Goal: Task Accomplishment & Management: Manage account settings

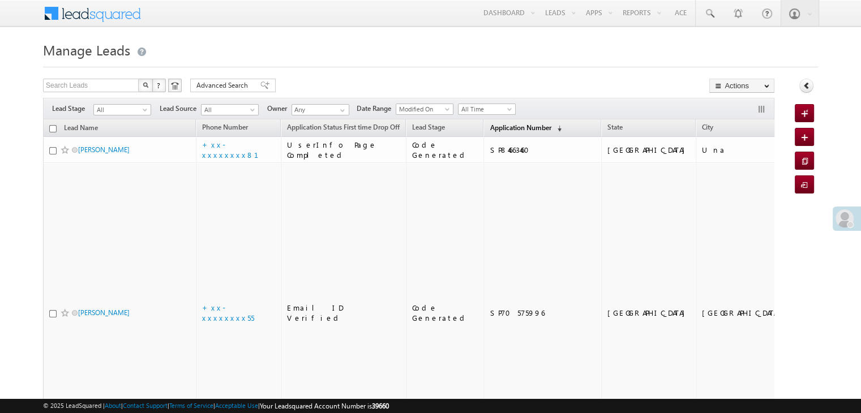
click at [490, 130] on span "Application Number" at bounding box center [520, 127] width 61 height 8
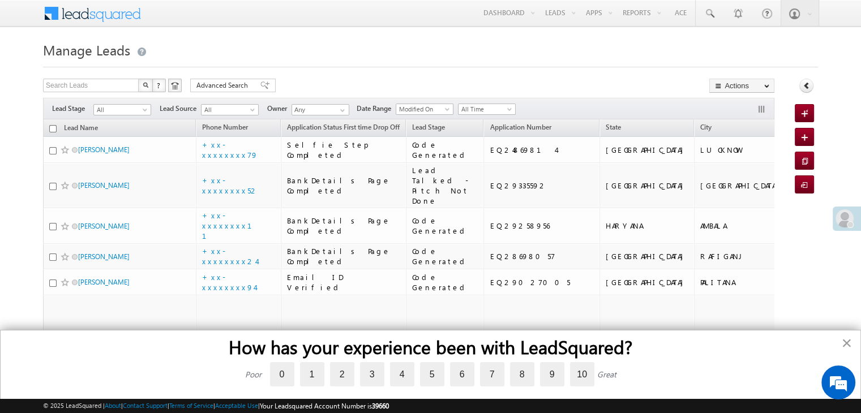
click at [848, 347] on button "×" at bounding box center [846, 343] width 11 height 18
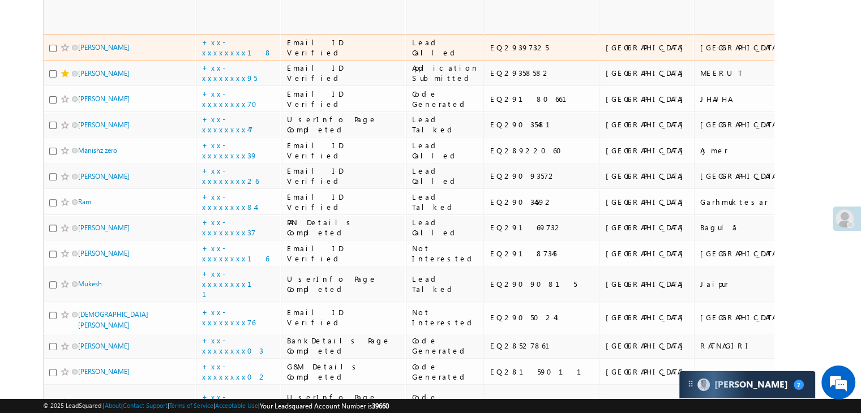
scroll to position [453, 0]
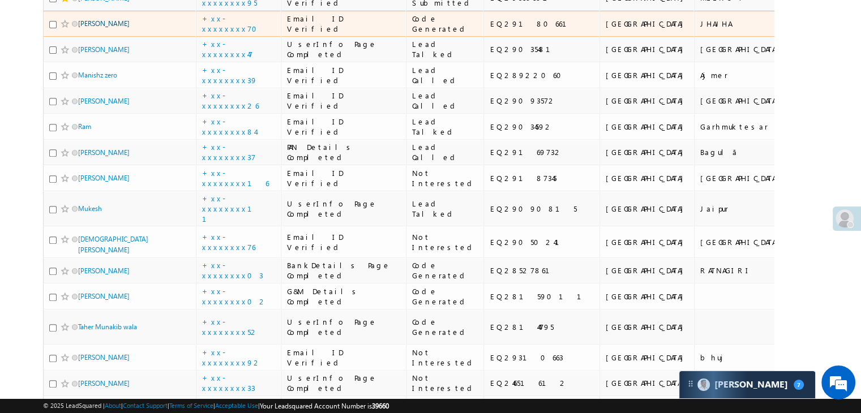
click at [101, 28] on link "[PERSON_NAME]" at bounding box center [104, 23] width 52 height 8
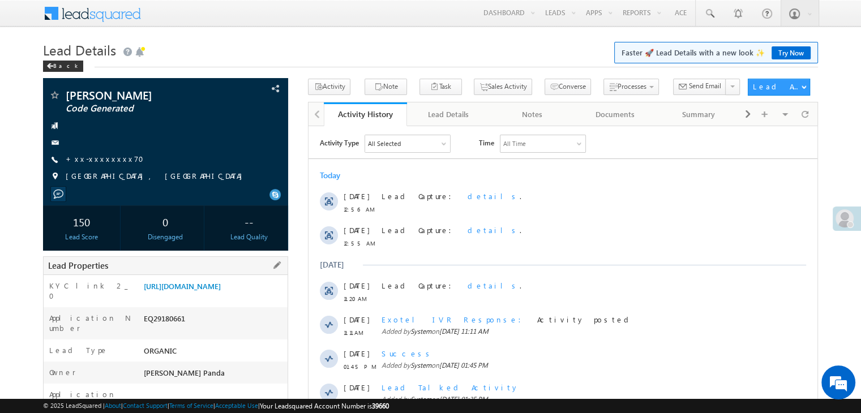
scroll to position [227, 0]
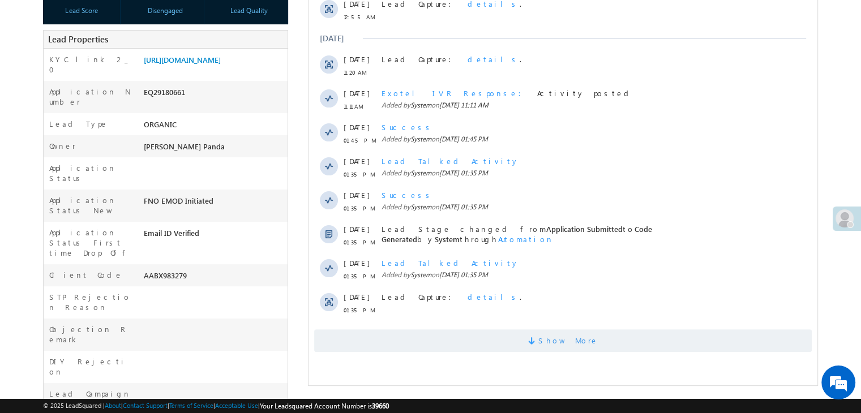
click at [576, 342] on span "Show More" at bounding box center [569, 341] width 60 height 23
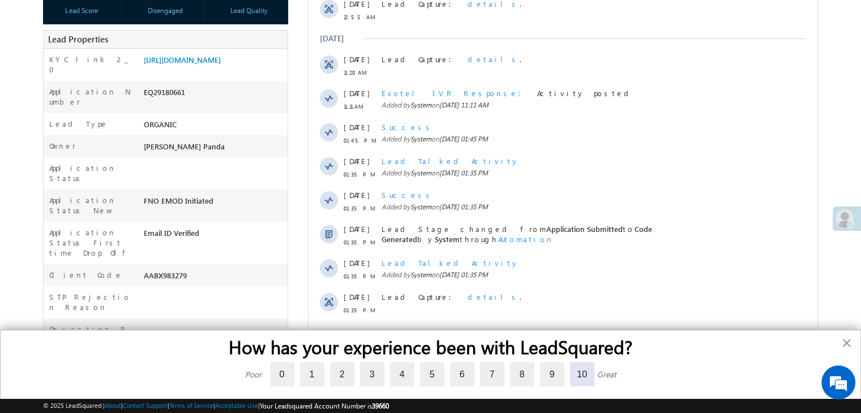
scroll to position [0, 0]
click at [580, 378] on label "10" at bounding box center [582, 374] width 24 height 24
click at [570, 364] on input "10" at bounding box center [570, 364] width 0 height 0
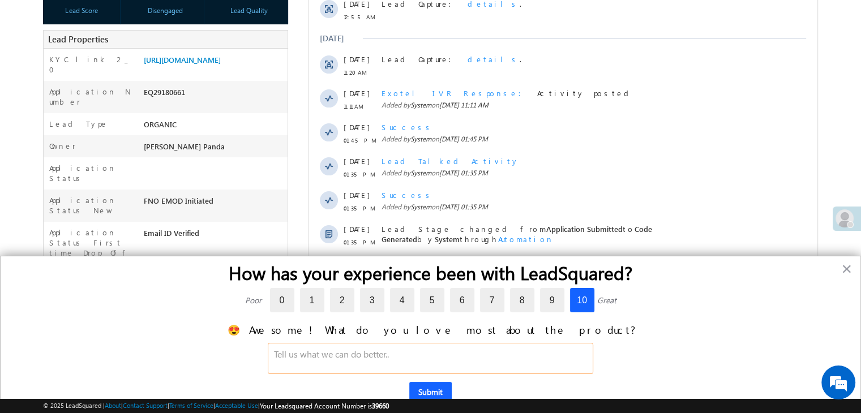
click at [389, 360] on textarea at bounding box center [431, 358] width 326 height 31
type textarea "no"
click at [440, 399] on div "© 2025 LeadSquared | About | Contact Support | Terms of Service | Acceptable Us…" at bounding box center [430, 406] width 861 height 14
click at [433, 389] on button "Submit" at bounding box center [430, 392] width 42 height 20
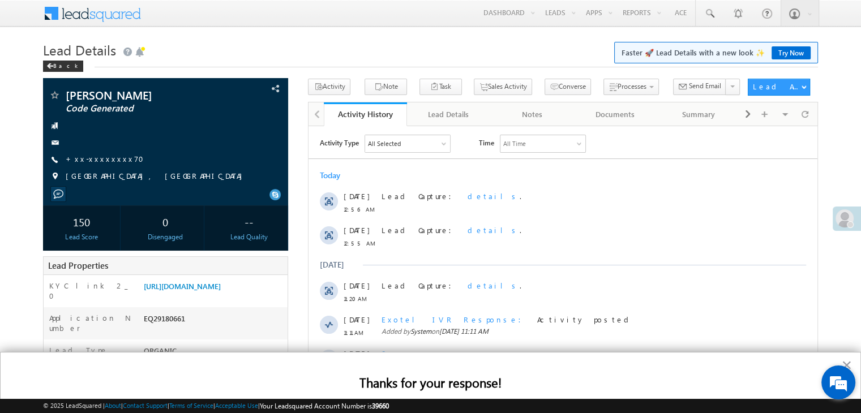
click at [847, 366] on div "We're Online! How may I help you today?" at bounding box center [839, 383] width 34 height 34
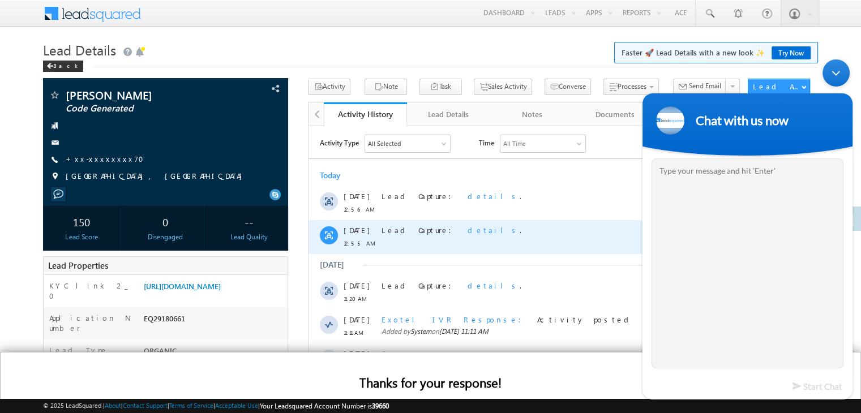
click at [567, 236] on div "Lead Capture: details ." at bounding box center [568, 237] width 373 height 34
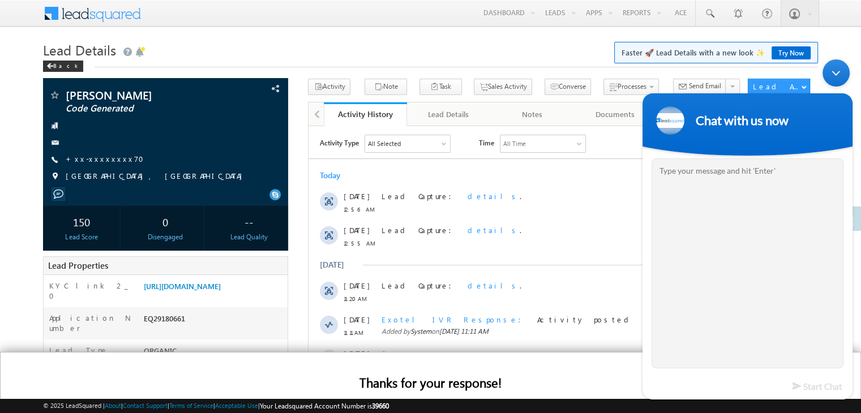
scroll to position [227, 0]
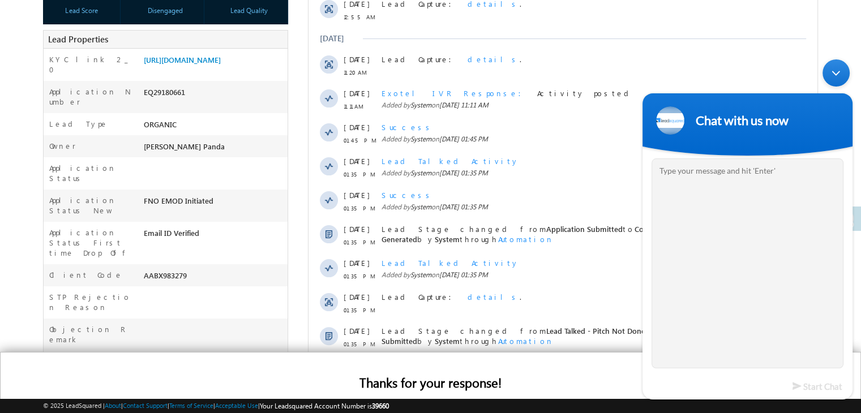
click at [838, 75] on div "Minimize live chat window" at bounding box center [836, 72] width 27 height 27
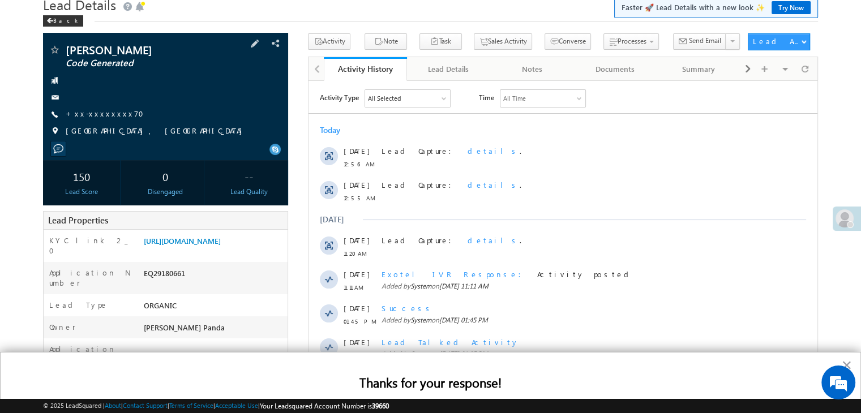
scroll to position [0, 0]
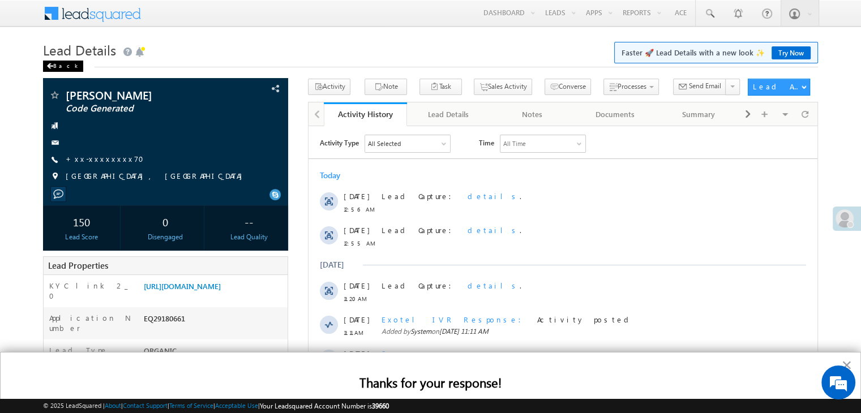
click at [54, 66] on div "Back" at bounding box center [63, 66] width 40 height 11
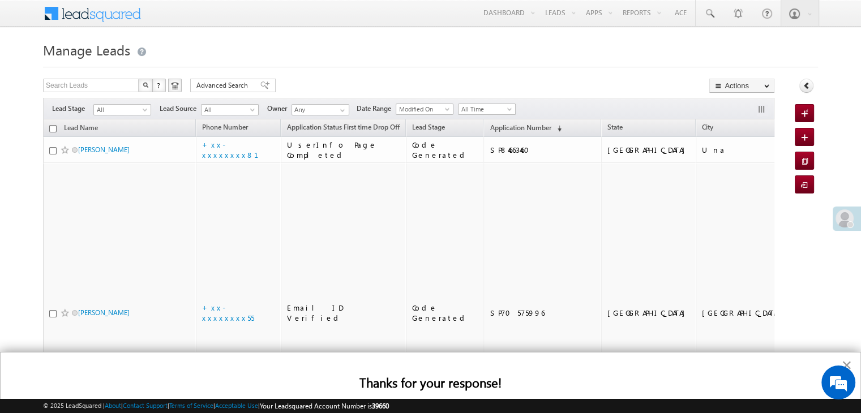
click at [847, 365] on button "×" at bounding box center [846, 365] width 11 height 18
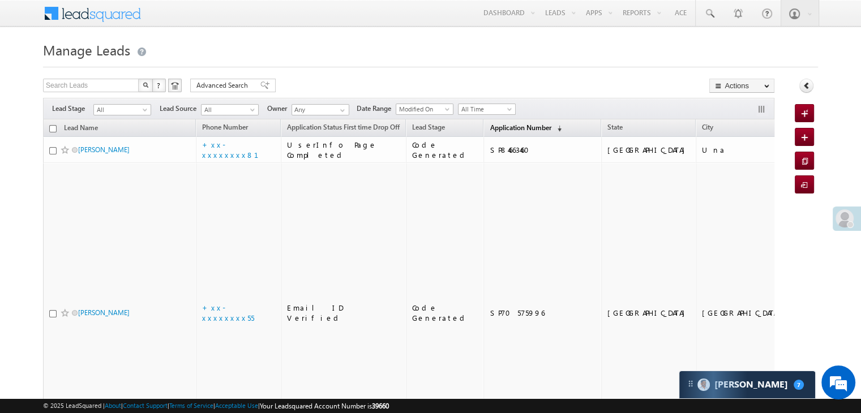
click at [491, 125] on span "Application Number" at bounding box center [520, 127] width 61 height 8
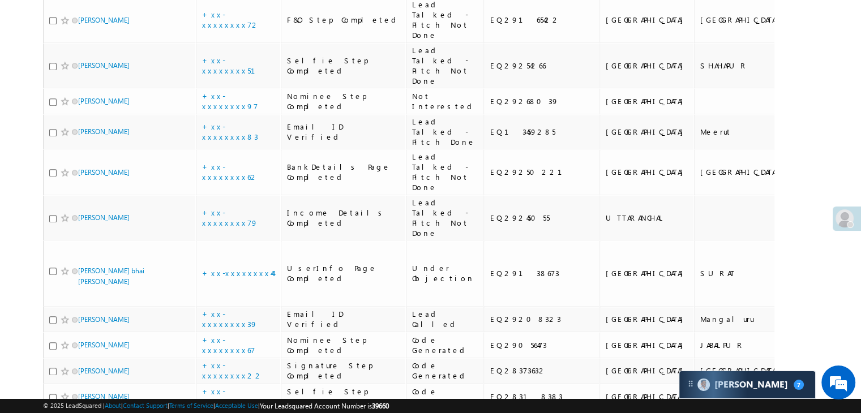
scroll to position [1246, 0]
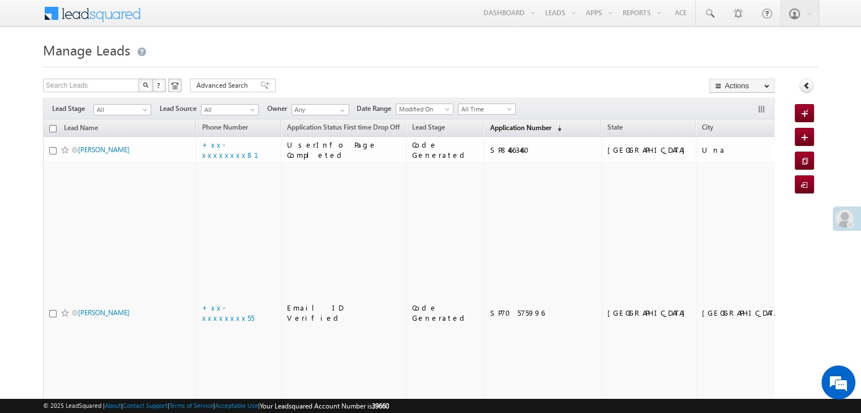
click at [496, 127] on span "Application Number" at bounding box center [520, 127] width 61 height 8
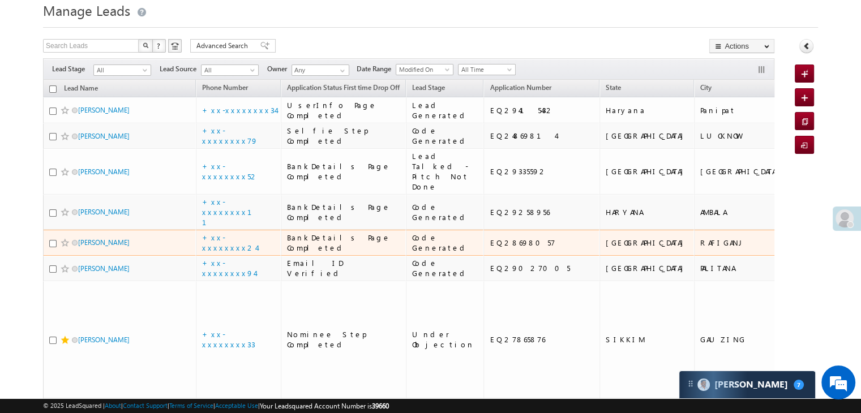
scroll to position [57, 0]
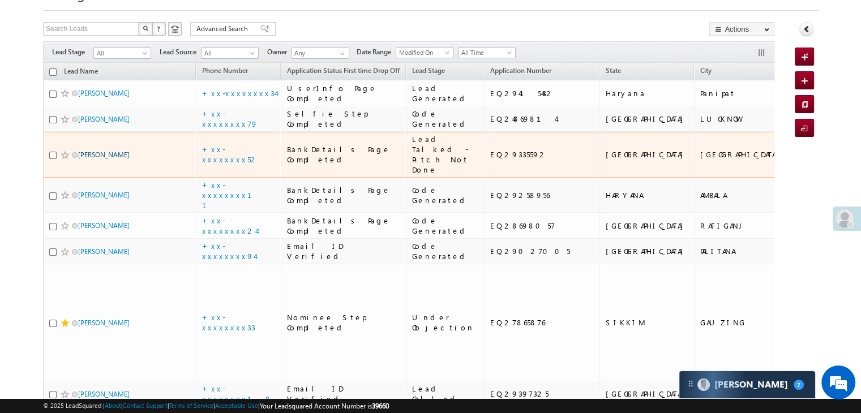
click at [89, 159] on link "[PERSON_NAME]" at bounding box center [104, 155] width 52 height 8
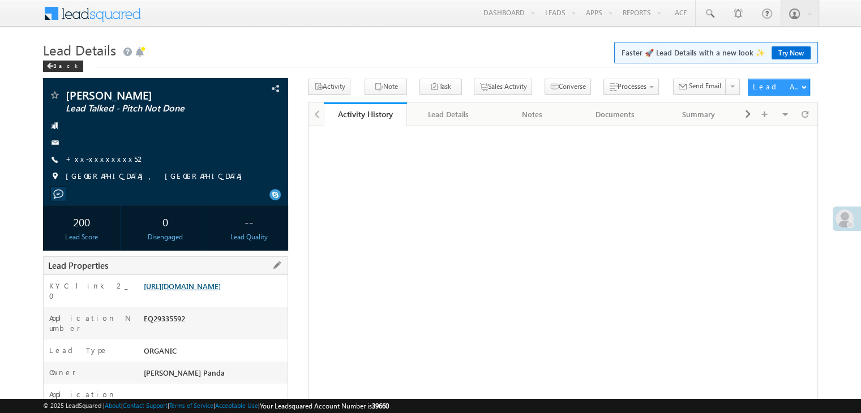
click at [220, 291] on link "[URL][DOMAIN_NAME]" at bounding box center [182, 286] width 77 height 10
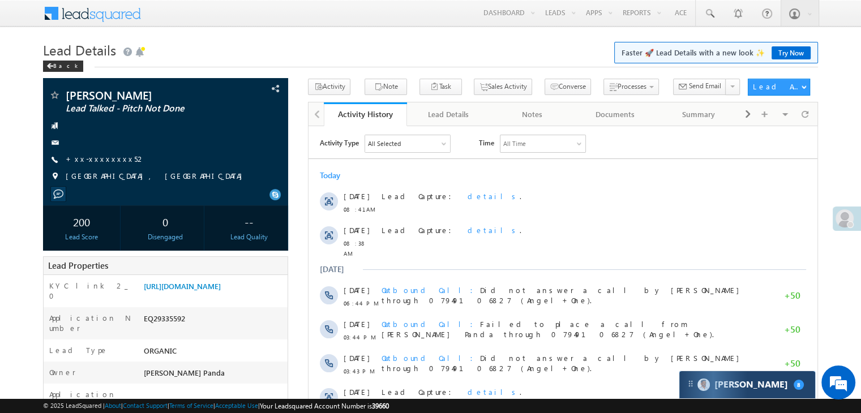
click at [770, 388] on div "Carter 8" at bounding box center [748, 384] width 136 height 27
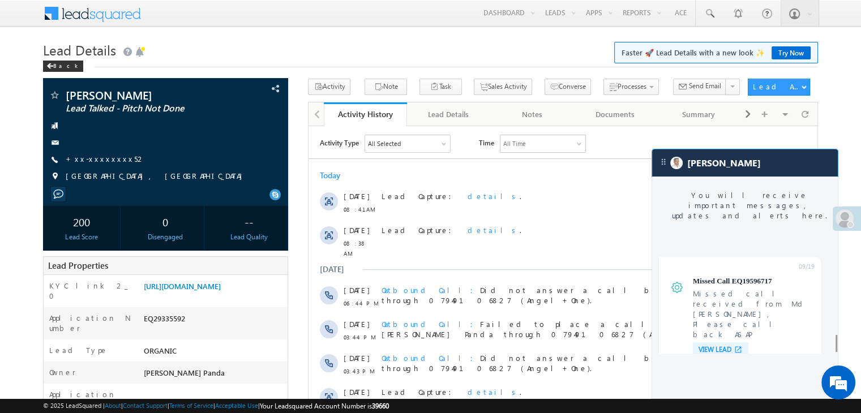
scroll to position [4501, 0]
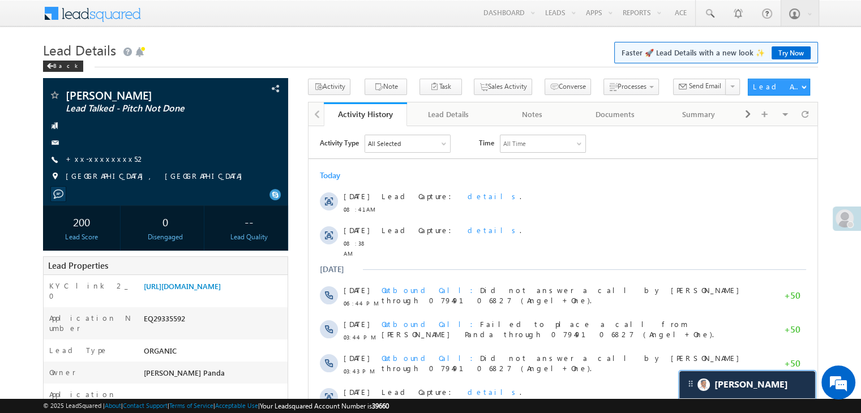
scroll to position [4555, 0]
click at [92, 157] on link "+xx-xxxxxxxx52" at bounding box center [106, 159] width 80 height 10
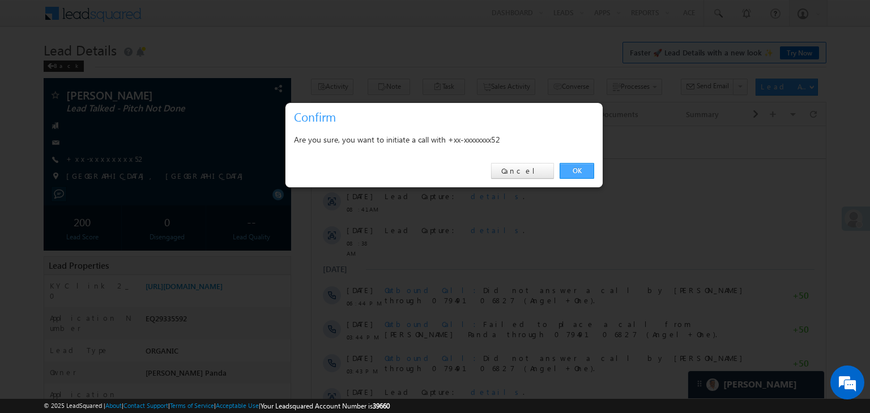
click at [582, 169] on link "OK" at bounding box center [576, 171] width 35 height 16
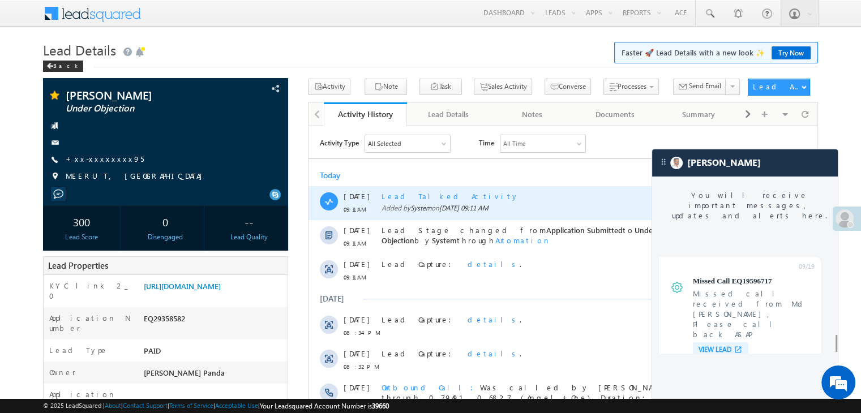
scroll to position [4474, 0]
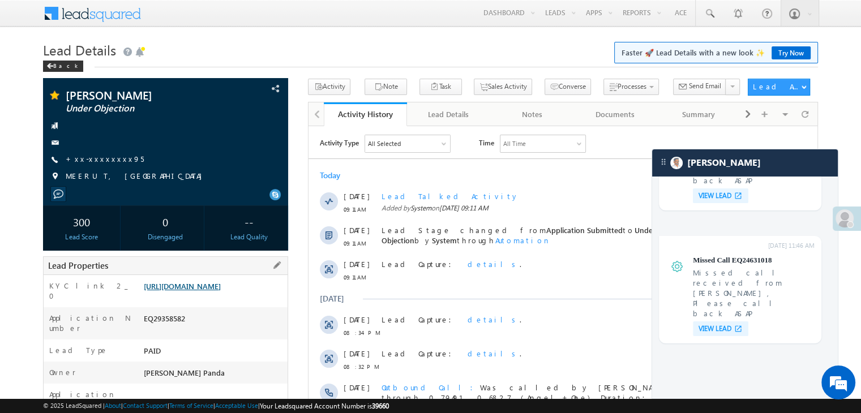
click at [221, 288] on link "[URL][DOMAIN_NAME]" at bounding box center [182, 286] width 77 height 10
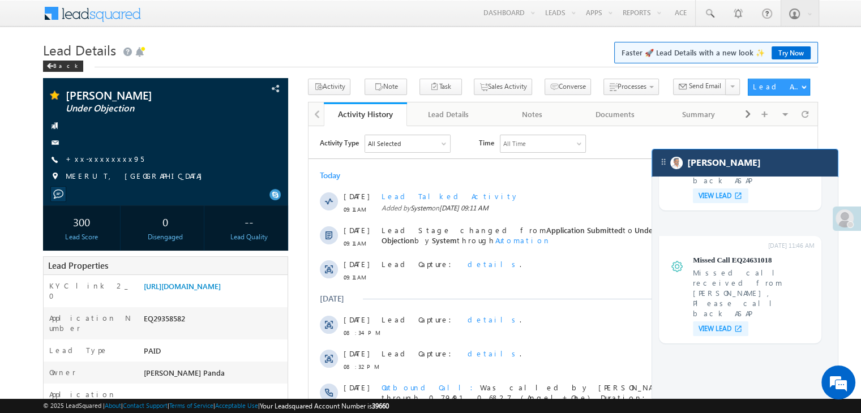
click at [768, 173] on div "[PERSON_NAME]" at bounding box center [745, 162] width 186 height 27
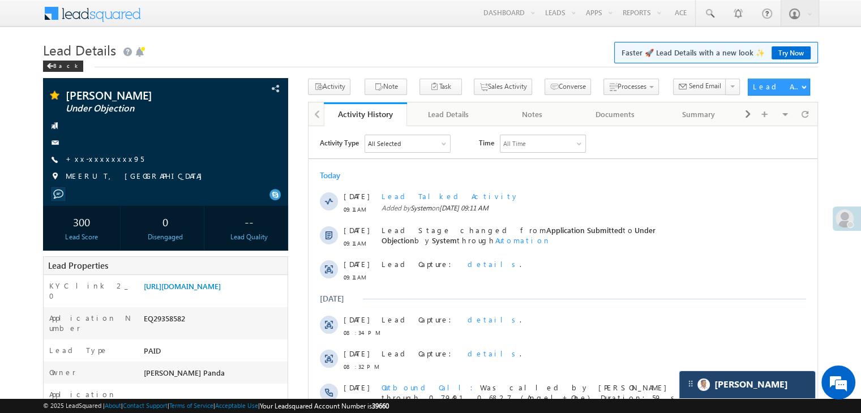
scroll to position [4629, 0]
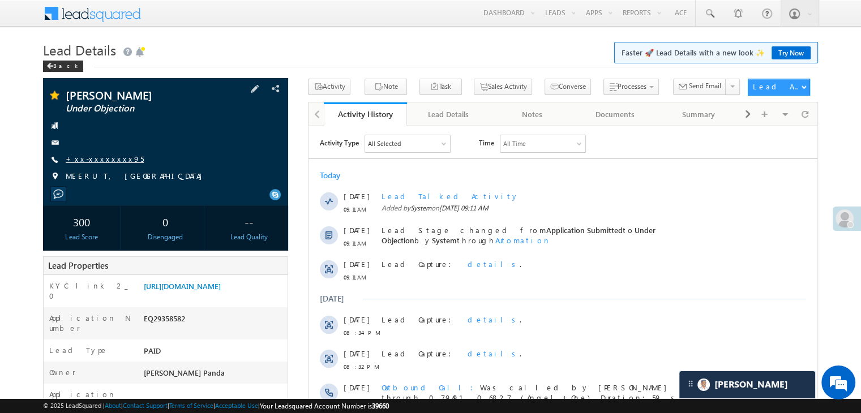
click at [102, 161] on link "+xx-xxxxxxxx95" at bounding box center [105, 159] width 78 height 10
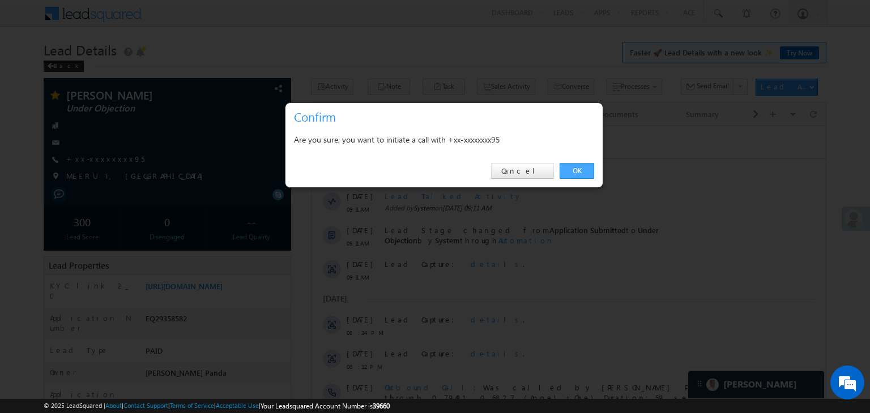
click at [580, 173] on link "OK" at bounding box center [576, 171] width 35 height 16
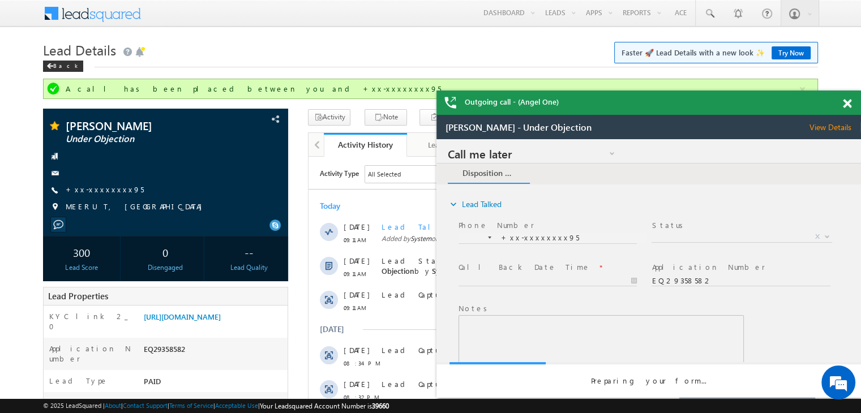
scroll to position [0, 0]
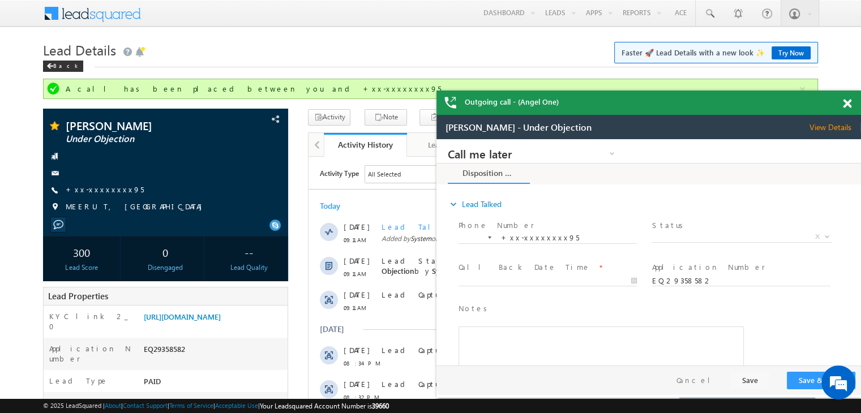
click at [844, 106] on span at bounding box center [847, 104] width 8 height 10
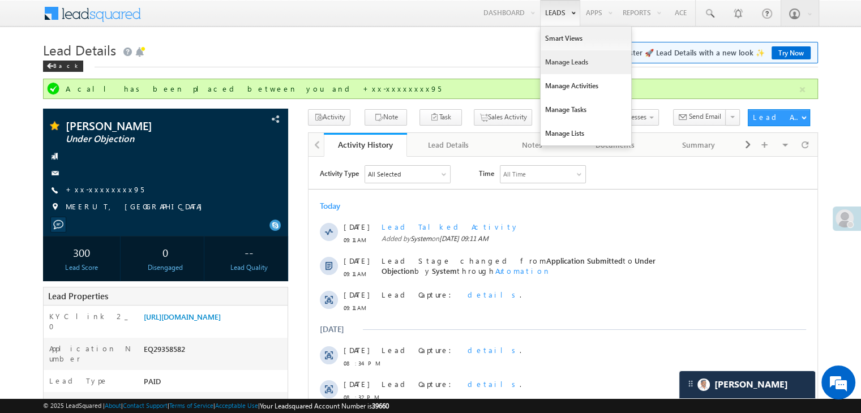
click at [563, 63] on link "Manage Leads" at bounding box center [586, 62] width 91 height 24
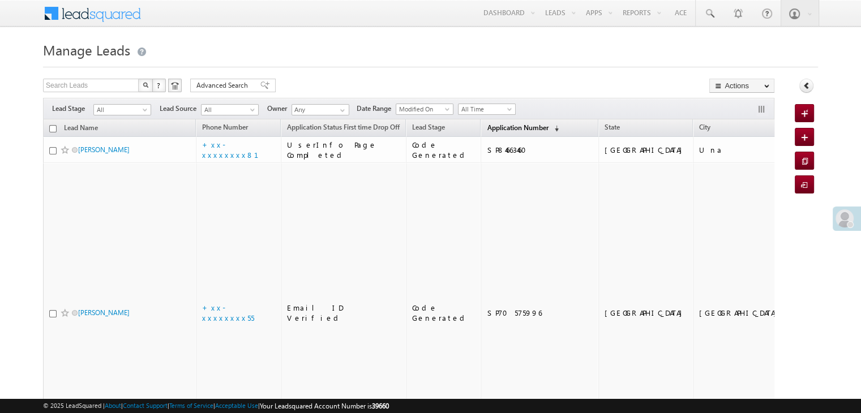
click at [487, 129] on span "Application Number" at bounding box center [517, 127] width 61 height 8
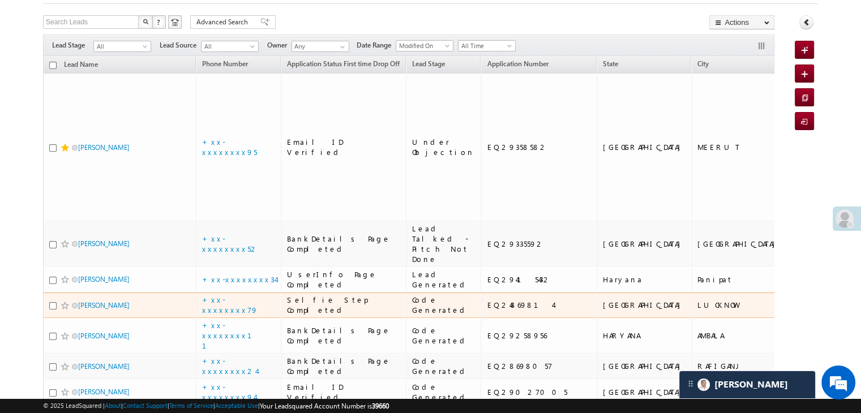
scroll to position [57, 0]
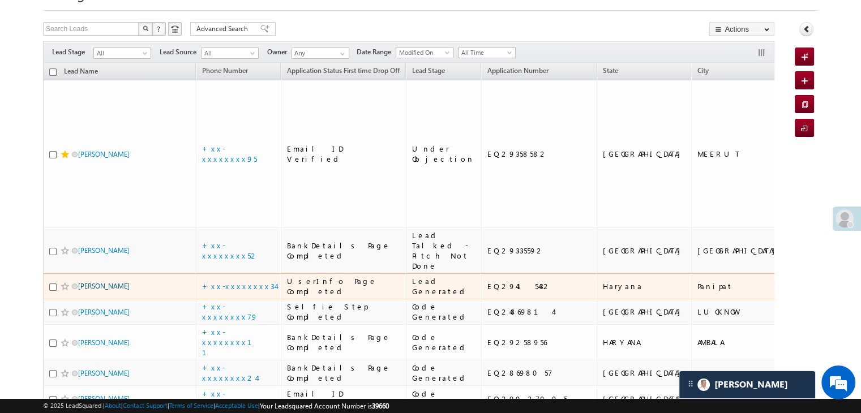
click at [93, 290] on link "[PERSON_NAME]" at bounding box center [104, 286] width 52 height 8
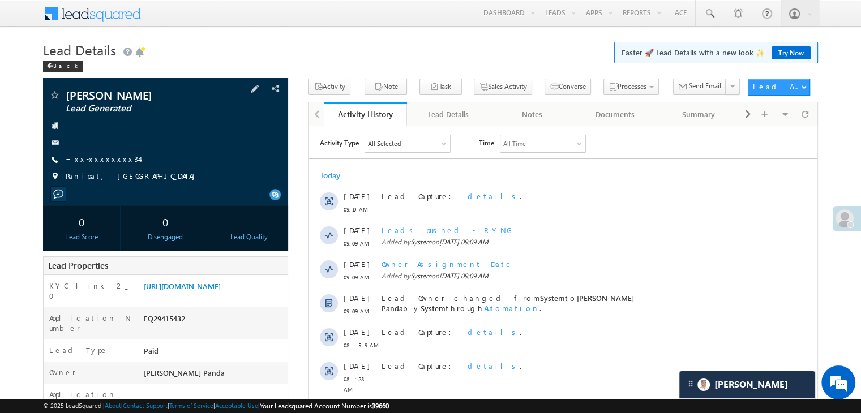
scroll to position [5352, 0]
click at [97, 159] on link "+xx-xxxxxxxx34" at bounding box center [103, 159] width 74 height 10
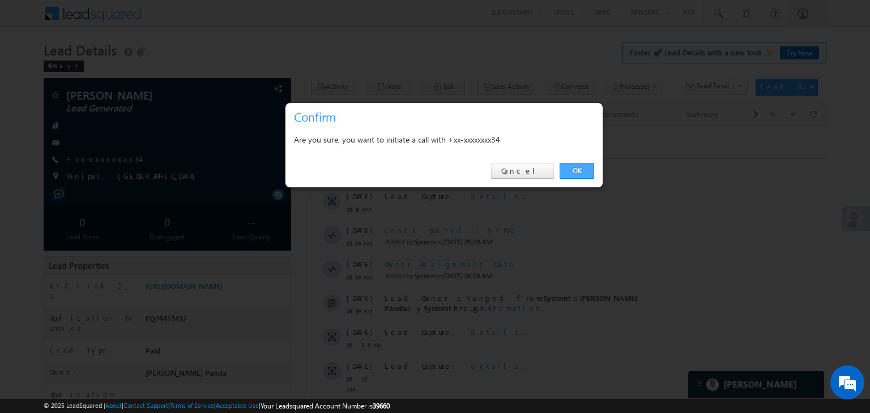
click at [575, 172] on link "OK" at bounding box center [576, 171] width 35 height 16
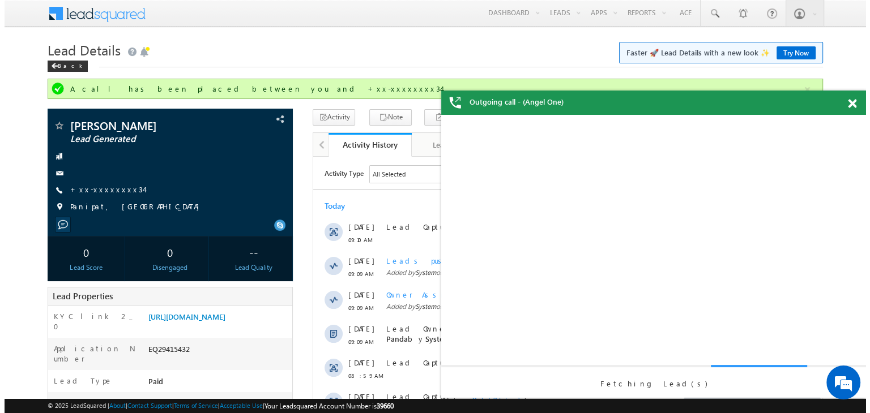
scroll to position [0, 0]
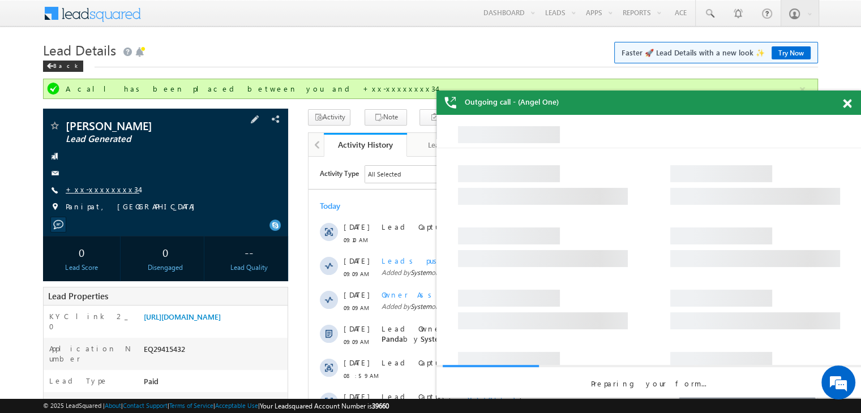
click at [100, 193] on link "+xx-xxxxxxxx34" at bounding box center [103, 190] width 74 height 10
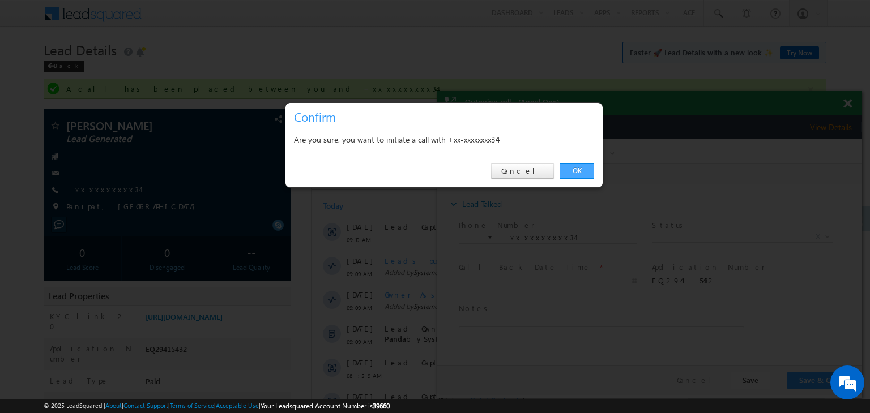
click at [578, 173] on link "OK" at bounding box center [576, 171] width 35 height 16
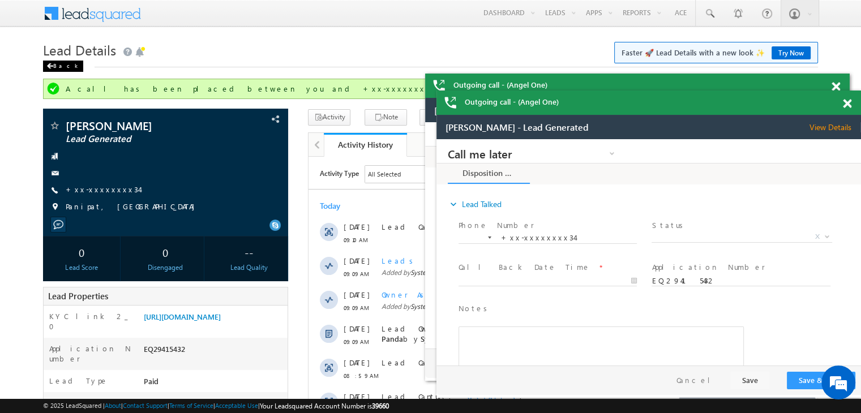
click at [60, 66] on div "Back" at bounding box center [63, 66] width 40 height 11
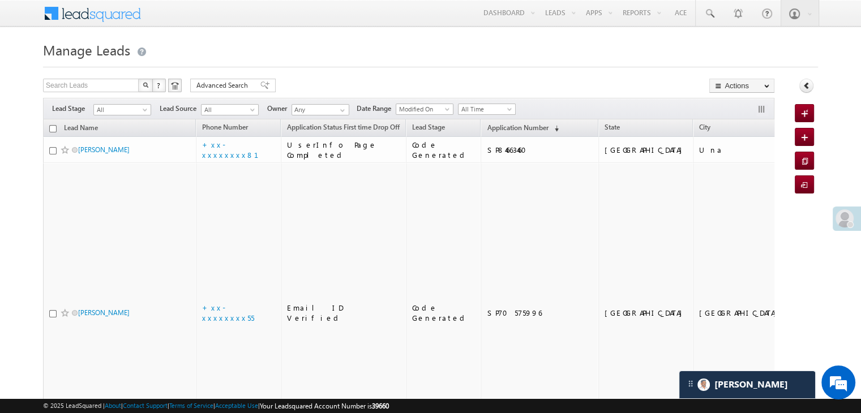
scroll to position [5352, 0]
click at [493, 129] on span "Application Number" at bounding box center [517, 127] width 61 height 8
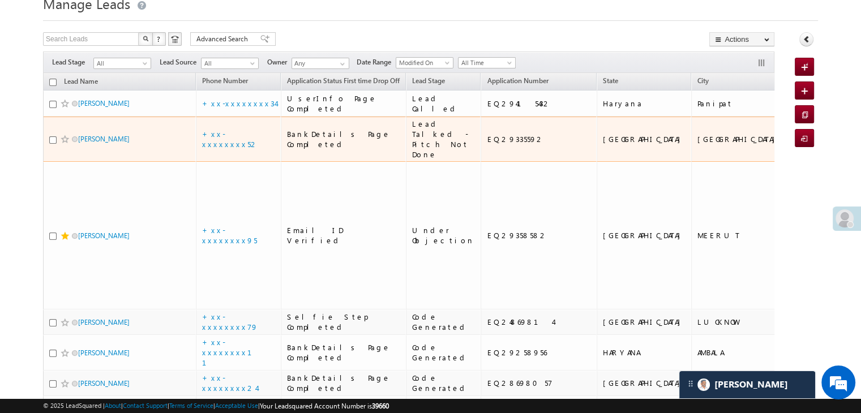
scroll to position [0, 0]
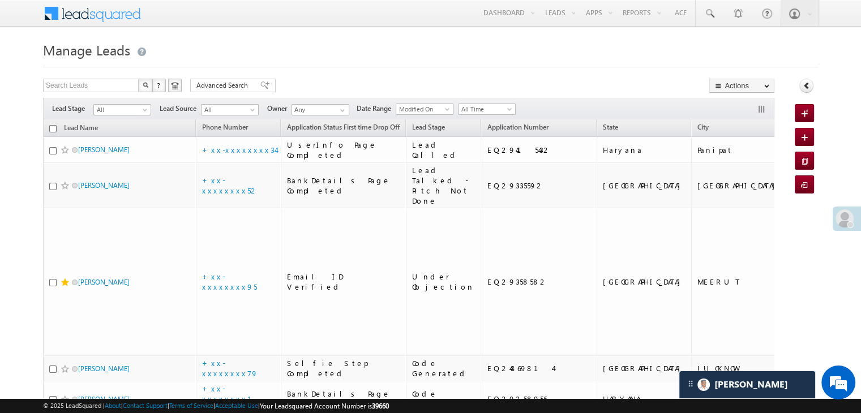
click at [845, 224] on span at bounding box center [845, 219] width 18 height 18
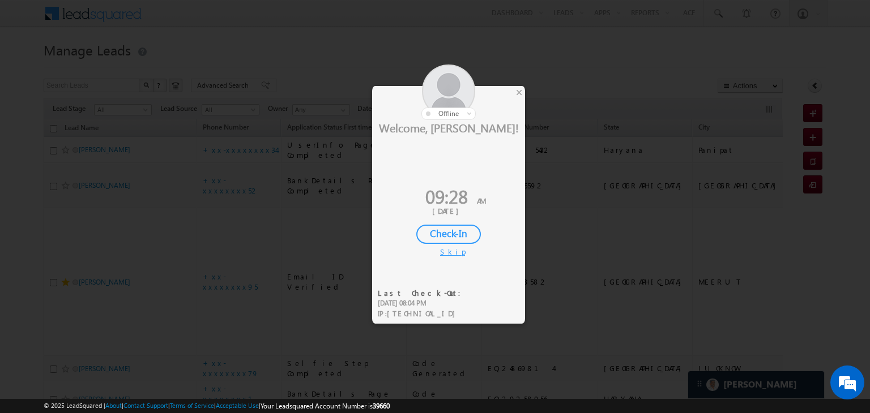
click at [438, 232] on div "Check-In" at bounding box center [448, 234] width 65 height 19
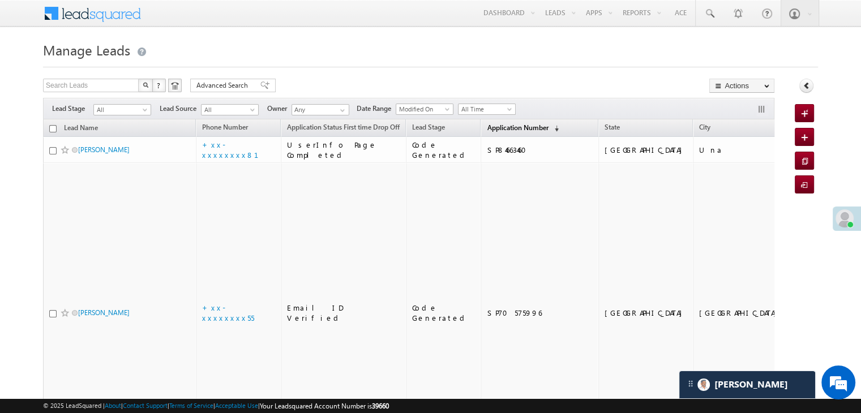
click at [500, 131] on span "Application Number" at bounding box center [517, 127] width 61 height 8
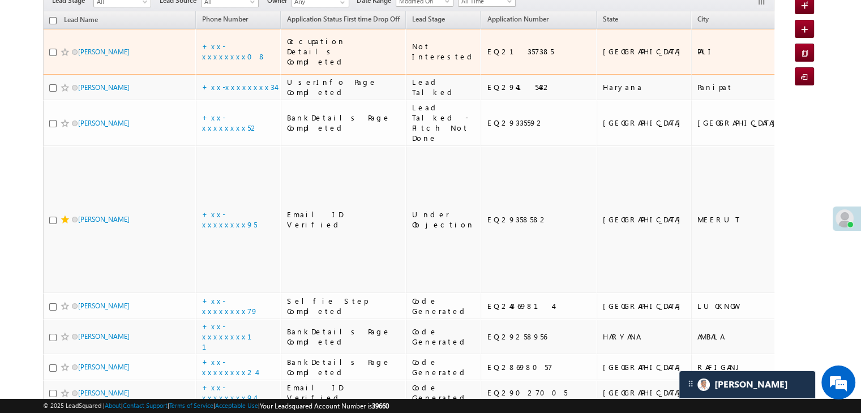
scroll to position [113, 0]
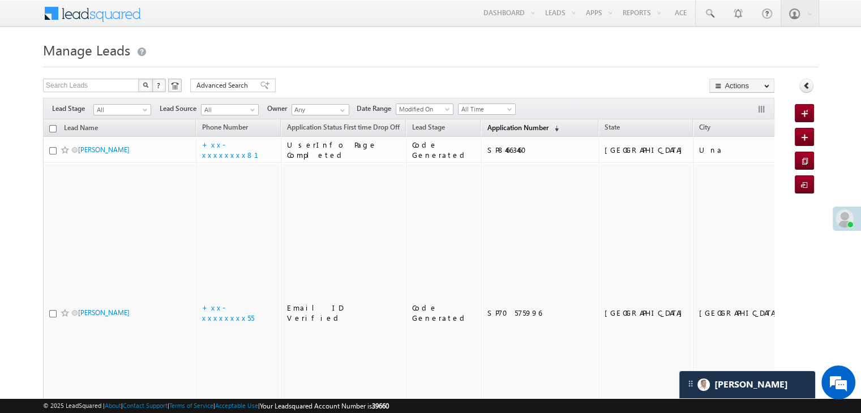
click at [499, 123] on span "Application Number" at bounding box center [517, 127] width 61 height 8
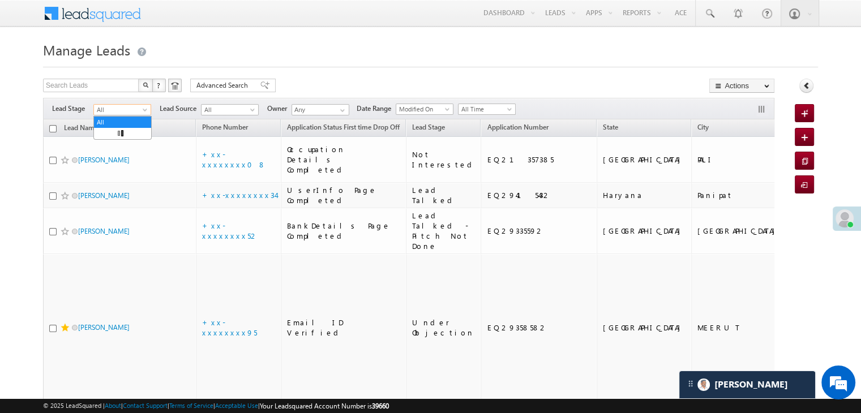
click at [147, 109] on span at bounding box center [146, 112] width 9 height 9
click at [131, 136] on link "Lead Generated" at bounding box center [122, 134] width 57 height 10
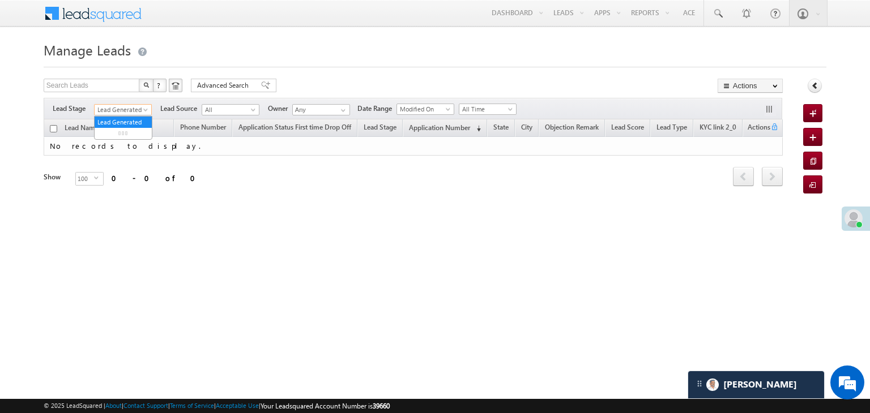
click at [145, 108] on span at bounding box center [146, 112] width 9 height 9
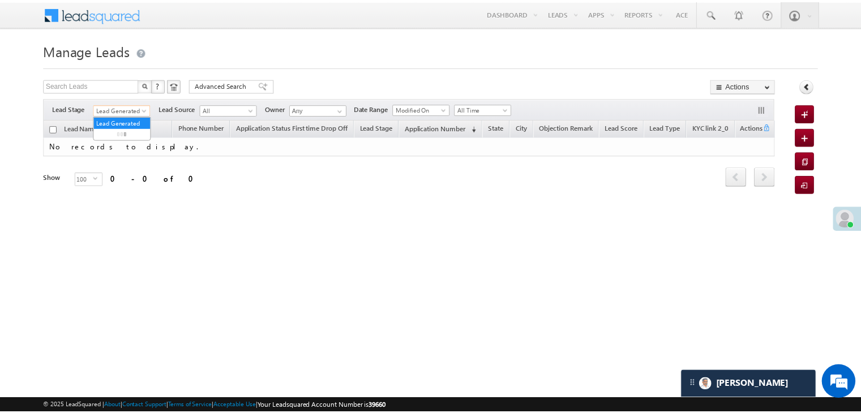
scroll to position [5352, 0]
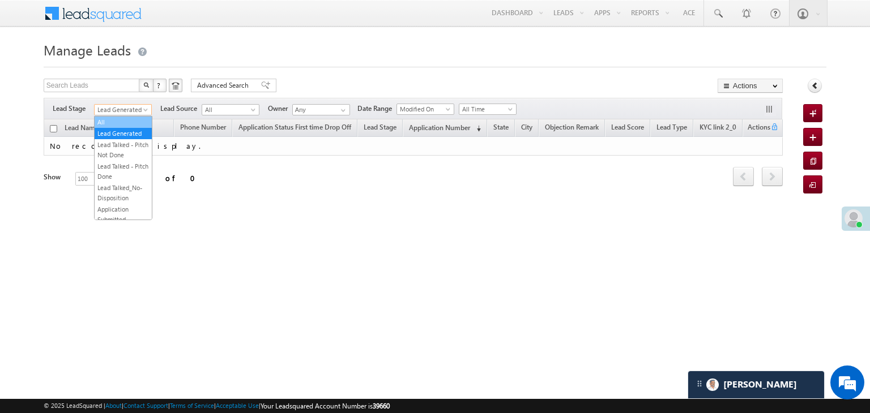
click at [120, 121] on link "All" at bounding box center [123, 122] width 57 height 10
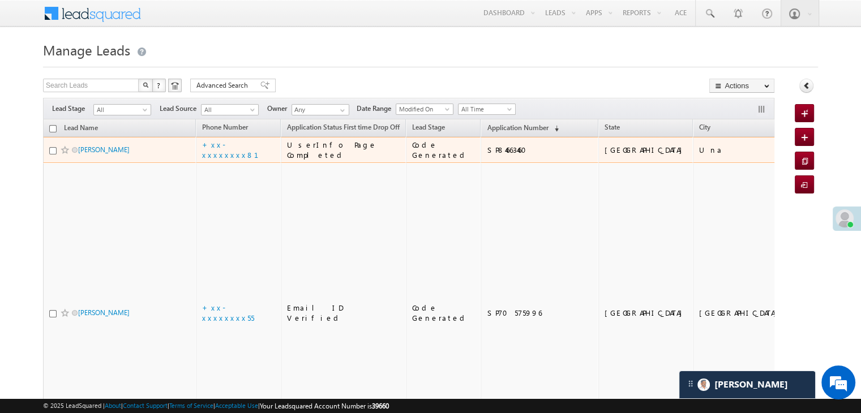
scroll to position [0, 0]
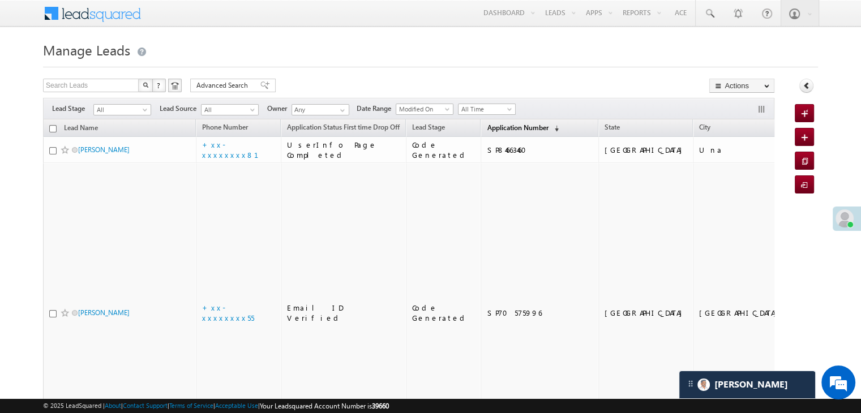
click at [498, 126] on span "Application Number" at bounding box center [517, 127] width 61 height 8
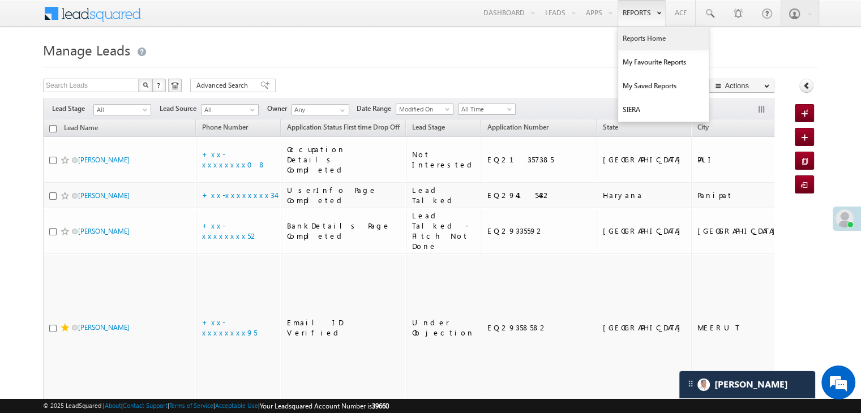
click at [639, 38] on link "Reports Home" at bounding box center [663, 39] width 91 height 24
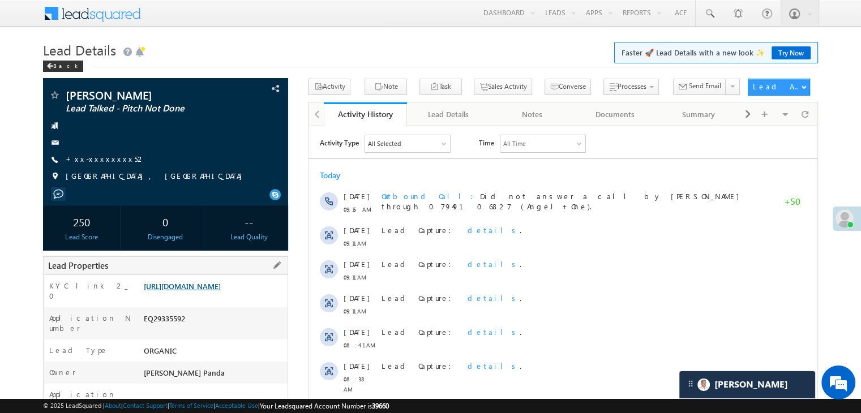
click at [221, 291] on link "https://angelbroking1-pk3em7sa.customui-test.leadsquared.com?leadId=6ebe06a2-c3…" at bounding box center [182, 286] width 77 height 10
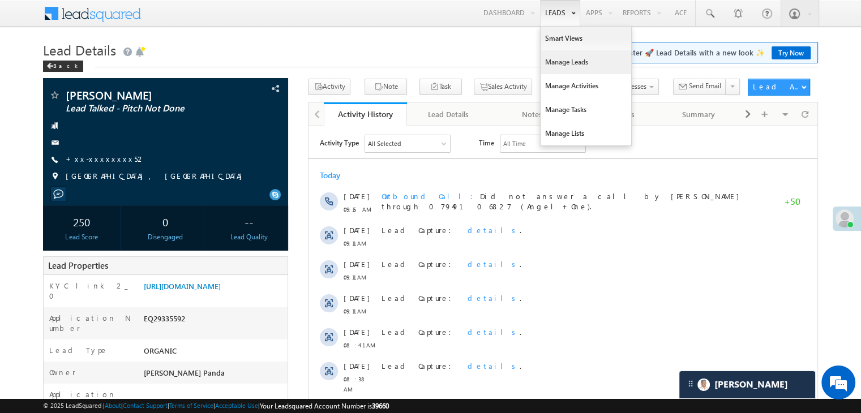
click at [557, 64] on link "Manage Leads" at bounding box center [586, 62] width 91 height 24
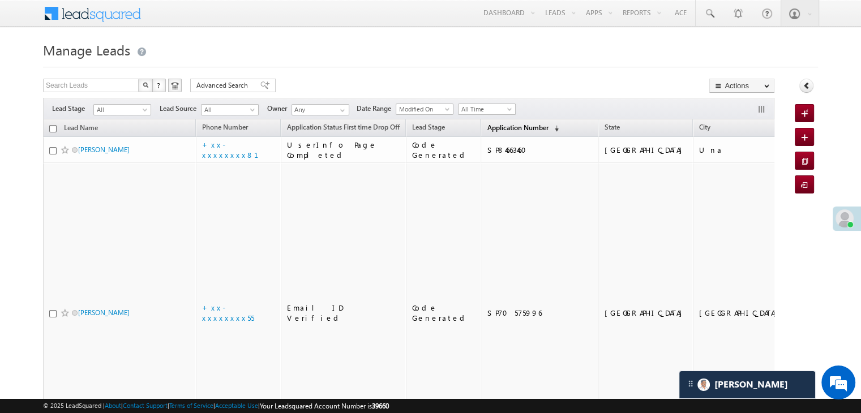
click at [489, 128] on span "Application Number" at bounding box center [517, 127] width 61 height 8
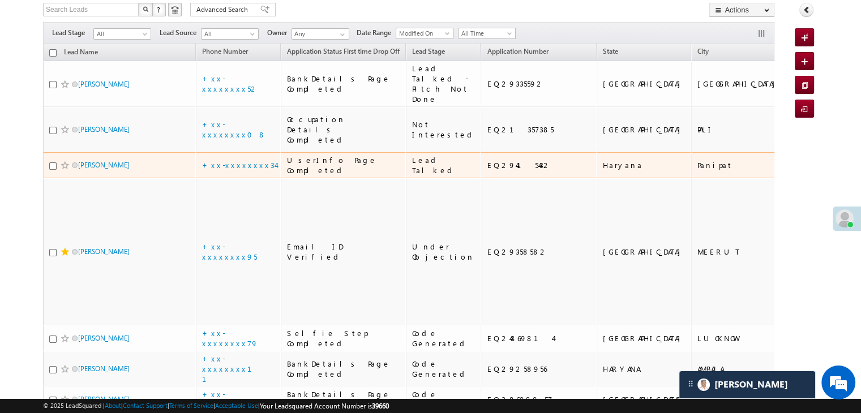
scroll to position [57, 0]
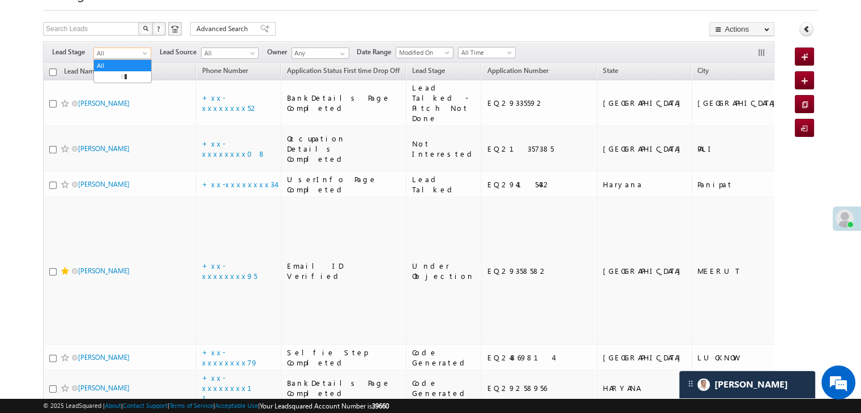
click at [147, 54] on span at bounding box center [146, 55] width 9 height 9
click at [129, 82] on link "Lead Generated" at bounding box center [122, 77] width 57 height 10
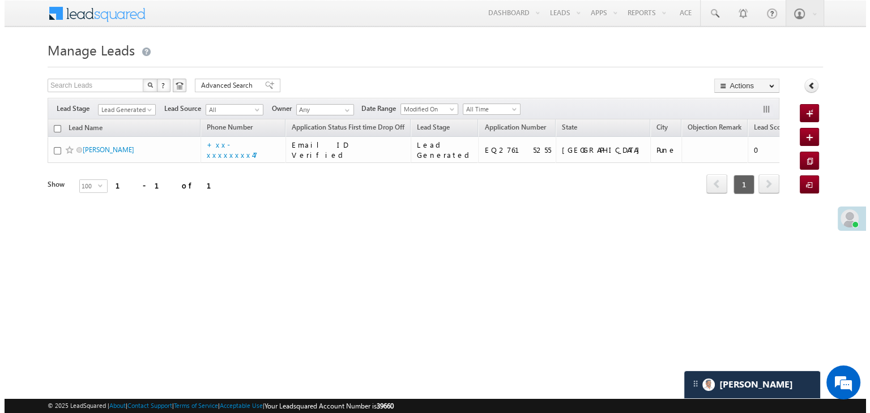
scroll to position [0, 0]
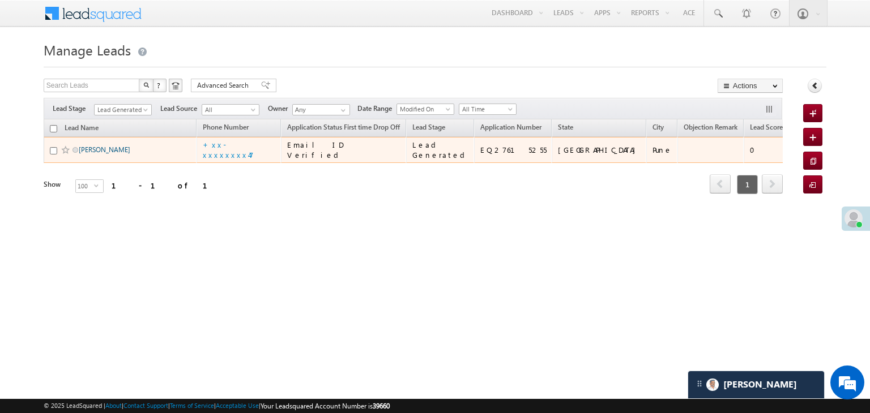
click at [88, 154] on link "[PERSON_NAME]" at bounding box center [105, 150] width 52 height 8
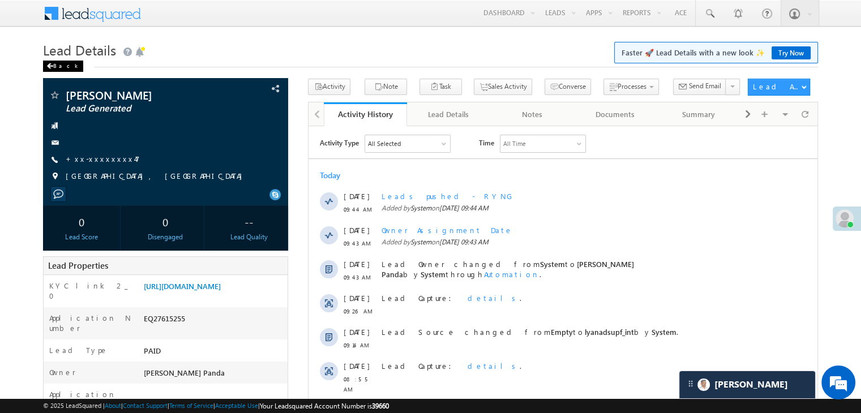
scroll to position [5352, 0]
click at [48, 67] on span at bounding box center [49, 66] width 7 height 6
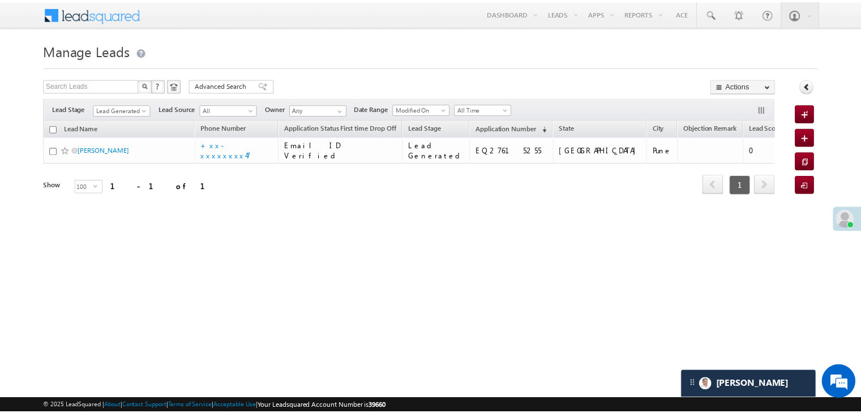
scroll to position [5352, 0]
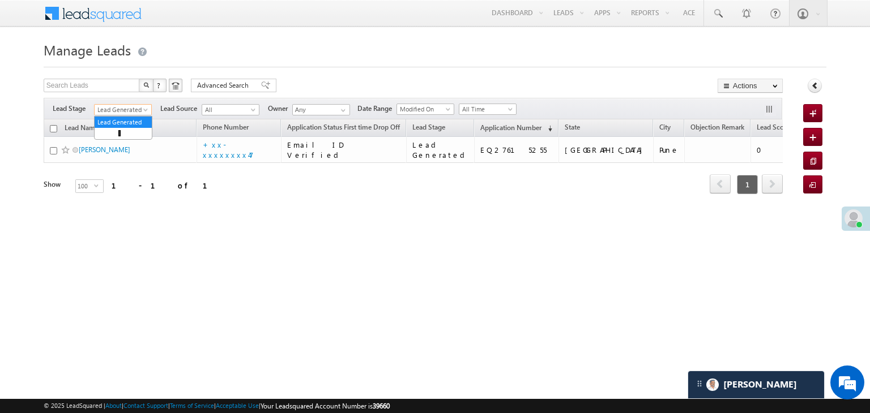
click at [145, 109] on span at bounding box center [146, 112] width 9 height 9
click at [129, 121] on link "All" at bounding box center [123, 122] width 57 height 10
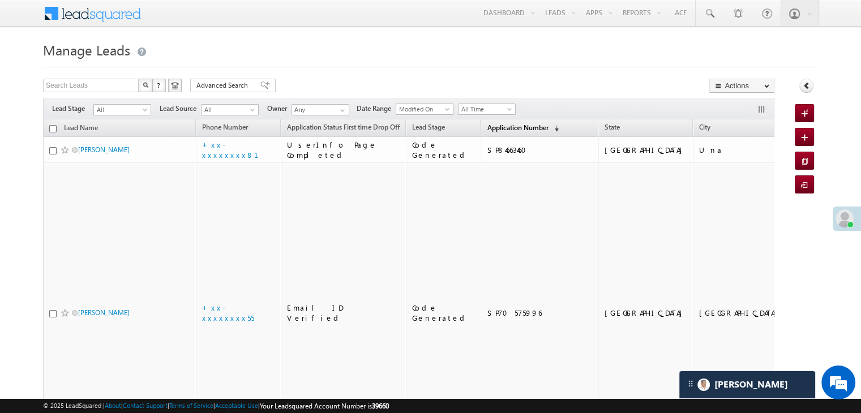
click at [488, 130] on span "Application Number" at bounding box center [517, 127] width 61 height 8
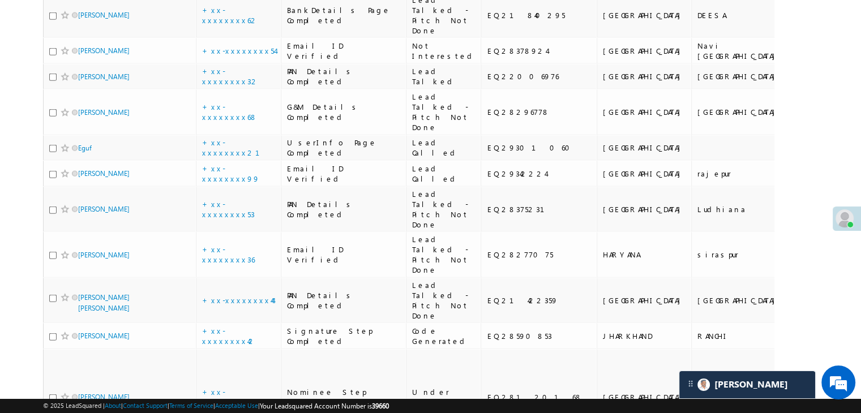
scroll to position [2775, 0]
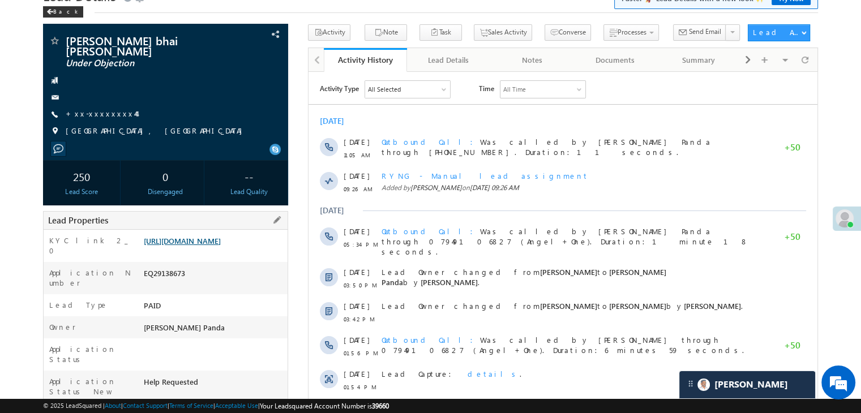
scroll to position [113, 0]
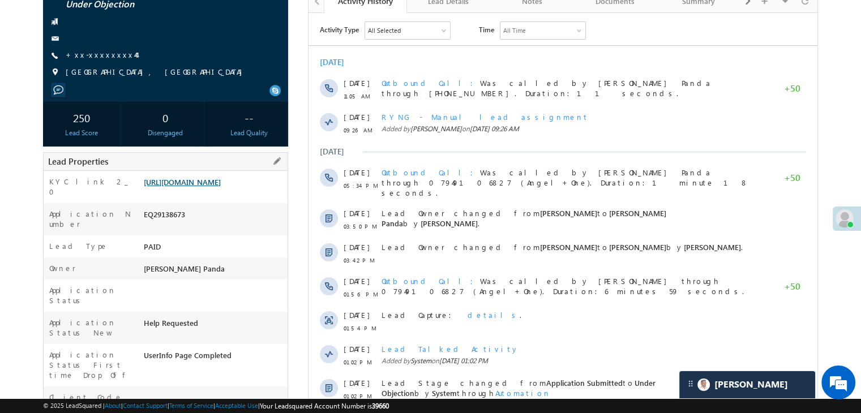
click at [205, 187] on link "[URL][DOMAIN_NAME]" at bounding box center [182, 182] width 77 height 10
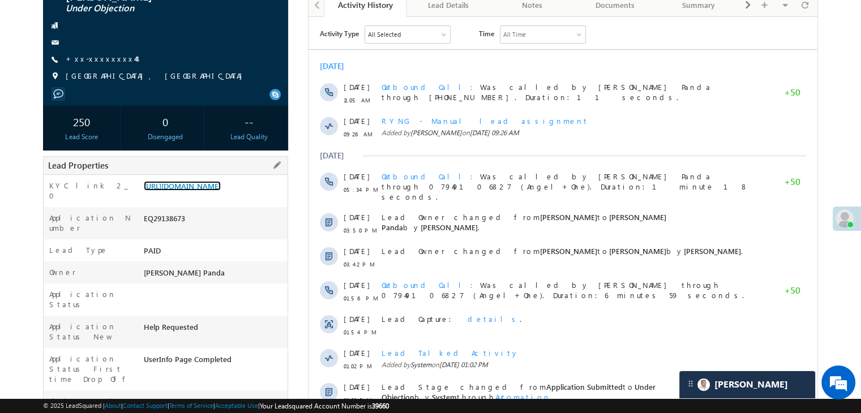
scroll to position [0, 0]
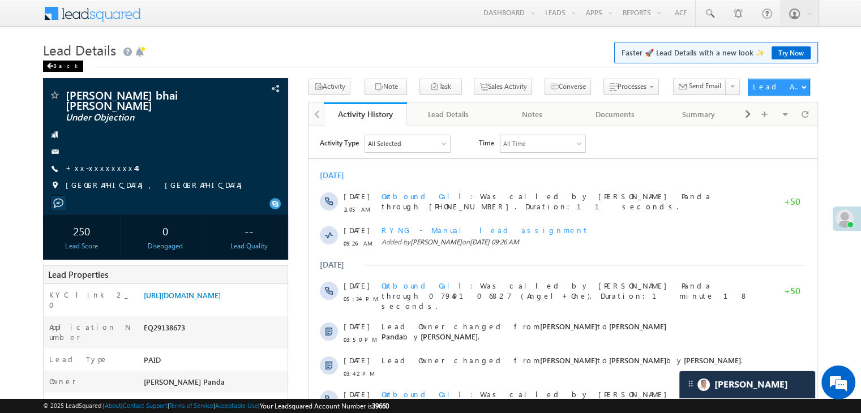
click at [53, 66] on div "Back" at bounding box center [63, 66] width 40 height 11
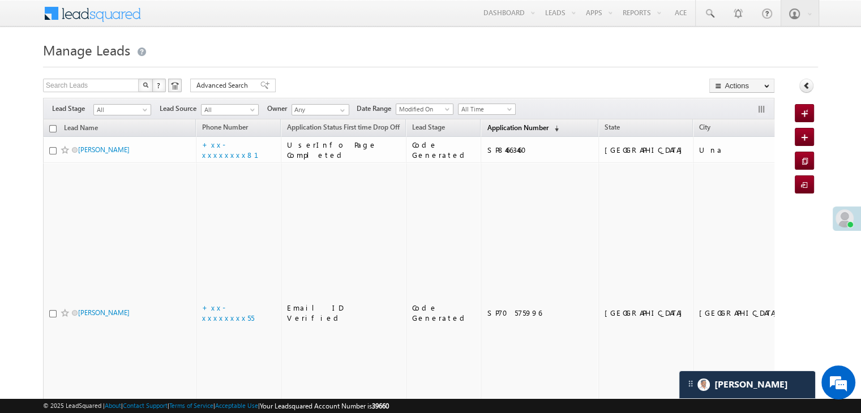
click at [492, 125] on span "Application Number" at bounding box center [517, 127] width 61 height 8
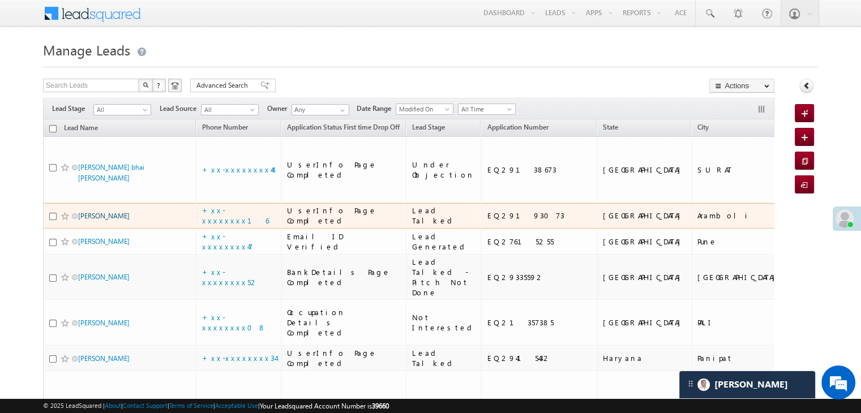
click at [93, 220] on link "[PERSON_NAME]" at bounding box center [104, 216] width 52 height 8
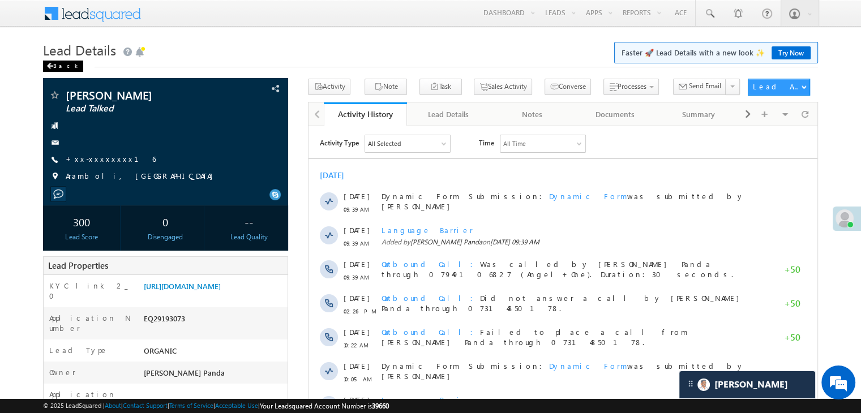
click at [50, 66] on span at bounding box center [49, 66] width 7 height 6
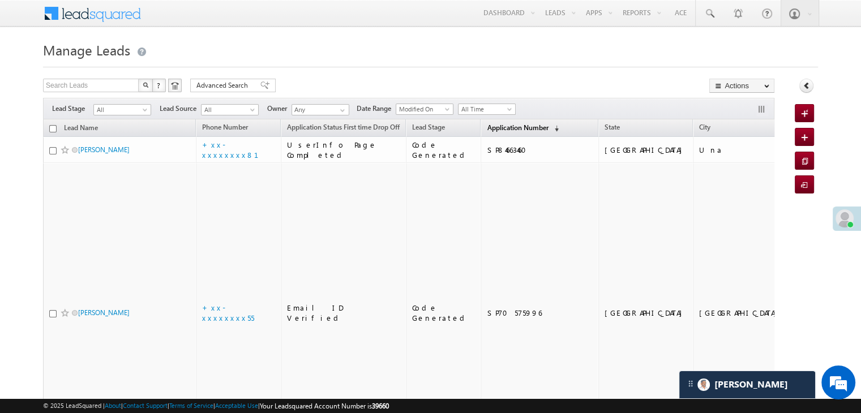
scroll to position [5352, 0]
click at [487, 128] on span "Application Number" at bounding box center [517, 127] width 61 height 8
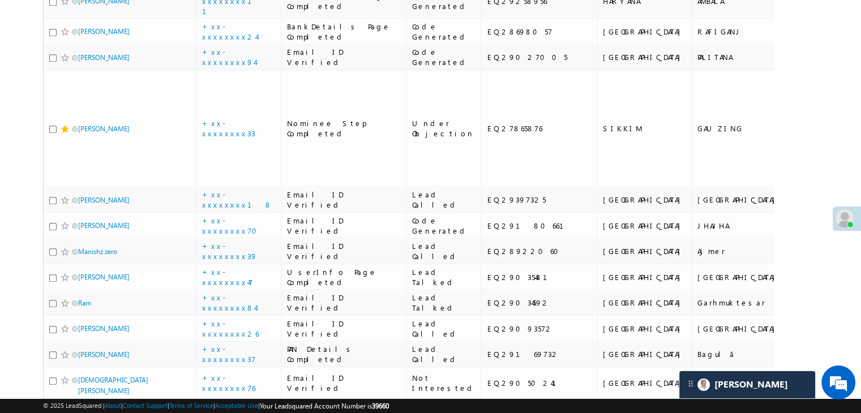
scroll to position [623, 0]
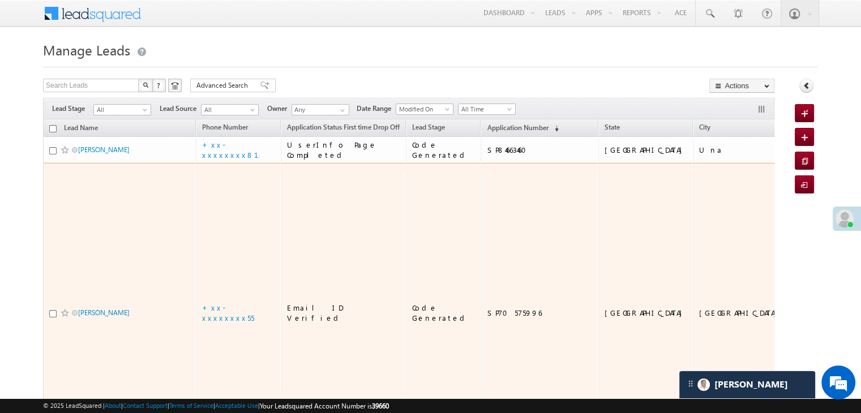
scroll to position [5352, 0]
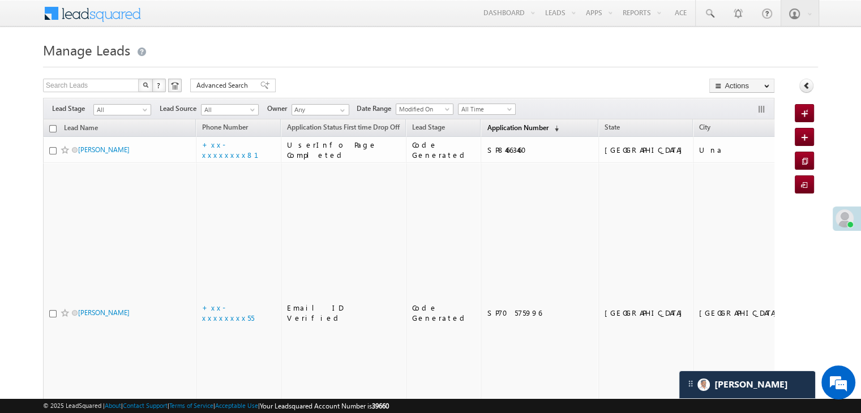
click at [487, 131] on span "Application Number" at bounding box center [517, 127] width 61 height 8
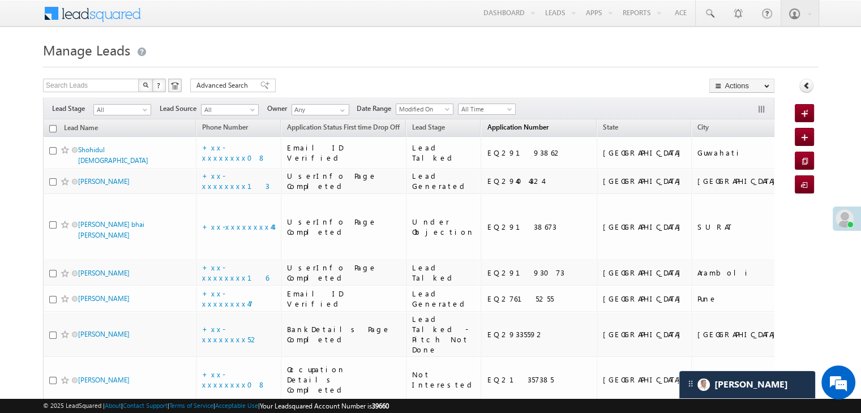
scroll to position [0, 0]
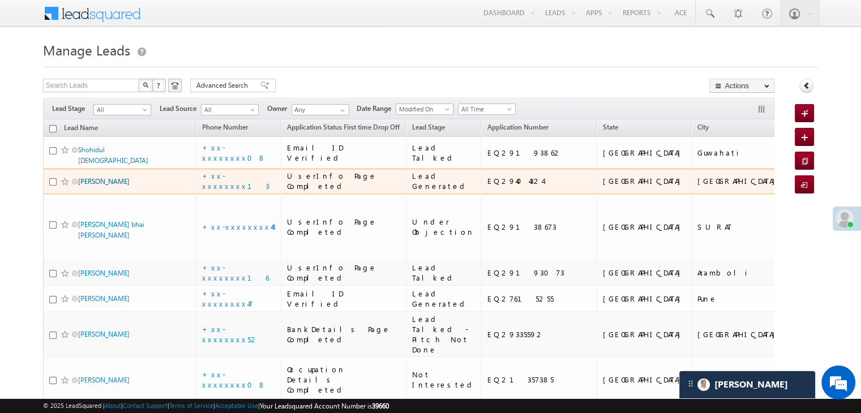
click at [94, 186] on link "[PERSON_NAME]" at bounding box center [104, 181] width 52 height 8
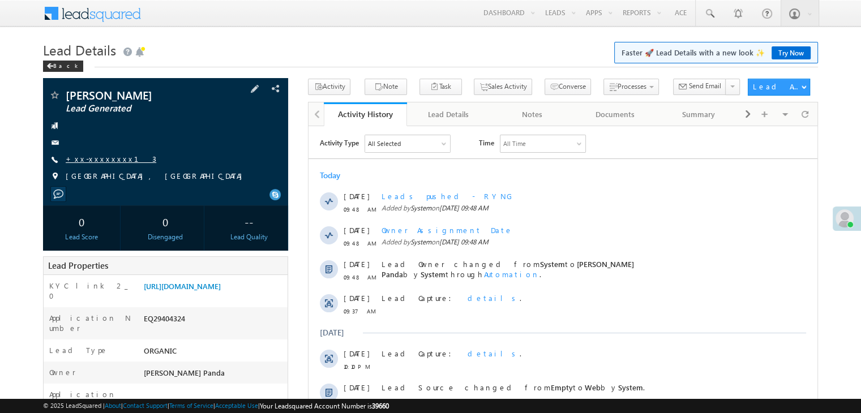
click at [104, 161] on link "+xx-xxxxxxxx13" at bounding box center [111, 159] width 91 height 10
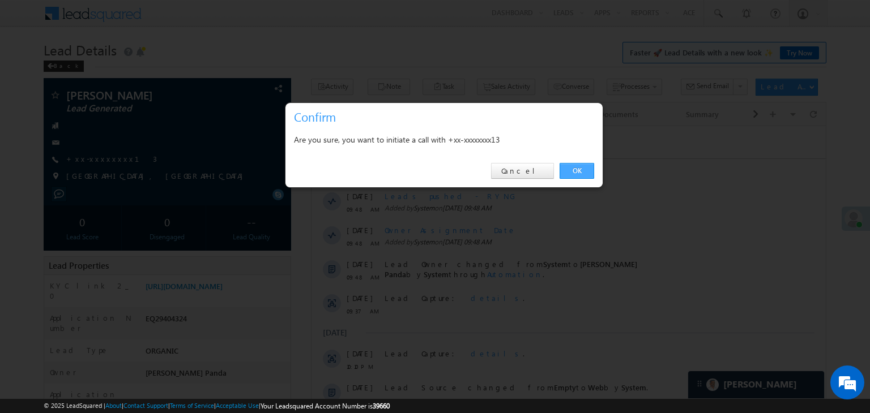
click at [575, 172] on link "OK" at bounding box center [576, 171] width 35 height 16
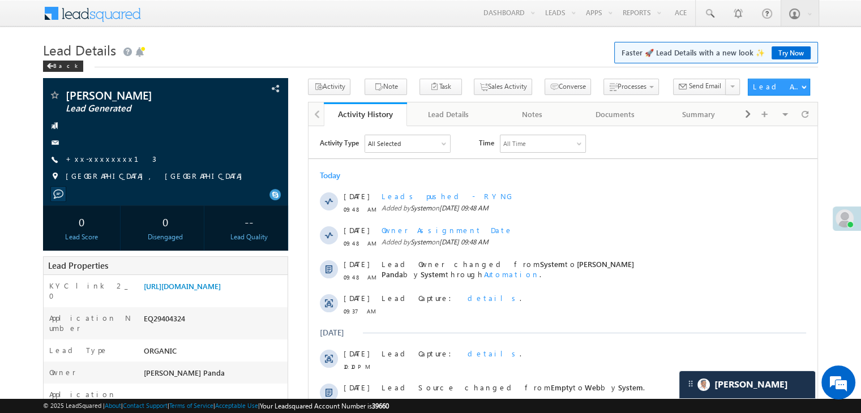
scroll to position [5352, 0]
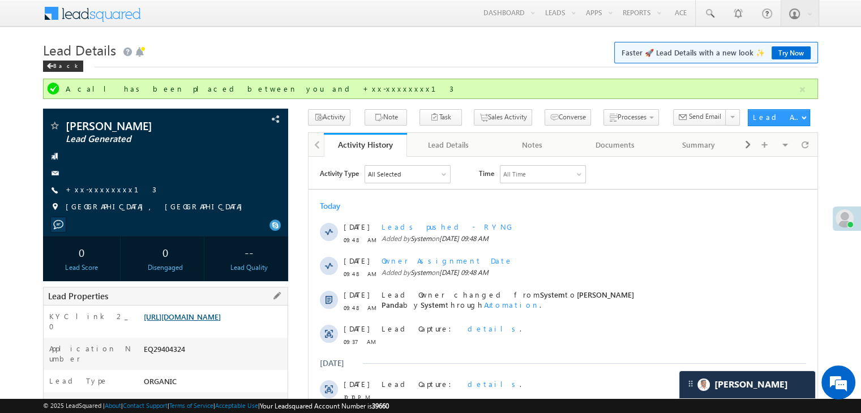
click at [221, 322] on link "[URL][DOMAIN_NAME]" at bounding box center [182, 317] width 77 height 10
click at [165, 357] on div "EQ29404324" at bounding box center [214, 352] width 147 height 16
copy div "EQ29404324"
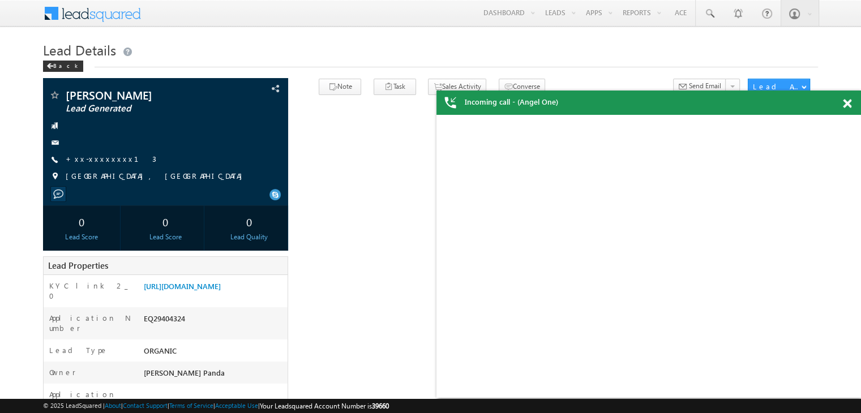
click at [847, 107] on span at bounding box center [847, 104] width 8 height 10
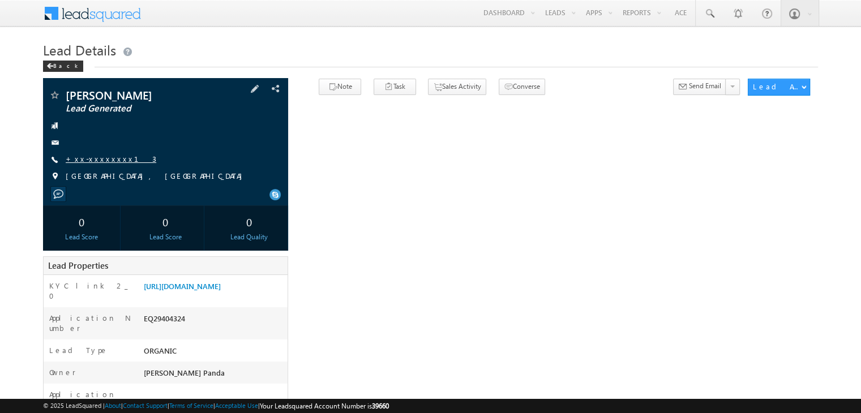
click at [108, 159] on link "+xx-xxxxxxxx13" at bounding box center [111, 159] width 91 height 10
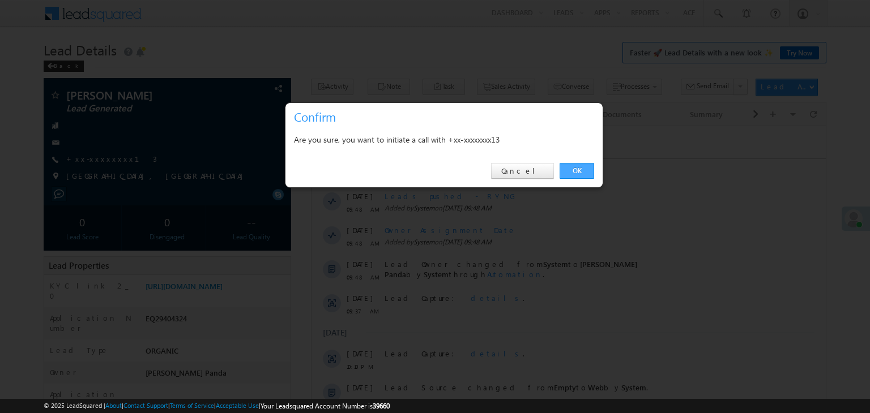
click at [576, 173] on link "OK" at bounding box center [576, 171] width 35 height 16
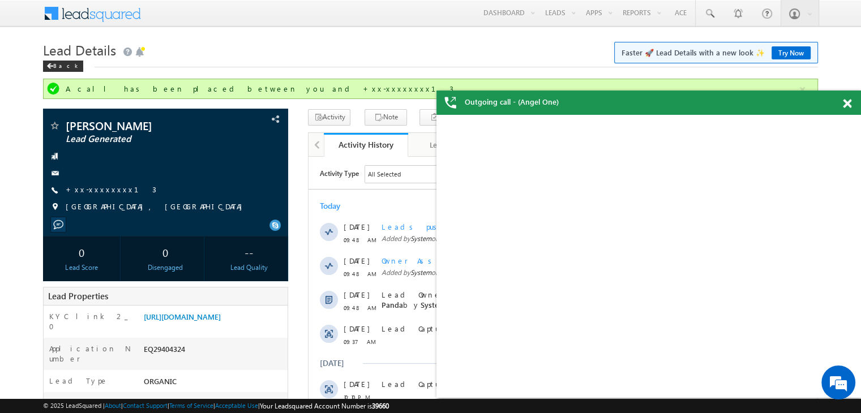
click at [849, 105] on span at bounding box center [847, 104] width 8 height 10
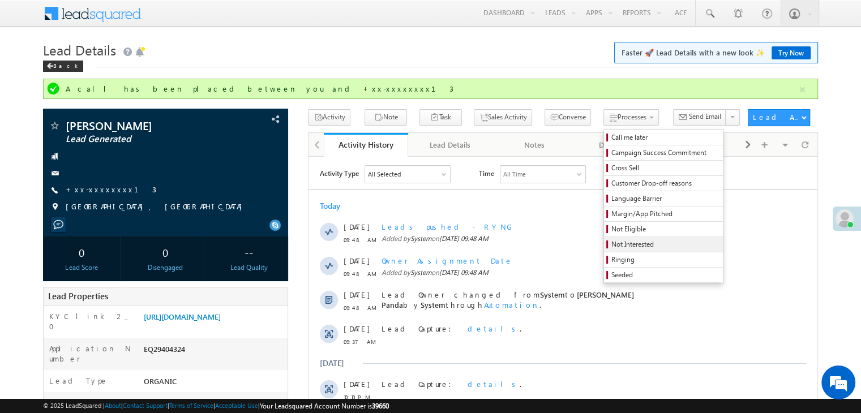
click at [612, 247] on span "Not Interested" at bounding box center [666, 245] width 108 height 10
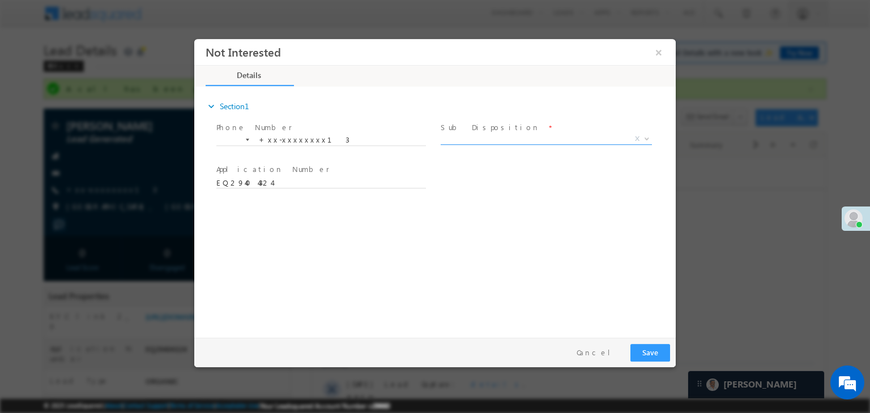
scroll to position [5352, 0]
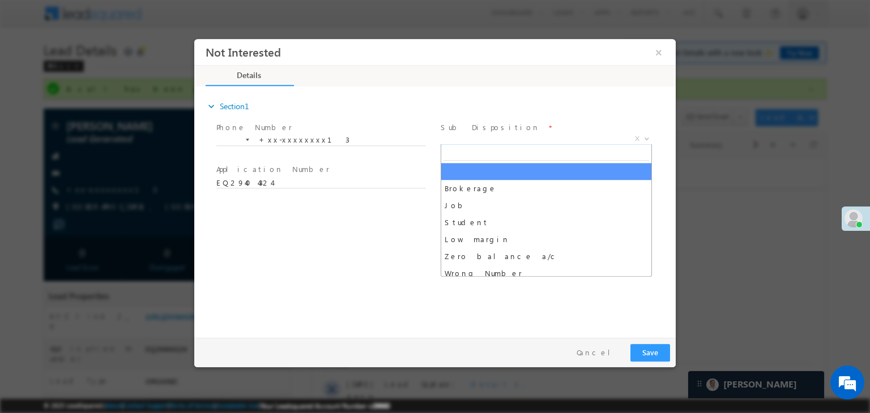
click at [563, 139] on span "X" at bounding box center [546, 139] width 211 height 11
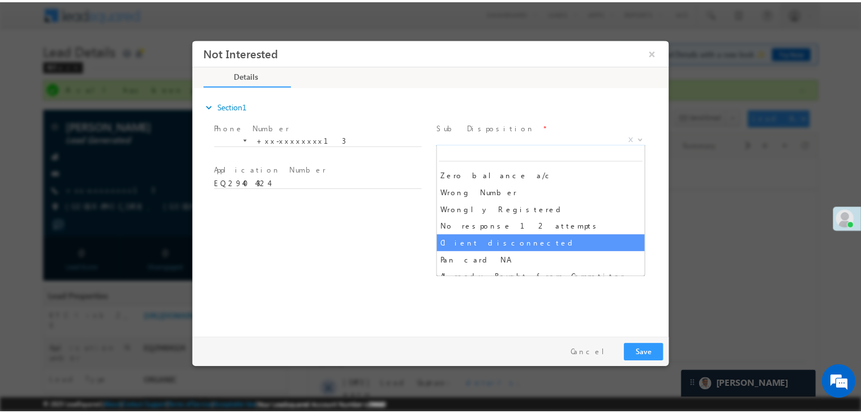
scroll to position [57, 0]
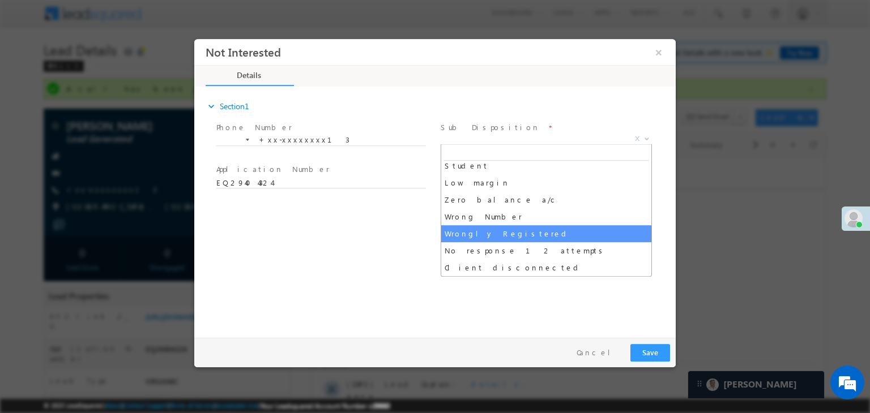
select select "Wrongly Registered"
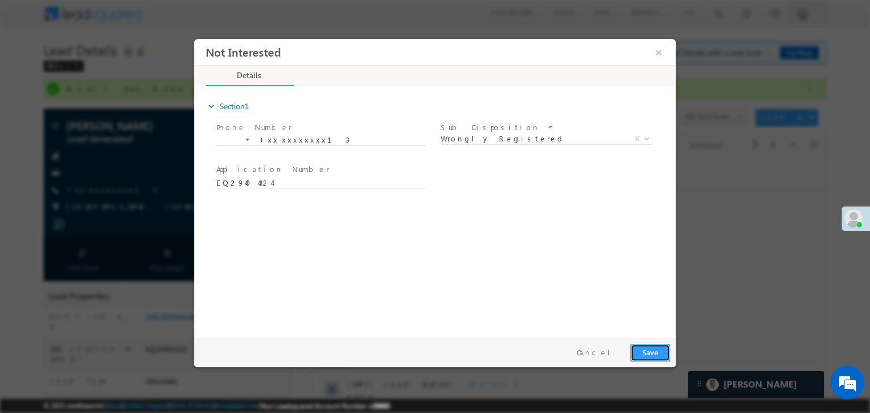
click at [656, 353] on button "Save" at bounding box center [650, 353] width 40 height 18
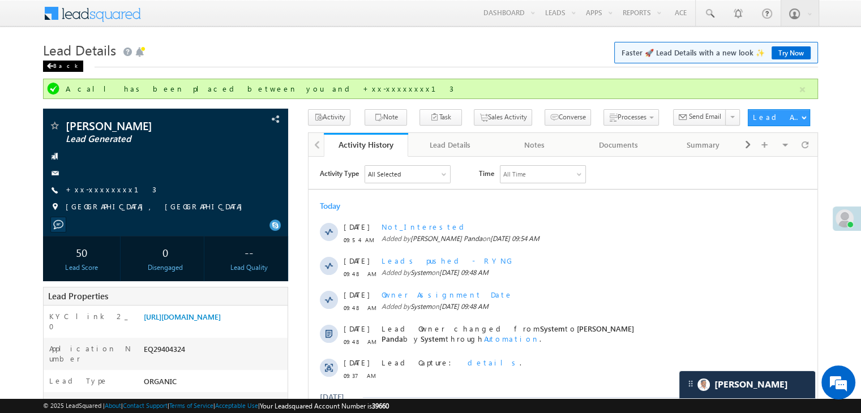
click at [57, 67] on div "Back" at bounding box center [63, 66] width 40 height 11
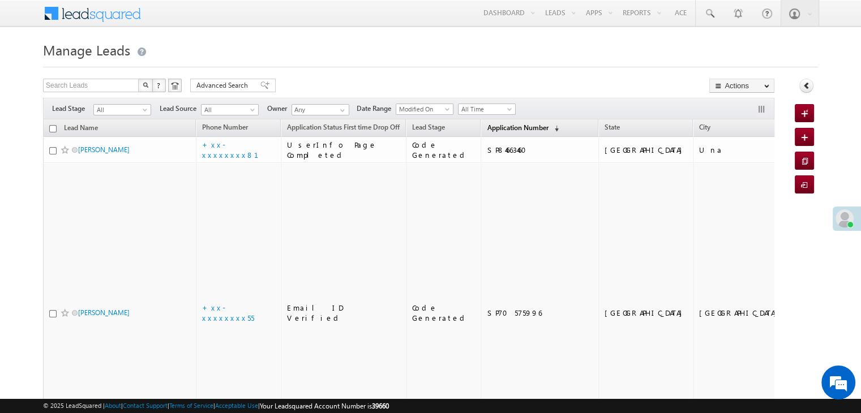
click at [487, 125] on span "Application Number" at bounding box center [517, 127] width 61 height 8
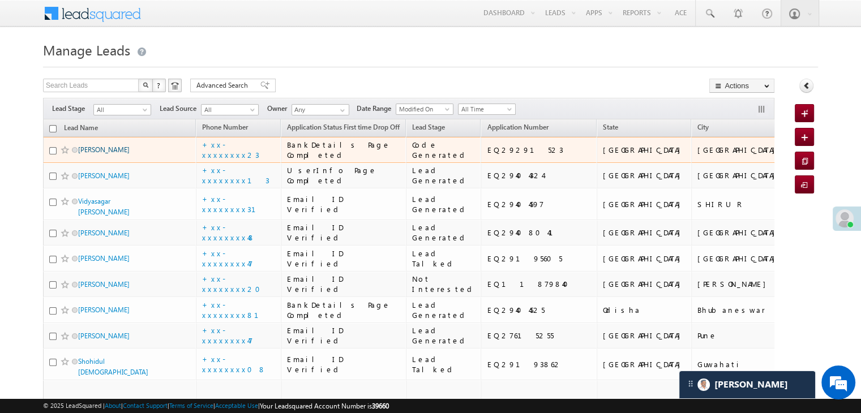
click at [130, 154] on link "Murugesan Kulandaivel" at bounding box center [104, 150] width 52 height 8
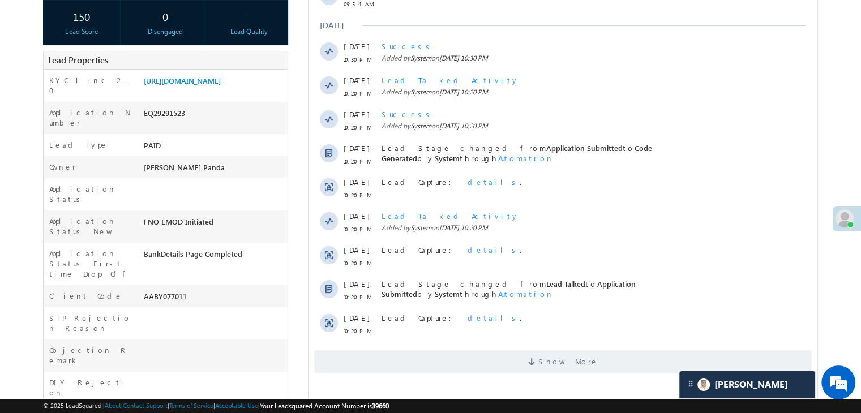
scroll to position [283, 0]
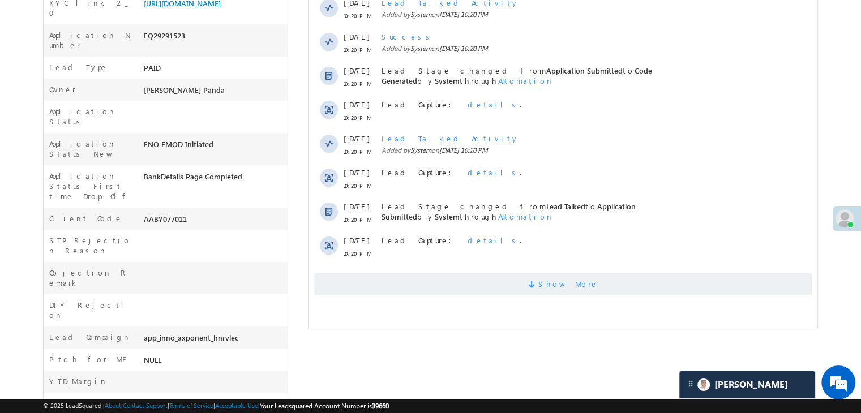
click at [559, 285] on span "Show More" at bounding box center [569, 284] width 60 height 23
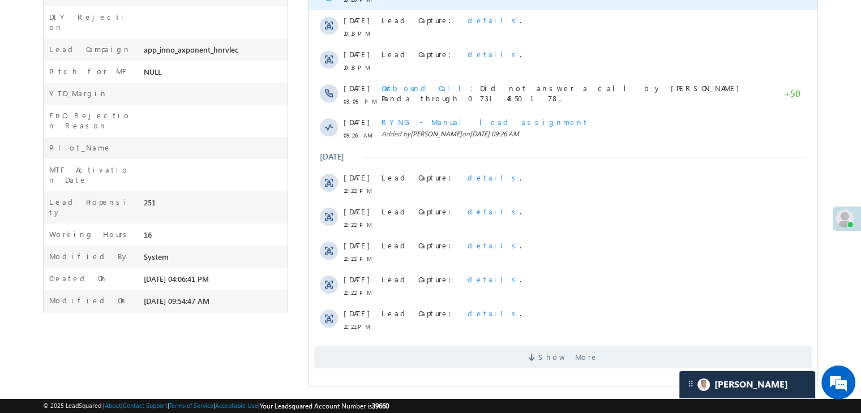
scroll to position [573, 0]
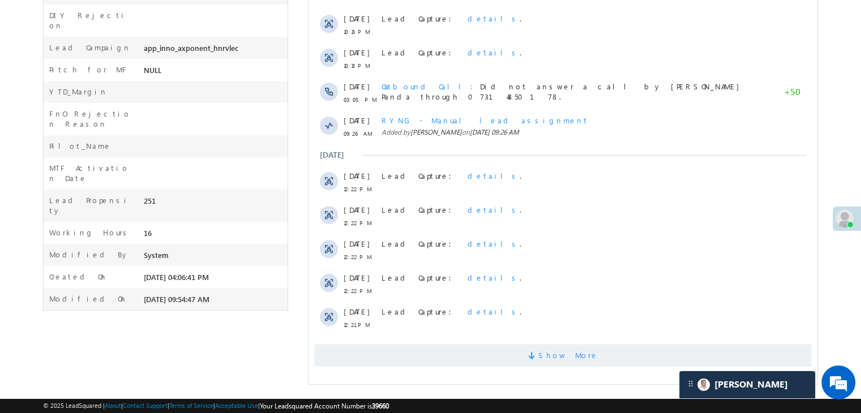
click at [570, 360] on span "Show More" at bounding box center [569, 355] width 60 height 23
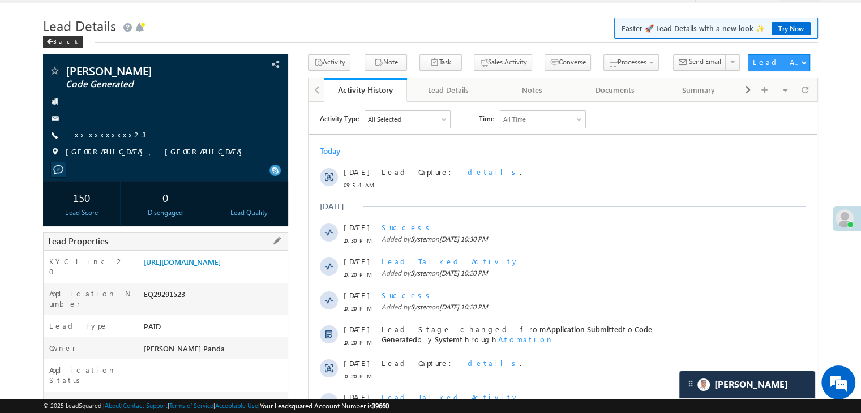
scroll to position [0, 0]
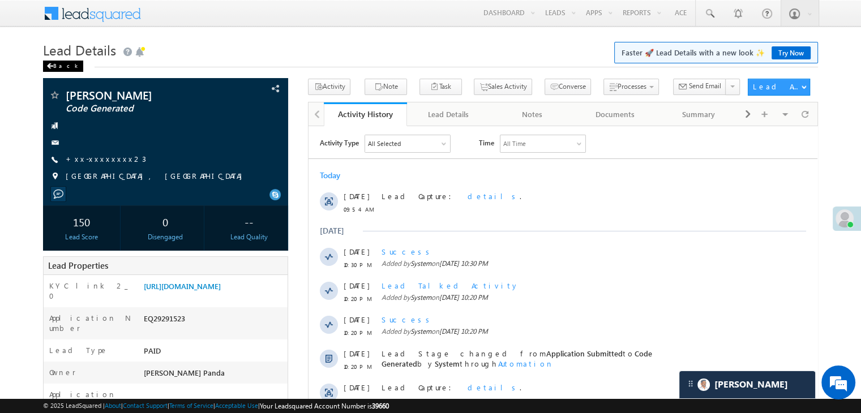
click at [57, 65] on div "Back" at bounding box center [63, 66] width 40 height 11
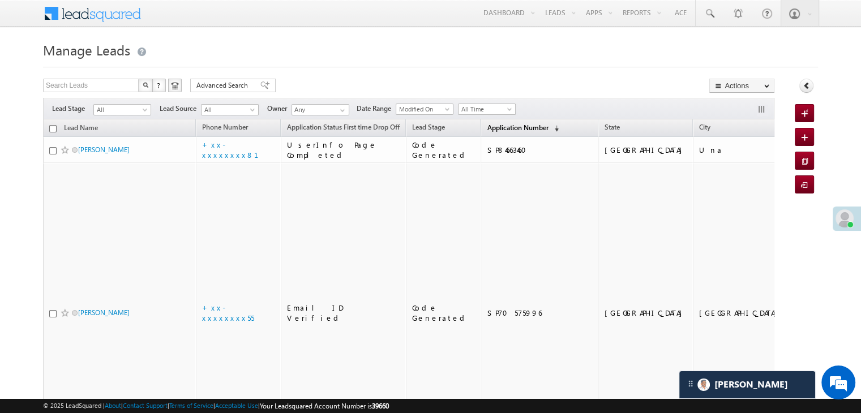
click at [497, 125] on span "Application Number" at bounding box center [517, 127] width 61 height 8
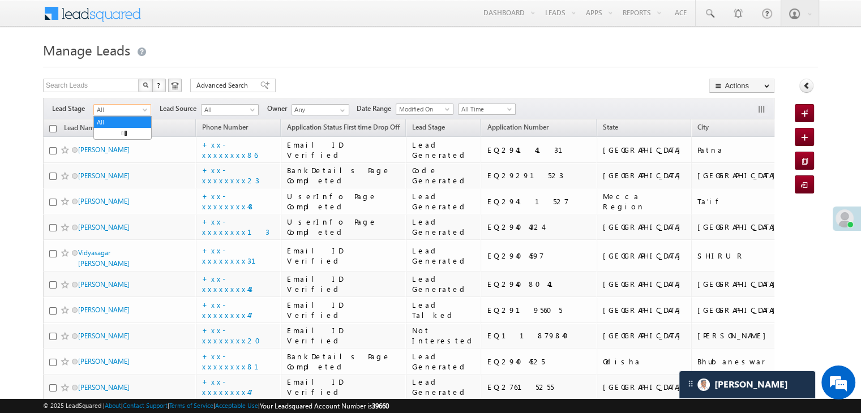
click at [145, 112] on span at bounding box center [146, 112] width 9 height 9
click at [131, 139] on link "Lead Generated" at bounding box center [122, 134] width 57 height 10
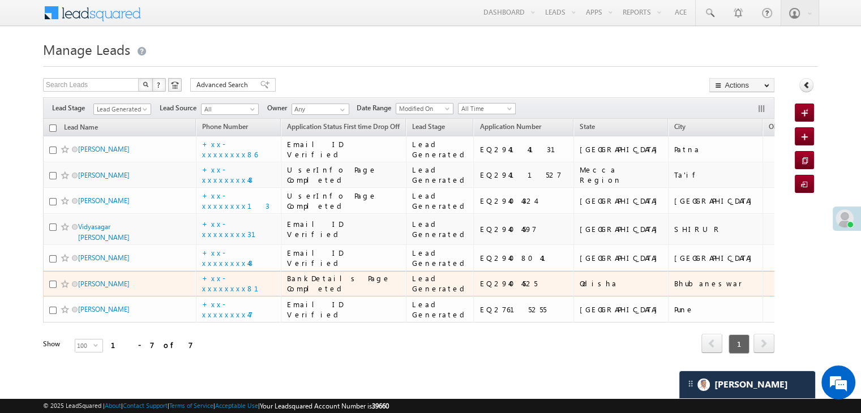
scroll to position [283, 0]
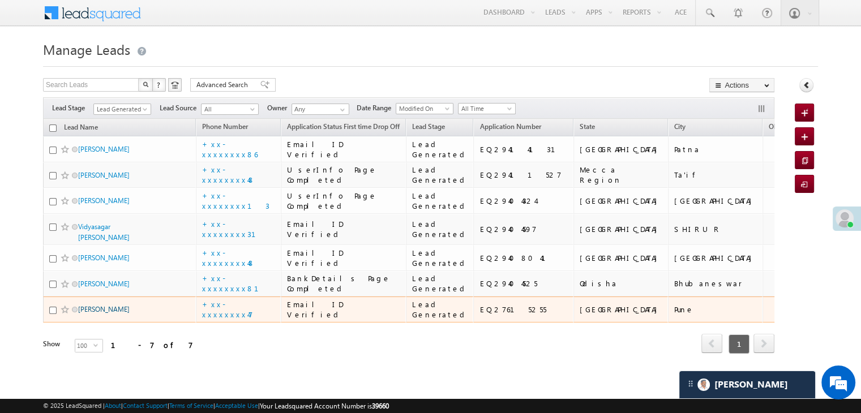
click at [101, 305] on link "Ravindran kumar" at bounding box center [104, 309] width 52 height 8
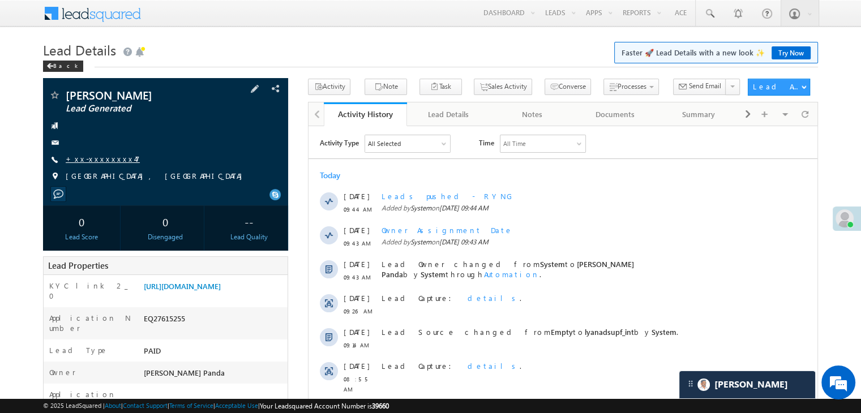
click at [93, 160] on link "+xx-xxxxxxxx47" at bounding box center [103, 159] width 74 height 10
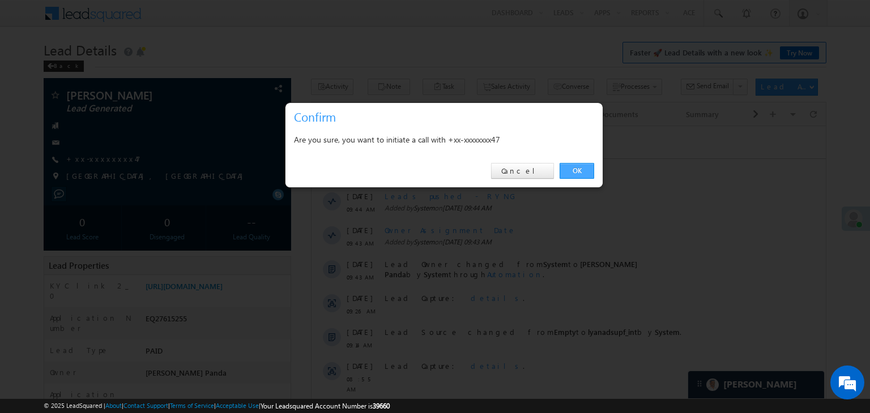
drag, startPoint x: 584, startPoint y: 168, endPoint x: 275, endPoint y: 42, distance: 333.2
click at [584, 169] on link "OK" at bounding box center [576, 171] width 35 height 16
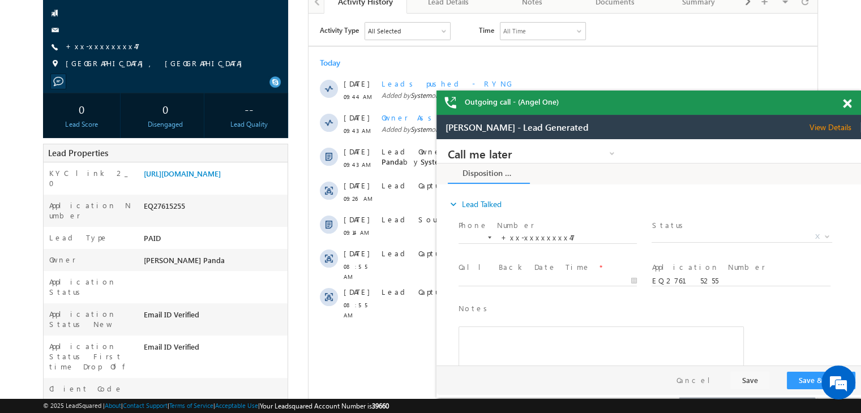
click at [847, 105] on span at bounding box center [847, 104] width 8 height 10
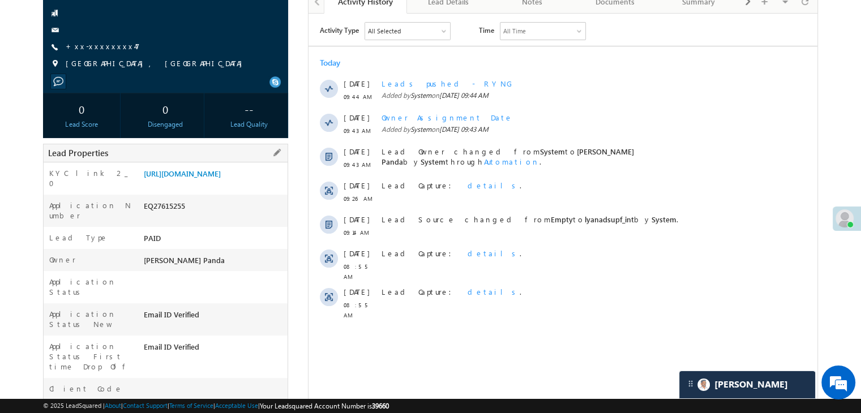
scroll to position [87, 0]
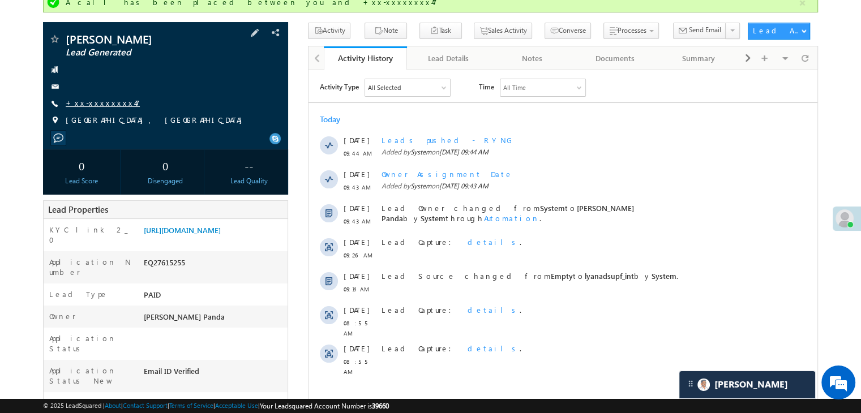
click at [75, 102] on link "+xx-xxxxxxxx47" at bounding box center [103, 103] width 74 height 10
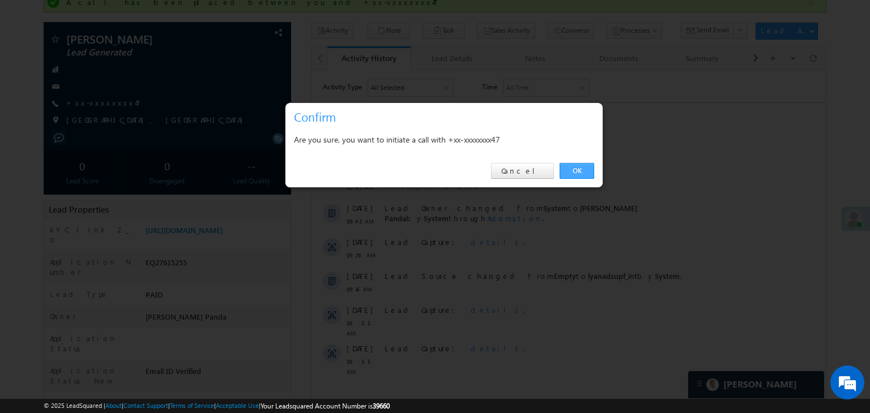
click at [577, 172] on link "OK" at bounding box center [576, 171] width 35 height 16
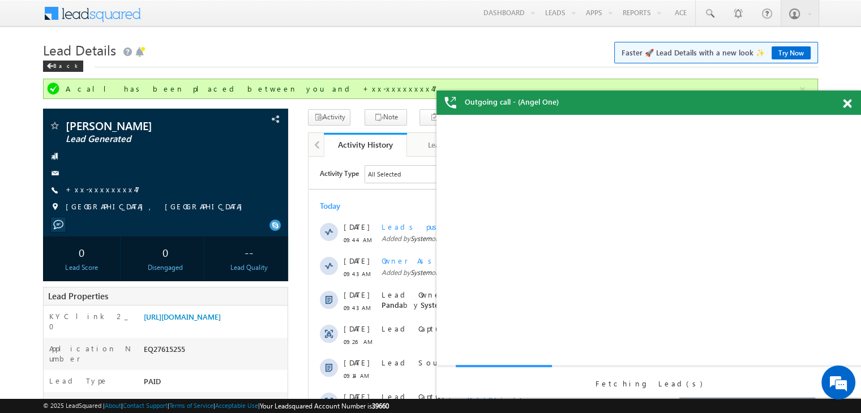
scroll to position [0, 0]
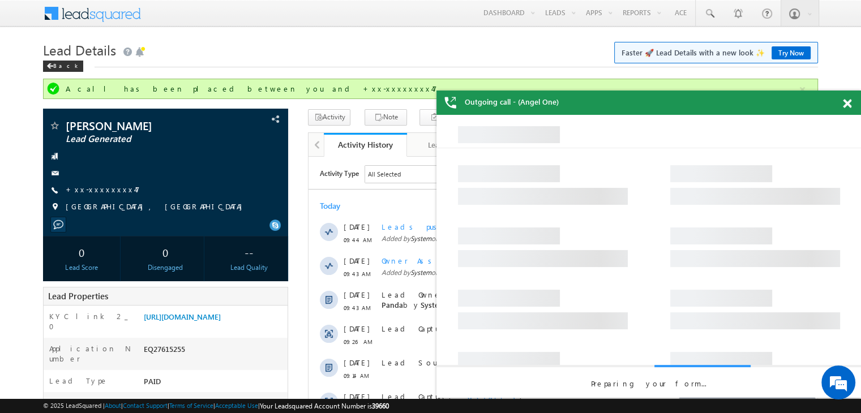
click at [850, 102] on span at bounding box center [847, 104] width 8 height 10
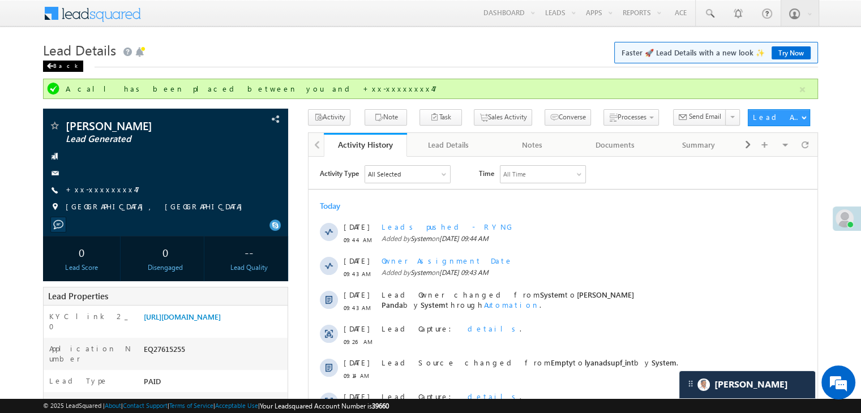
click at [57, 66] on div "Back" at bounding box center [63, 66] width 40 height 11
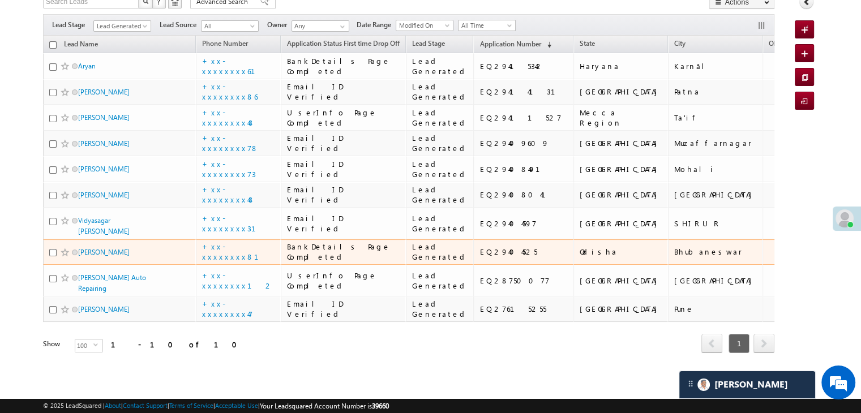
scroll to position [480, 0]
click at [93, 248] on link "[PERSON_NAME]" at bounding box center [104, 252] width 52 height 8
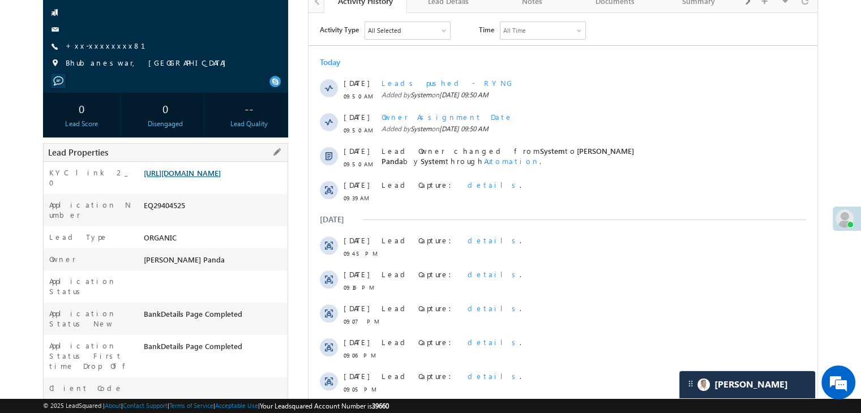
click at [215, 178] on link "[URL][DOMAIN_NAME]" at bounding box center [182, 173] width 77 height 10
click at [90, 43] on link "+xx-xxxxxxxx81" at bounding box center [112, 46] width 93 height 10
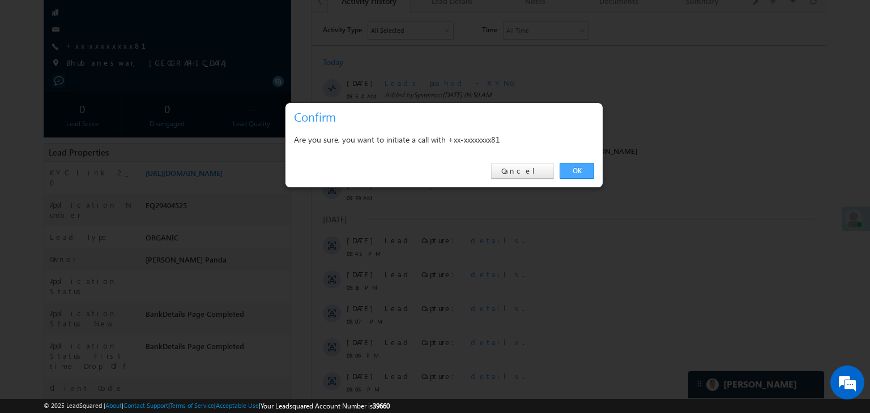
click at [575, 170] on link "OK" at bounding box center [576, 171] width 35 height 16
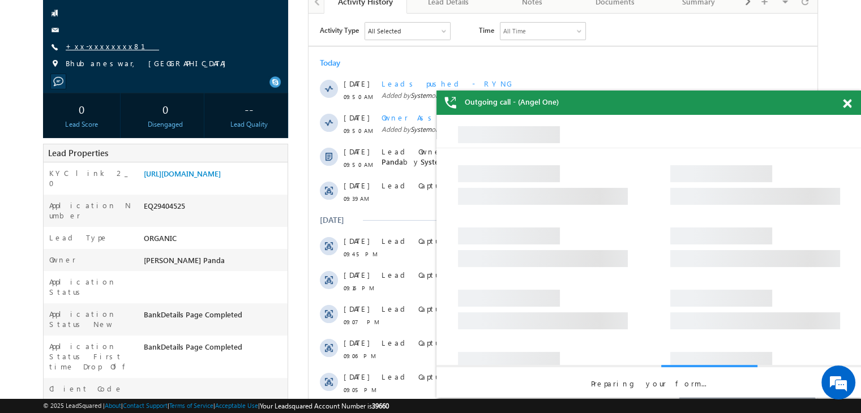
click at [95, 45] on link "+xx-xxxxxxxx81" at bounding box center [112, 46] width 93 height 10
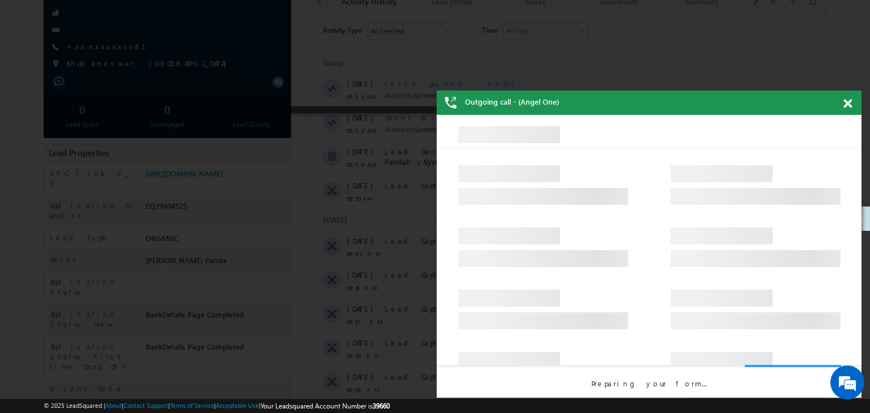
click at [847, 102] on span at bounding box center [847, 104] width 8 height 10
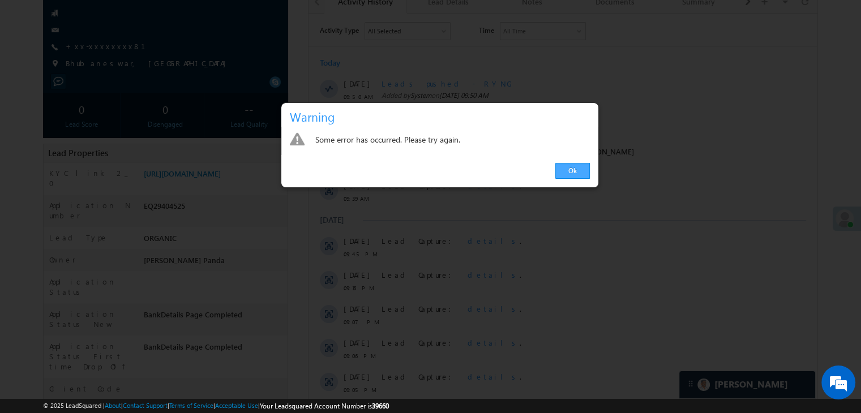
click at [565, 171] on link "Ok" at bounding box center [573, 171] width 35 height 16
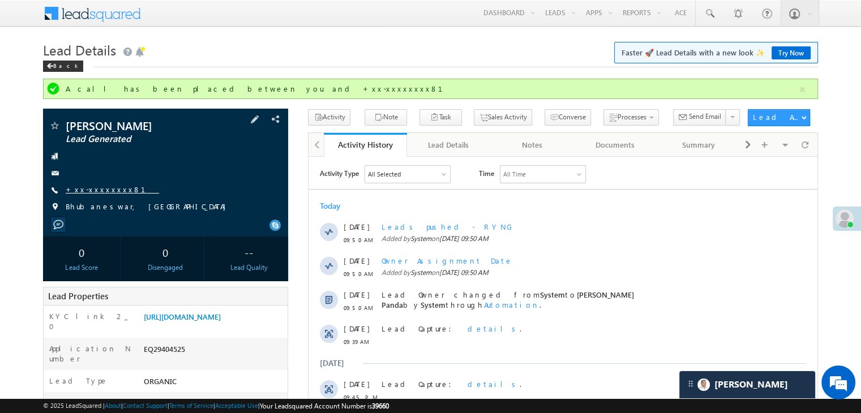
click at [96, 189] on link "+xx-xxxxxxxx81" at bounding box center [112, 190] width 93 height 10
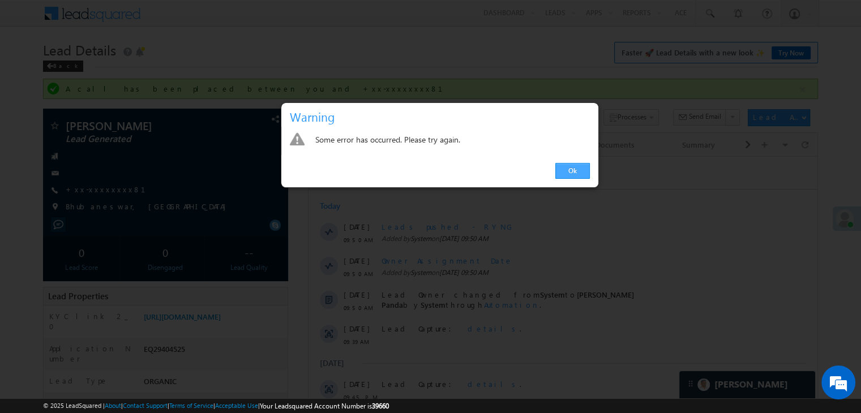
click at [571, 172] on link "Ok" at bounding box center [573, 171] width 35 height 16
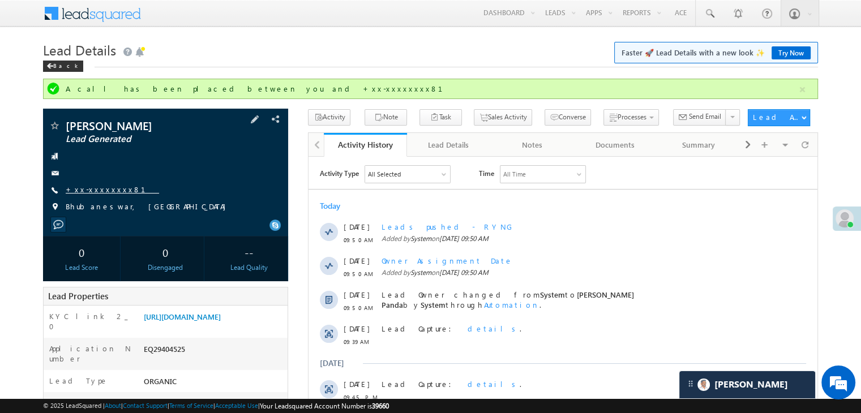
click at [97, 189] on link "+xx-xxxxxxxx81" at bounding box center [112, 190] width 93 height 10
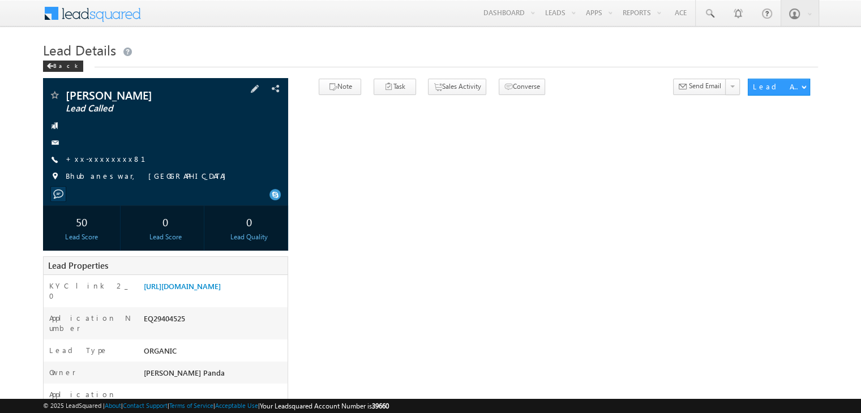
click at [100, 165] on span "+xx-xxxxxxxx81" at bounding box center [112, 159] width 93 height 11
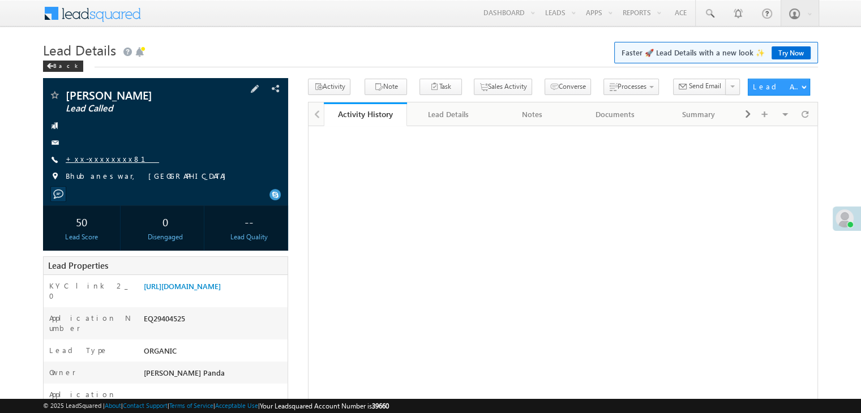
click at [101, 159] on link "+xx-xxxxxxxx81" at bounding box center [112, 159] width 93 height 10
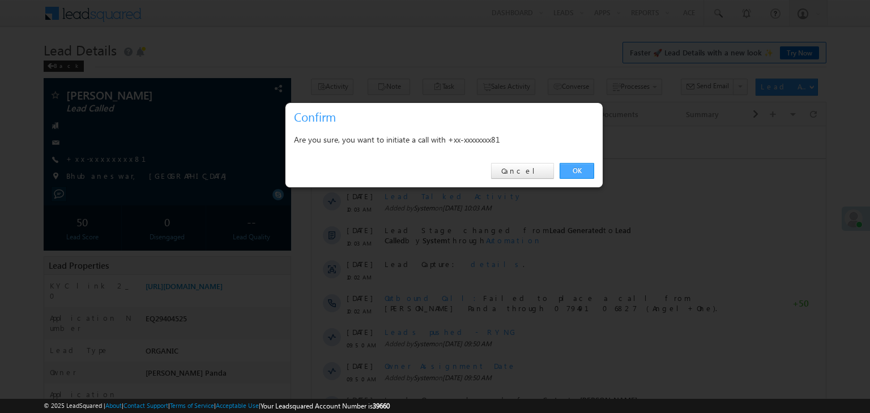
click at [572, 167] on link "OK" at bounding box center [576, 171] width 35 height 16
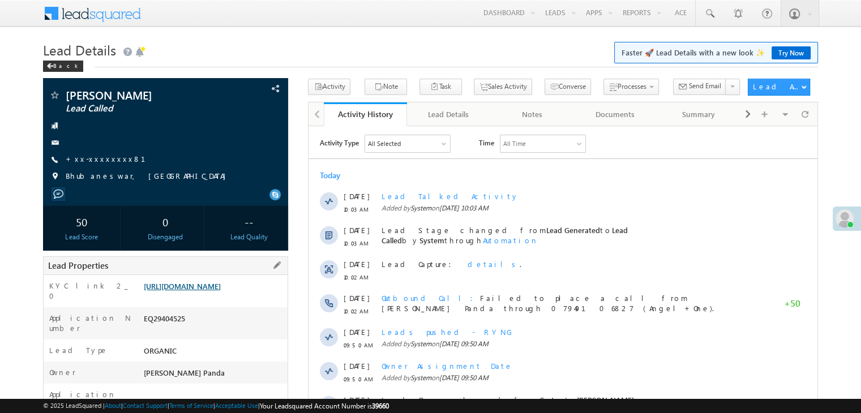
click at [199, 291] on link "[URL][DOMAIN_NAME]" at bounding box center [182, 286] width 77 height 10
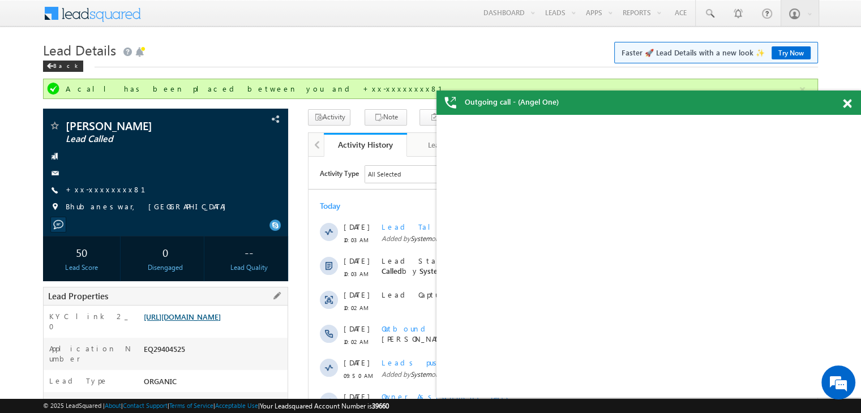
click at [197, 322] on link "[URL][DOMAIN_NAME]" at bounding box center [182, 317] width 77 height 10
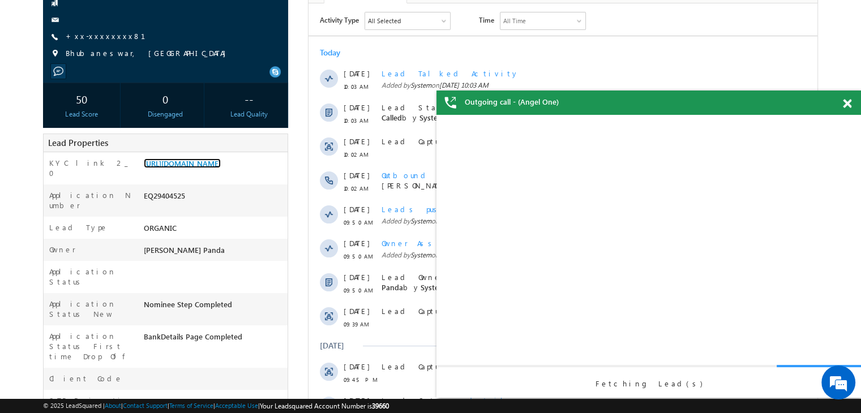
scroll to position [170, 0]
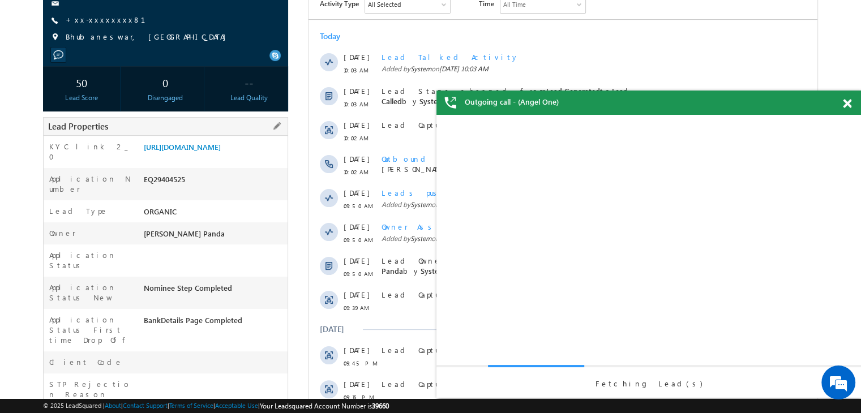
click at [174, 187] on div "EQ29404525" at bounding box center [214, 182] width 147 height 16
copy div "EQ29404525"
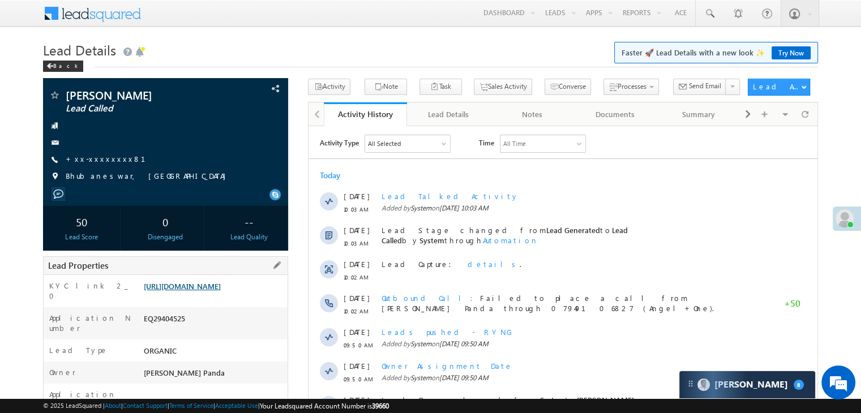
click at [221, 291] on link "https://angelbroking1-pk3em7sa.customui-test.leadsquared.com?leadId=713fb61f-a0…" at bounding box center [182, 286] width 77 height 10
click at [59, 63] on div "Back" at bounding box center [63, 66] width 40 height 11
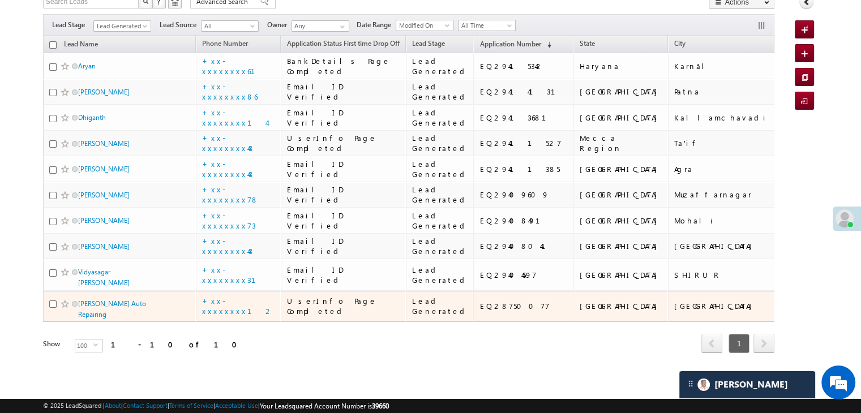
scroll to position [84, 0]
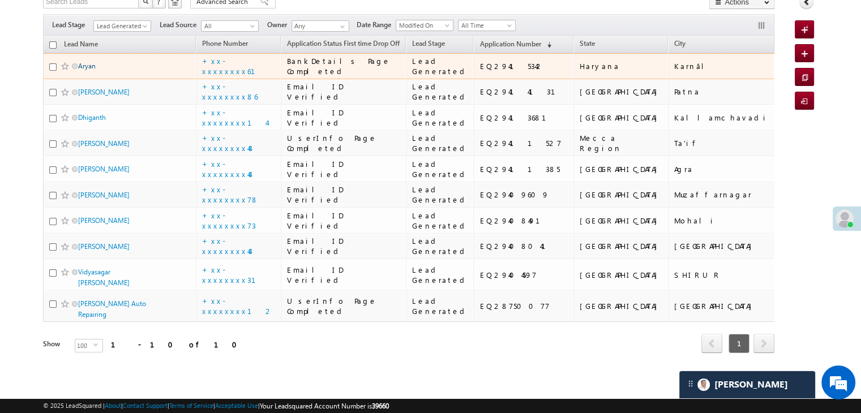
click at [90, 70] on link "Aryan" at bounding box center [87, 66] width 18 height 8
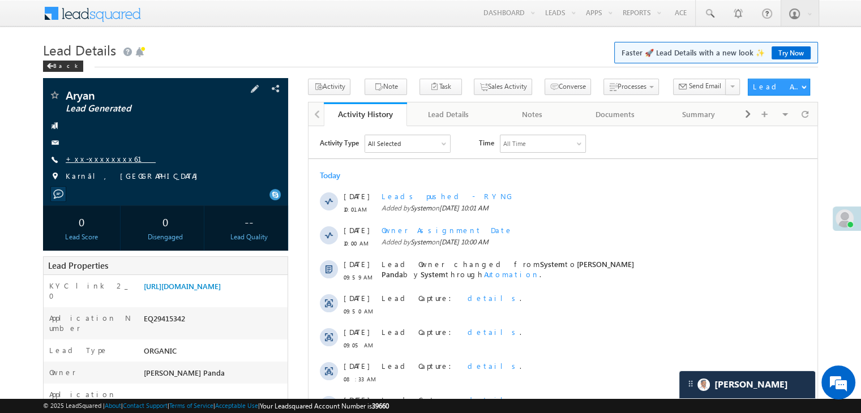
click at [95, 159] on link "+xx-xxxxxxxx61" at bounding box center [111, 159] width 90 height 10
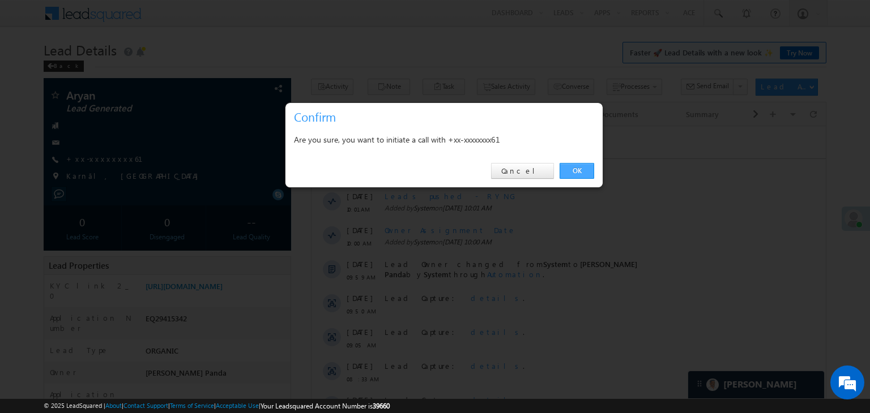
click at [572, 172] on link "OK" at bounding box center [576, 171] width 35 height 16
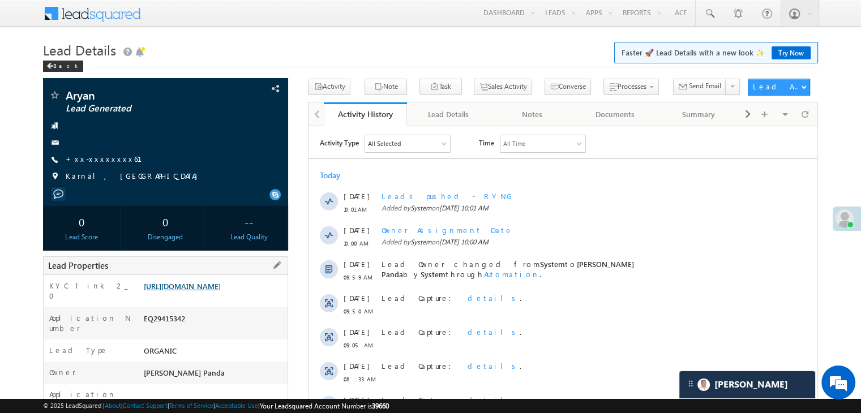
click at [194, 291] on link "https://angelbroking1-pk3em7sa.customui-test.leadsquared.com?leadId=7b0e7a11-90…" at bounding box center [182, 286] width 77 height 10
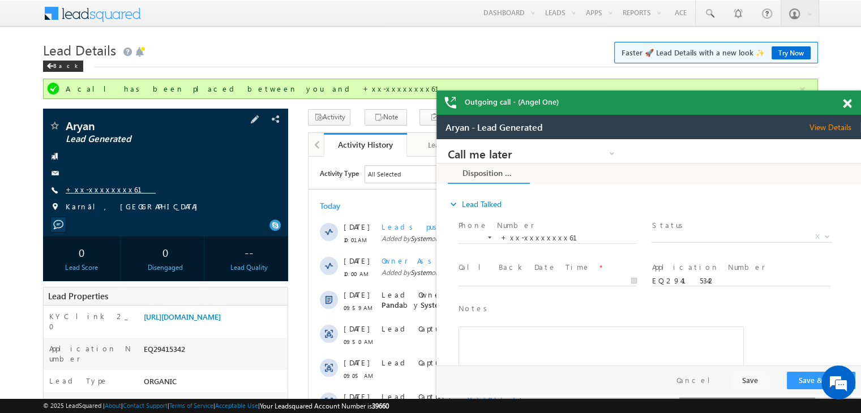
click at [106, 187] on link "+xx-xxxxxxxx61" at bounding box center [111, 190] width 90 height 10
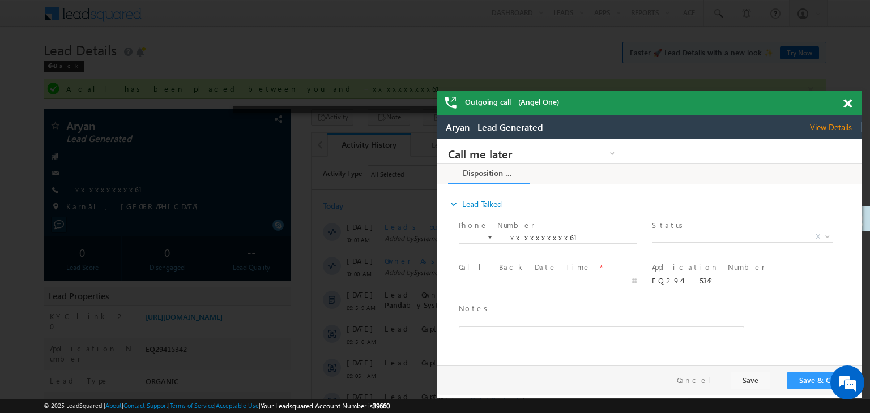
click at [849, 109] on div at bounding box center [853, 102] width 15 height 22
click at [849, 103] on span at bounding box center [847, 104] width 8 height 10
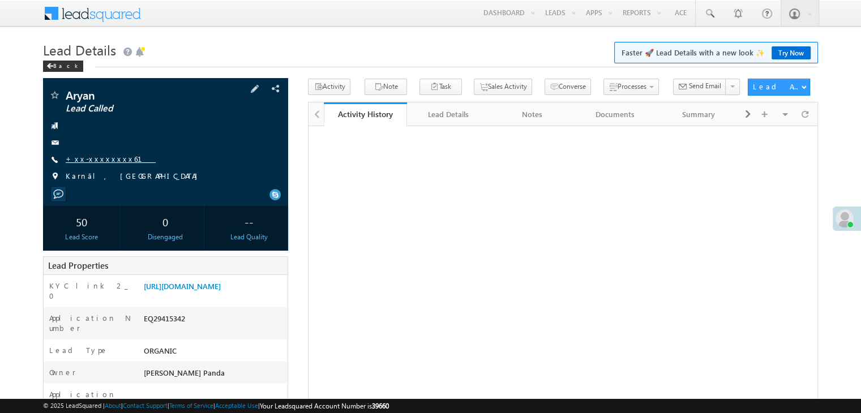
click at [91, 162] on link "+xx-xxxxxxxx61" at bounding box center [111, 159] width 90 height 10
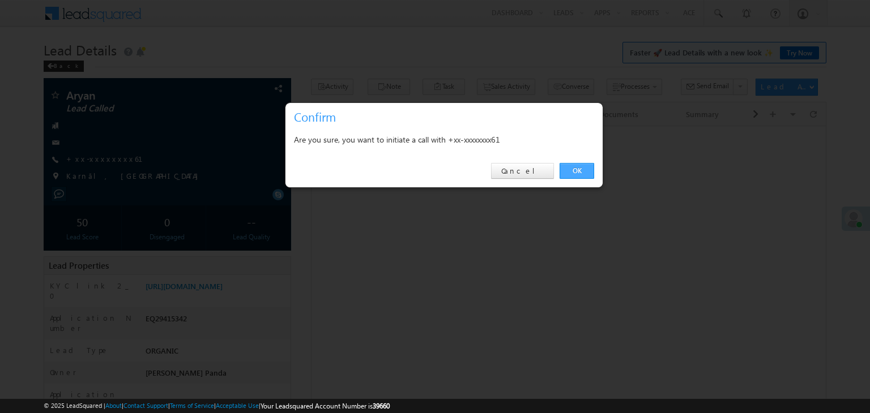
click at [584, 172] on link "OK" at bounding box center [576, 171] width 35 height 16
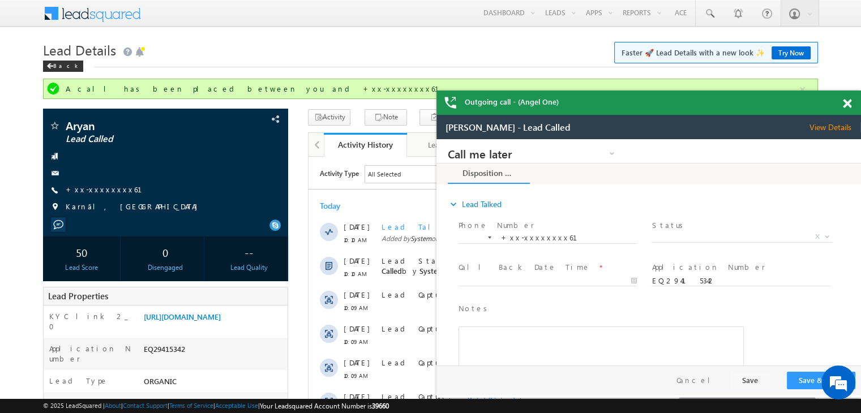
click at [845, 105] on span at bounding box center [847, 104] width 8 height 10
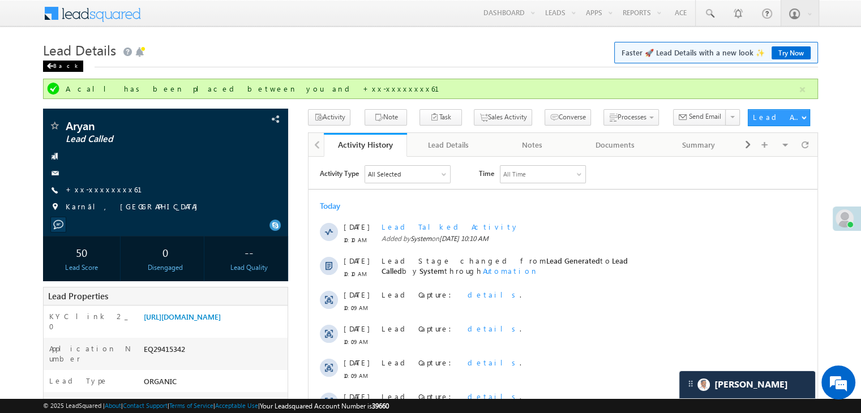
click at [61, 69] on div "Back" at bounding box center [63, 66] width 40 height 11
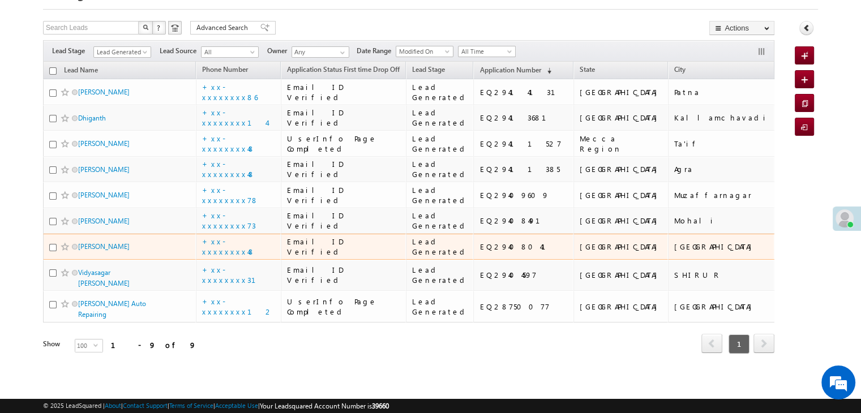
scroll to position [415, 0]
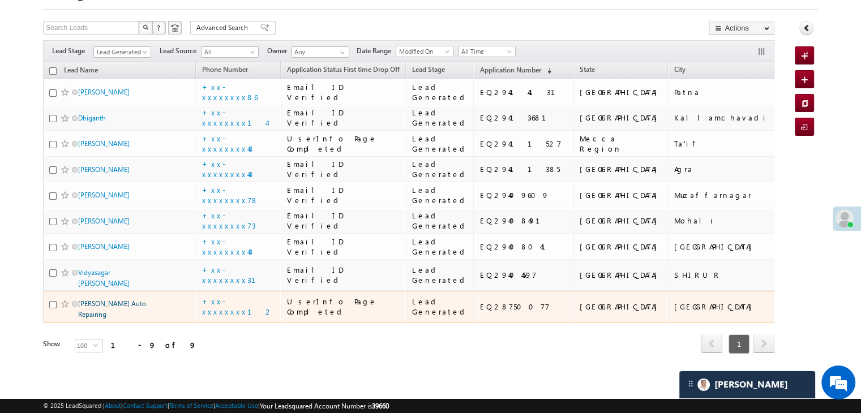
click at [100, 300] on link "[PERSON_NAME] Auto Repairing" at bounding box center [112, 309] width 68 height 19
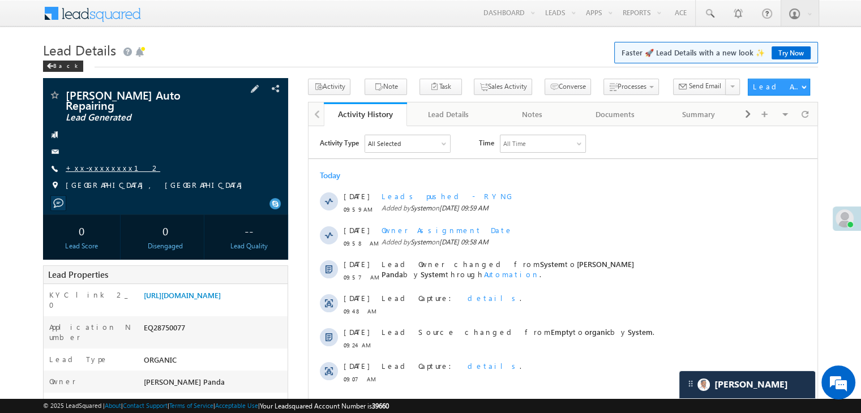
click at [100, 163] on link "+xx-xxxxxxxx12" at bounding box center [113, 168] width 95 height 10
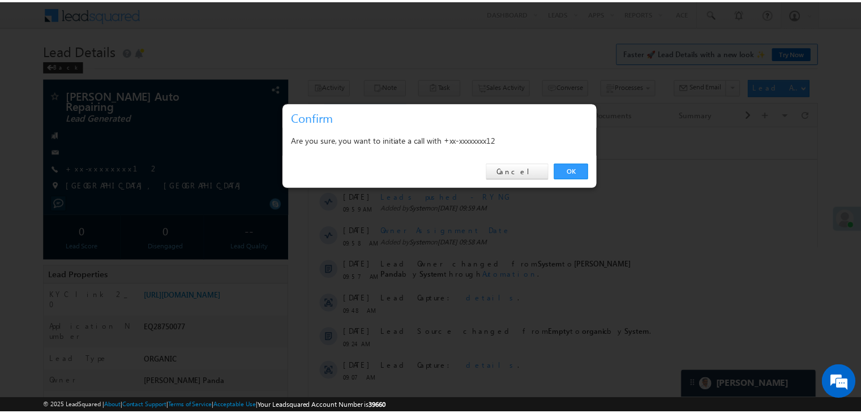
scroll to position [5352, 0]
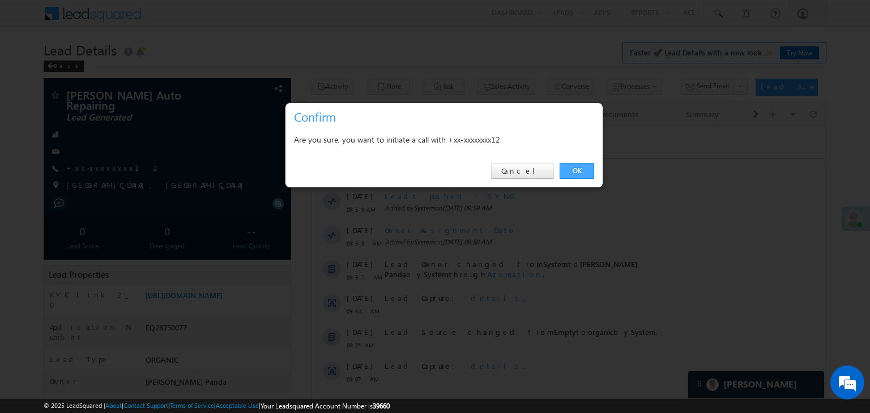
click at [582, 169] on link "OK" at bounding box center [576, 171] width 35 height 16
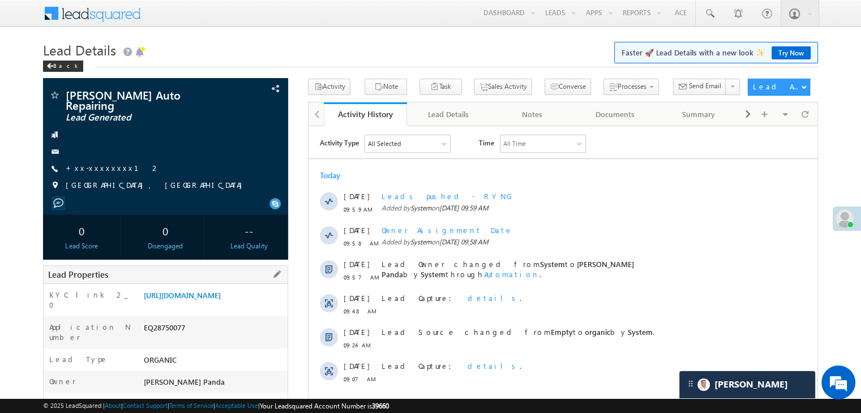
scroll to position [0, 0]
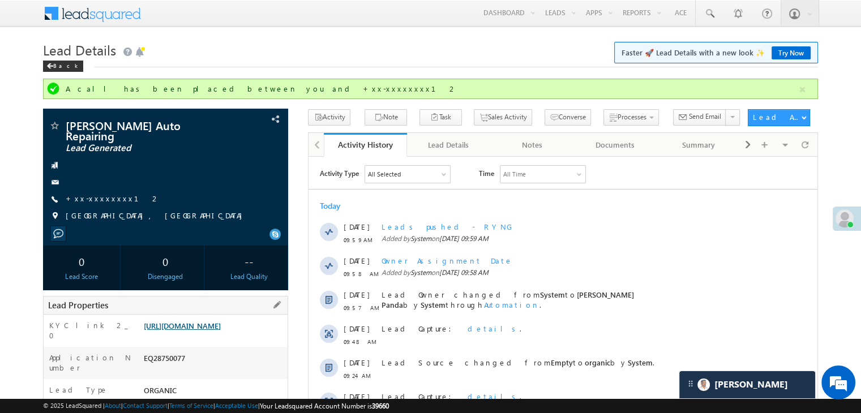
click at [221, 324] on link "https://angelbroking1-pk3em7sa.customui-test.leadsquared.com?leadId=05dfbd82-0f…" at bounding box center [182, 326] width 77 height 10
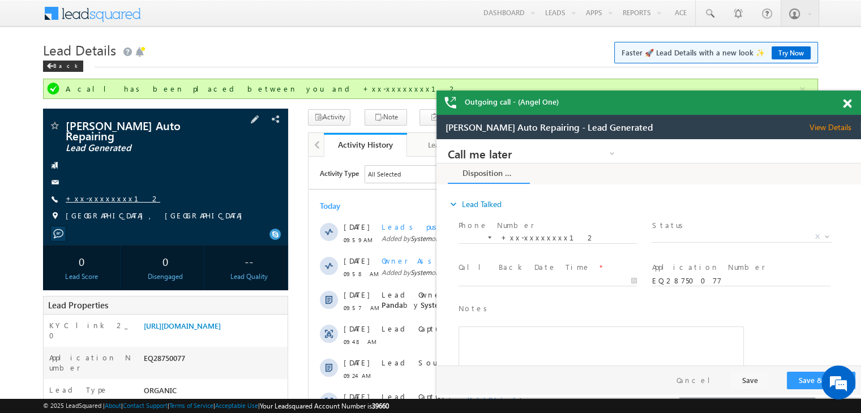
click at [93, 194] on link "+xx-xxxxxxxx12" at bounding box center [113, 199] width 95 height 10
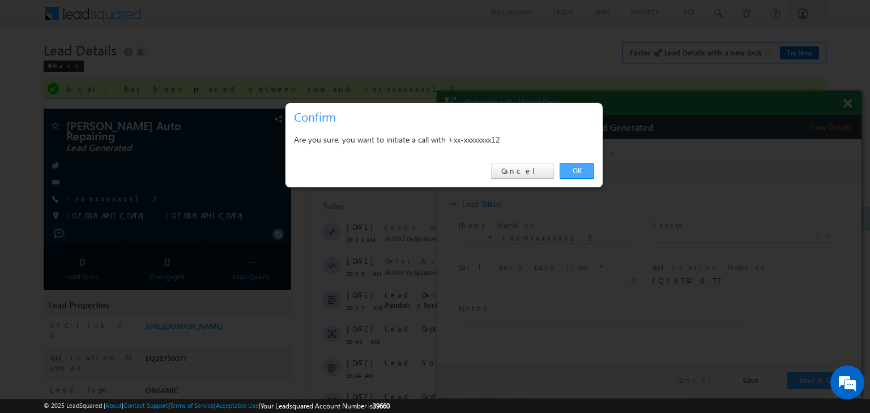
click at [575, 170] on link "OK" at bounding box center [576, 171] width 35 height 16
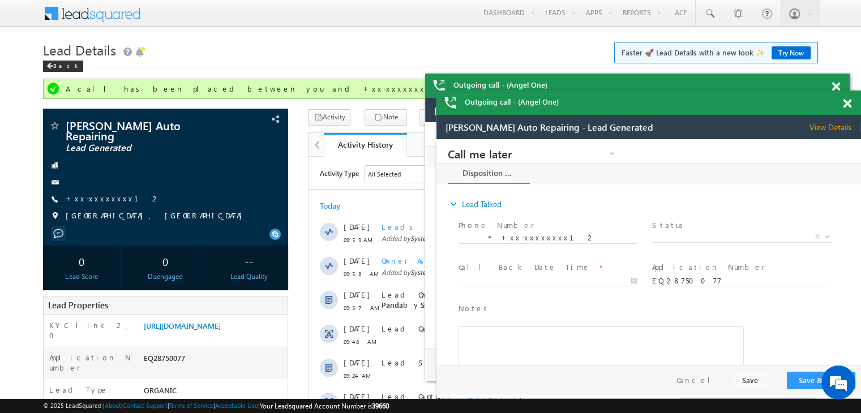
click at [848, 104] on span at bounding box center [847, 104] width 8 height 10
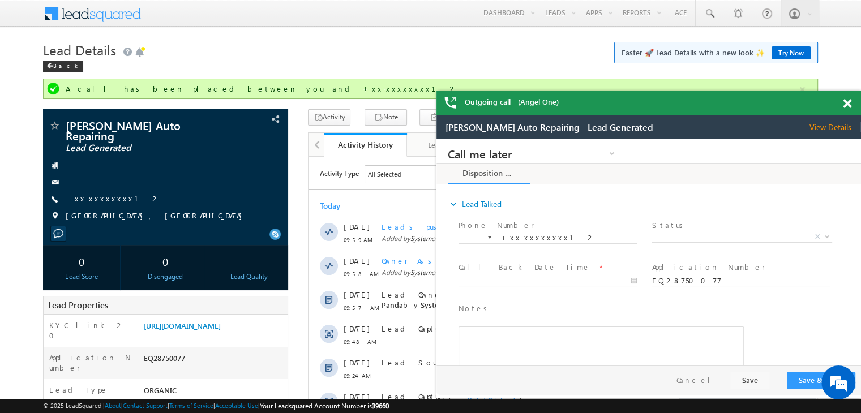
click at [848, 104] on span at bounding box center [847, 104] width 8 height 10
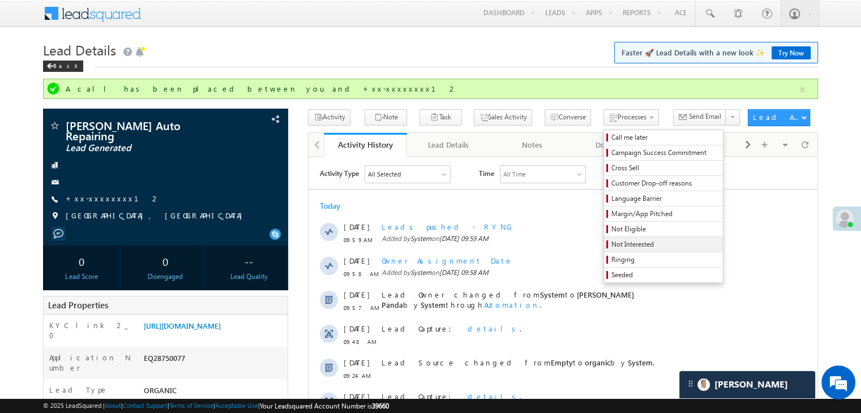
click at [623, 245] on span "Not Interested" at bounding box center [666, 245] width 108 height 10
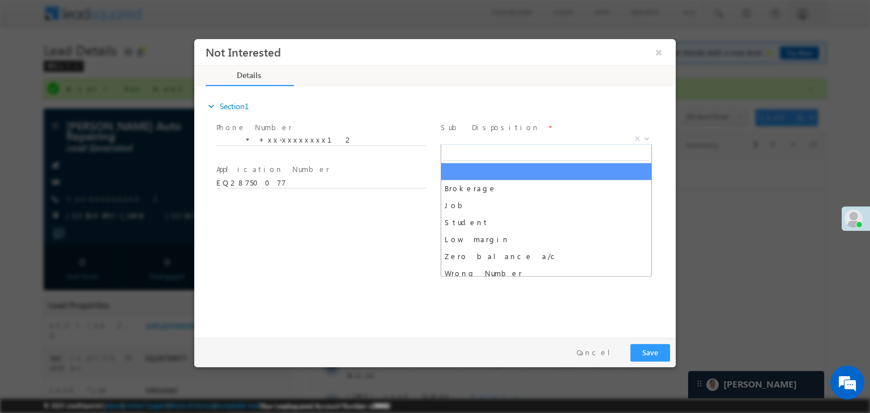
click at [528, 137] on span "X" at bounding box center [546, 139] width 211 height 11
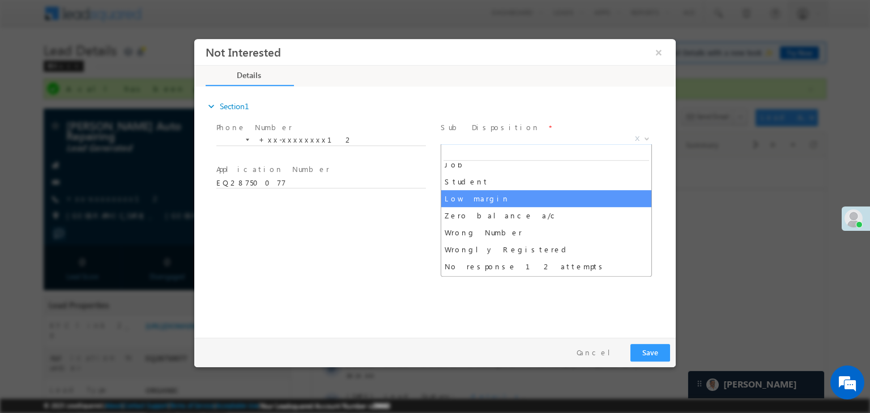
scroll to position [57, 0]
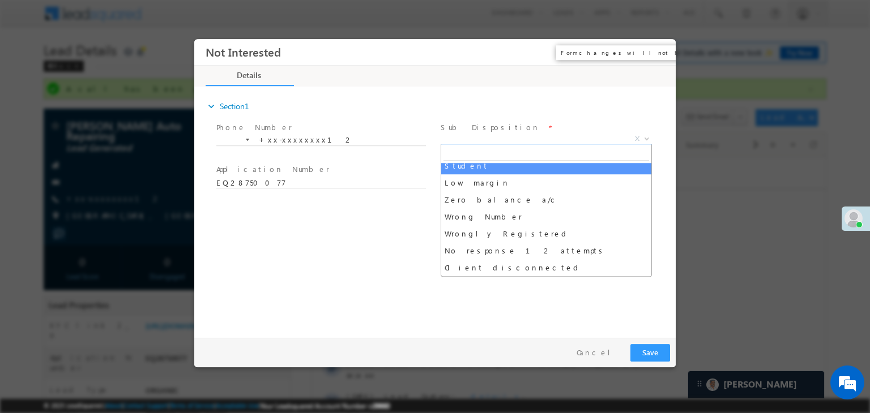
click at [659, 51] on button "×" at bounding box center [658, 52] width 19 height 21
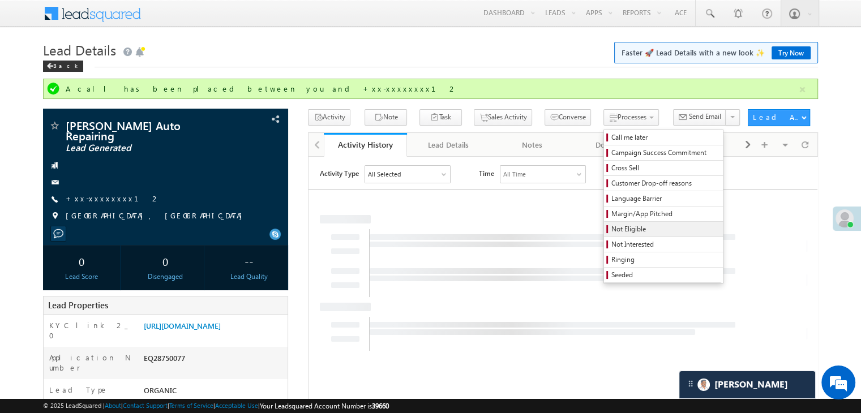
click at [612, 227] on span "Not Eligible" at bounding box center [666, 229] width 108 height 10
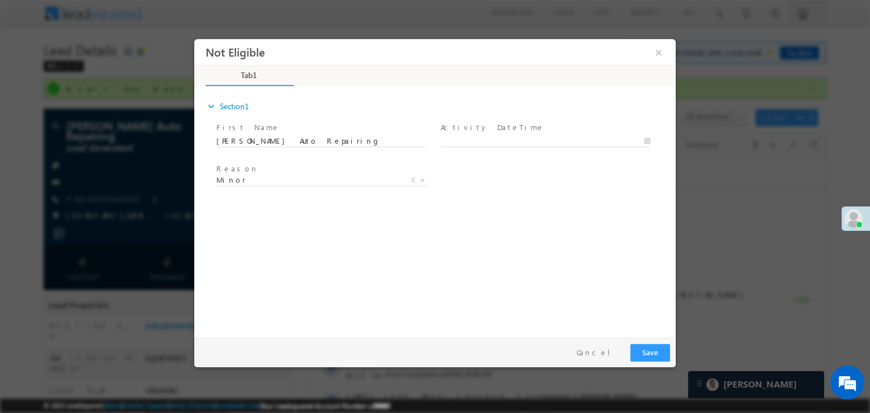
scroll to position [0, 0]
type input "09/23/25 10:15 AM"
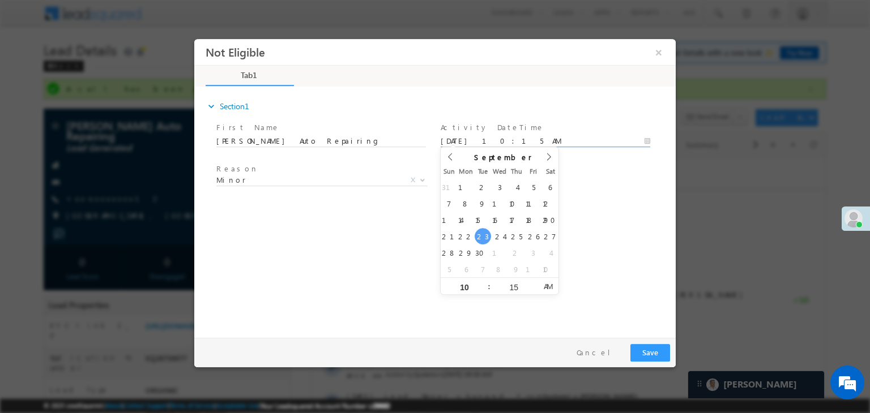
click at [519, 142] on input "09/23/25 10:15 AM" at bounding box center [546, 141] width 210 height 11
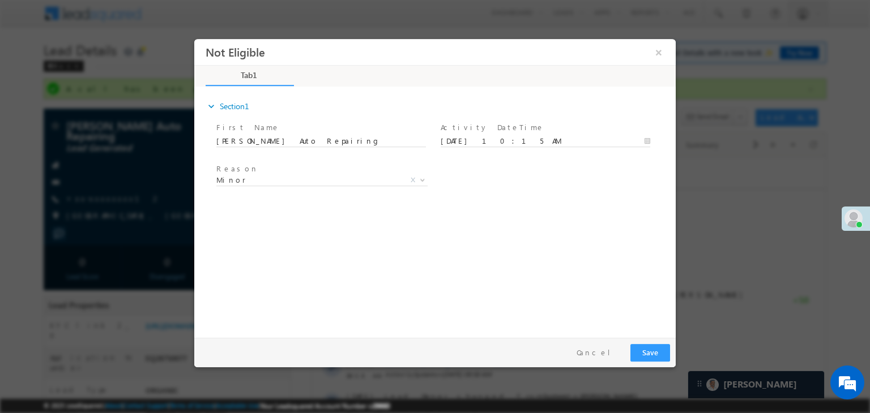
click at [581, 180] on div "Reason * Minor Existing Client Out of India DRA - FDS Termination DRA - Already…" at bounding box center [445, 182] width 462 height 42
click at [279, 181] on span "Minor" at bounding box center [308, 180] width 184 height 10
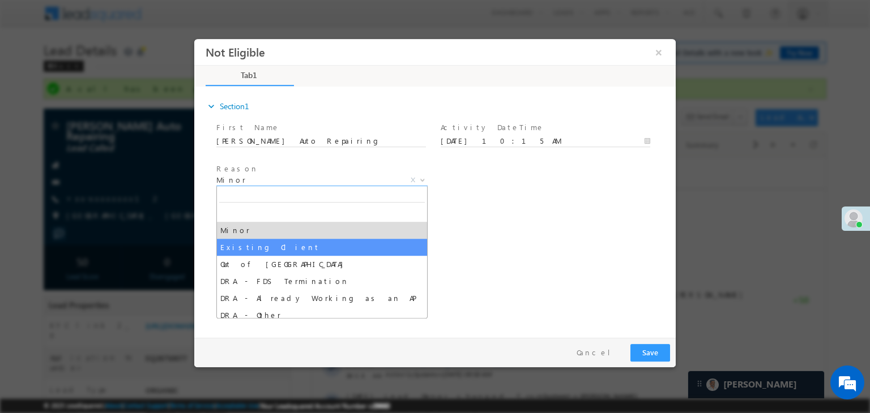
select select "Existing Client"
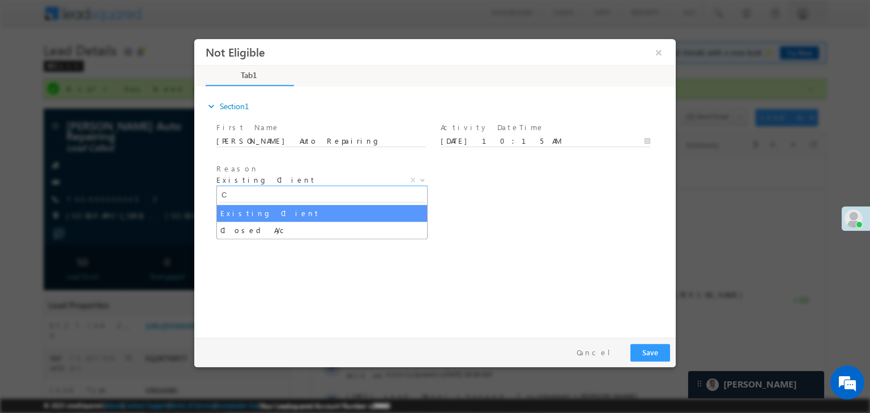
type input "C"
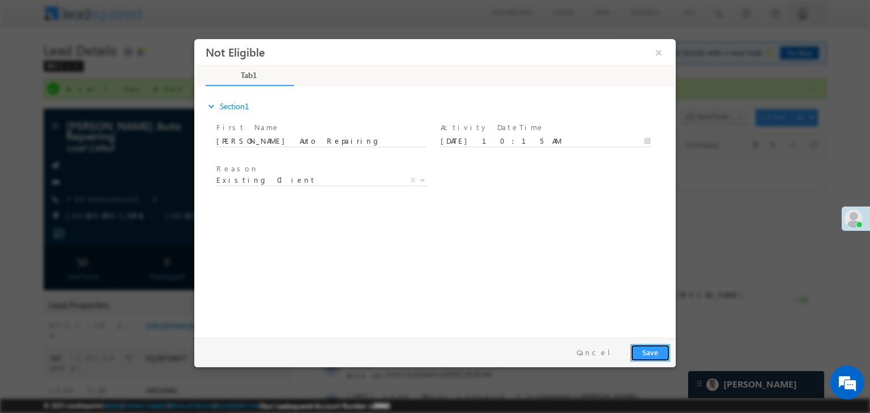
click at [647, 349] on button "Save" at bounding box center [650, 353] width 40 height 18
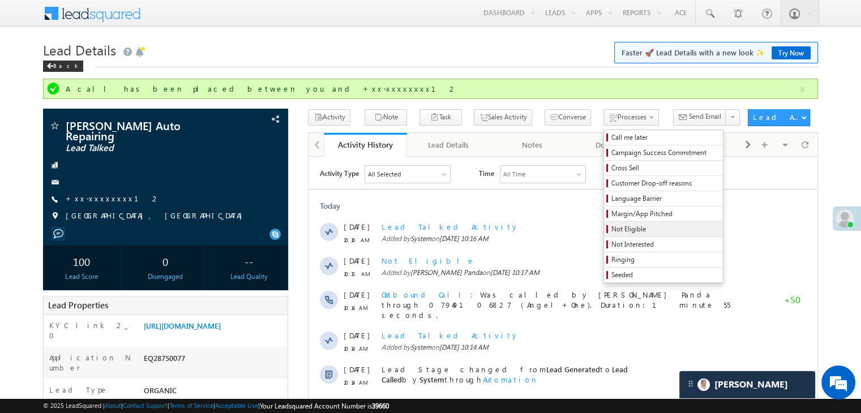
click at [616, 230] on span "Not Eligible" at bounding box center [666, 229] width 108 height 10
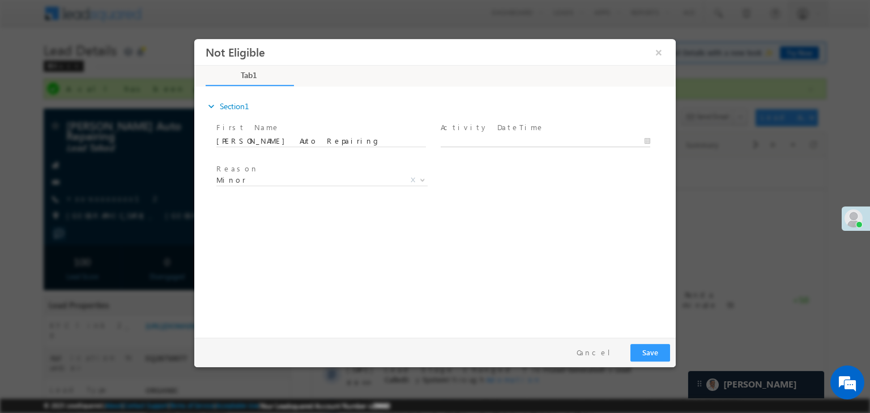
click at [544, 140] on body "Not Eligible ×" at bounding box center [434, 186] width 481 height 294
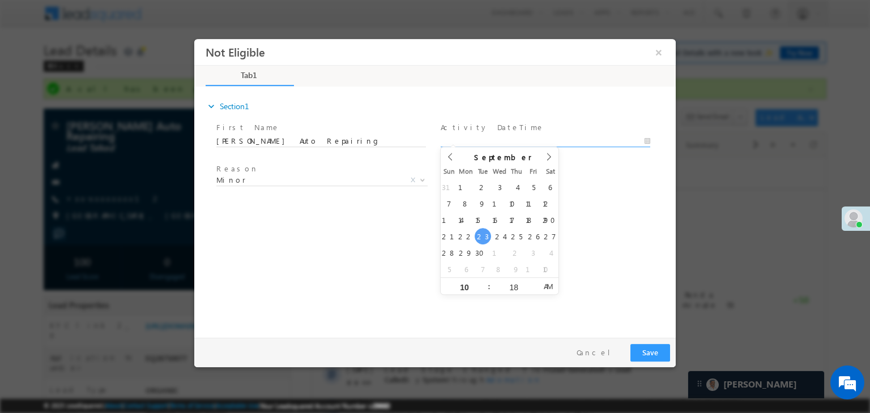
type input "09/23/25 10:18 AM"
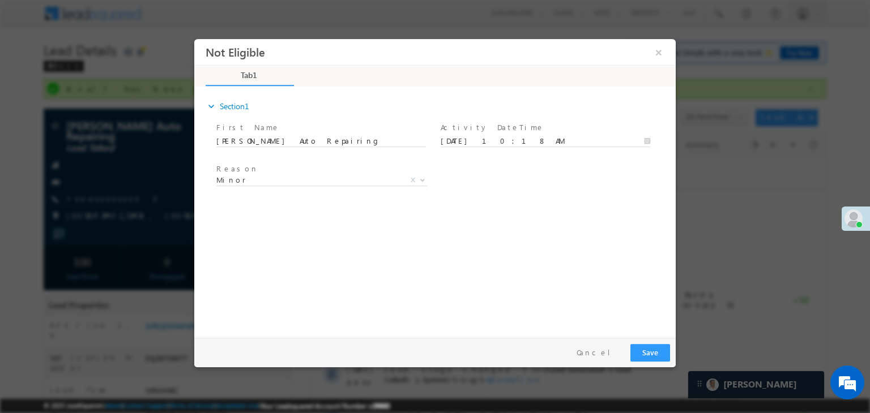
click at [618, 195] on div "Reason * Minor Existing Client Out of India DRA - FDS Termination DRA - Already…" at bounding box center [445, 182] width 462 height 42
click at [401, 178] on span "Minor X" at bounding box center [321, 180] width 211 height 11
select select "Existing Client"
click at [654, 354] on button "Save" at bounding box center [650, 353] width 40 height 18
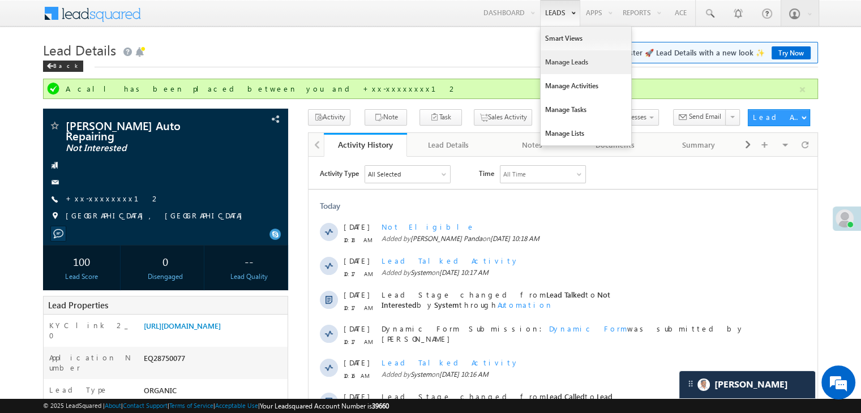
click at [555, 59] on link "Manage Leads" at bounding box center [586, 62] width 91 height 24
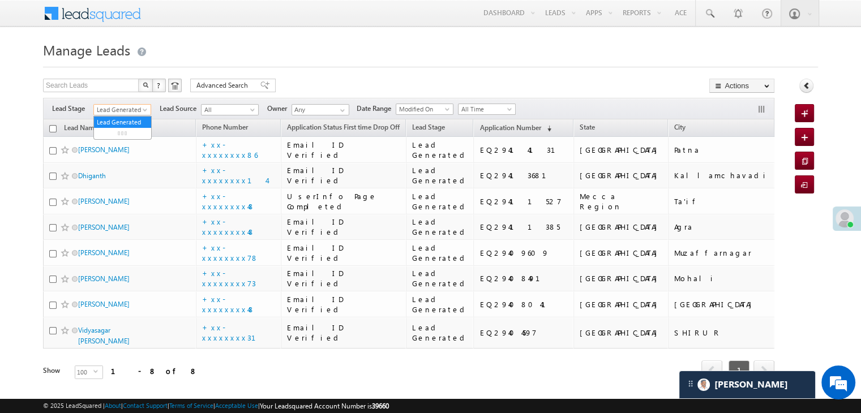
click at [144, 110] on span at bounding box center [146, 112] width 9 height 9
click at [108, 124] on link "All" at bounding box center [122, 122] width 57 height 10
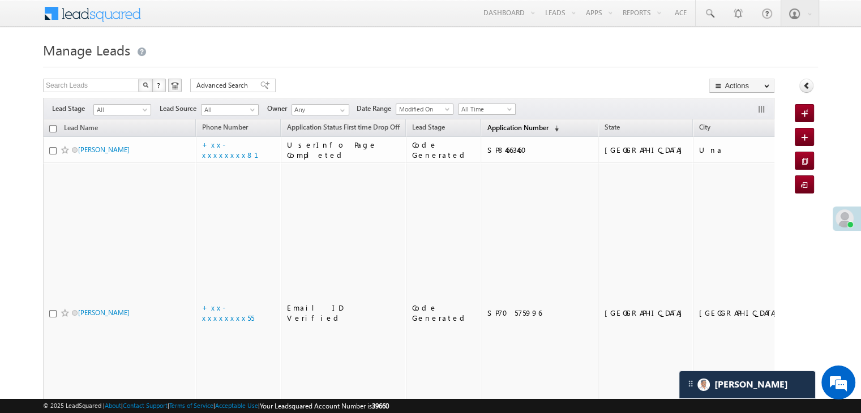
click at [496, 129] on span "Application Number" at bounding box center [517, 127] width 61 height 8
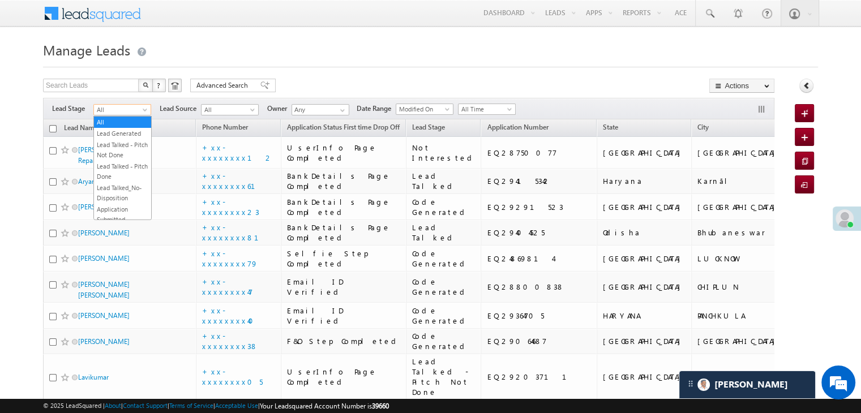
click at [142, 110] on span at bounding box center [146, 112] width 9 height 9
click at [129, 134] on link "Lead Generated" at bounding box center [122, 134] width 57 height 10
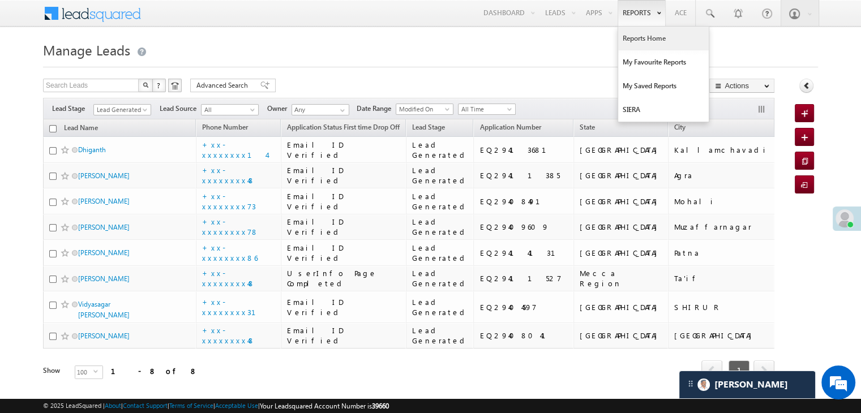
click at [641, 36] on link "Reports Home" at bounding box center [663, 39] width 91 height 24
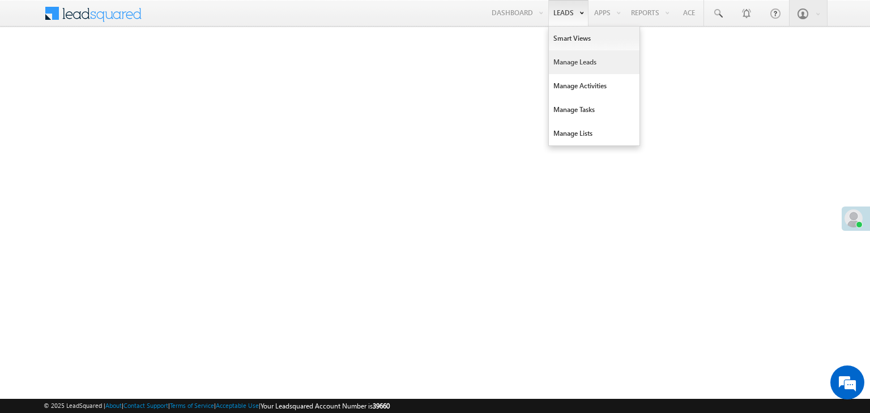
click at [566, 61] on link "Manage Leads" at bounding box center [594, 62] width 91 height 24
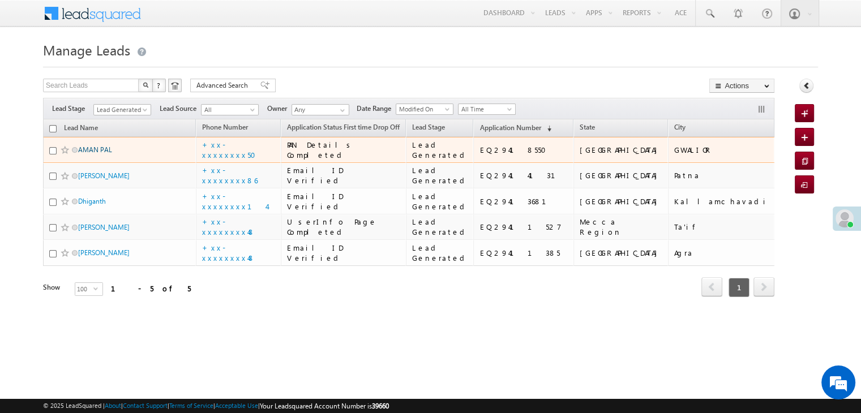
click at [92, 154] on link "AMAN PAL" at bounding box center [95, 150] width 34 height 8
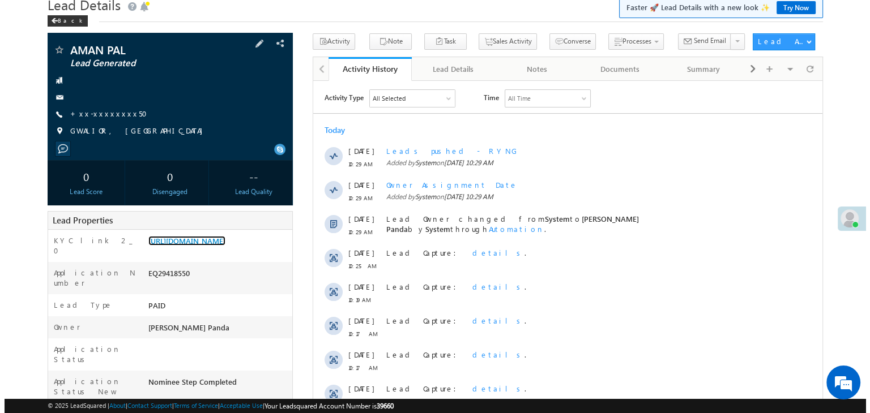
scroll to position [1, 0]
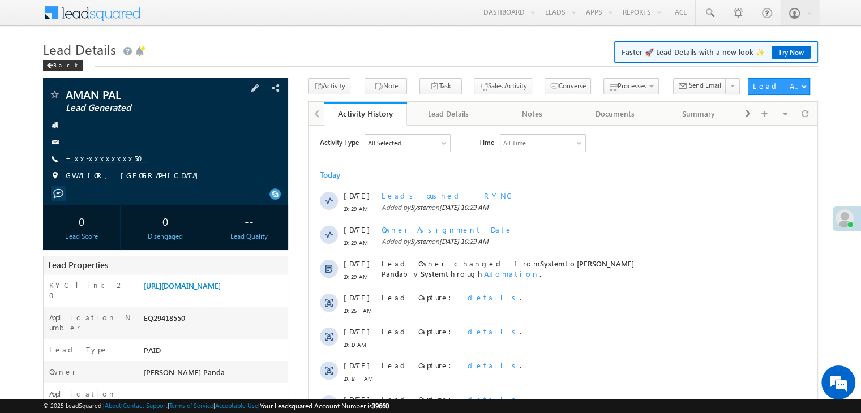
click at [101, 158] on link "+xx-xxxxxxxx50" at bounding box center [108, 158] width 84 height 10
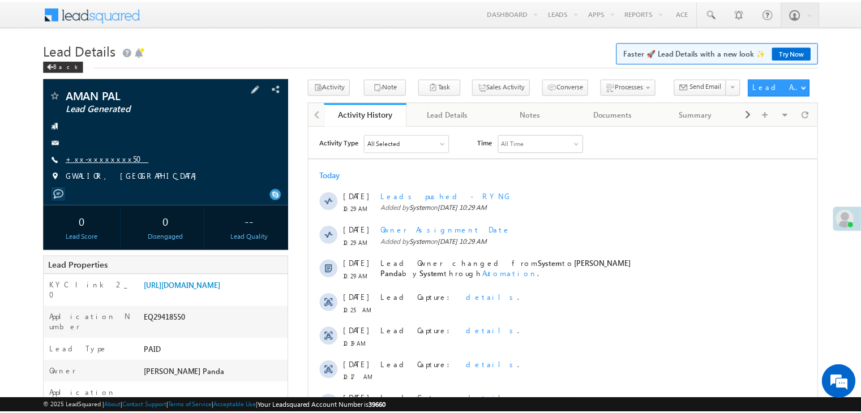
scroll to position [0, 0]
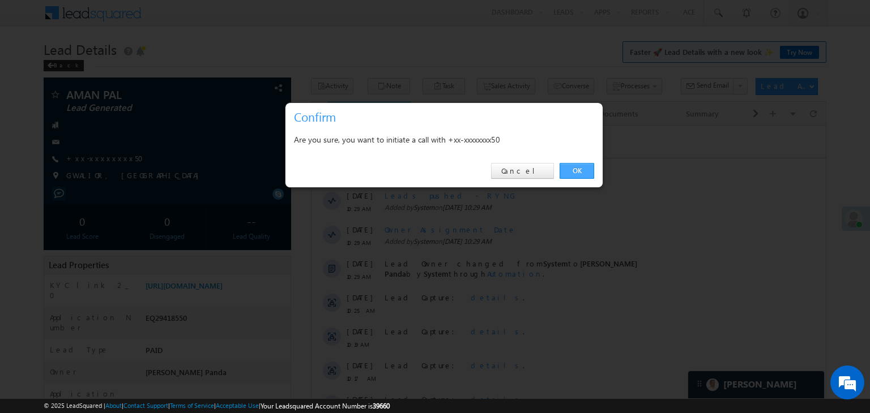
click at [577, 170] on link "OK" at bounding box center [576, 171] width 35 height 16
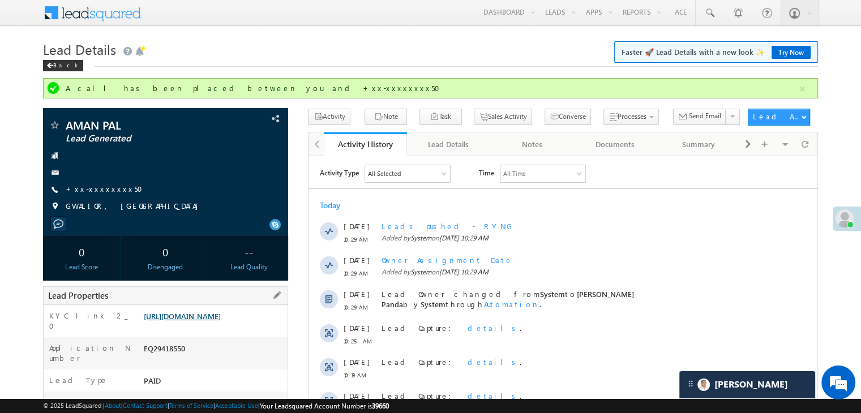
click at [193, 321] on link "[URL][DOMAIN_NAME]" at bounding box center [182, 316] width 77 height 10
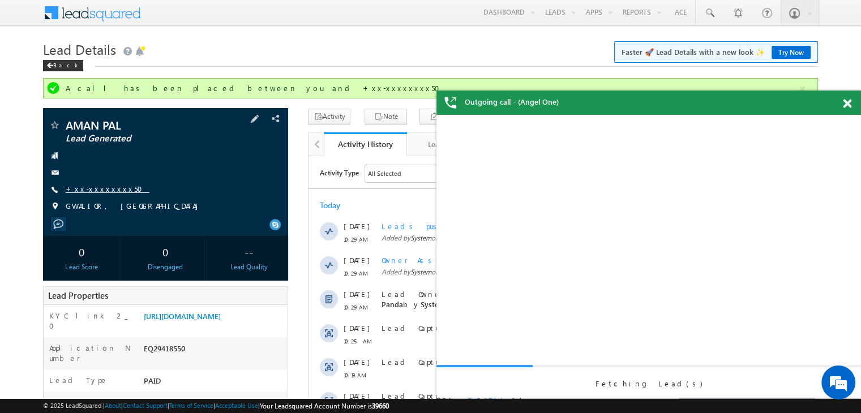
click at [96, 189] on link "+xx-xxxxxxxx50" at bounding box center [108, 189] width 84 height 10
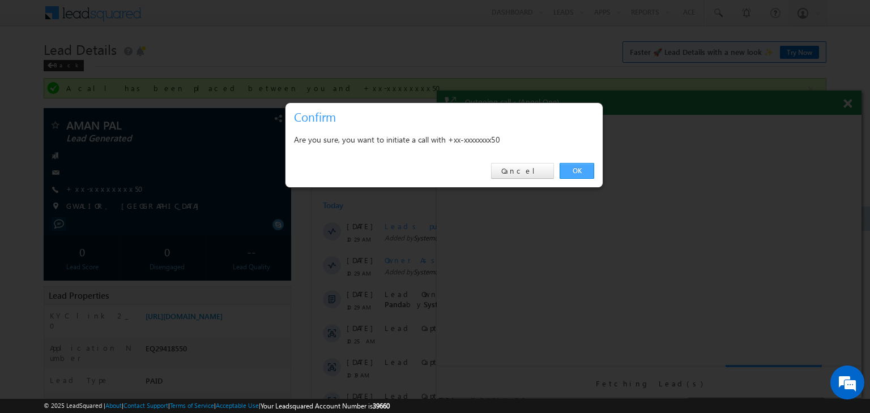
click at [583, 174] on link "OK" at bounding box center [576, 171] width 35 height 16
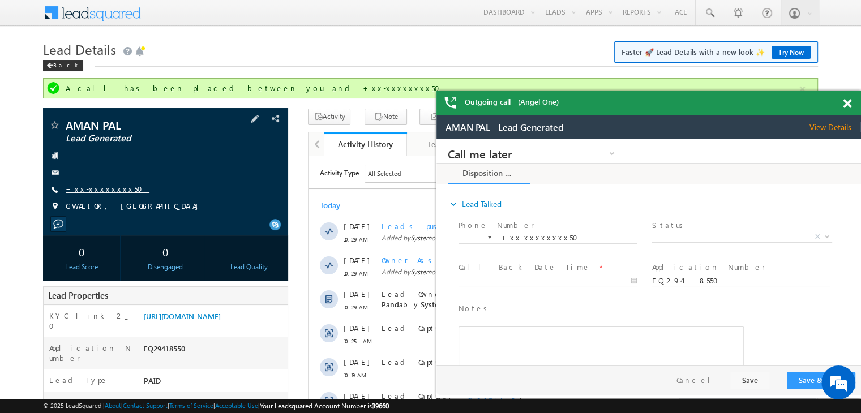
click at [91, 191] on link "+xx-xxxxxxxx50" at bounding box center [108, 189] width 84 height 10
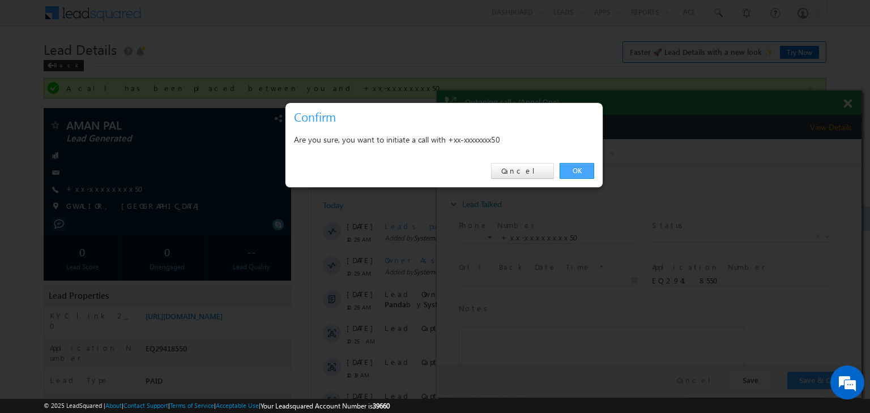
click at [573, 169] on link "OK" at bounding box center [576, 171] width 35 height 16
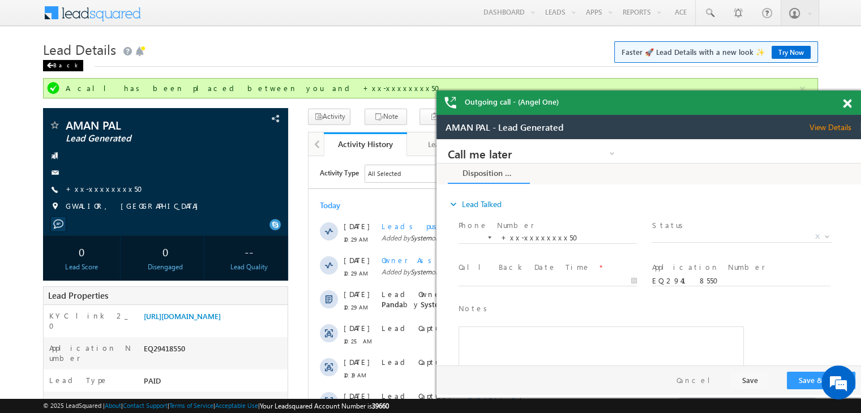
click at [50, 66] on span at bounding box center [49, 66] width 7 height 6
click at [847, 104] on span at bounding box center [847, 104] width 8 height 10
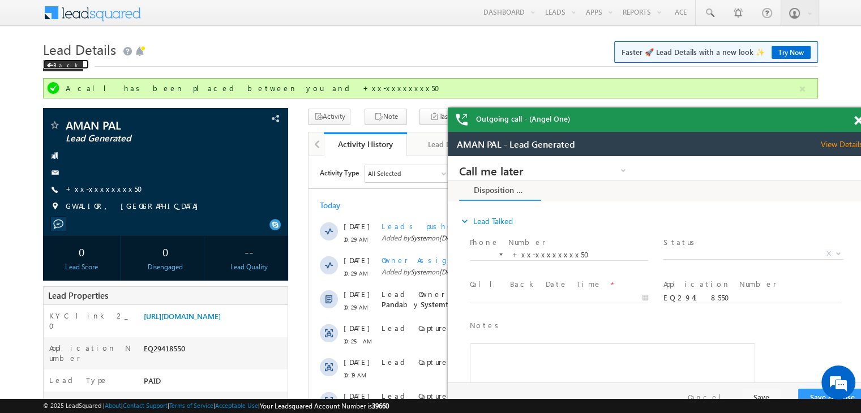
click at [859, 122] on span at bounding box center [859, 121] width 8 height 10
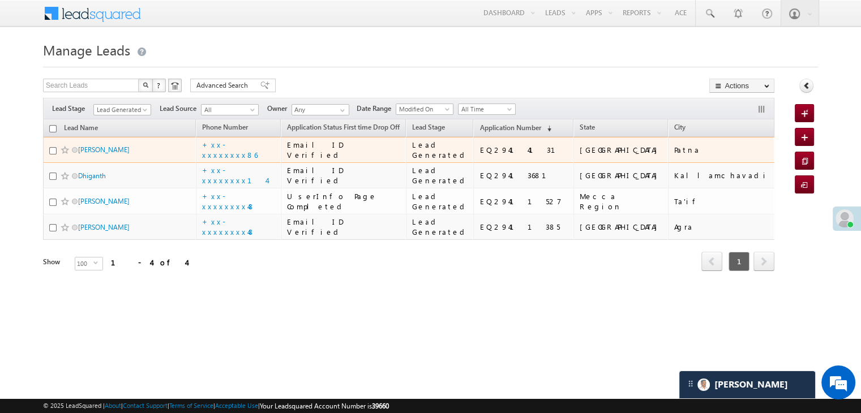
scroll to position [86, 0]
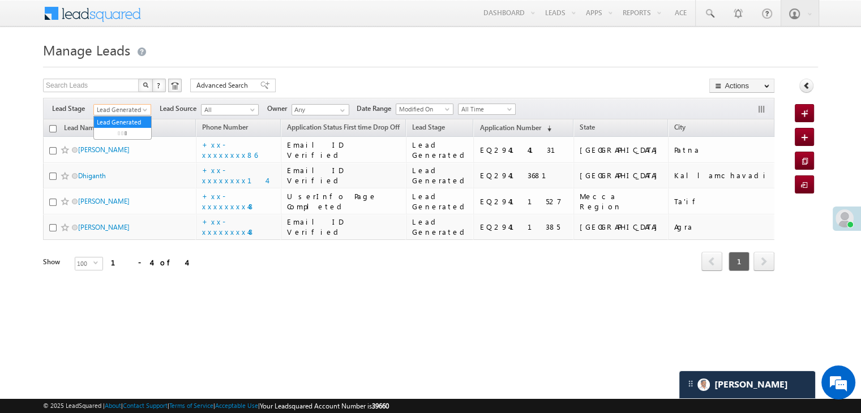
click at [145, 108] on span at bounding box center [146, 112] width 9 height 9
click at [129, 117] on link "All" at bounding box center [122, 122] width 57 height 10
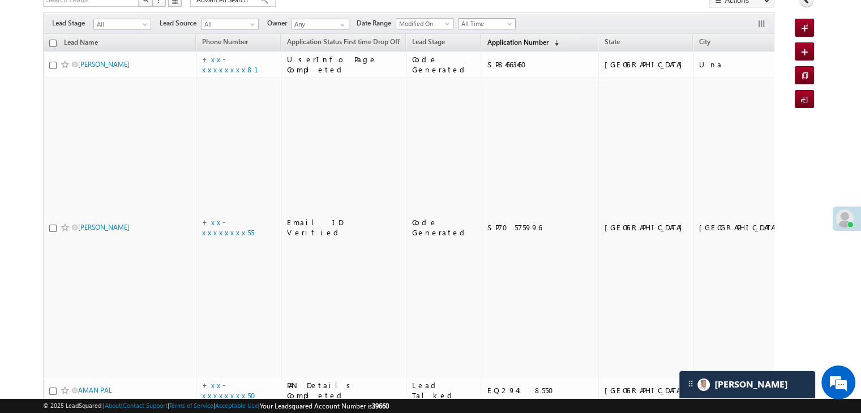
scroll to position [5352, 0]
click at [490, 39] on span "Application Number" at bounding box center [517, 42] width 61 height 8
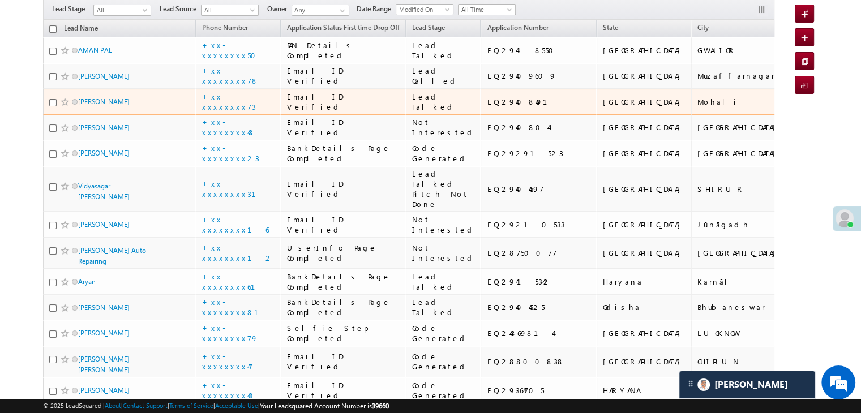
scroll to position [0, 0]
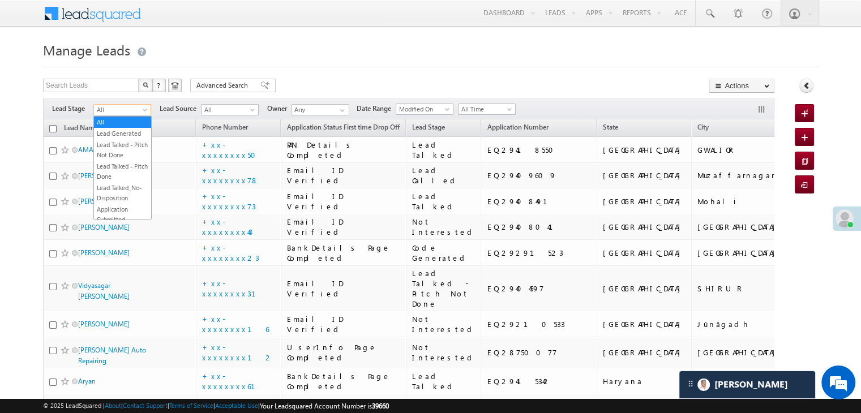
click at [146, 111] on span at bounding box center [146, 112] width 9 height 9
click at [127, 132] on link "Lead Generated" at bounding box center [122, 134] width 57 height 10
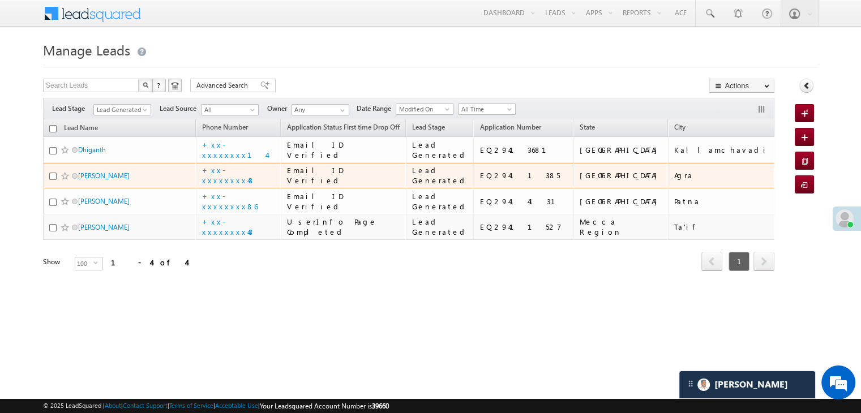
scroll to position [86, 0]
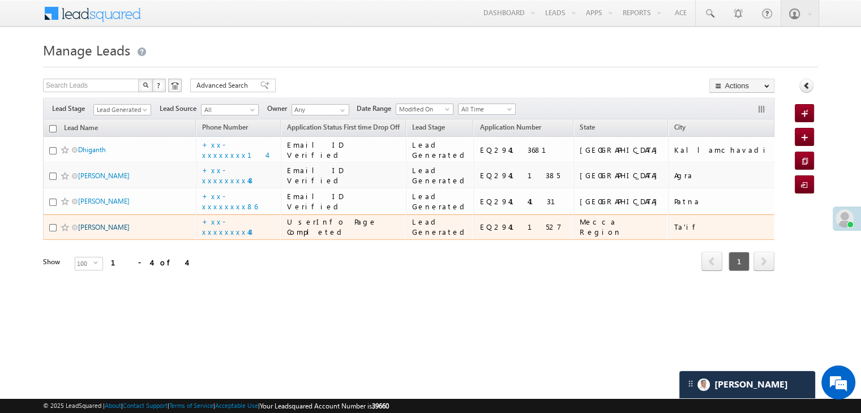
click at [97, 232] on link "[PERSON_NAME]" at bounding box center [104, 227] width 52 height 8
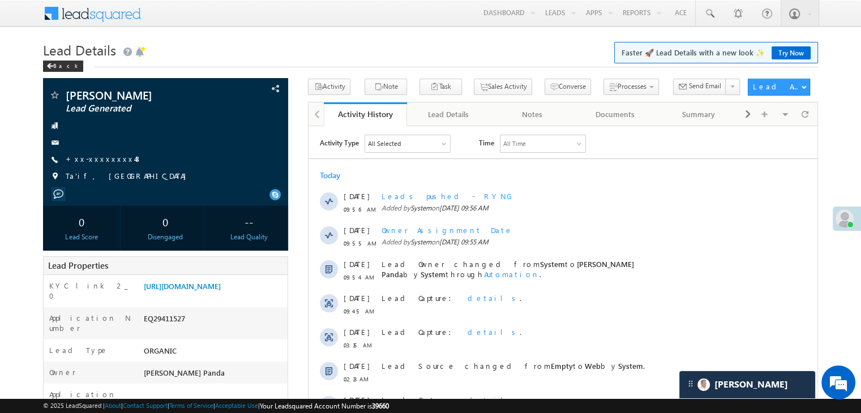
scroll to position [5352, 0]
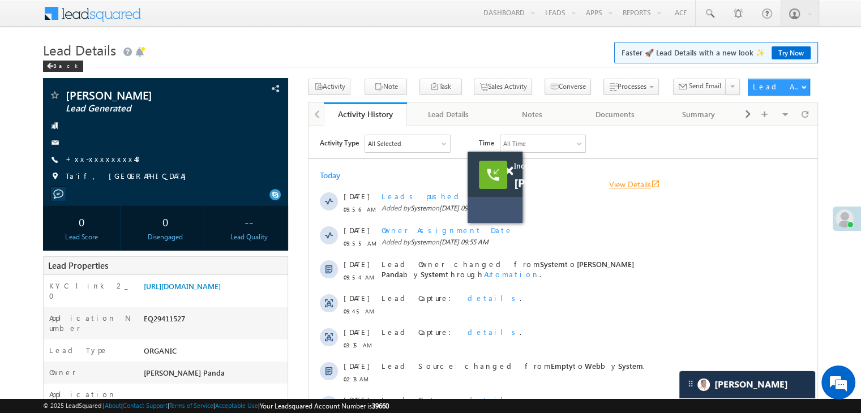
click at [628, 185] on link "View Details open_in_new" at bounding box center [634, 184] width 51 height 11
click at [647, 185] on link "View Details open_in_new" at bounding box center [634, 184] width 51 height 11
click at [97, 159] on link "+xx-xxxxxxxx48" at bounding box center [104, 159] width 76 height 10
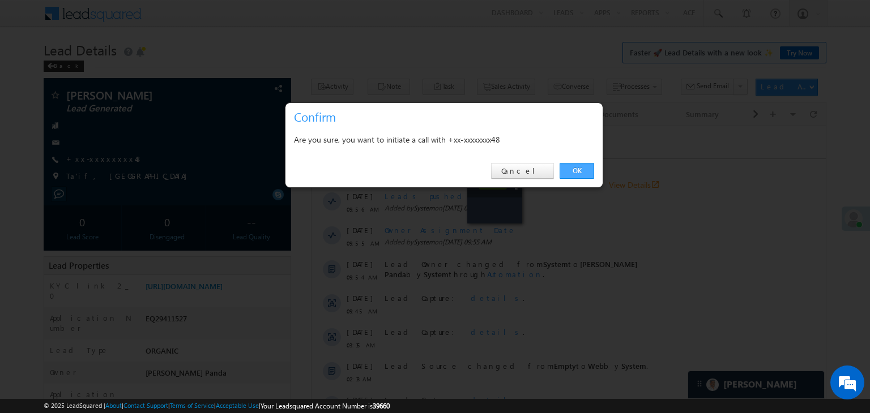
click at [577, 171] on link "OK" at bounding box center [576, 171] width 35 height 16
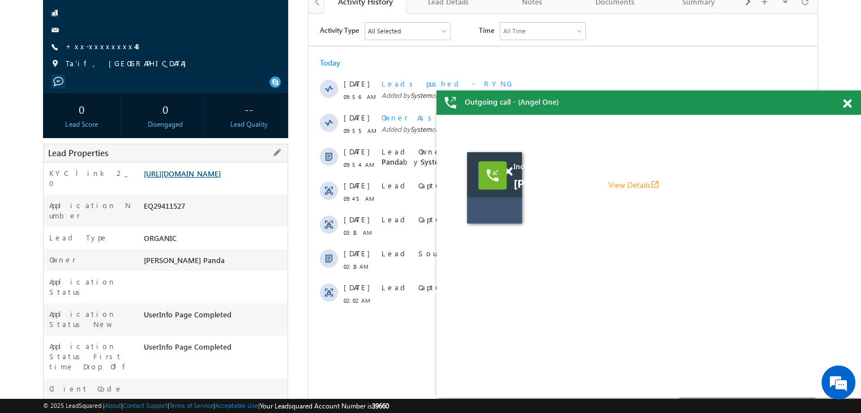
scroll to position [0, 0]
click at [165, 213] on div "EQ29411527" at bounding box center [214, 208] width 147 height 16
copy div "EQ29411527"
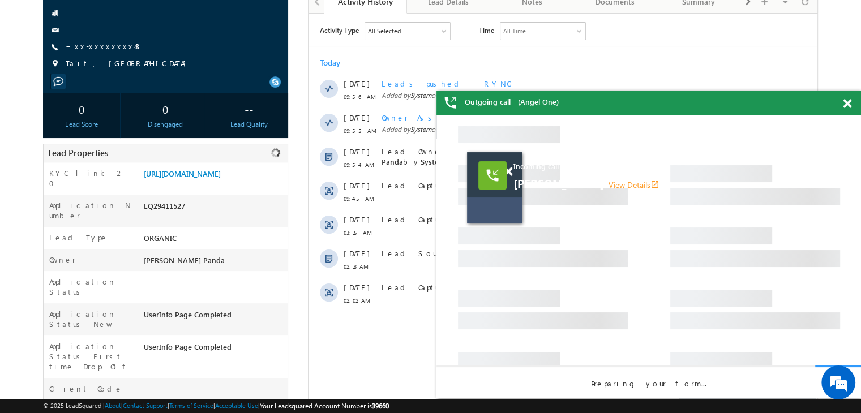
click at [848, 105] on span at bounding box center [847, 104] width 8 height 10
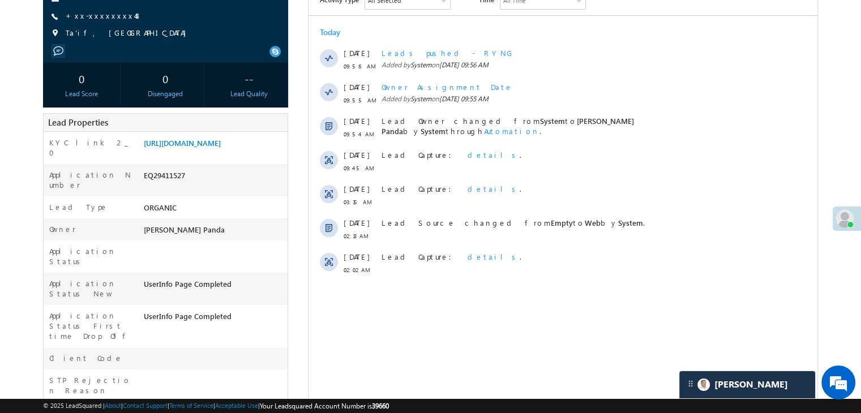
drag, startPoint x: 95, startPoint y: 45, endPoint x: 99, endPoint y: 55, distance: 10.9
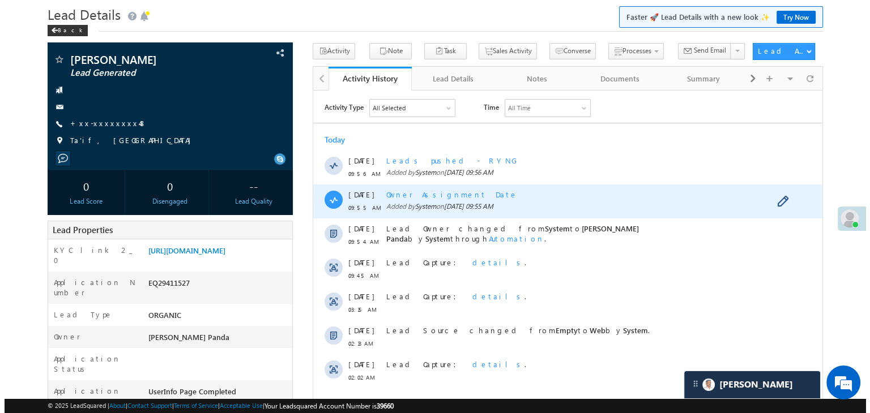
scroll to position [30, 0]
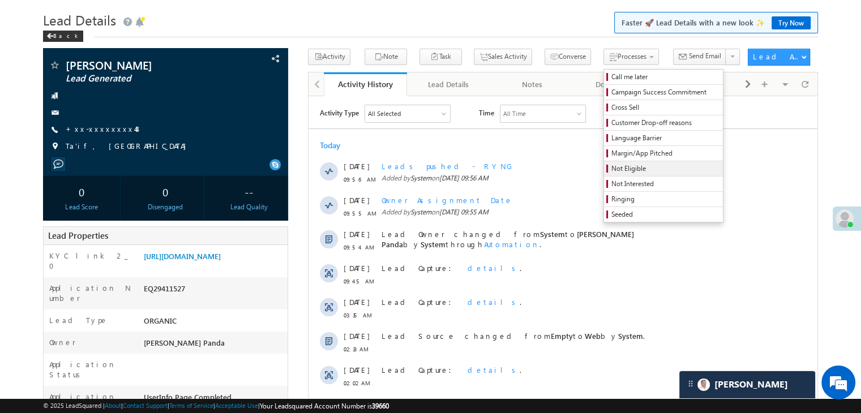
click at [612, 168] on span "Not Eligible" at bounding box center [666, 169] width 108 height 10
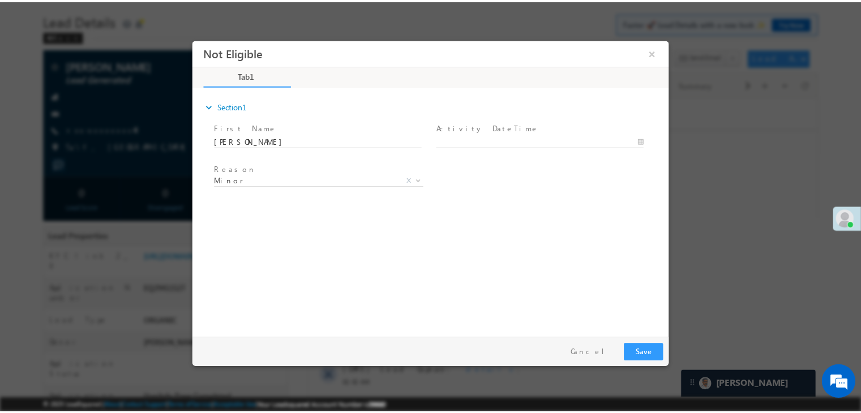
scroll to position [0, 0]
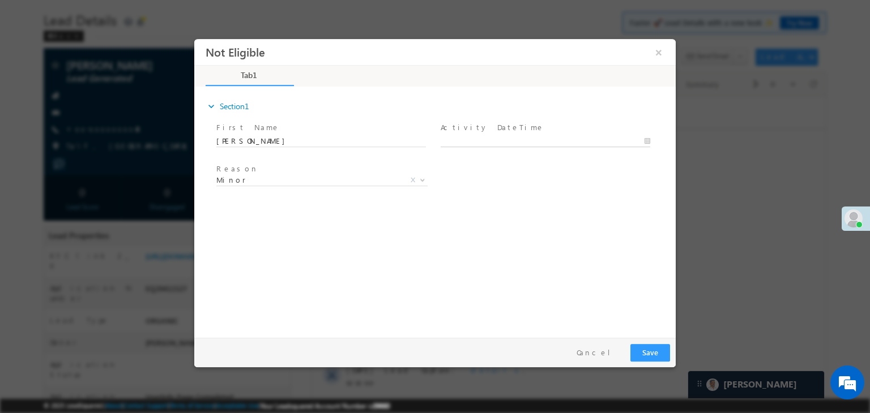
type input "09/23/25 10:56 AM"
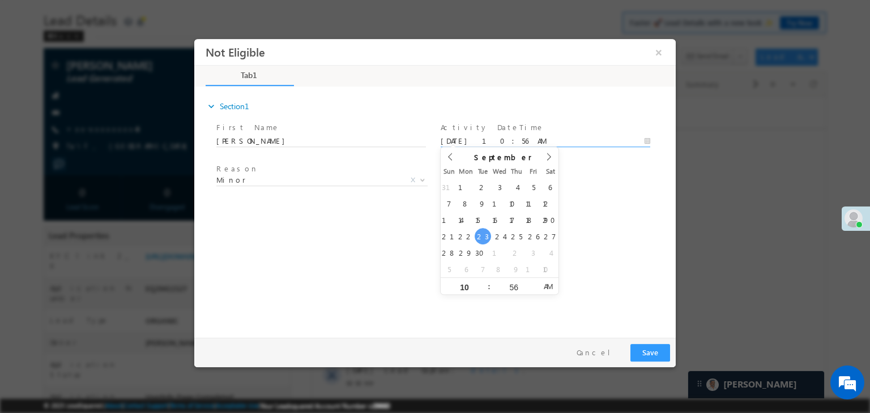
click at [540, 139] on input "09/23/25 10:56 AM" at bounding box center [546, 141] width 210 height 11
click at [591, 179] on div "Reason * Minor Existing Client Out of India DRA - FDS Termination DRA - Already…" at bounding box center [445, 182] width 462 height 42
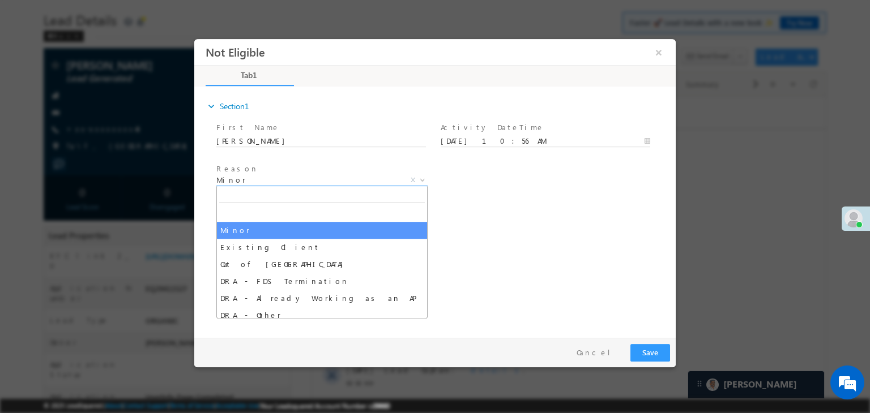
click at [328, 181] on span "Minor" at bounding box center [308, 180] width 184 height 10
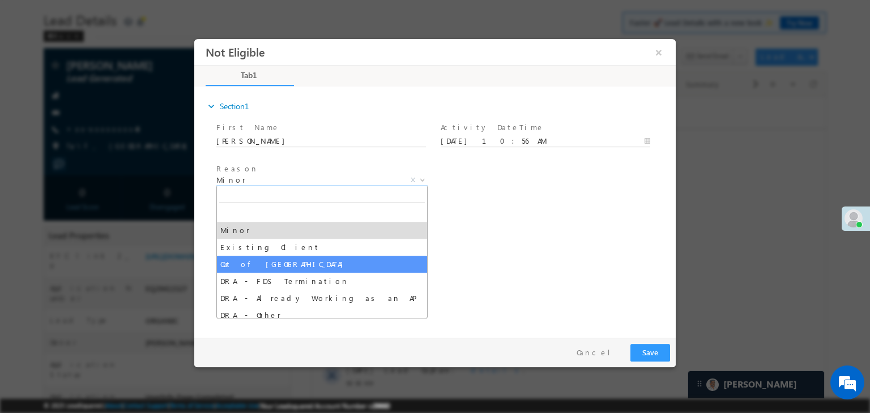
select select "Out of India"
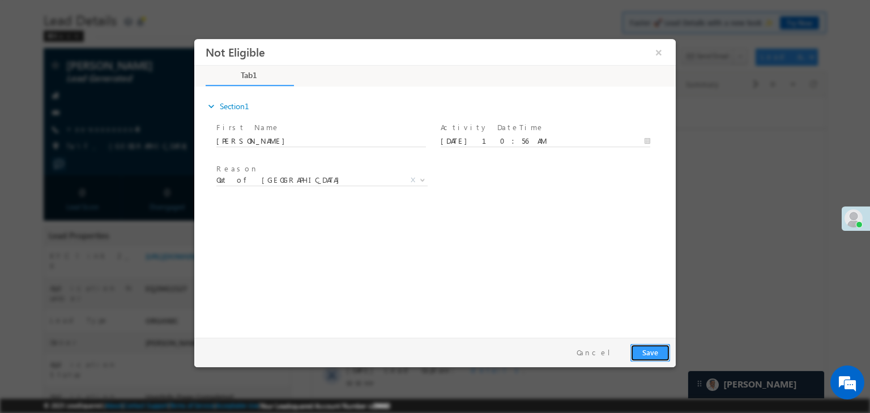
click at [648, 353] on button "Save" at bounding box center [650, 353] width 40 height 18
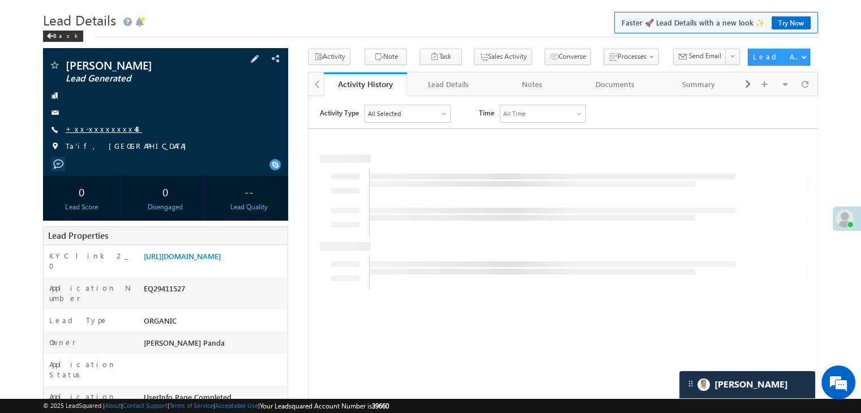
click at [112, 126] on link "+xx-xxxxxxxx48" at bounding box center [104, 129] width 76 height 10
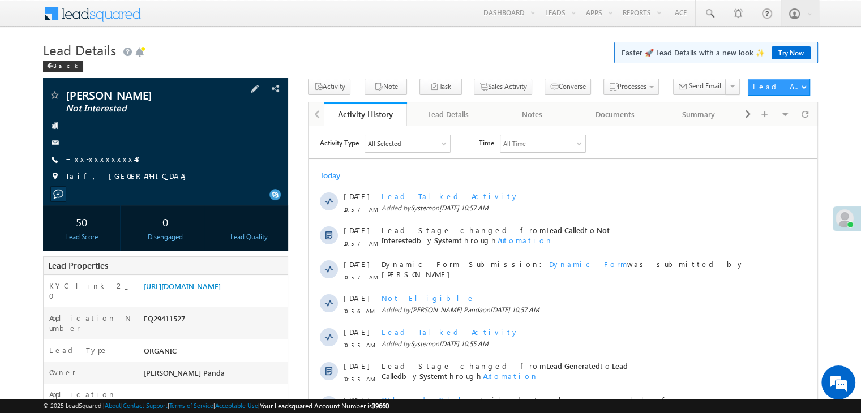
click at [103, 164] on span "+xx-xxxxxxxx48" at bounding box center [104, 159] width 76 height 11
click at [88, 159] on link "+xx-xxxxxxxx48" at bounding box center [104, 159] width 76 height 10
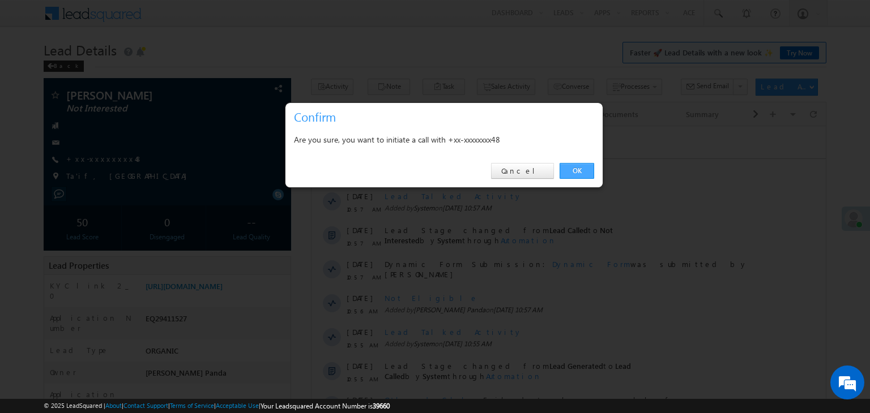
click at [575, 172] on link "OK" at bounding box center [576, 171] width 35 height 16
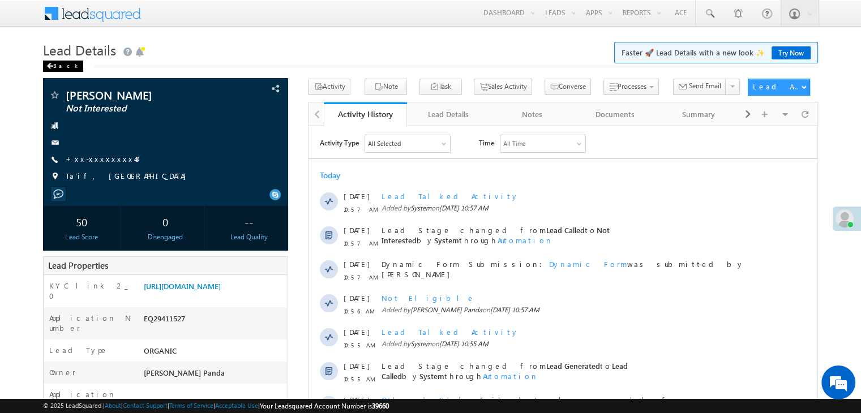
click at [55, 66] on div "Back" at bounding box center [63, 66] width 40 height 11
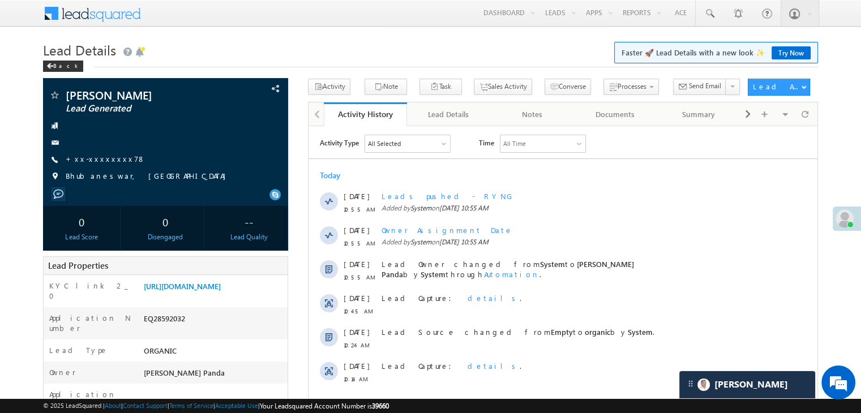
scroll to position [5352, 0]
click at [100, 163] on link "+xx-xxxxxxxx78" at bounding box center [106, 159] width 80 height 10
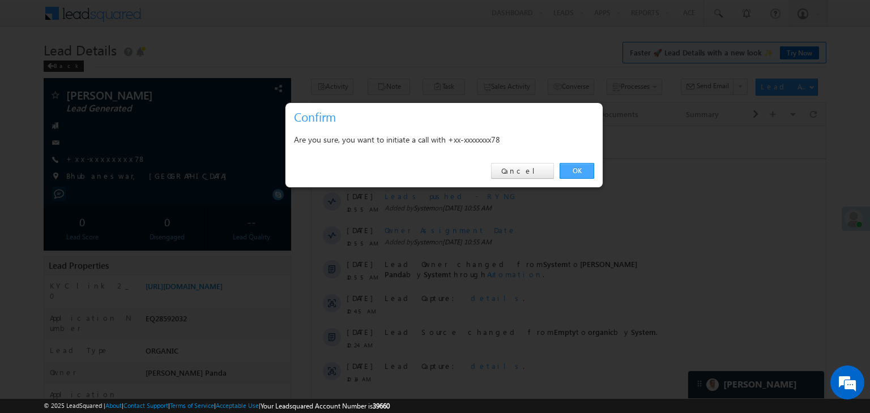
click at [580, 172] on link "OK" at bounding box center [576, 171] width 35 height 16
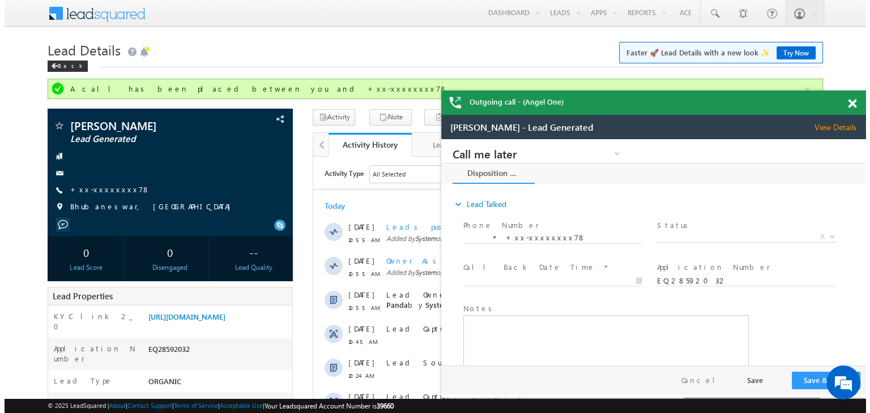
scroll to position [0, 0]
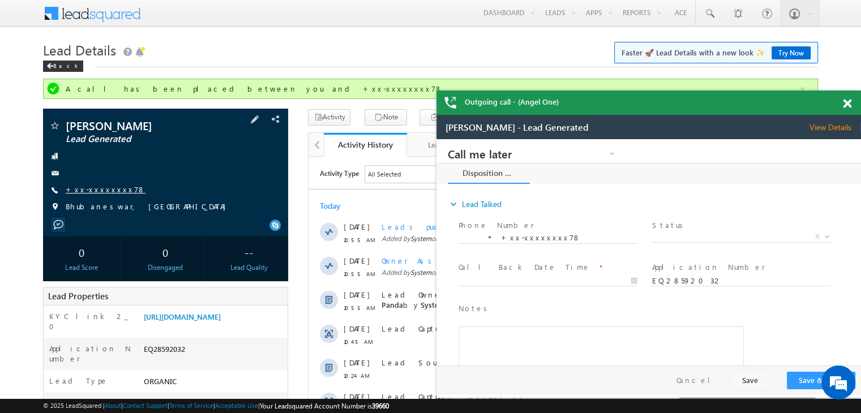
click at [99, 189] on link "+xx-xxxxxxxx78" at bounding box center [106, 190] width 80 height 10
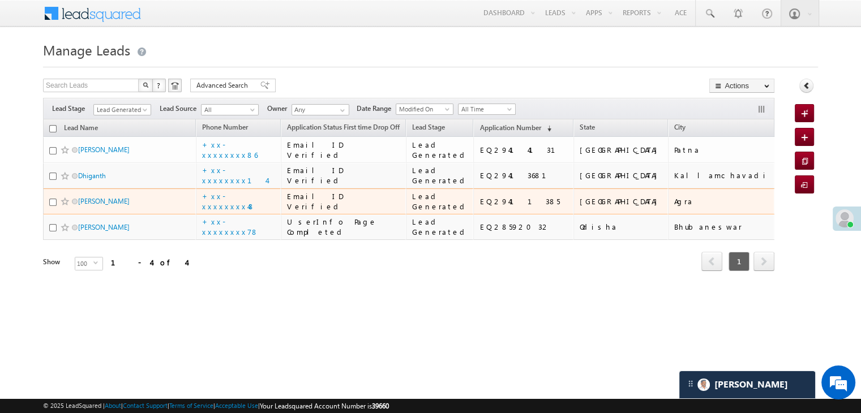
scroll to position [86, 0]
click at [84, 206] on link "[PERSON_NAME]" at bounding box center [104, 201] width 52 height 8
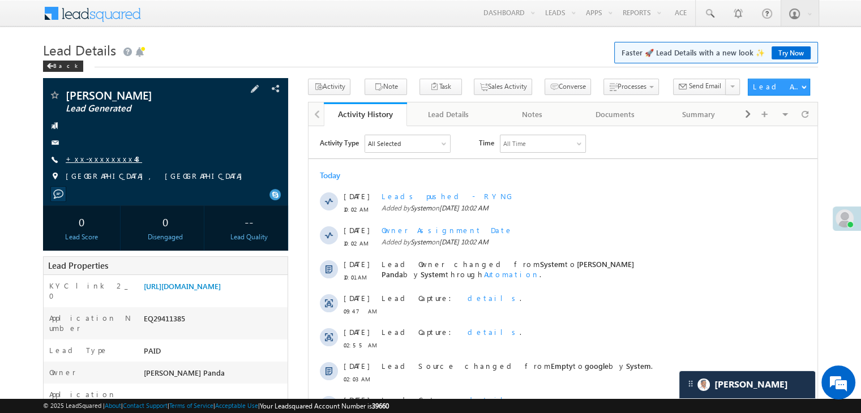
click at [92, 159] on link "+xx-xxxxxxxx48" at bounding box center [104, 159] width 76 height 10
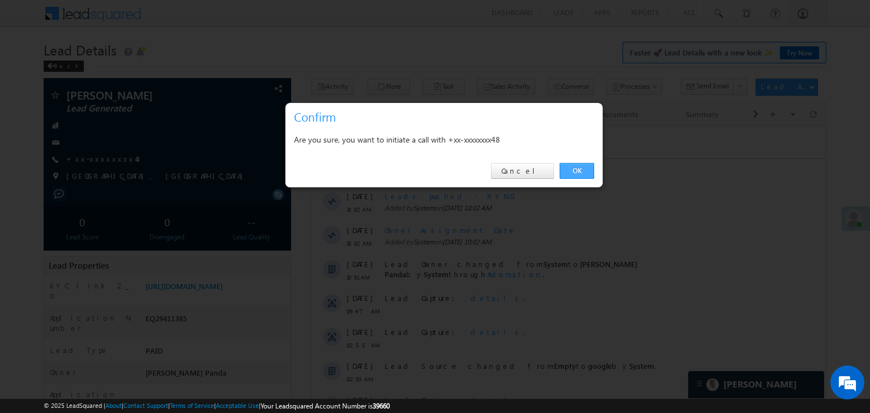
click at [572, 170] on link "OK" at bounding box center [576, 171] width 35 height 16
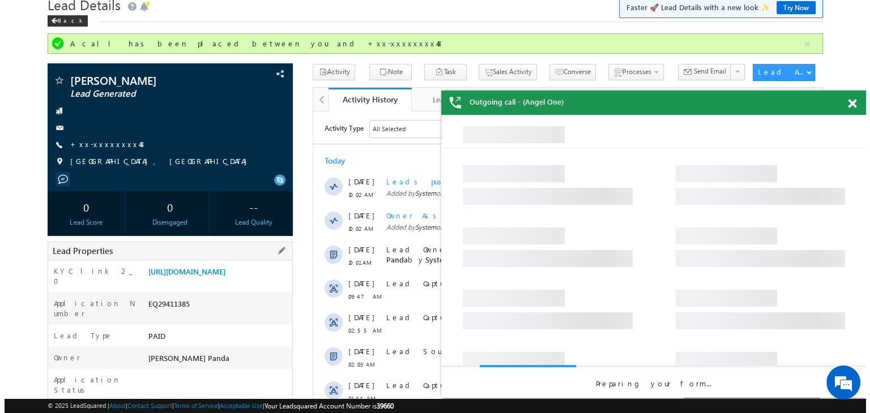
scroll to position [30, 0]
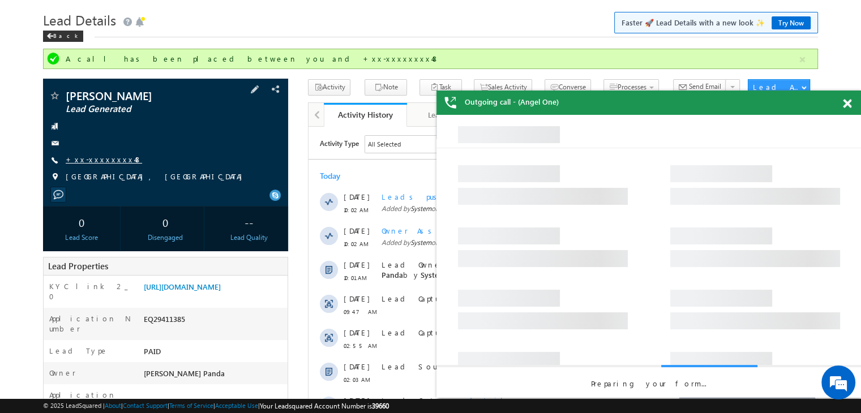
click at [101, 161] on link "+xx-xxxxxxxx48" at bounding box center [104, 160] width 76 height 10
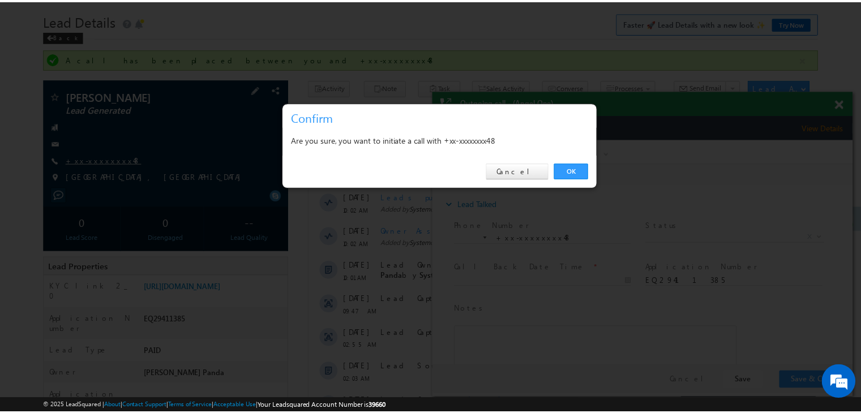
scroll to position [0, 0]
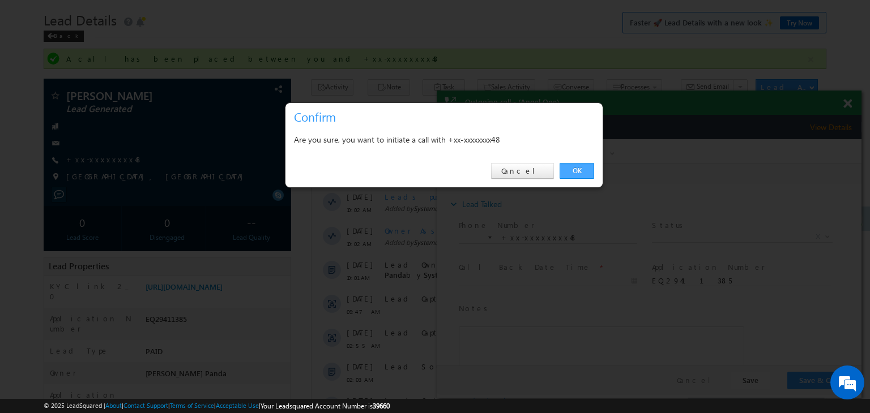
click at [582, 172] on link "OK" at bounding box center [576, 171] width 35 height 16
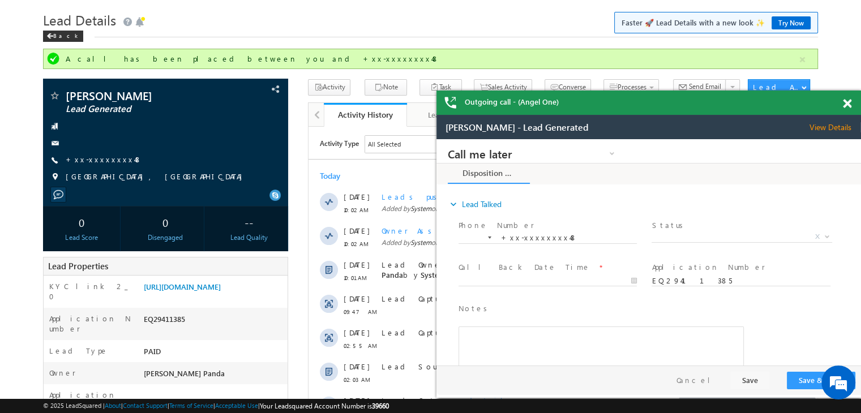
click at [849, 101] on span at bounding box center [847, 104] width 8 height 10
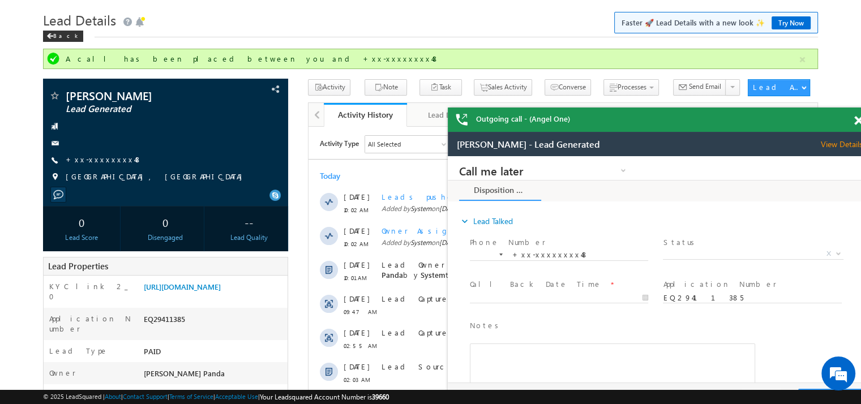
click at [856, 121] on span at bounding box center [859, 121] width 8 height 10
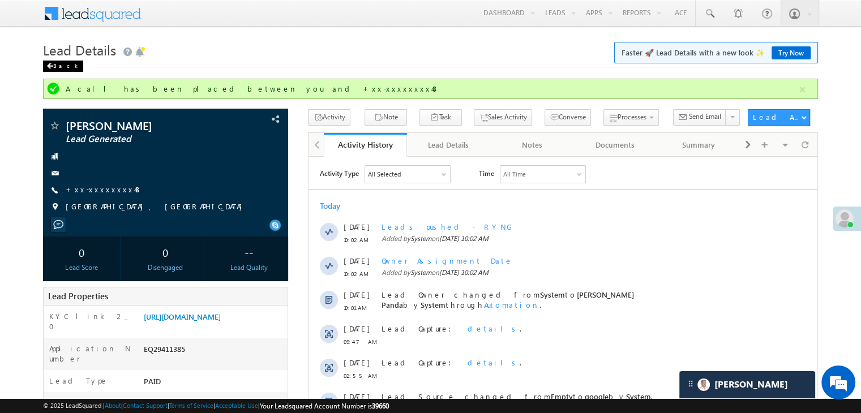
click at [55, 67] on div "Back" at bounding box center [63, 66] width 40 height 11
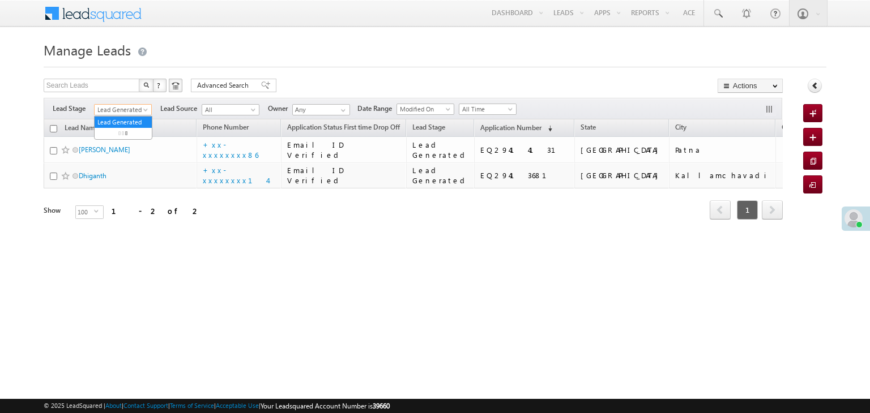
click at [143, 109] on span at bounding box center [146, 112] width 9 height 9
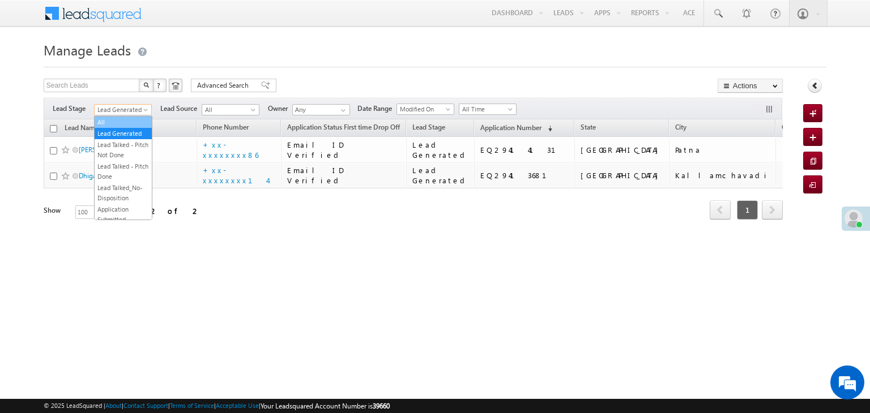
click at [120, 123] on link "All" at bounding box center [123, 122] width 57 height 10
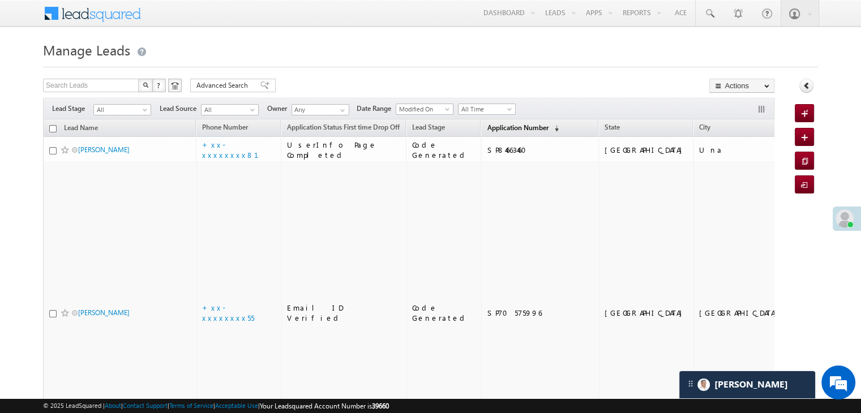
click at [497, 124] on span "Application Number" at bounding box center [517, 127] width 61 height 8
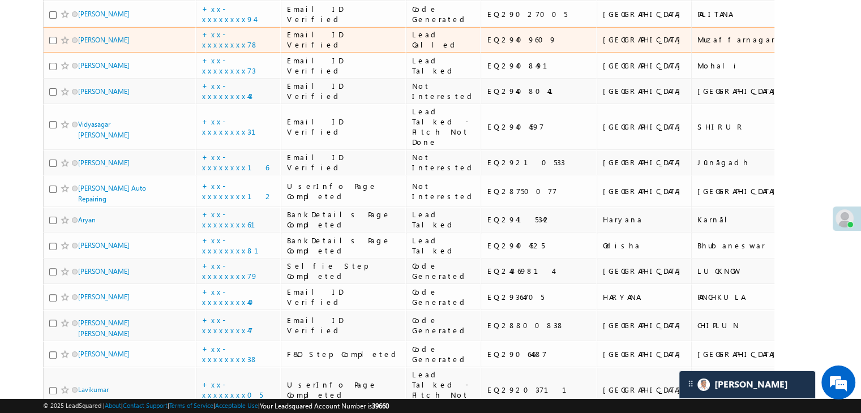
scroll to position [283, 0]
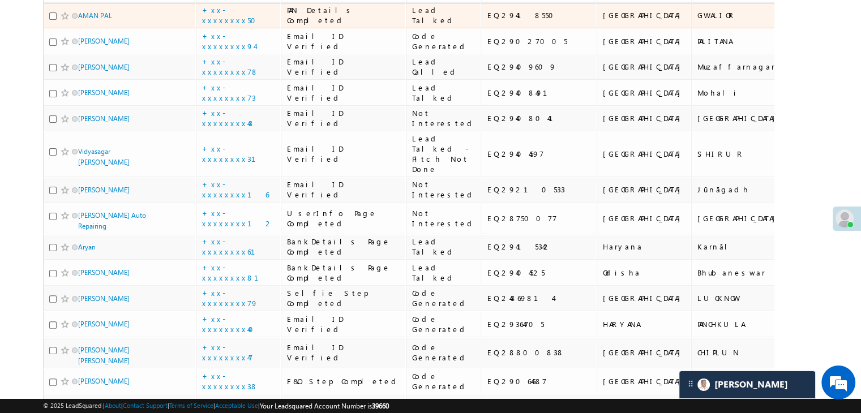
click at [487, 20] on div "EQ29418550" at bounding box center [539, 15] width 105 height 10
copy div "EQ29418550"
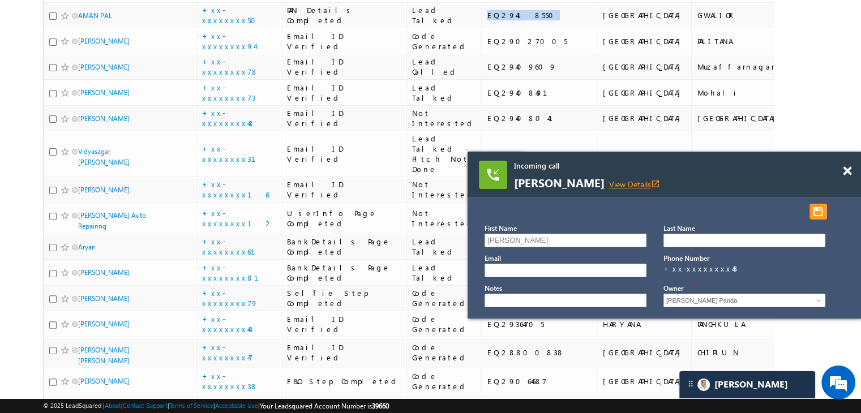
click at [609, 183] on link "View Details open_in_new" at bounding box center [634, 184] width 51 height 11
click at [847, 169] on span at bounding box center [847, 171] width 8 height 10
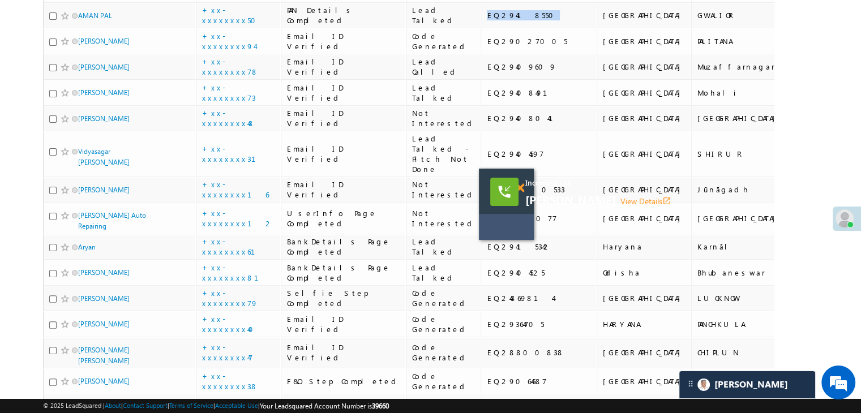
click at [521, 189] on span at bounding box center [520, 188] width 8 height 10
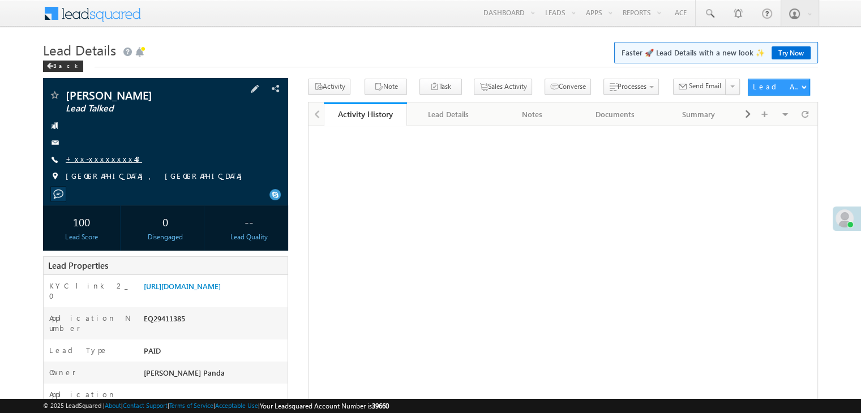
click at [101, 161] on link "+xx-xxxxxxxx48" at bounding box center [104, 159] width 76 height 10
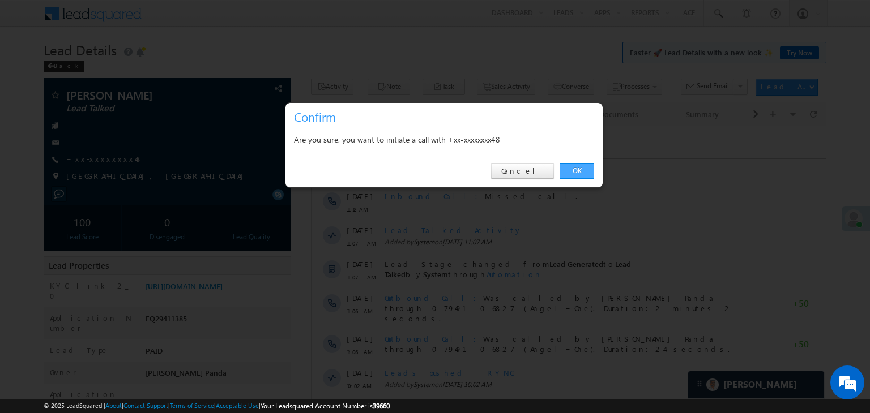
click at [575, 170] on link "OK" at bounding box center [576, 171] width 35 height 16
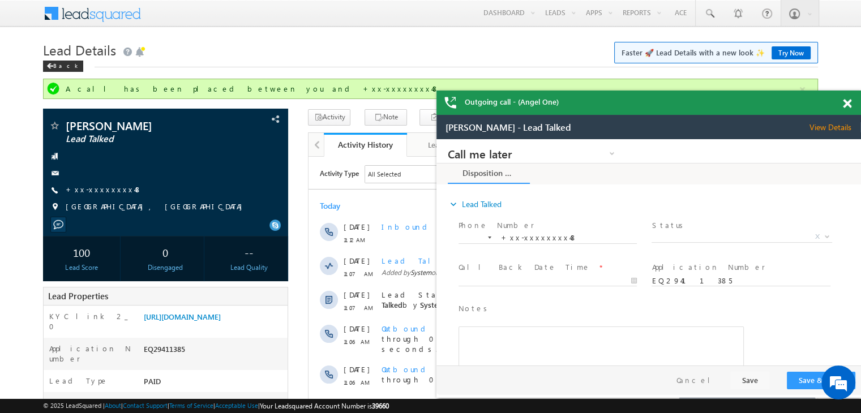
click at [847, 106] on span at bounding box center [847, 104] width 8 height 10
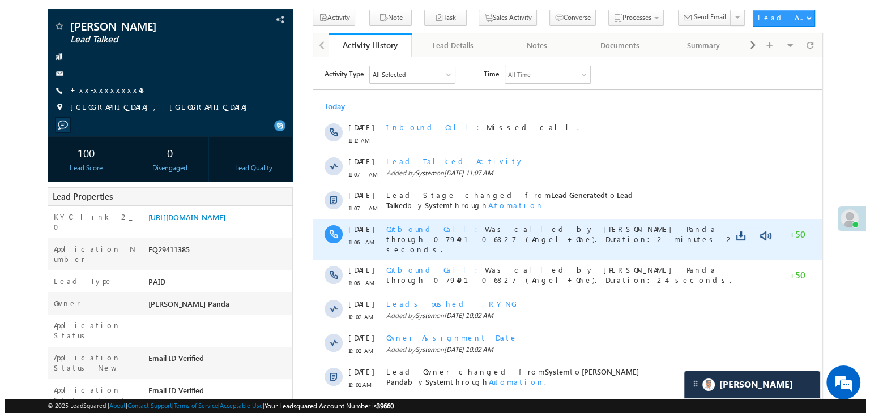
scroll to position [113, 0]
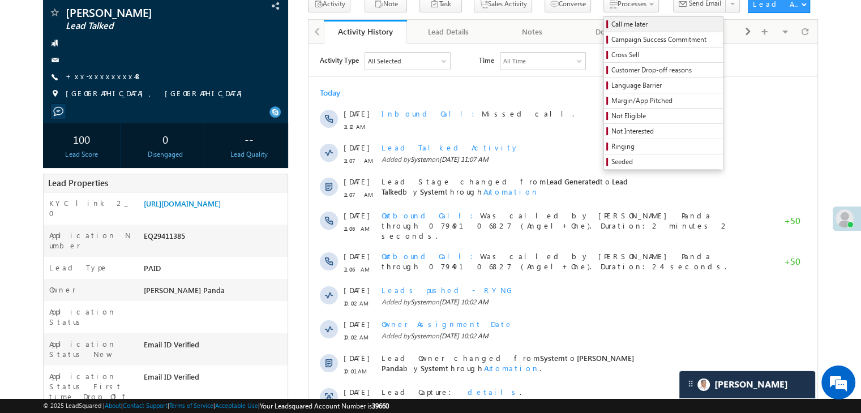
click at [612, 22] on span "Call me later" at bounding box center [666, 24] width 108 height 10
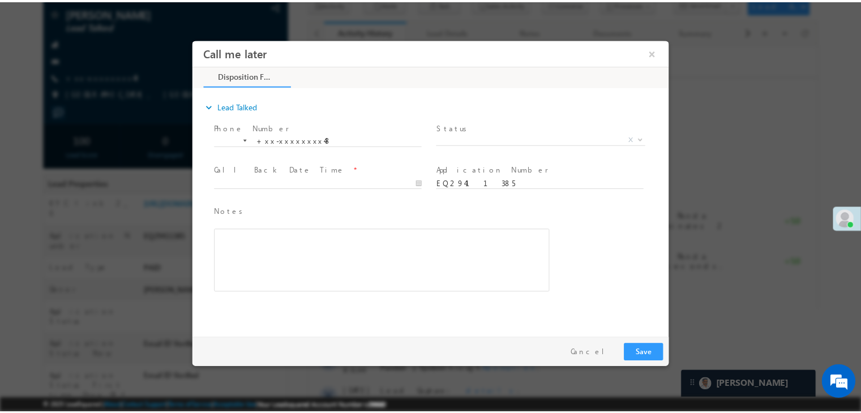
scroll to position [0, 0]
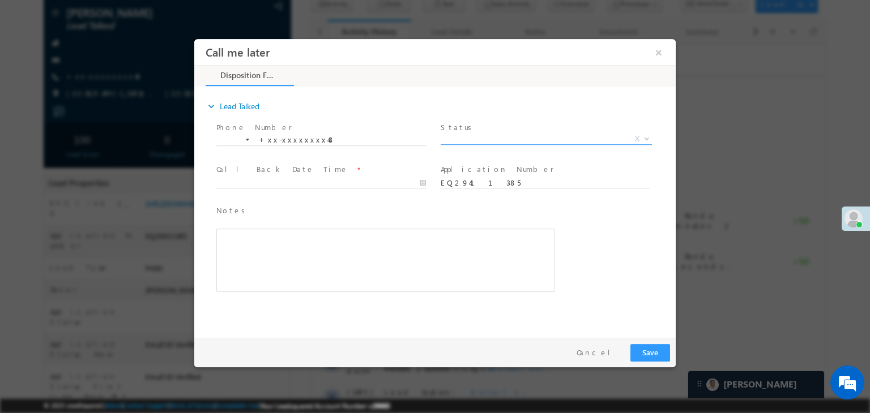
click at [523, 138] on span "X" at bounding box center [546, 139] width 211 height 11
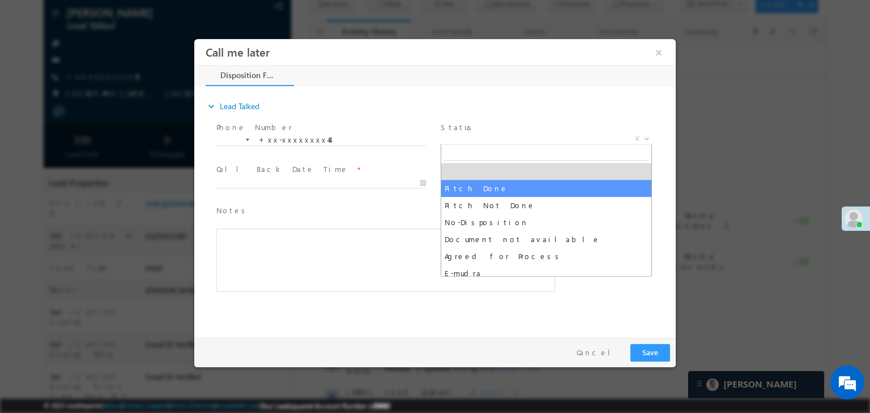
select select "Pitch Done"
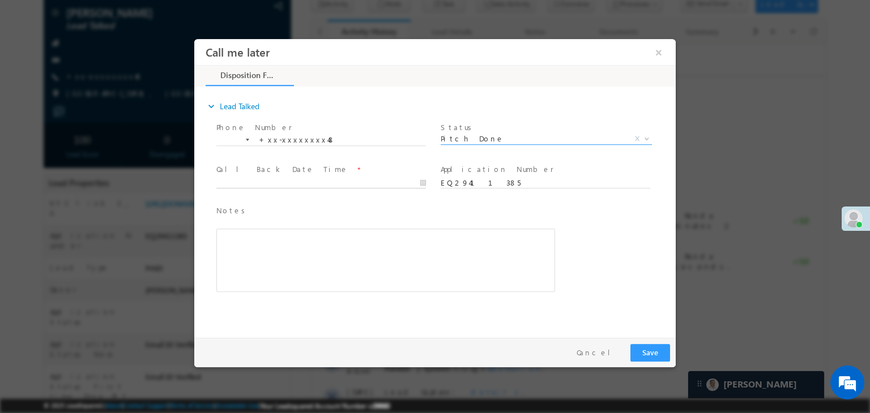
type input "09/23/25 11:19 AM"
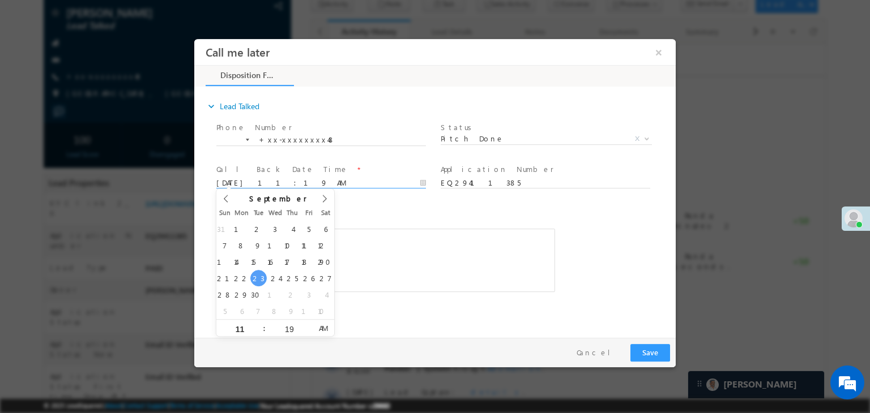
click at [377, 185] on input "09/23/25 11:19 AM" at bounding box center [321, 183] width 210 height 11
click at [584, 215] on div "Notes * Editor toolbars Basic Styles Bold Italic Underline Paragraph Insert/Rem…" at bounding box center [445, 255] width 462 height 104
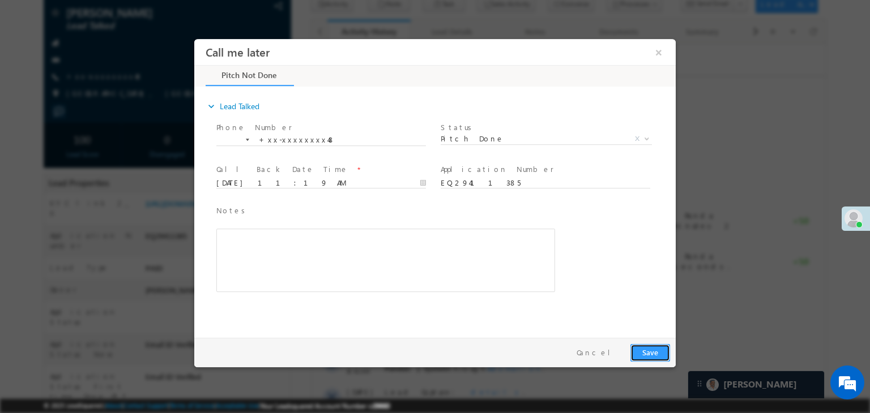
click at [650, 352] on button "Save" at bounding box center [650, 353] width 40 height 18
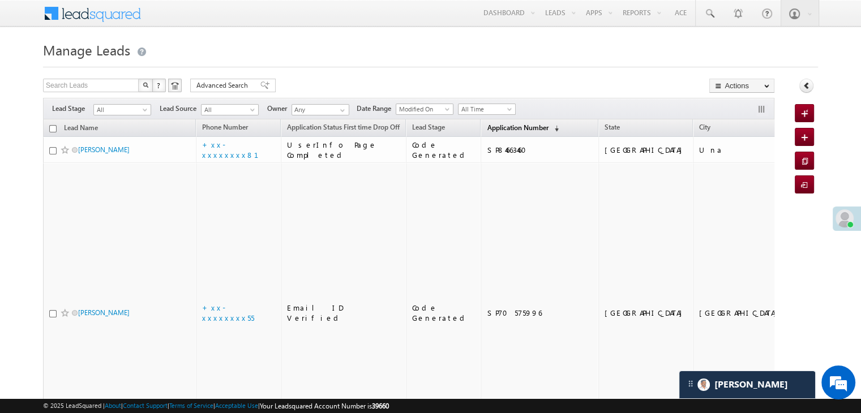
click at [487, 127] on span "Application Number" at bounding box center [517, 127] width 61 height 8
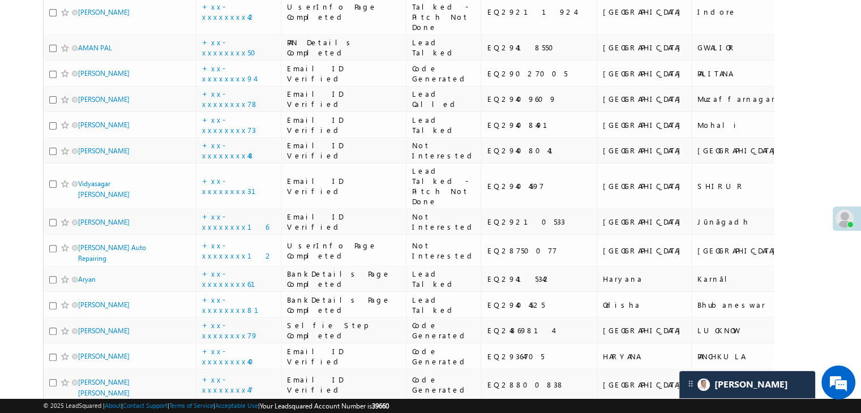
scroll to position [283, 0]
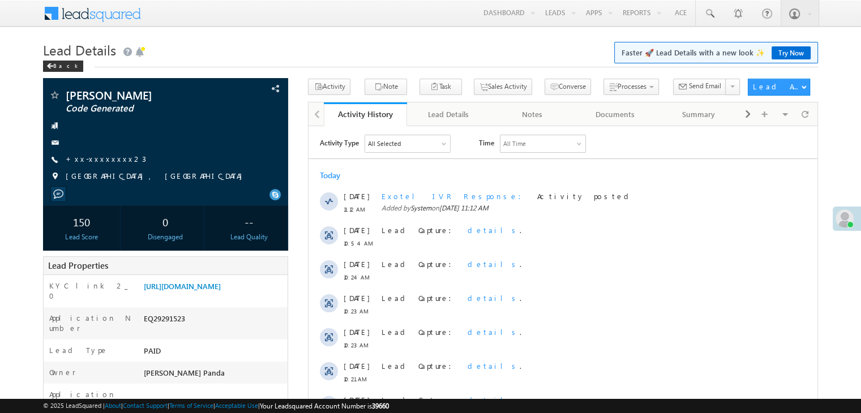
scroll to position [283, 0]
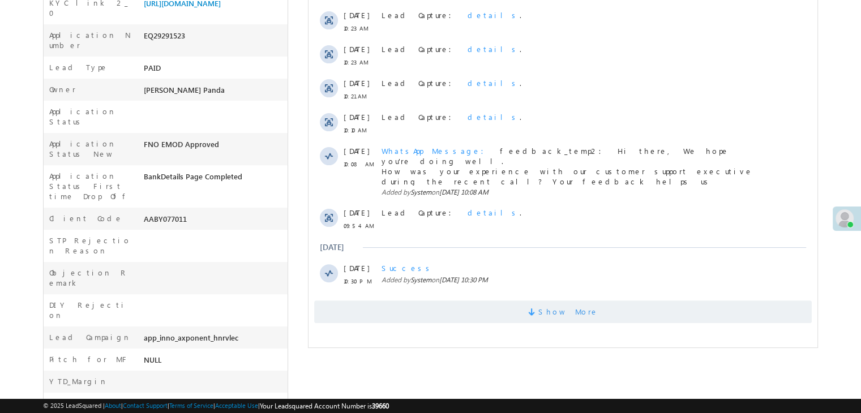
click at [562, 304] on span "Show More" at bounding box center [569, 312] width 60 height 23
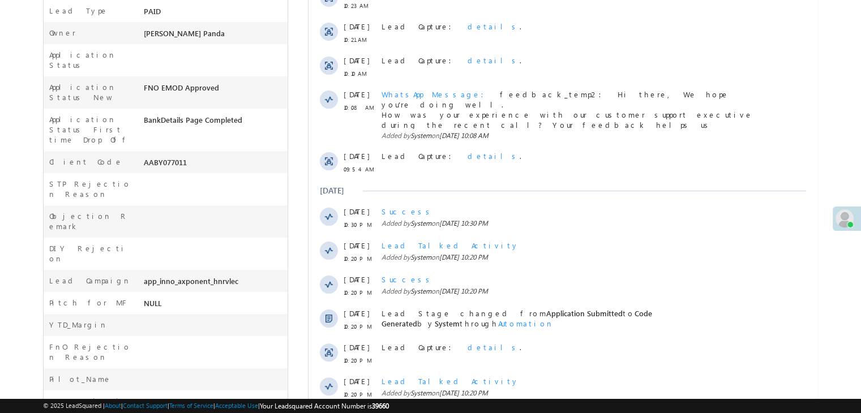
scroll to position [0, 0]
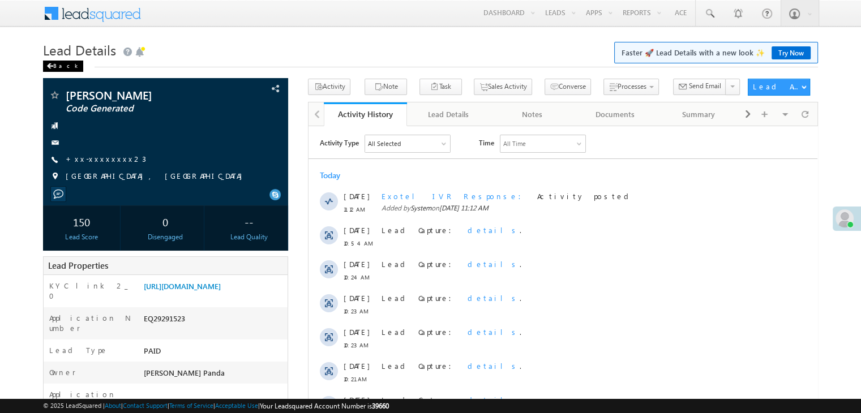
click at [52, 66] on span at bounding box center [49, 66] width 7 height 6
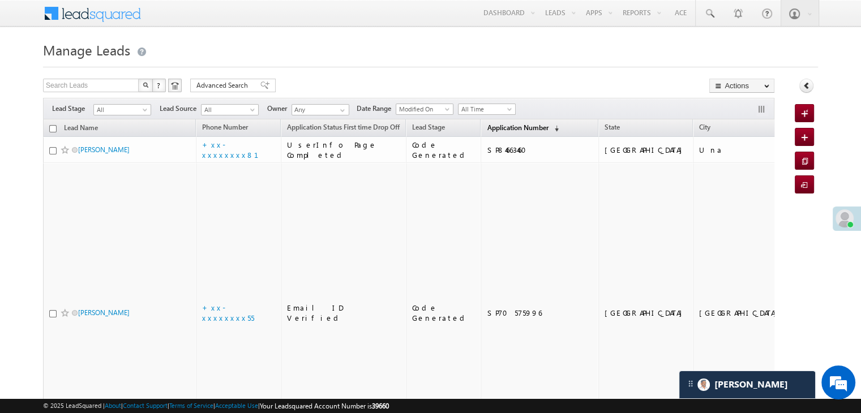
click at [499, 127] on span "Application Number" at bounding box center [517, 127] width 61 height 8
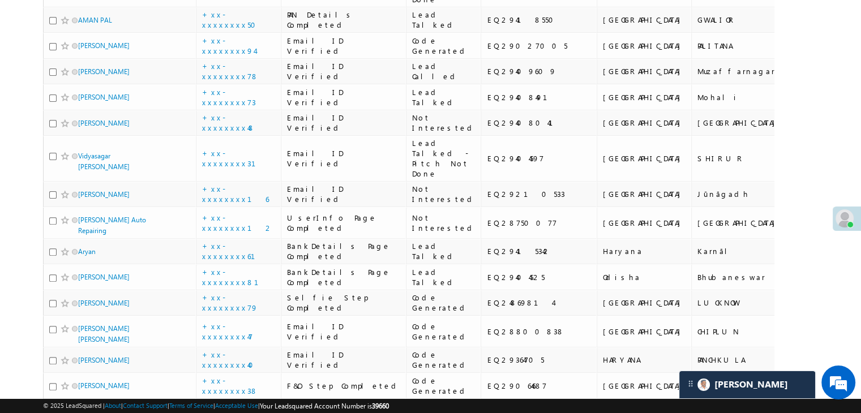
scroll to position [396, 0]
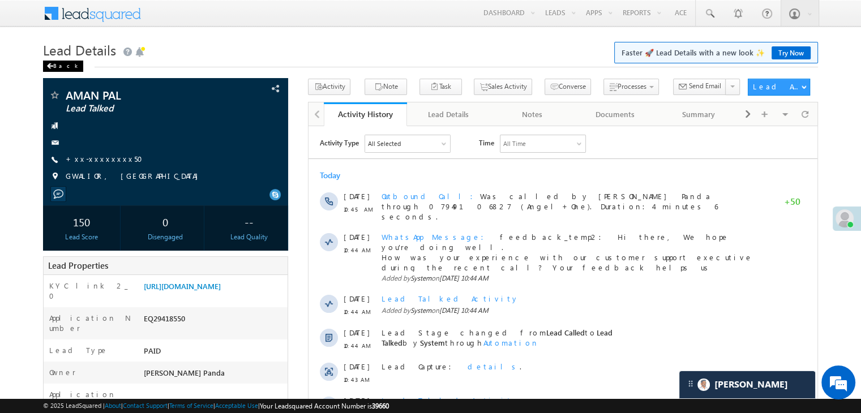
click at [53, 69] on div "Back" at bounding box center [63, 66] width 40 height 11
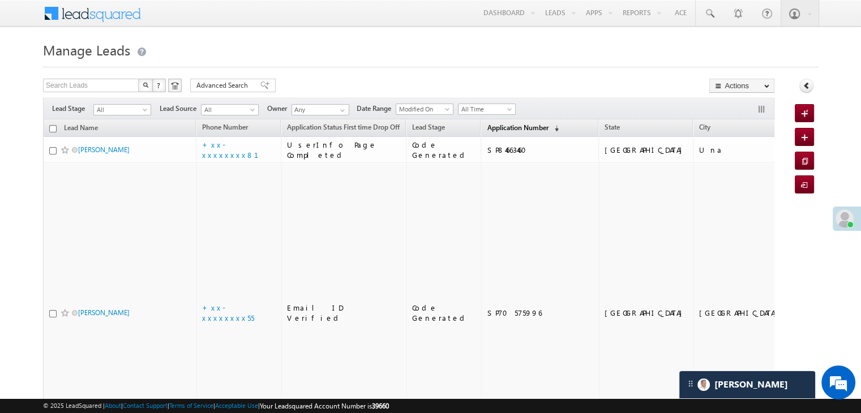
click at [487, 127] on span "Application Number" at bounding box center [517, 127] width 61 height 8
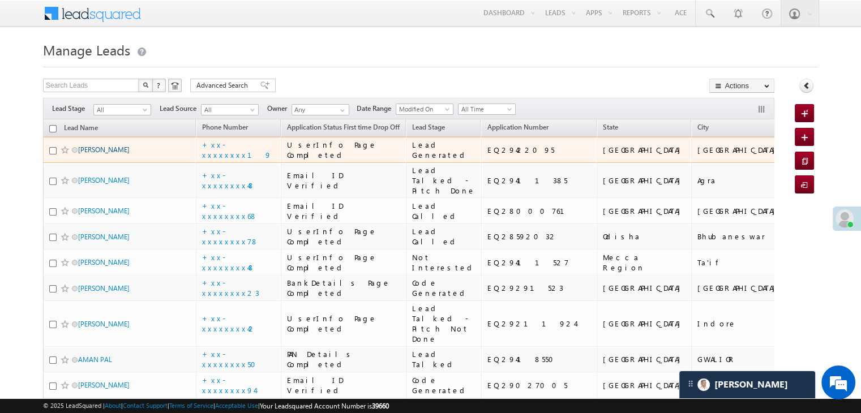
click at [109, 154] on link "[PERSON_NAME]" at bounding box center [104, 150] width 52 height 8
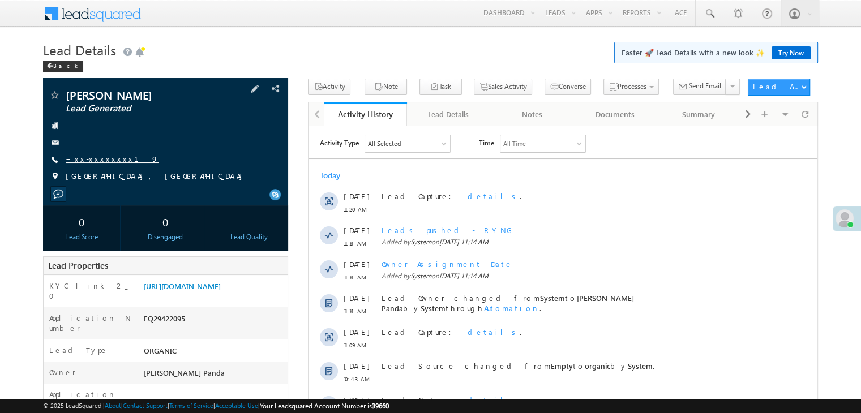
click at [99, 160] on link "+xx-xxxxxxxx19" at bounding box center [112, 159] width 93 height 10
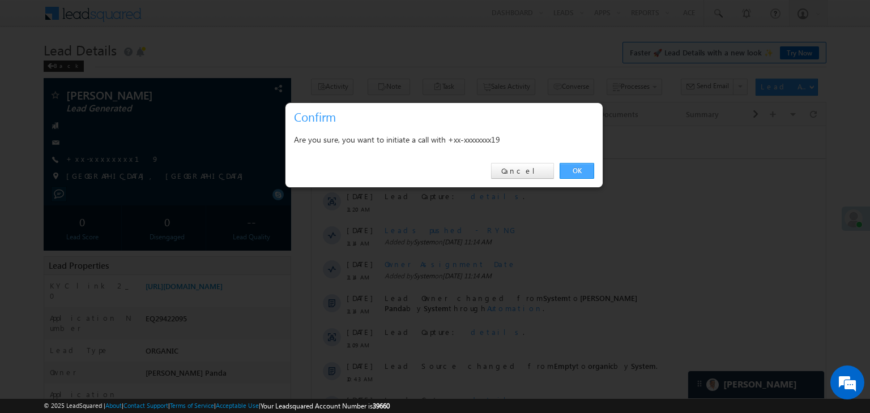
click at [579, 168] on link "OK" at bounding box center [576, 171] width 35 height 16
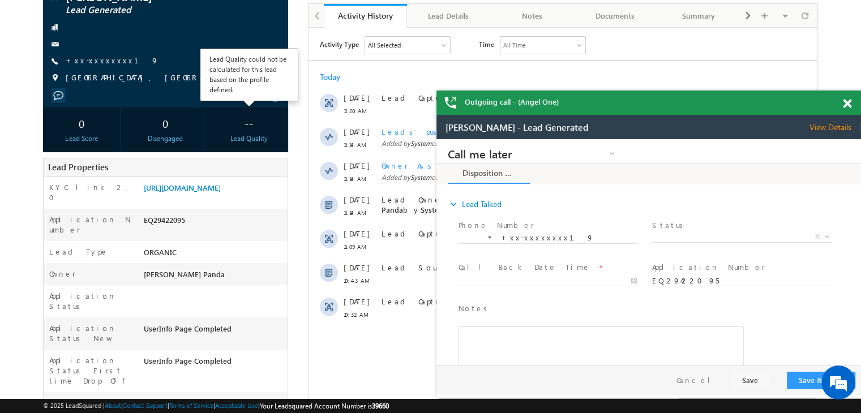
scroll to position [170, 0]
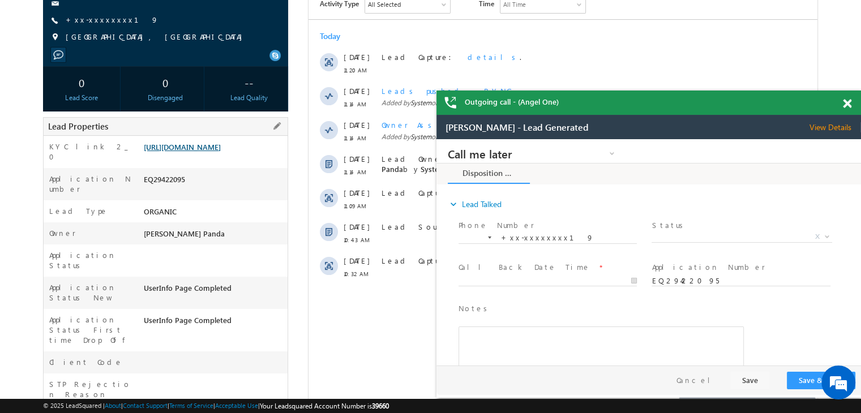
click at [221, 152] on link "[URL][DOMAIN_NAME]" at bounding box center [182, 147] width 77 height 10
click at [849, 106] on span at bounding box center [847, 104] width 8 height 10
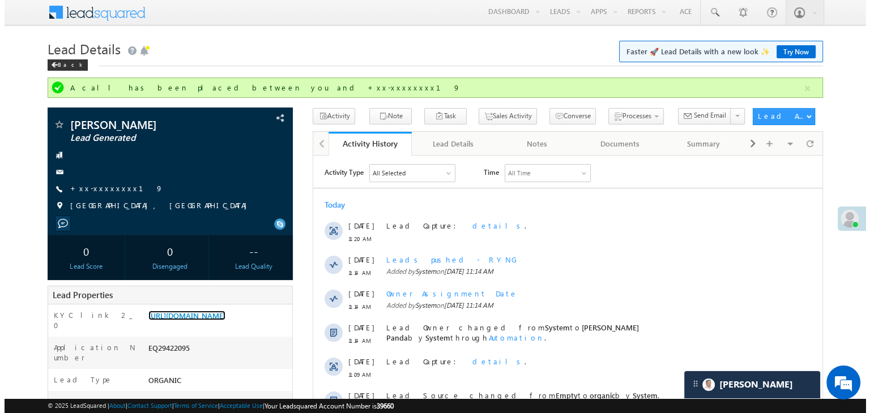
scroll to position [0, 0]
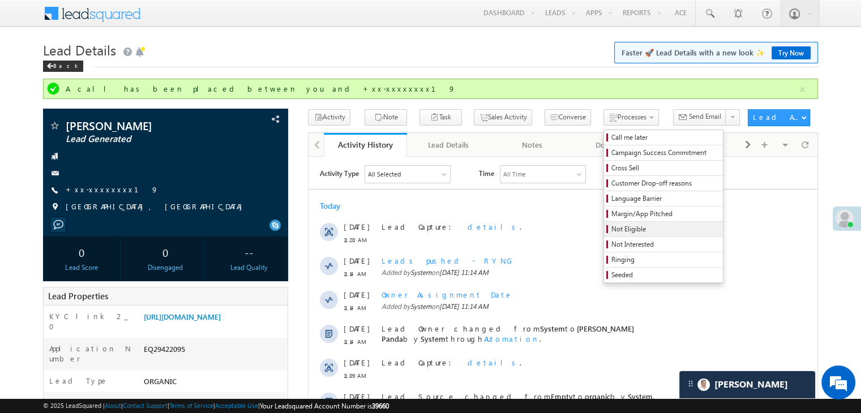
click at [612, 234] on span "Not Eligible" at bounding box center [666, 229] width 108 height 10
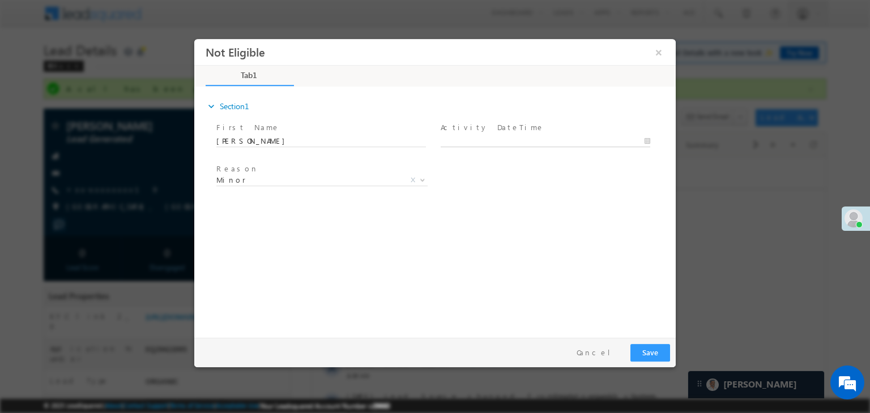
type input "09/23/25 11:23 AM"
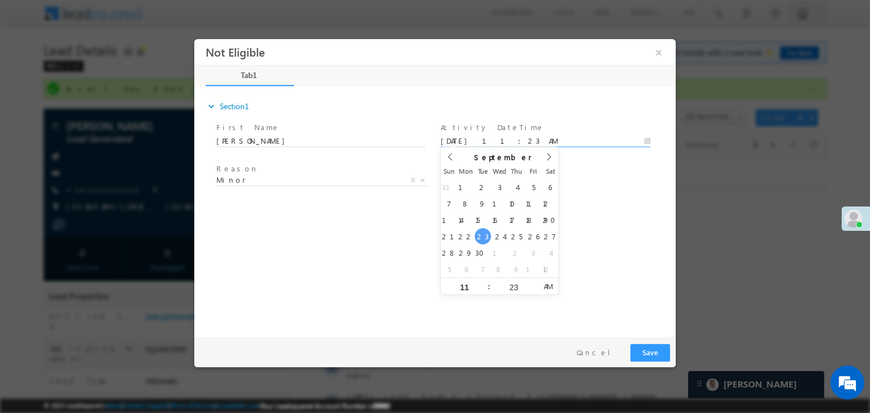
click at [525, 140] on input "09/23/25 11:23 AM" at bounding box center [546, 141] width 210 height 11
click at [596, 189] on div "Reason * Minor Existing Client Out of India DRA - FDS Termination DRA - Already…" at bounding box center [445, 182] width 462 height 42
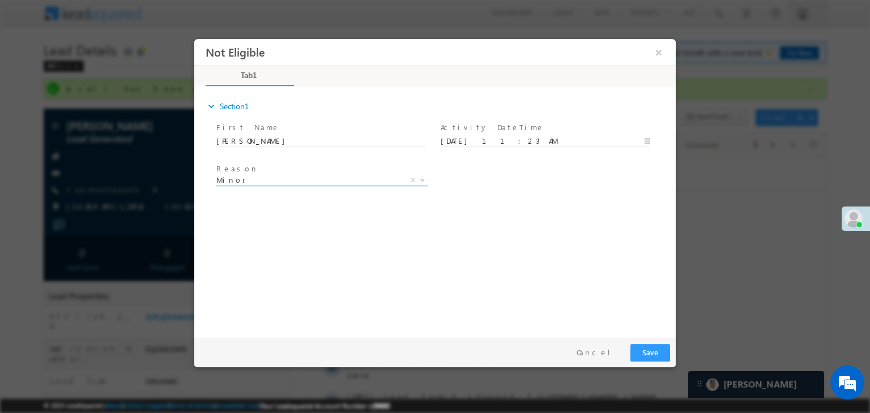
click at [332, 177] on span "Minor" at bounding box center [308, 180] width 184 height 10
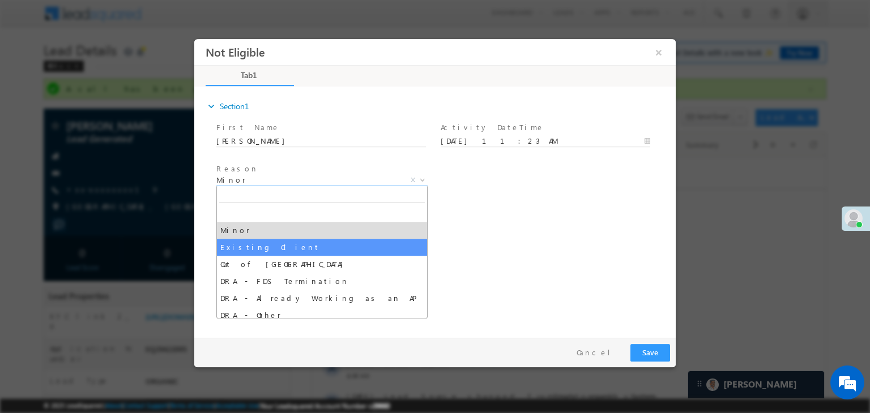
select select "Existing Client"
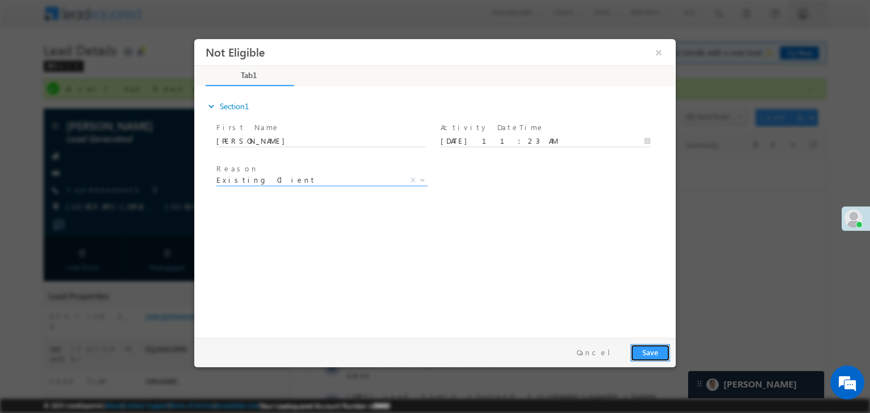
click at [657, 351] on button "Save" at bounding box center [650, 353] width 40 height 18
click at [652, 356] on button "Save" at bounding box center [650, 353] width 40 height 18
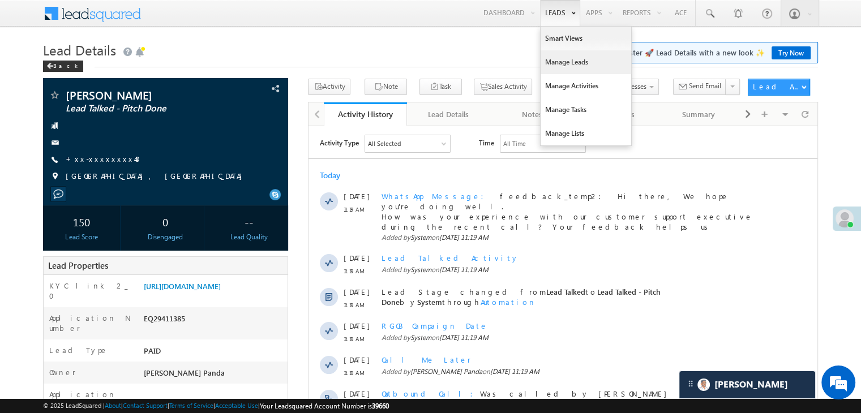
click at [559, 66] on link "Manage Leads" at bounding box center [586, 62] width 91 height 24
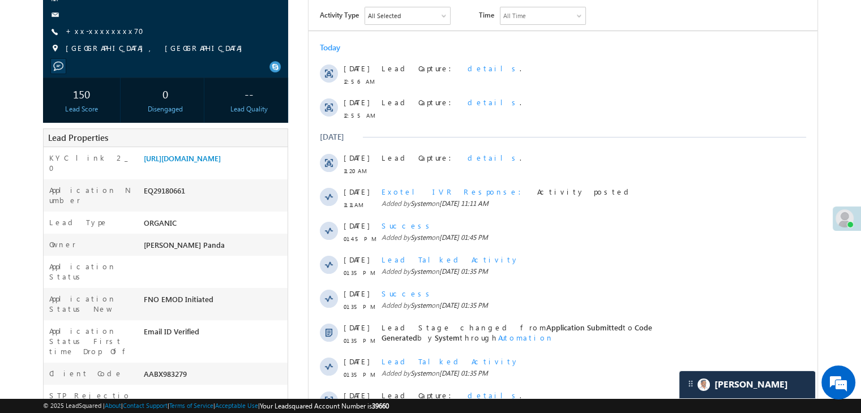
scroll to position [283, 0]
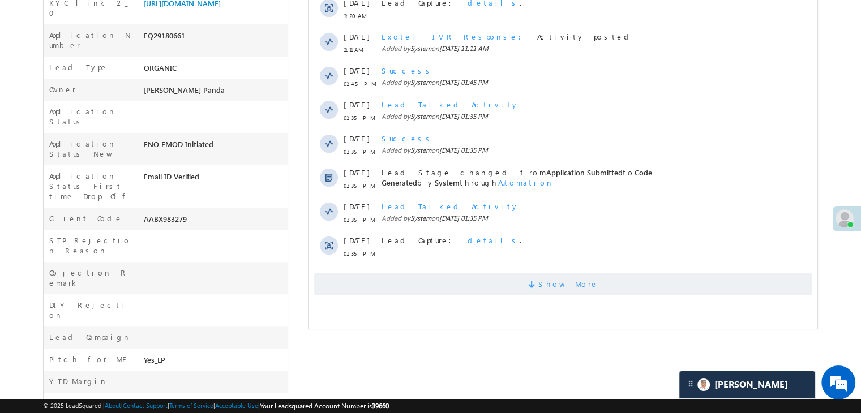
click at [556, 287] on span "Show More" at bounding box center [569, 284] width 60 height 23
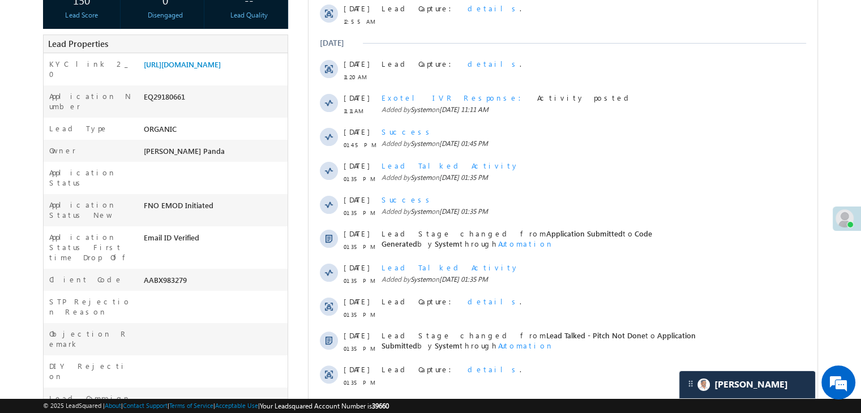
scroll to position [0, 0]
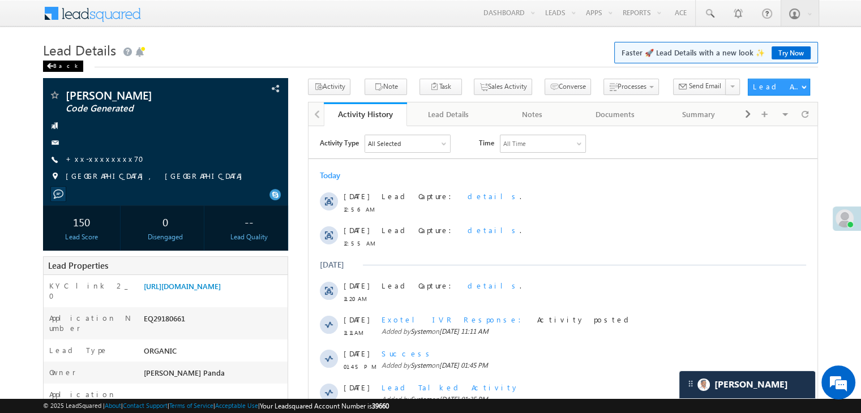
click at [55, 67] on div "Back" at bounding box center [63, 66] width 40 height 11
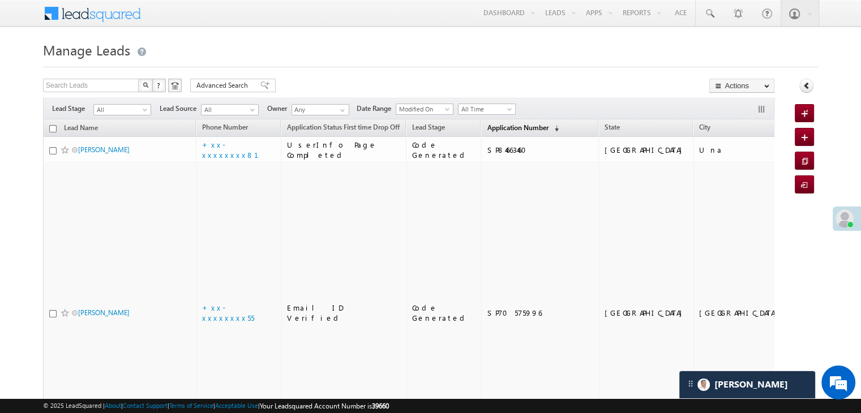
click at [503, 124] on span "Application Number" at bounding box center [517, 127] width 61 height 8
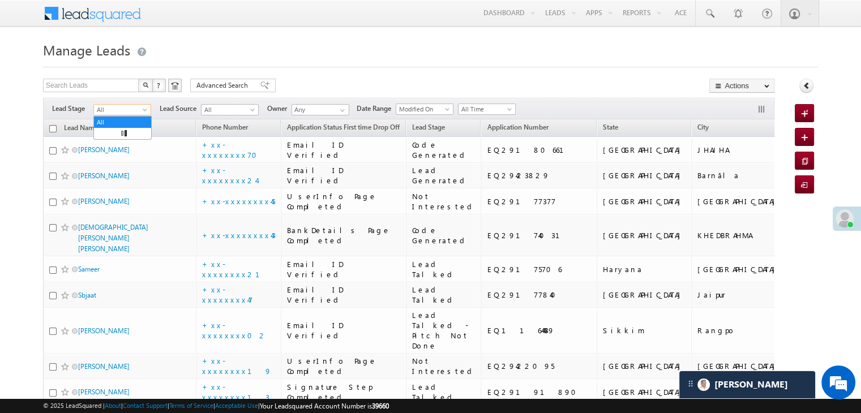
click at [146, 110] on span at bounding box center [146, 112] width 9 height 9
click at [120, 134] on link "Lead Generated" at bounding box center [122, 134] width 57 height 10
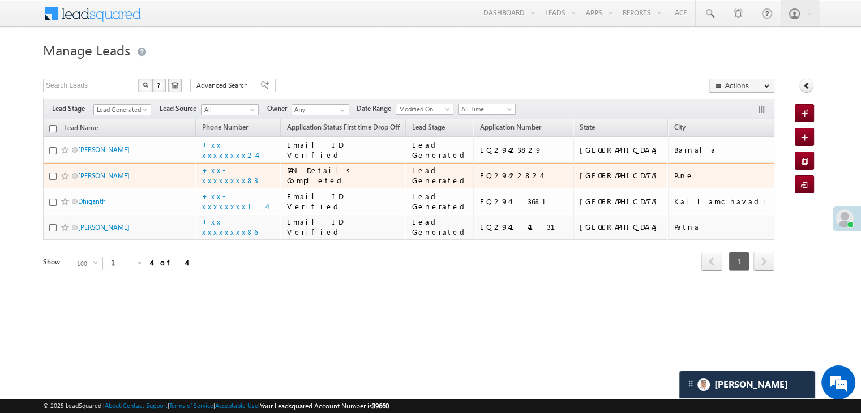
scroll to position [86, 0]
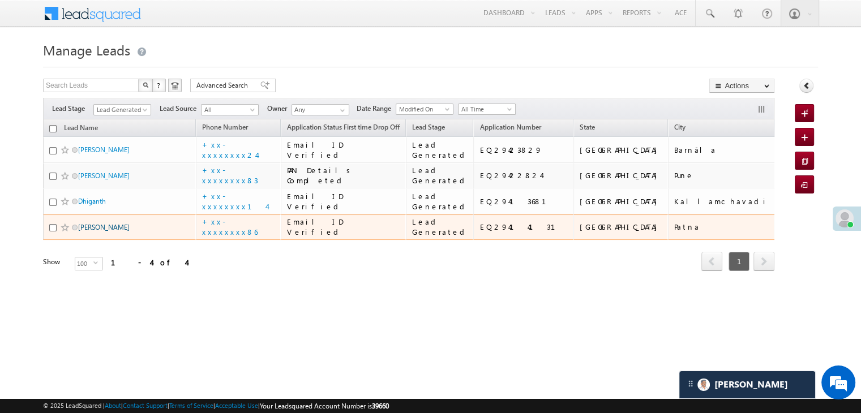
click at [95, 232] on link "Sarita Kumari" at bounding box center [104, 227] width 52 height 8
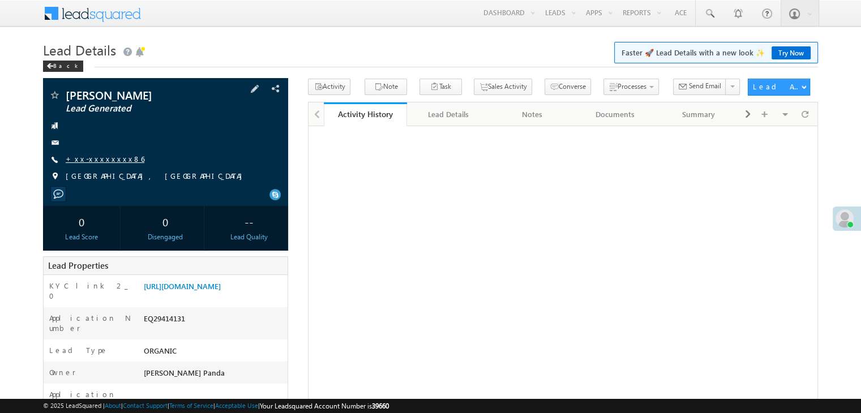
click at [100, 157] on link "+xx-xxxxxxxx86" at bounding box center [105, 159] width 79 height 10
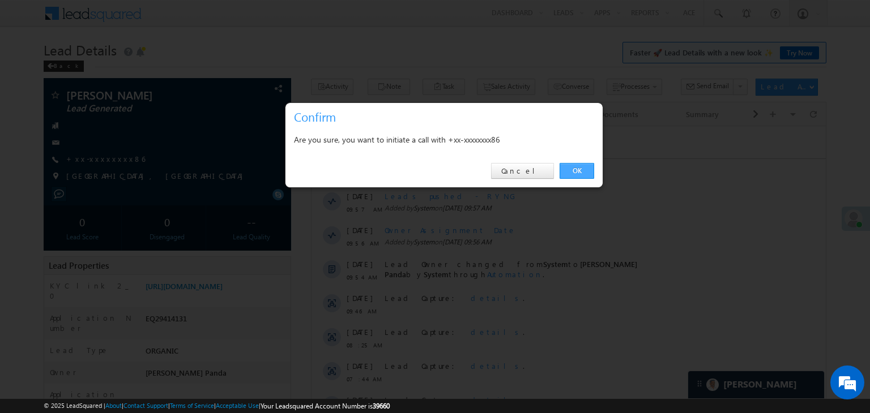
click at [575, 170] on link "OK" at bounding box center [576, 171] width 35 height 16
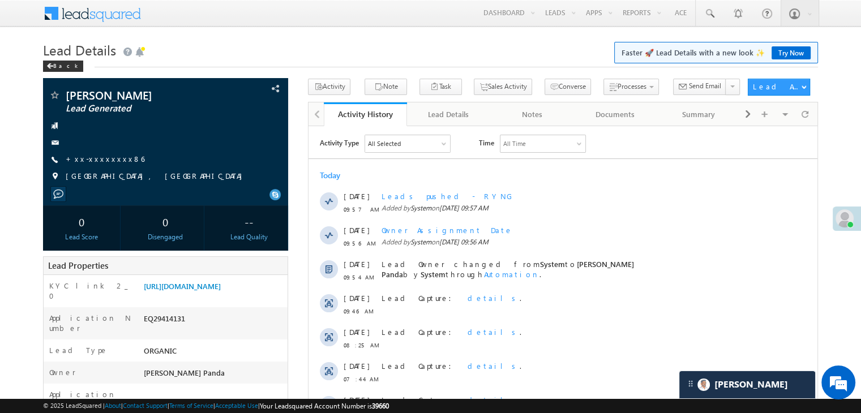
scroll to position [170, 0]
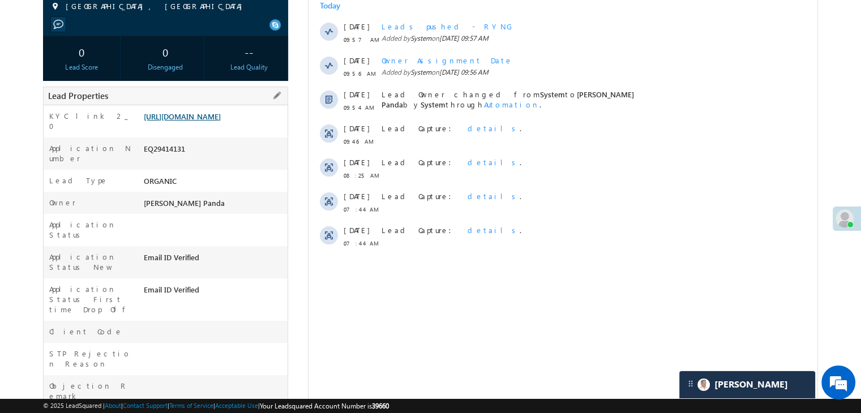
click at [213, 121] on link "[URL][DOMAIN_NAME]" at bounding box center [182, 117] width 77 height 10
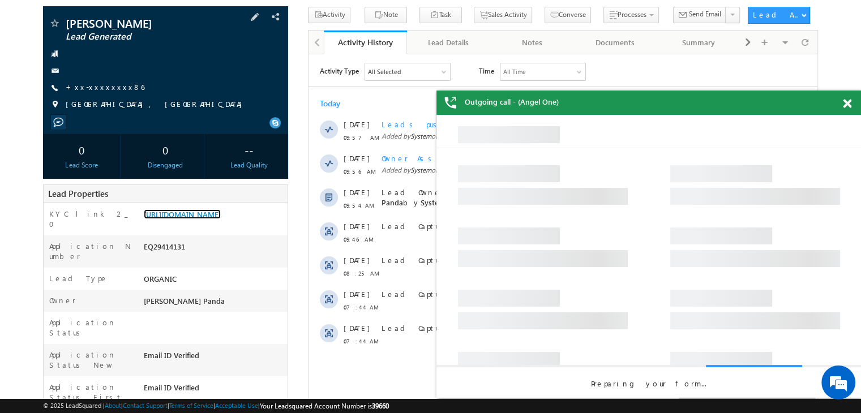
scroll to position [87, 0]
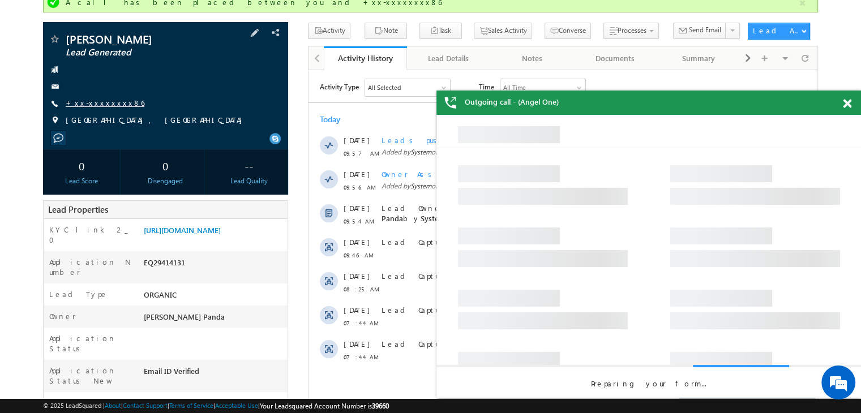
click at [97, 102] on link "+xx-xxxxxxxx86" at bounding box center [105, 103] width 79 height 10
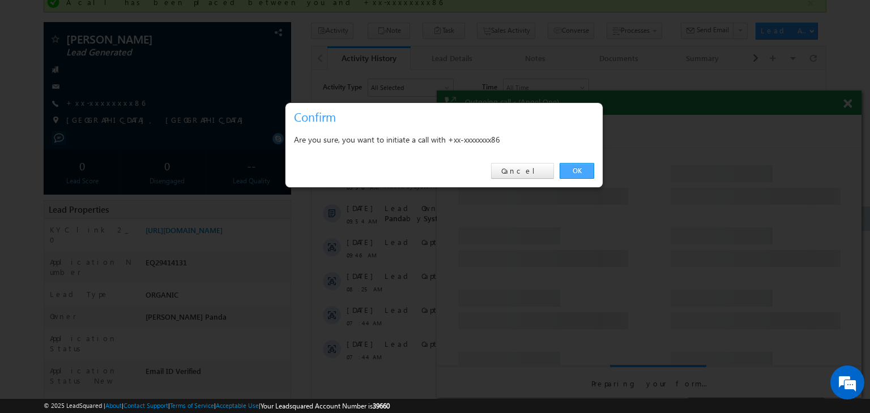
drag, startPoint x: 574, startPoint y: 171, endPoint x: 71, endPoint y: 35, distance: 520.3
click at [574, 171] on link "OK" at bounding box center [576, 171] width 35 height 16
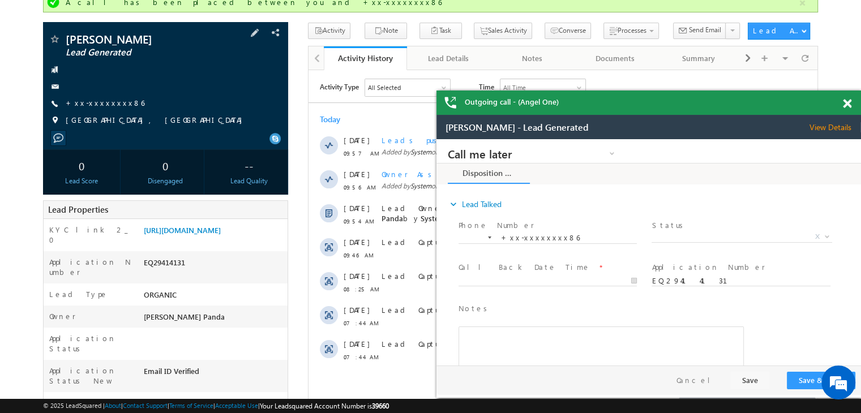
scroll to position [0, 0]
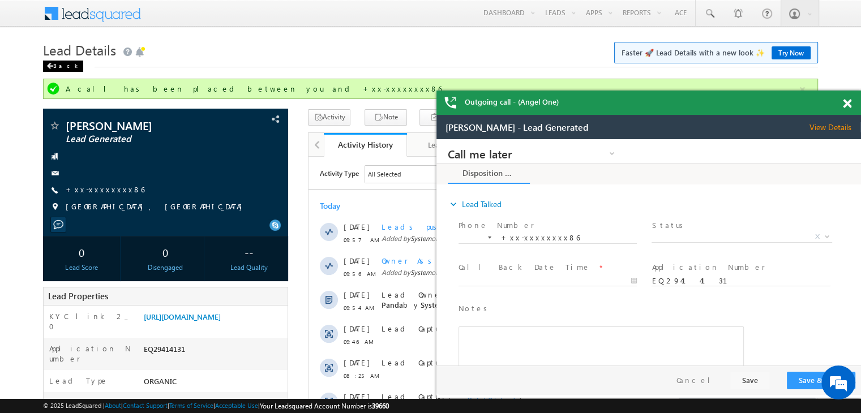
click at [54, 70] on div "Back" at bounding box center [63, 66] width 40 height 11
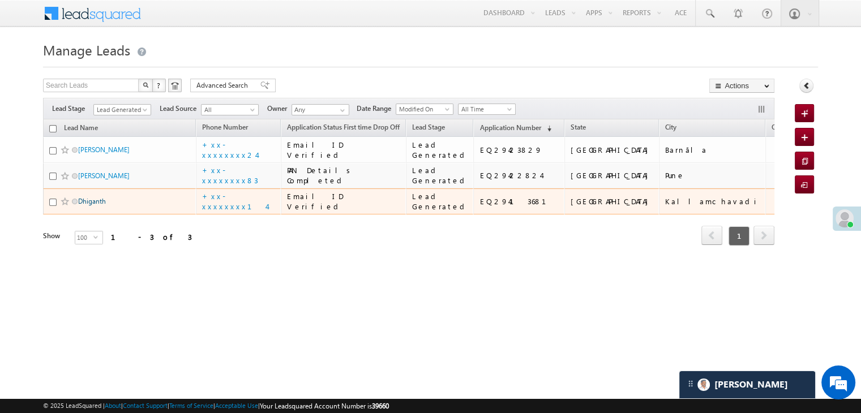
click at [91, 206] on link "Dhiganth" at bounding box center [92, 201] width 28 height 8
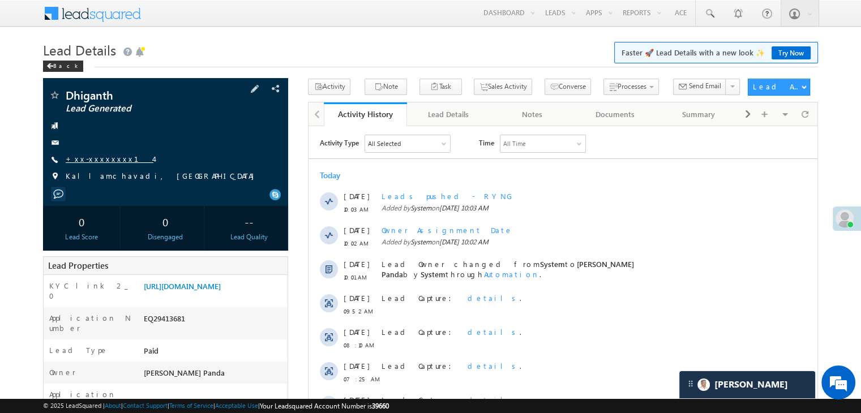
click at [105, 159] on link "+xx-xxxxxxxx14" at bounding box center [110, 159] width 88 height 10
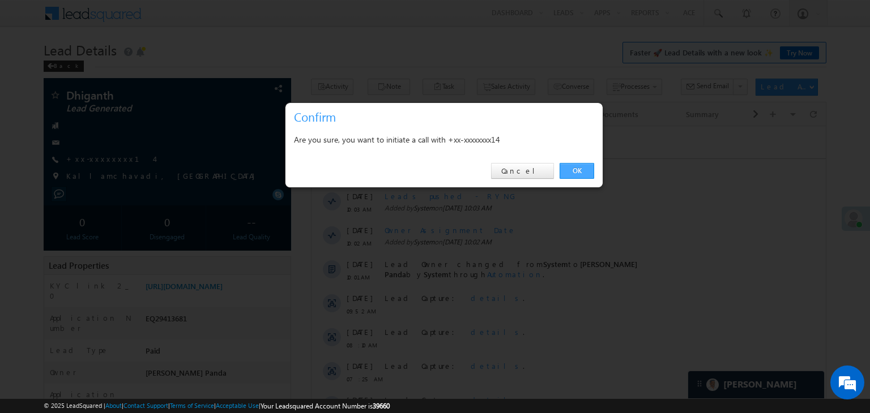
click at [573, 173] on link "OK" at bounding box center [576, 171] width 35 height 16
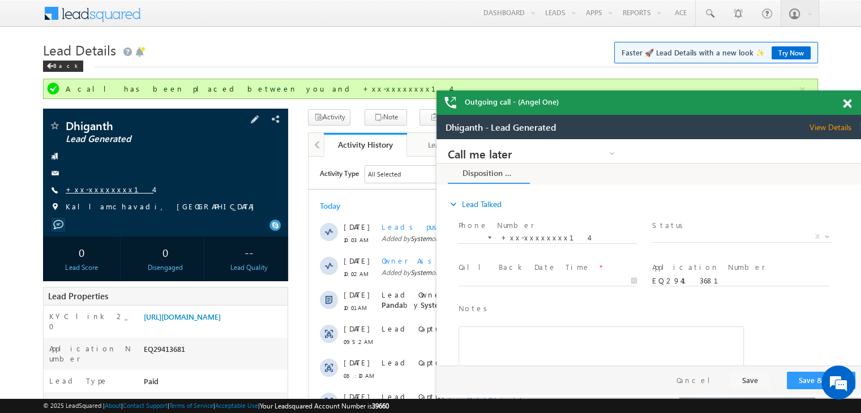
click at [100, 193] on link "+xx-xxxxxxxx14" at bounding box center [110, 190] width 88 height 10
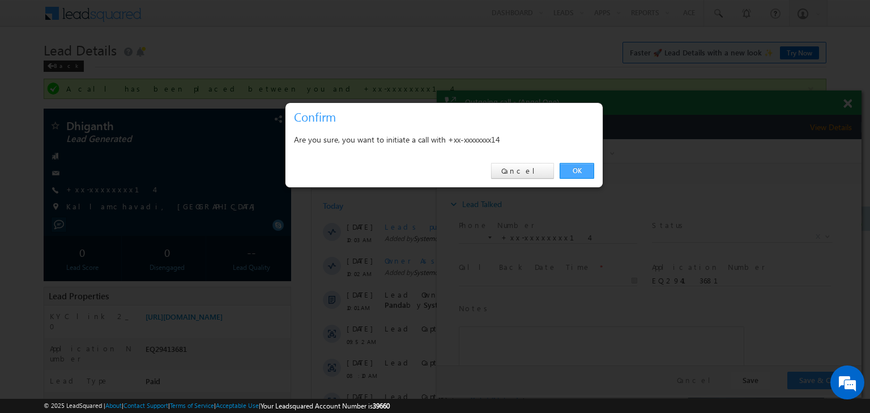
click at [575, 173] on link "OK" at bounding box center [576, 171] width 35 height 16
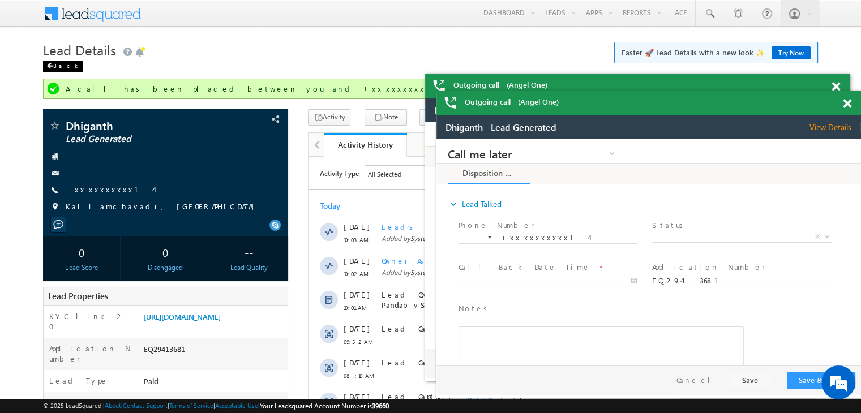
click at [52, 70] on div "Back" at bounding box center [63, 66] width 40 height 11
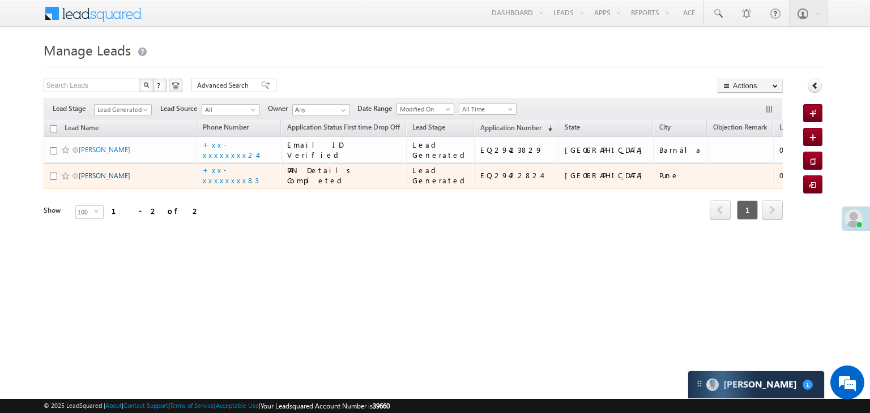
click at [104, 180] on link "[PERSON_NAME]" at bounding box center [105, 176] width 52 height 8
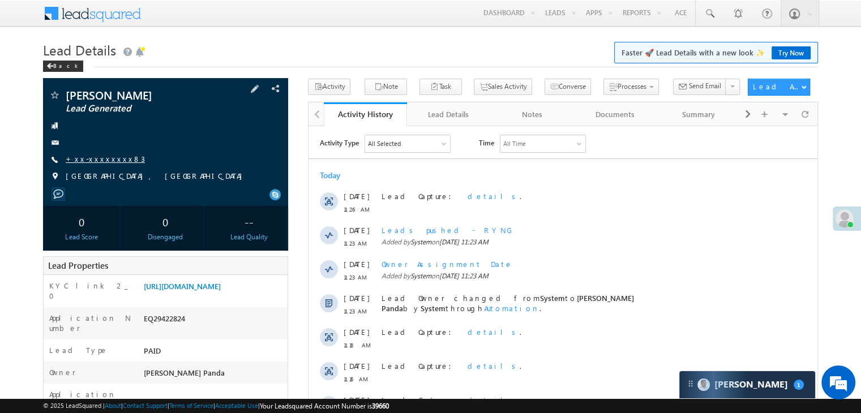
click at [89, 160] on link "+xx-xxxxxxxx83" at bounding box center [105, 159] width 79 height 10
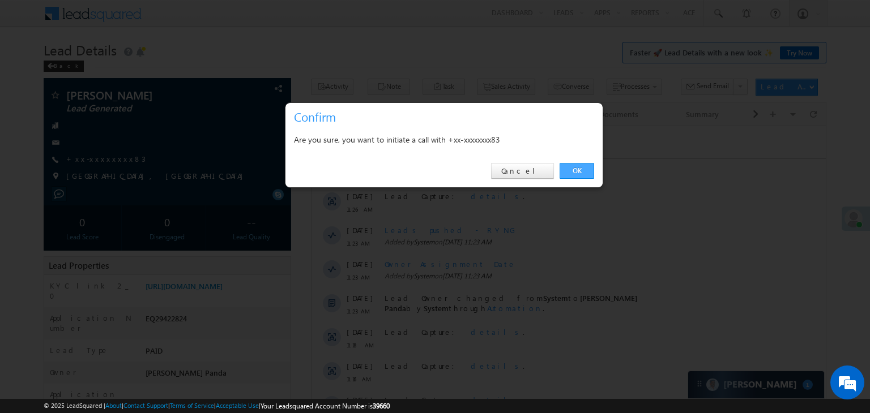
click at [573, 169] on link "OK" at bounding box center [576, 171] width 35 height 16
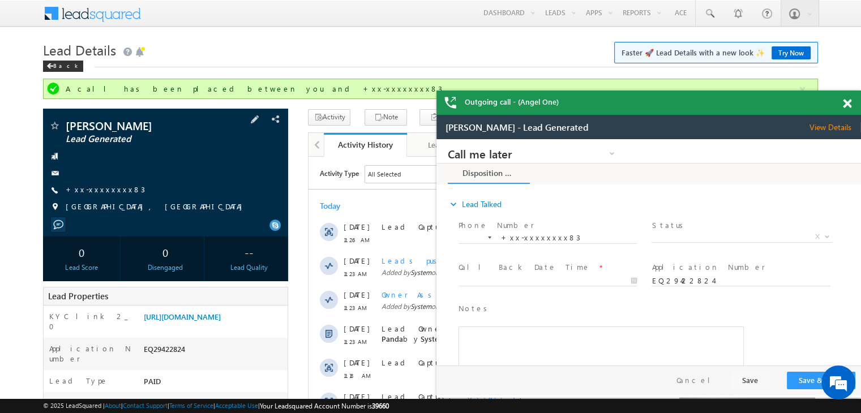
scroll to position [113, 0]
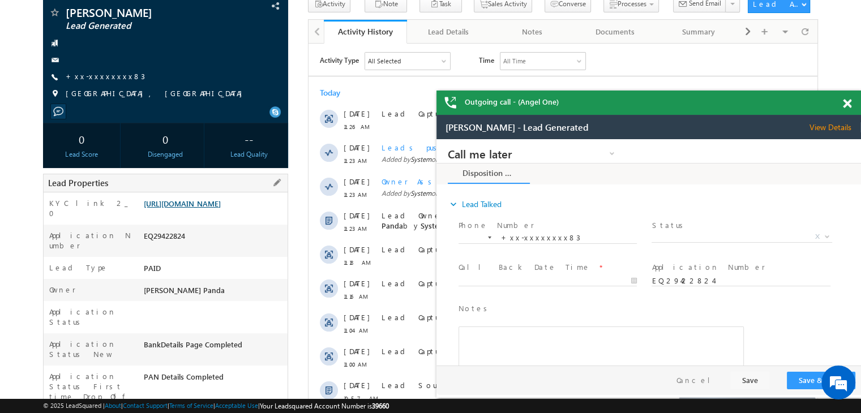
click at [221, 208] on link "[URL][DOMAIN_NAME]" at bounding box center [182, 204] width 77 height 10
click at [95, 78] on link "+xx-xxxxxxxx83" at bounding box center [105, 76] width 79 height 10
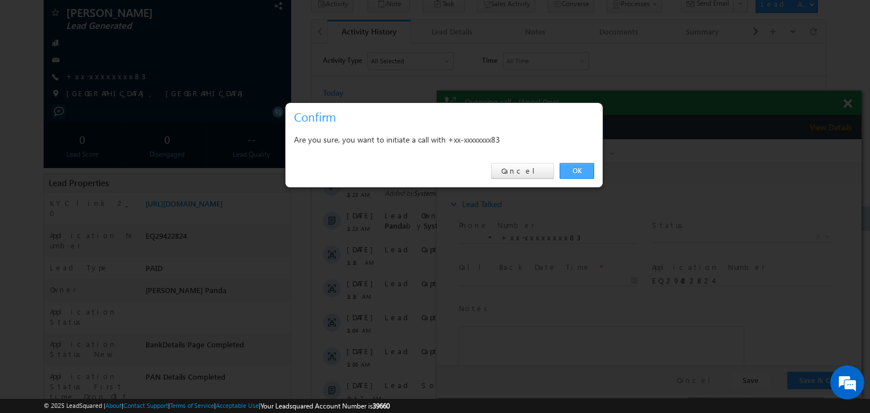
click at [574, 172] on link "OK" at bounding box center [576, 171] width 35 height 16
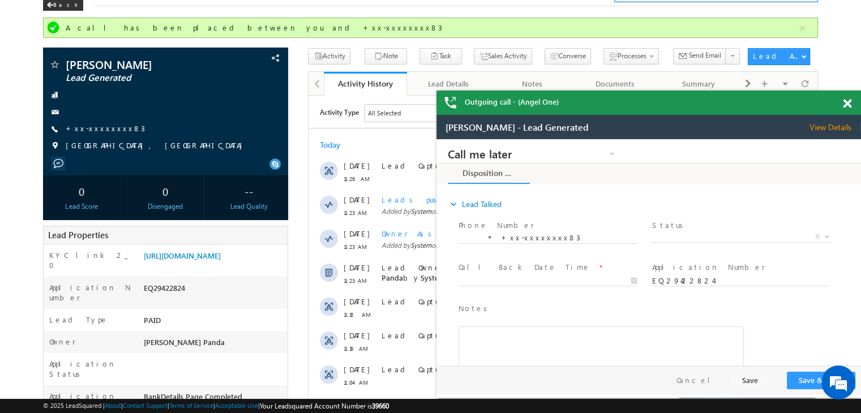
scroll to position [0, 0]
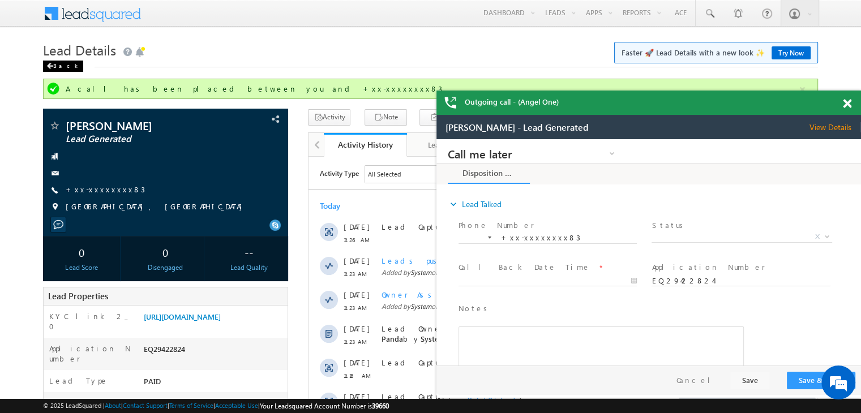
click at [55, 69] on div "Back" at bounding box center [63, 66] width 40 height 11
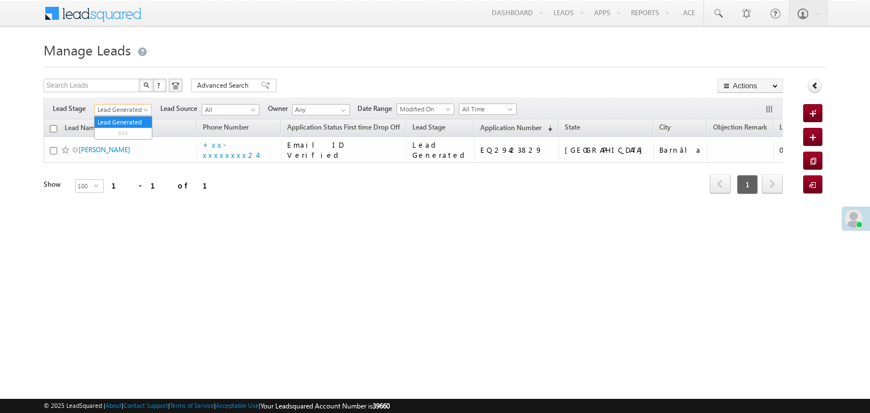
click at [147, 108] on span at bounding box center [146, 112] width 9 height 9
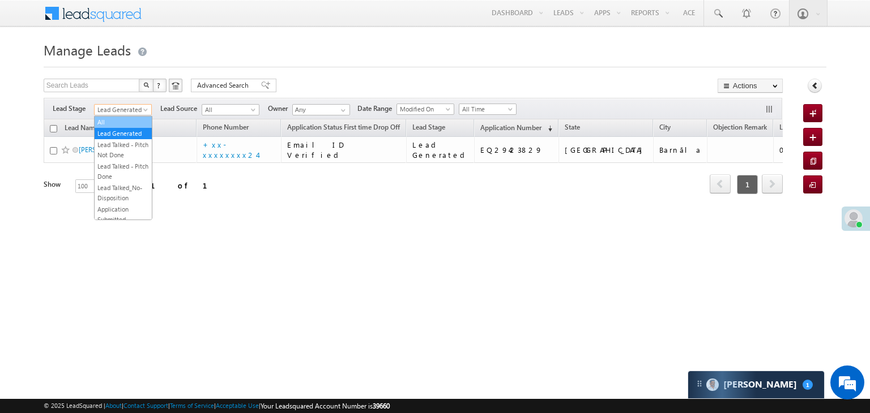
click at [116, 118] on link "All" at bounding box center [123, 122] width 57 height 10
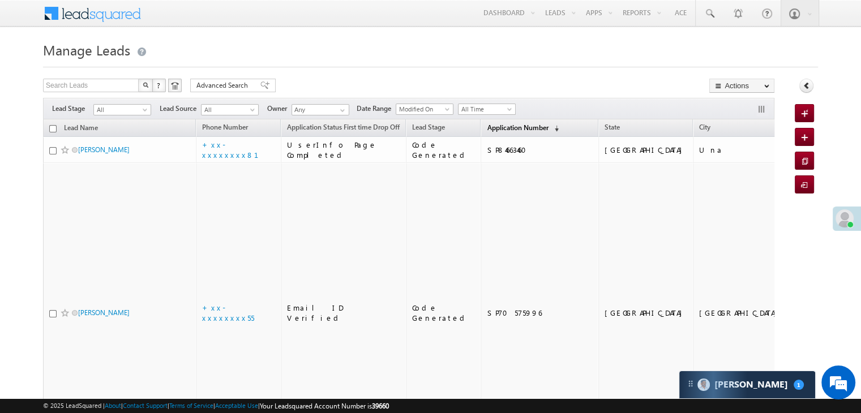
click at [487, 125] on span "Application Number" at bounding box center [517, 127] width 61 height 8
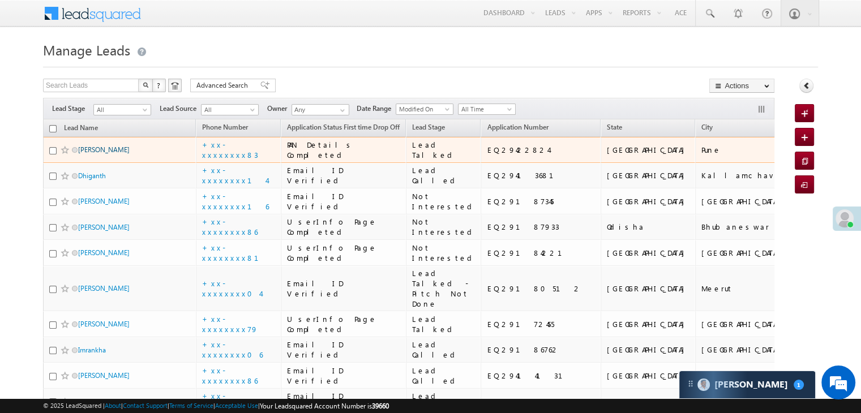
click at [102, 154] on link "[PERSON_NAME]" at bounding box center [104, 150] width 52 height 8
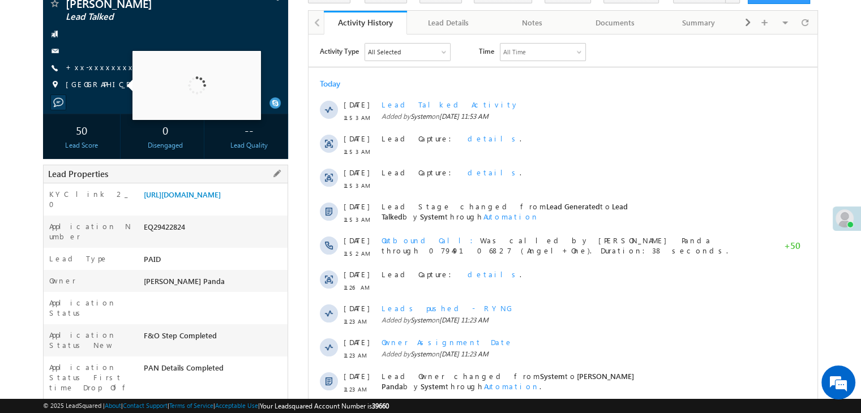
scroll to position [113, 0]
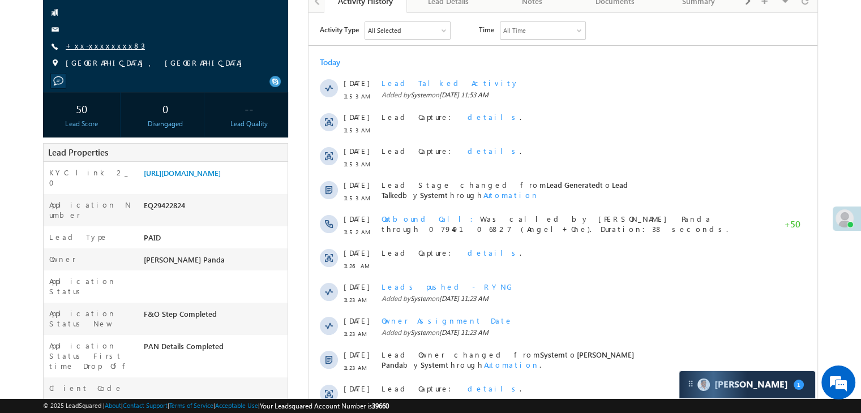
click at [99, 48] on link "+xx-xxxxxxxx83" at bounding box center [105, 46] width 79 height 10
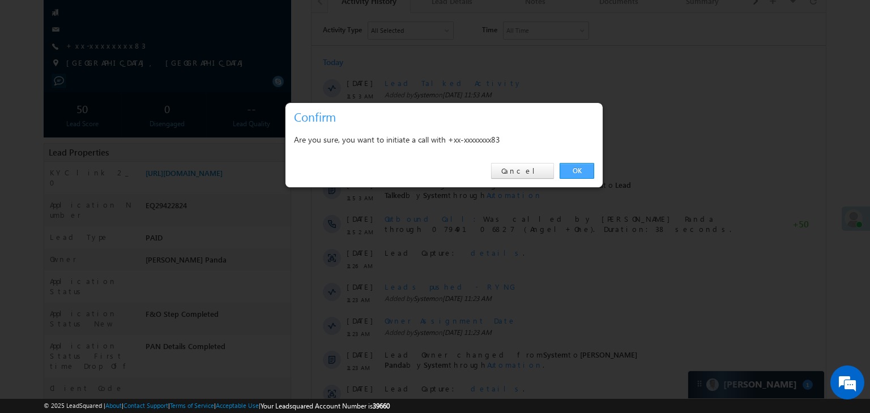
click at [578, 169] on link "OK" at bounding box center [576, 171] width 35 height 16
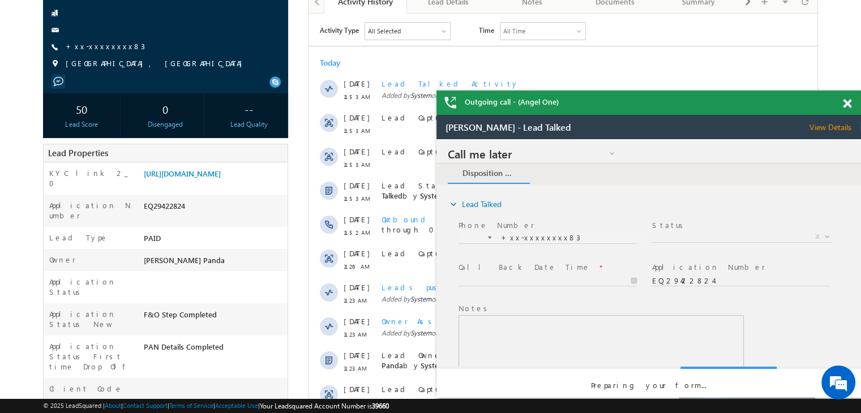
scroll to position [0, 0]
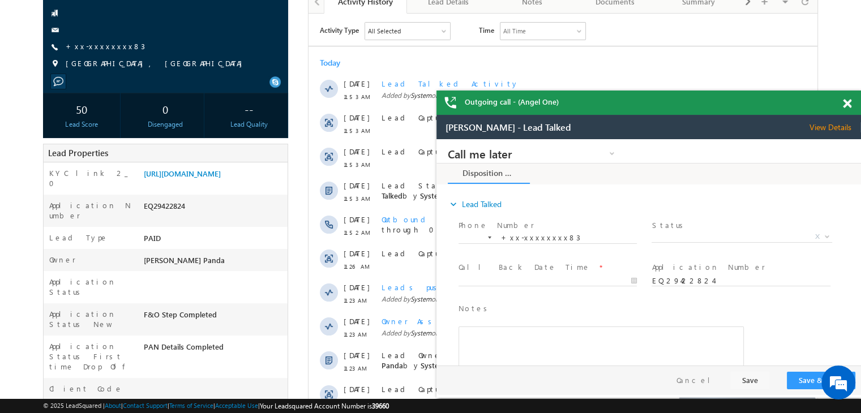
click at [845, 105] on span at bounding box center [847, 104] width 8 height 10
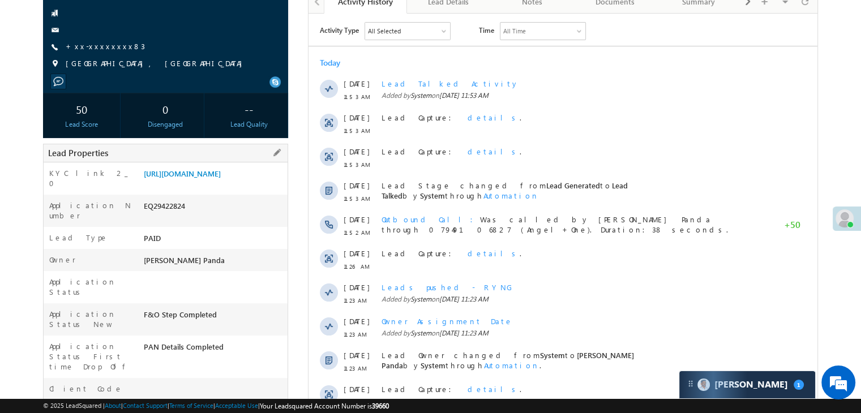
scroll to position [87, 0]
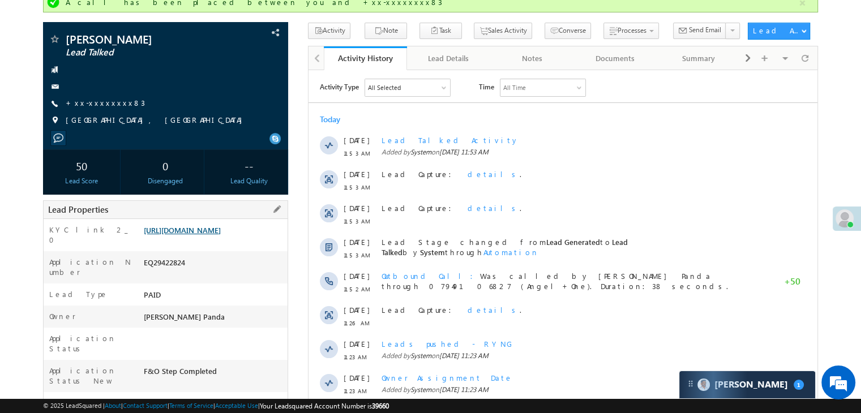
click at [221, 235] on link "[URL][DOMAIN_NAME]" at bounding box center [182, 230] width 77 height 10
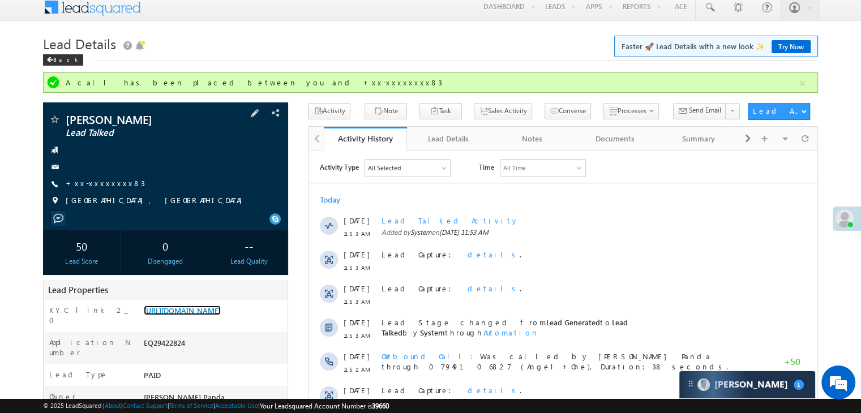
scroll to position [0, 0]
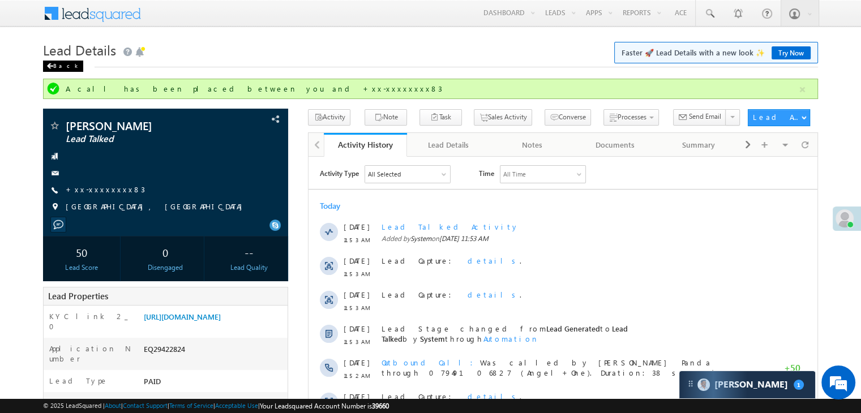
click at [53, 69] on div "Back" at bounding box center [63, 66] width 40 height 11
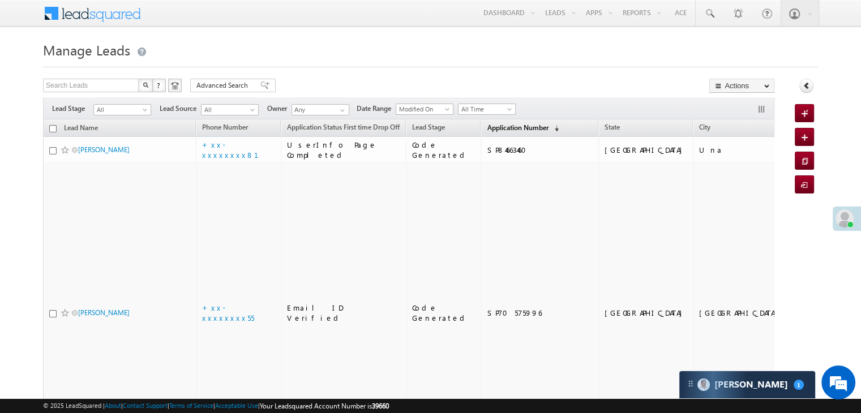
click at [489, 127] on span "Application Number" at bounding box center [517, 127] width 61 height 8
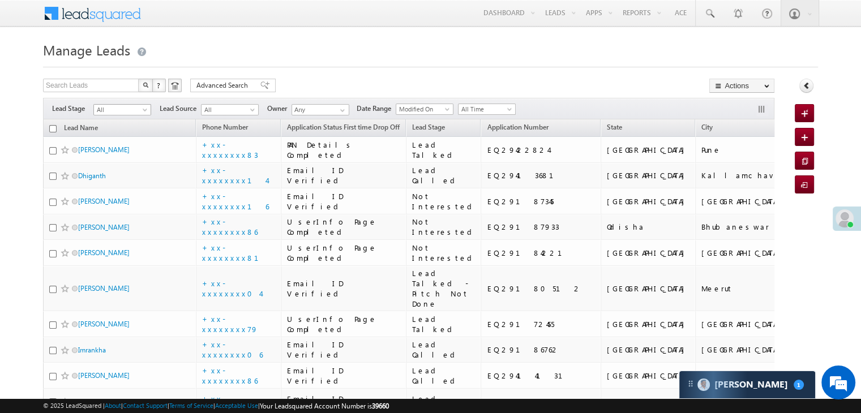
click at [149, 109] on span at bounding box center [146, 112] width 9 height 9
click at [122, 139] on link "Lead Generated" at bounding box center [122, 134] width 57 height 10
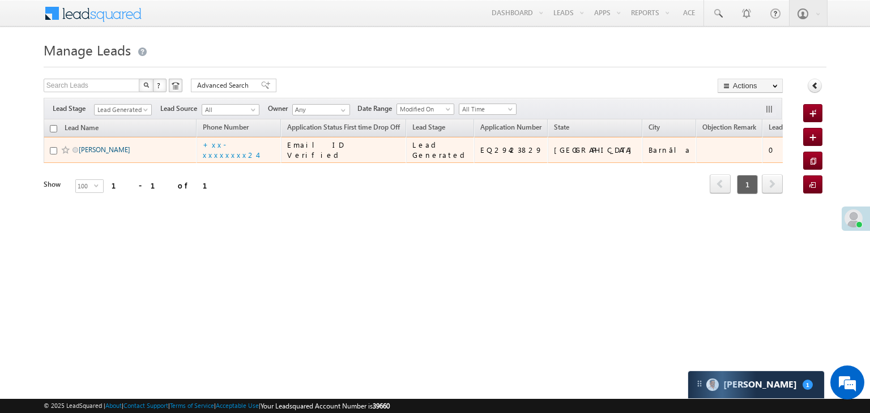
click at [87, 154] on link "[PERSON_NAME]" at bounding box center [105, 150] width 52 height 8
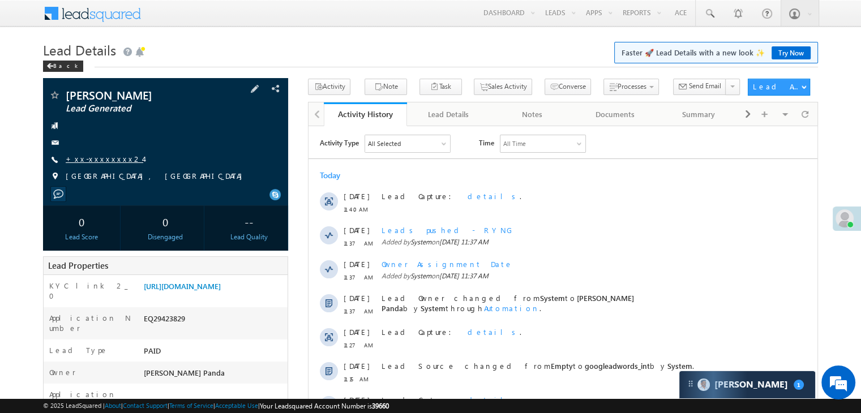
click at [86, 163] on link "+xx-xxxxxxxx24" at bounding box center [105, 159] width 78 height 10
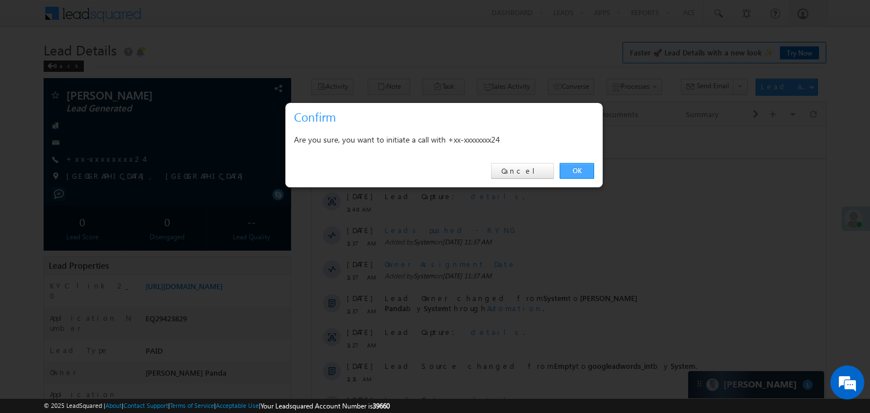
click at [576, 171] on link "OK" at bounding box center [576, 171] width 35 height 16
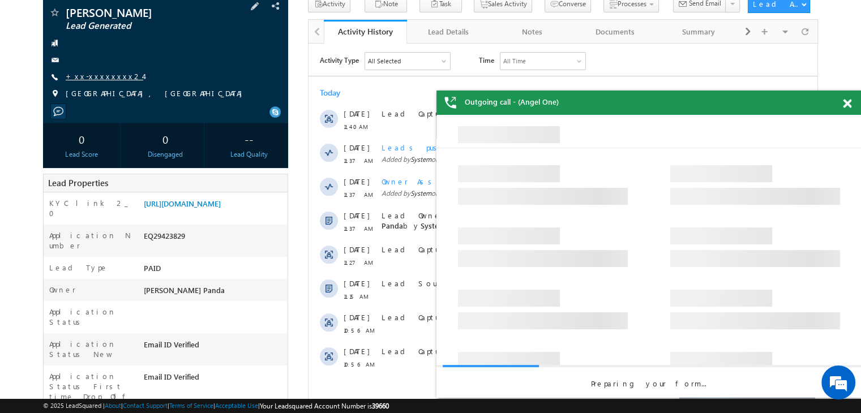
click at [96, 77] on link "+xx-xxxxxxxx24" at bounding box center [105, 76] width 78 height 10
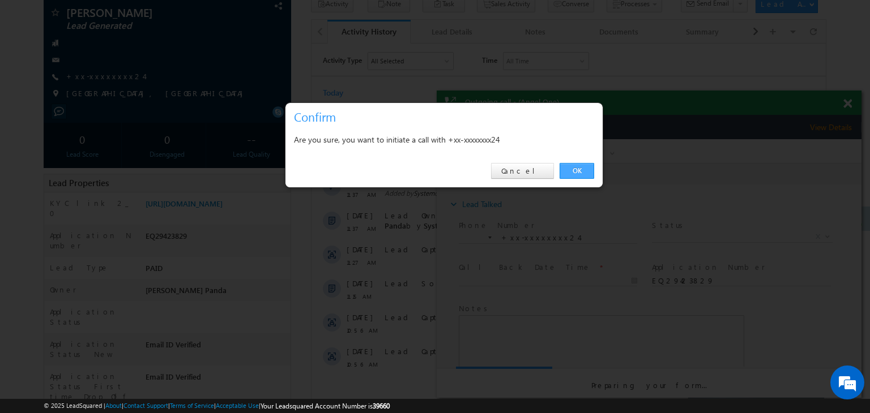
click at [578, 170] on link "OK" at bounding box center [576, 171] width 35 height 16
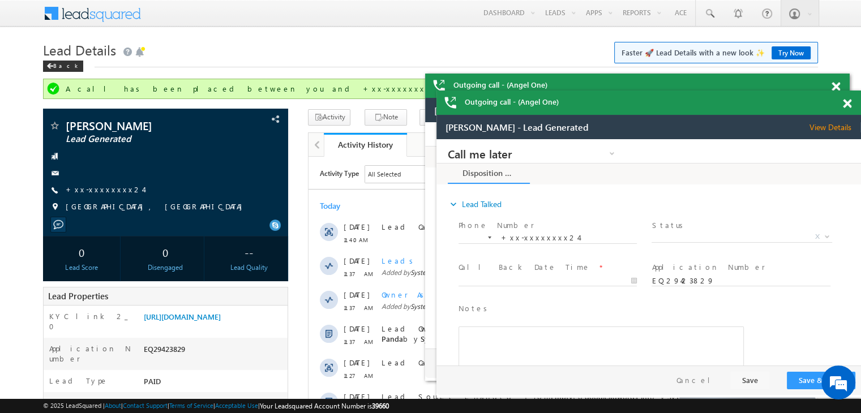
click at [847, 106] on span at bounding box center [847, 104] width 8 height 10
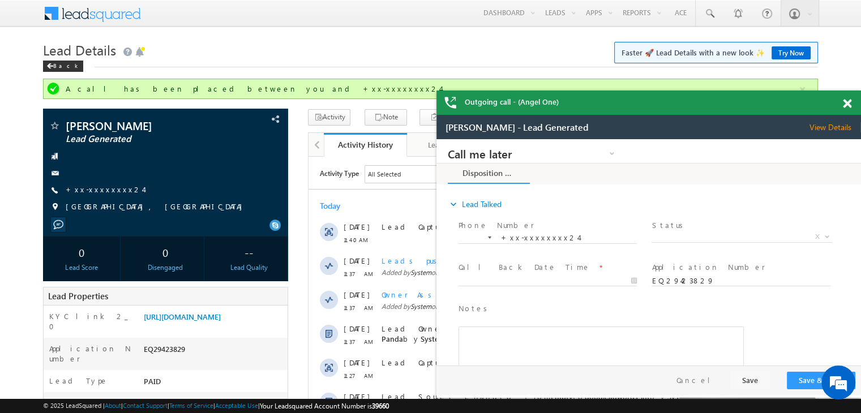
click at [847, 106] on span at bounding box center [847, 104] width 8 height 10
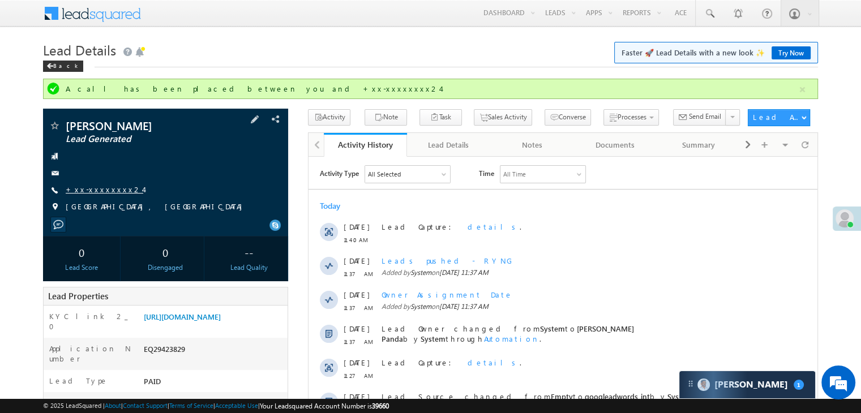
click at [98, 189] on link "+xx-xxxxxxxx24" at bounding box center [105, 190] width 78 height 10
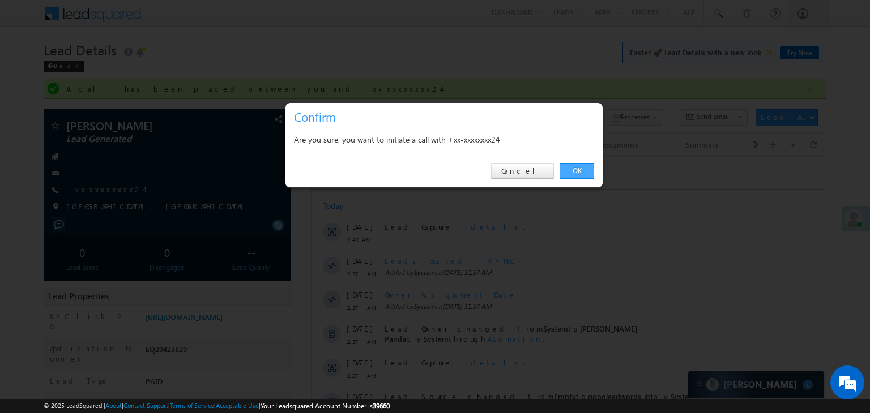
click at [579, 170] on link "OK" at bounding box center [576, 171] width 35 height 16
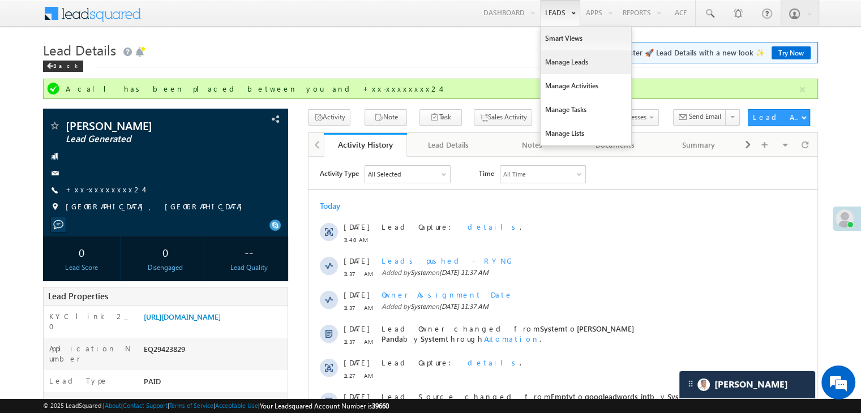
click at [560, 58] on link "Manage Leads" at bounding box center [586, 62] width 91 height 24
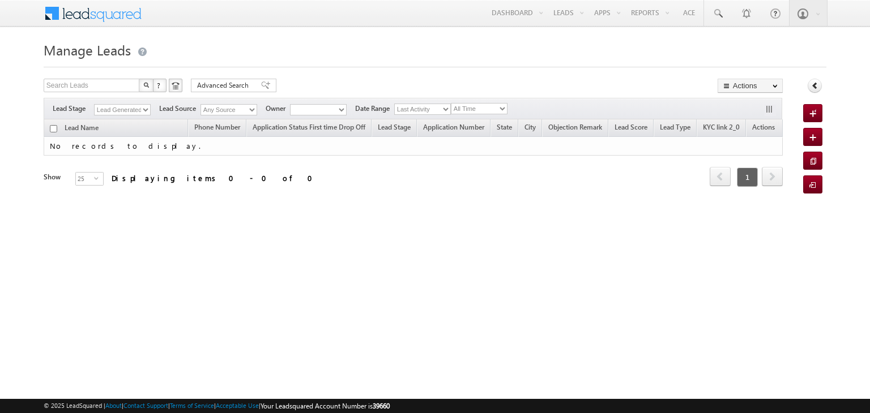
click at [146, 111] on select "Lead Generated" at bounding box center [122, 109] width 57 height 11
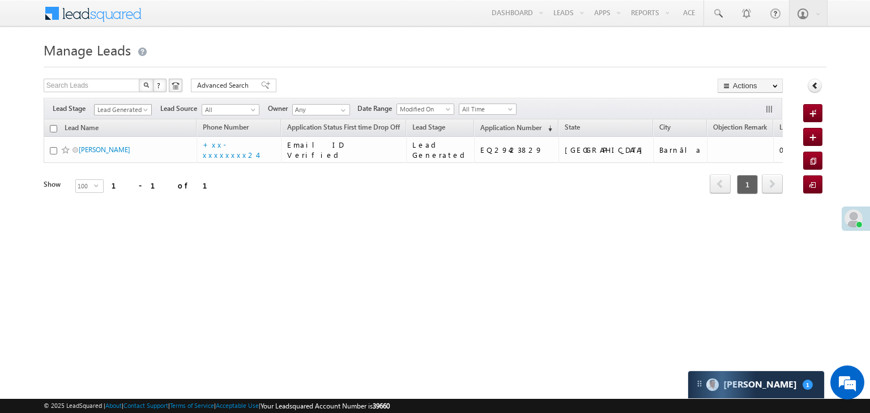
click at [145, 109] on span at bounding box center [146, 112] width 9 height 9
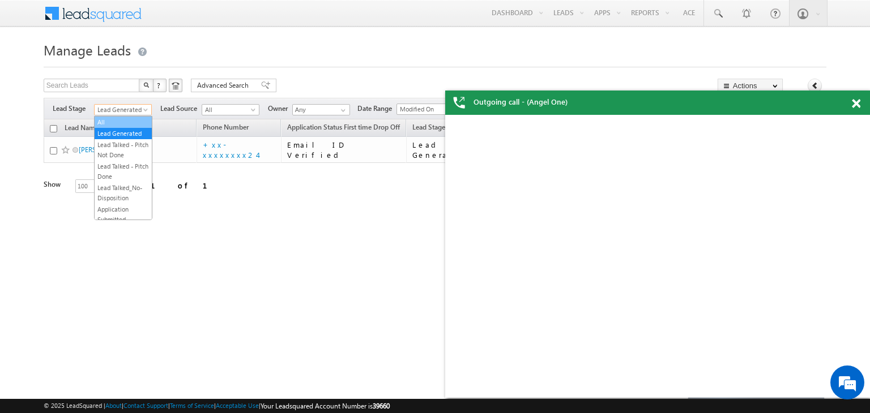
click at [116, 121] on link "All" at bounding box center [123, 122] width 57 height 10
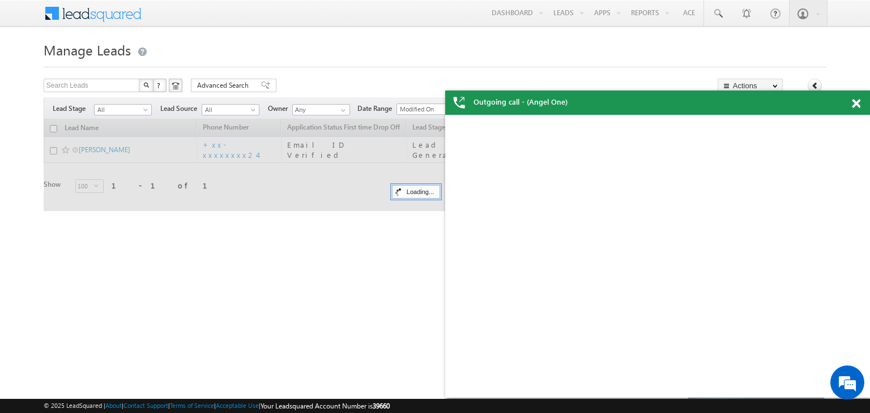
click at [855, 106] on span at bounding box center [856, 104] width 8 height 10
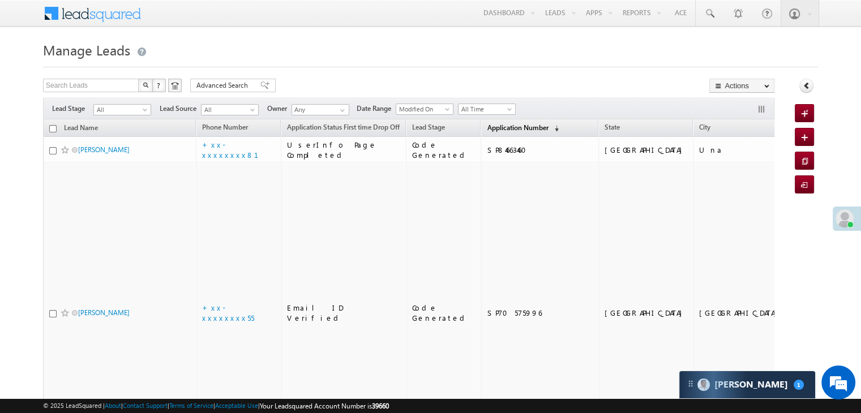
click at [503, 129] on span "Application Number" at bounding box center [517, 127] width 61 height 8
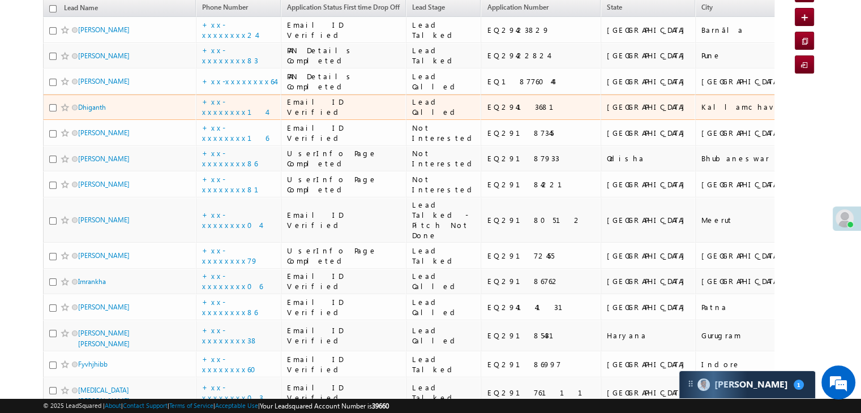
scroll to position [113, 0]
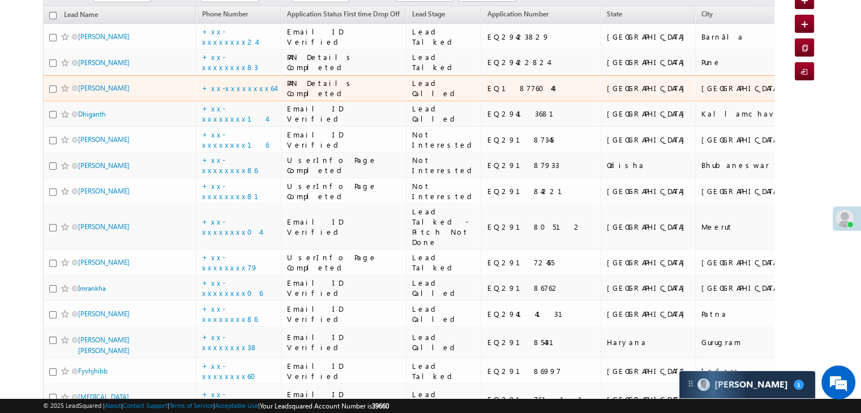
click at [106, 93] on span "[PERSON_NAME]" at bounding box center [116, 88] width 76 height 11
click at [106, 92] on link "[PERSON_NAME]" at bounding box center [104, 88] width 52 height 8
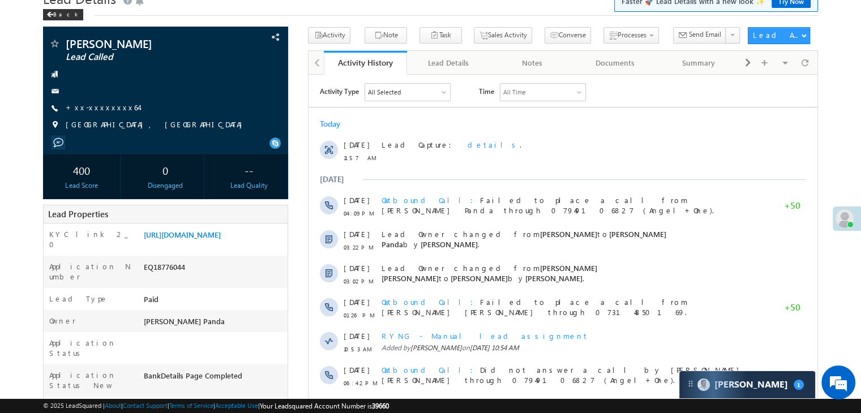
scroll to position [57, 0]
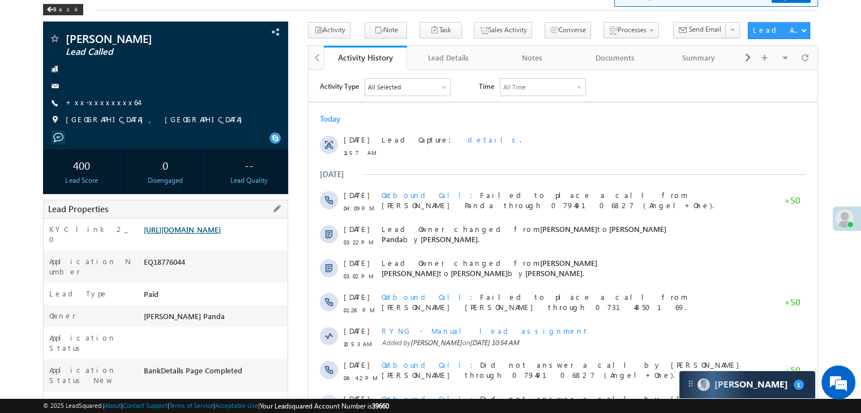
click at [212, 234] on link "[URL][DOMAIN_NAME]" at bounding box center [182, 230] width 77 height 10
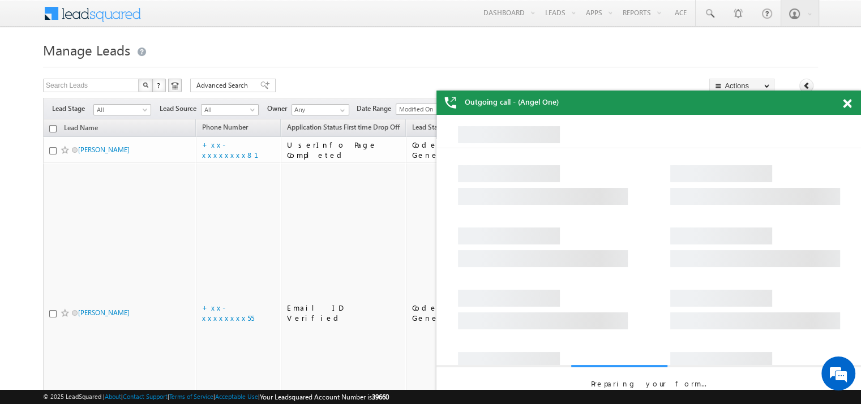
click at [847, 105] on span at bounding box center [847, 104] width 8 height 10
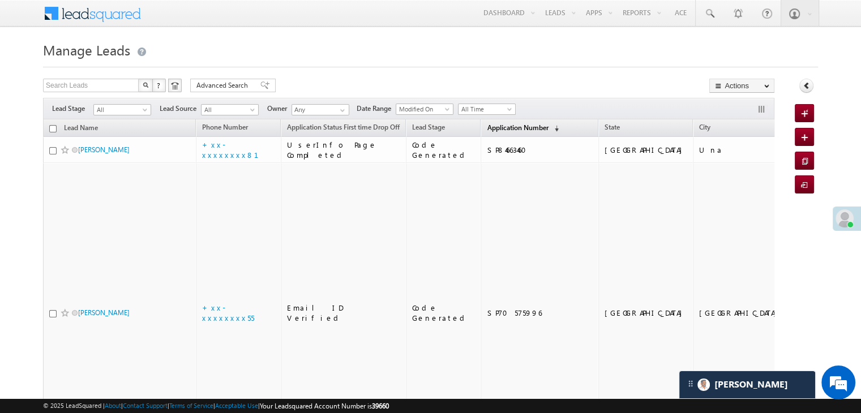
click at [489, 127] on span "Application Number" at bounding box center [517, 127] width 61 height 8
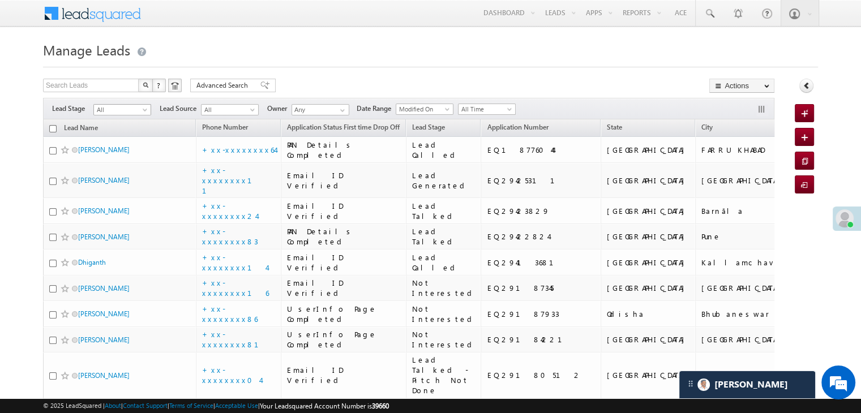
click at [147, 110] on span at bounding box center [146, 112] width 9 height 9
click at [134, 139] on link "Lead Generated" at bounding box center [122, 134] width 57 height 10
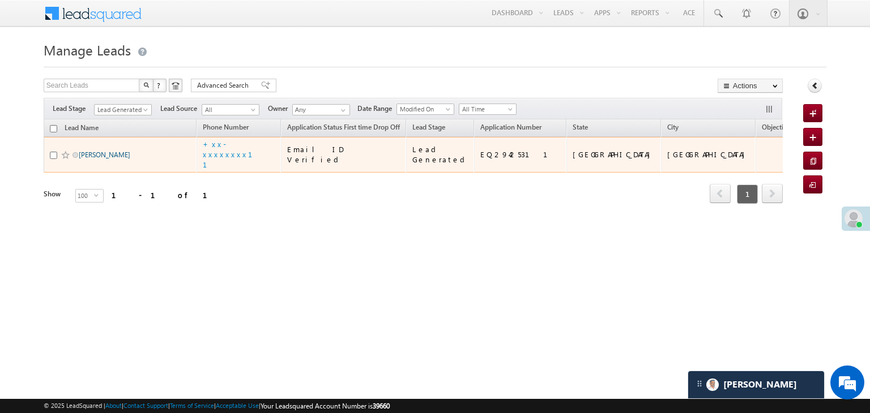
click at [118, 159] on link "Anamika chaudhary" at bounding box center [105, 155] width 52 height 8
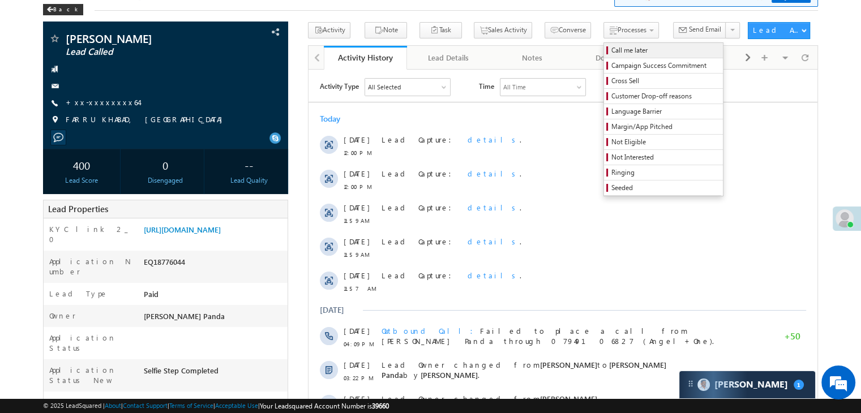
click at [620, 50] on span "Call me later" at bounding box center [666, 50] width 108 height 10
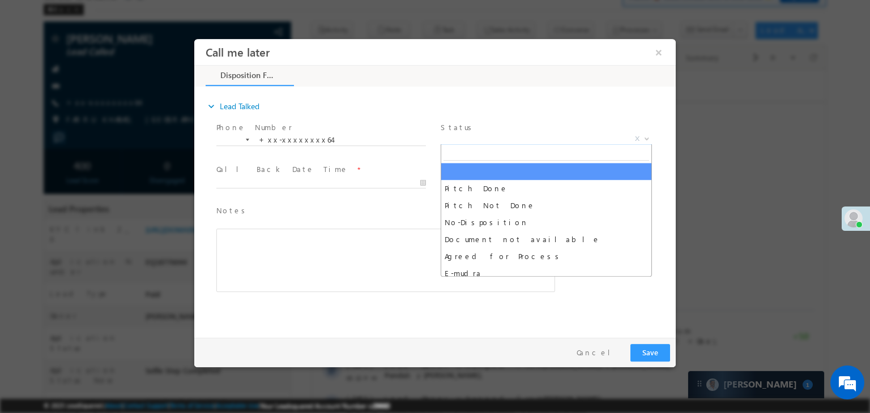
click at [498, 139] on span "X" at bounding box center [546, 139] width 211 height 11
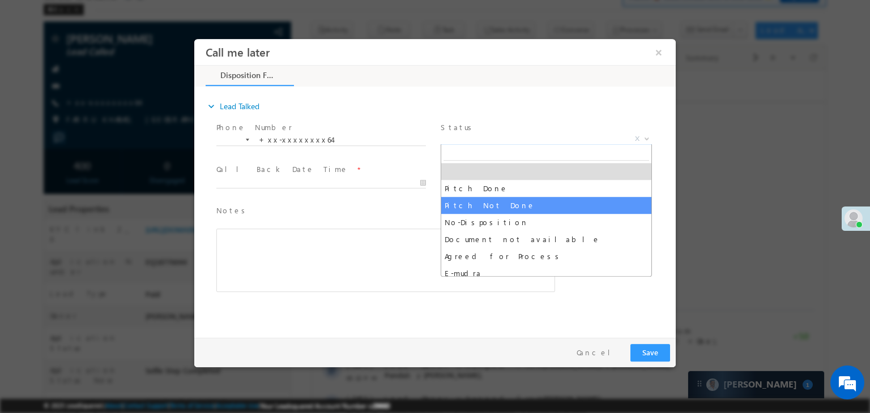
select select "Pitch Not Done"
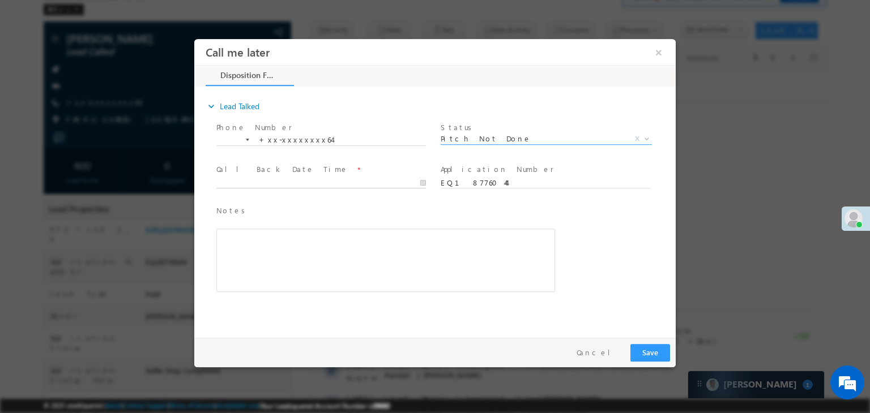
type input "[DATE] 12:03 PM"
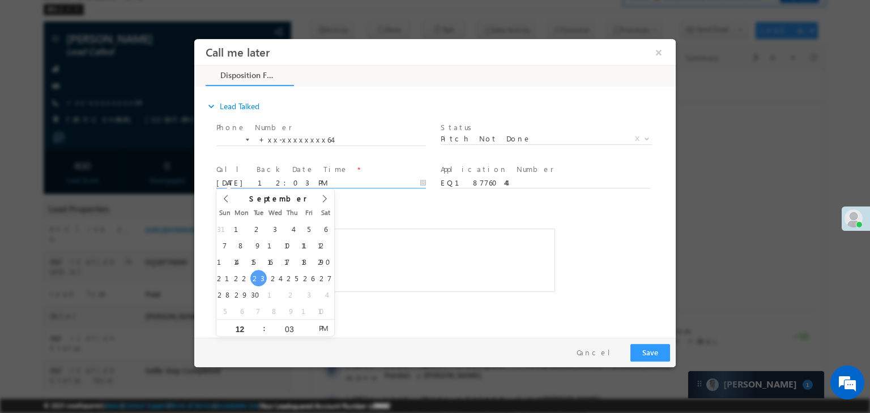
click at [385, 180] on input "[DATE] 12:03 PM" at bounding box center [321, 183] width 210 height 11
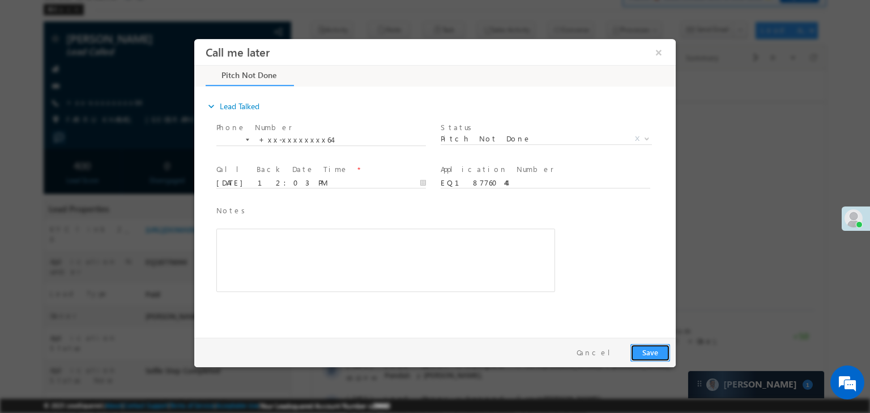
click at [644, 358] on button "Save" at bounding box center [650, 353] width 40 height 18
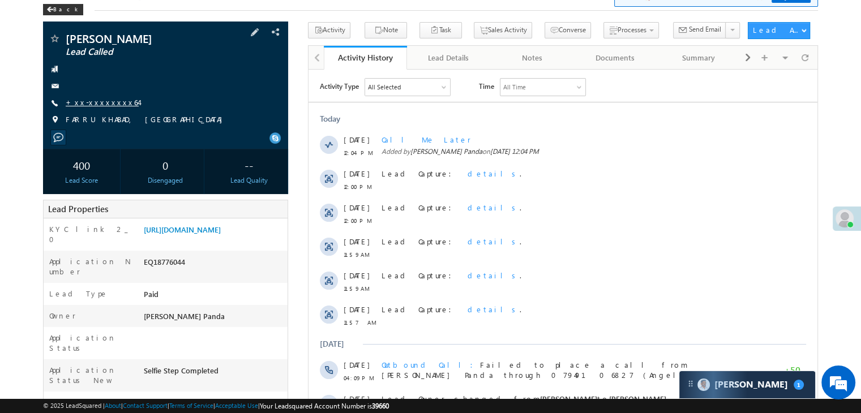
click at [94, 105] on link "+xx-xxxxxxxx64" at bounding box center [102, 102] width 73 height 10
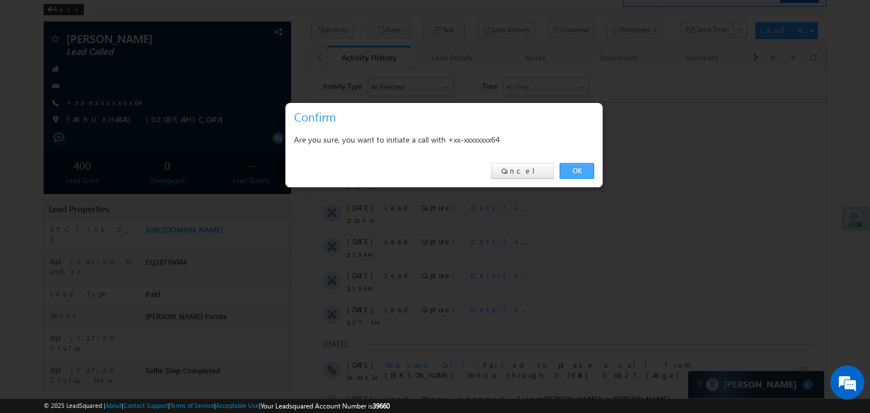
click at [572, 170] on link "OK" at bounding box center [576, 171] width 35 height 16
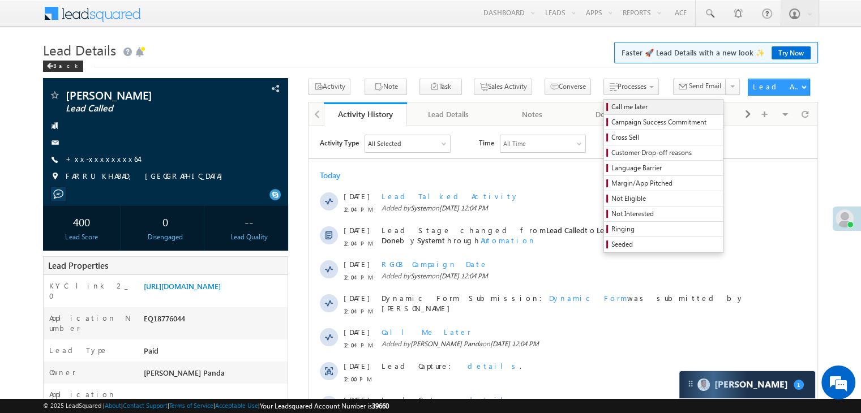
click at [613, 103] on span "Call me later" at bounding box center [666, 107] width 108 height 10
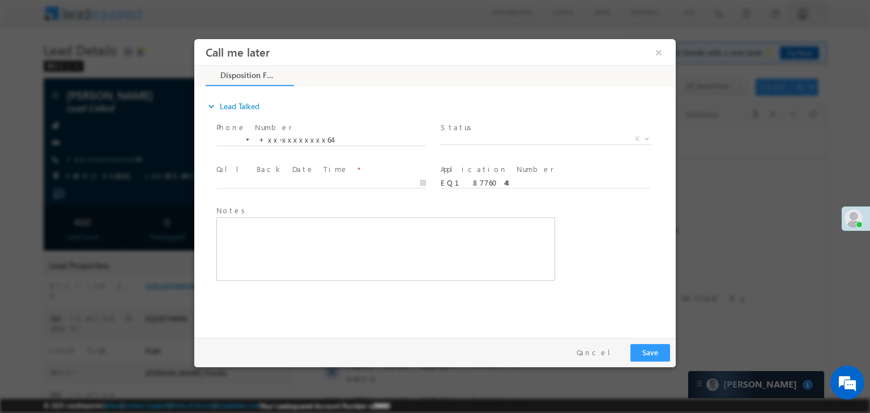
click at [555, 140] on span "X" at bounding box center [546, 139] width 211 height 11
select select "Pitch Not Done"
type input "[DATE] 12:05 PM"
click at [347, 187] on input "[DATE] 12:05 PM" at bounding box center [321, 183] width 210 height 11
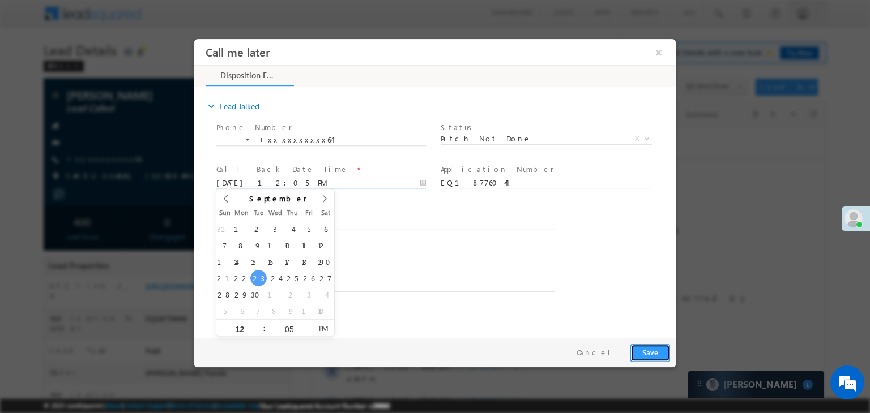
click at [646, 351] on button "Save" at bounding box center [650, 353] width 40 height 18
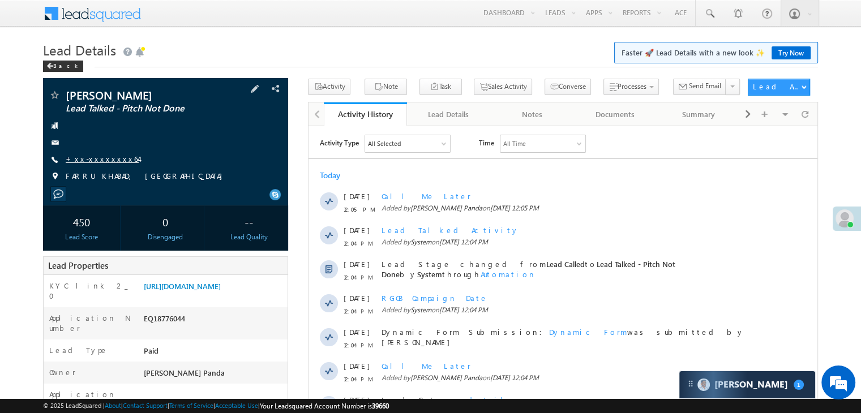
click at [112, 157] on link "+xx-xxxxxxxx64" at bounding box center [102, 159] width 73 height 10
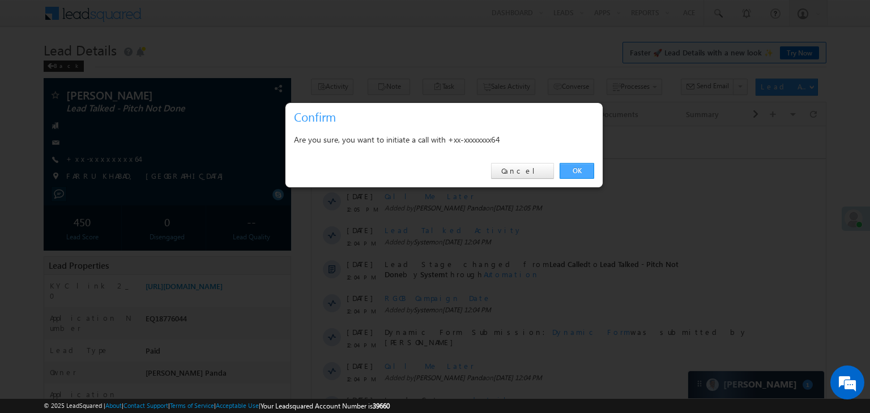
click at [580, 170] on link "OK" at bounding box center [576, 171] width 35 height 16
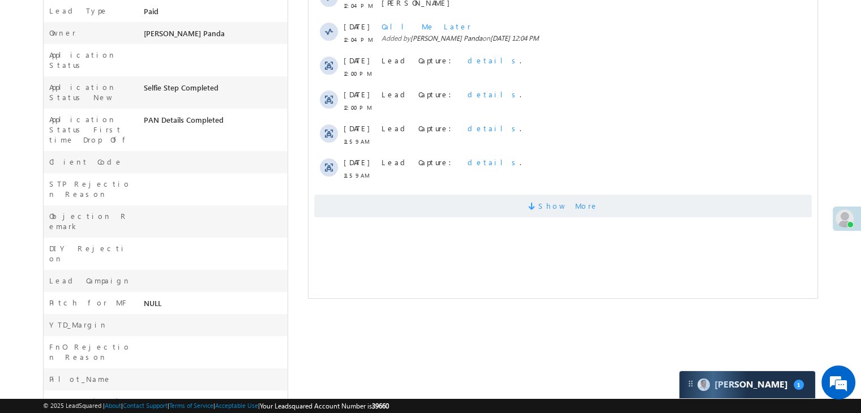
scroll to position [370, 0]
click at [575, 209] on span "Show More" at bounding box center [569, 206] width 60 height 23
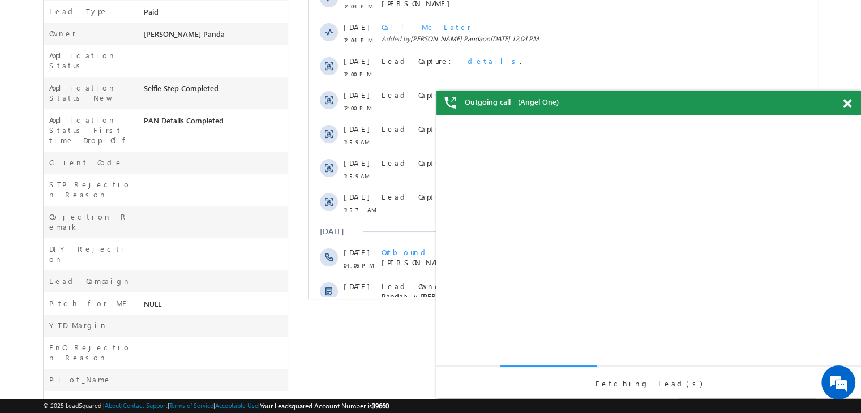
scroll to position [0, 0]
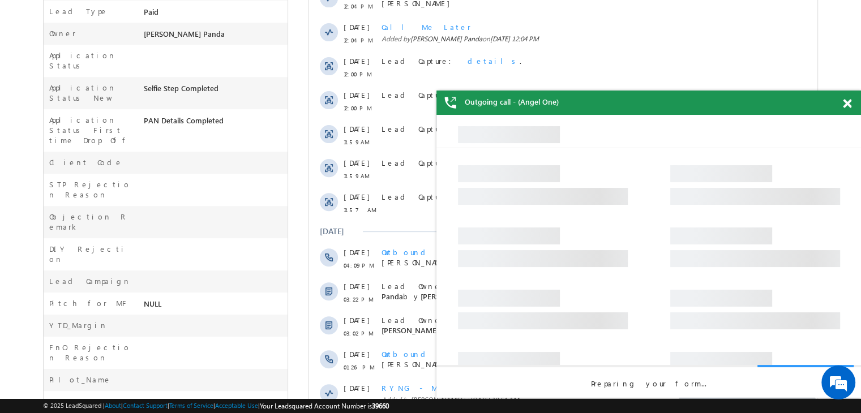
drag, startPoint x: 847, startPoint y: 105, endPoint x: 839, endPoint y: 108, distance: 8.4
click at [847, 105] on span at bounding box center [847, 104] width 8 height 10
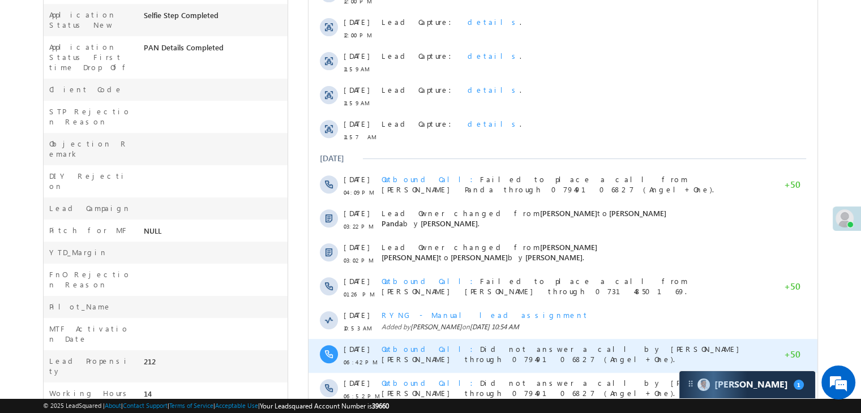
scroll to position [582, 0]
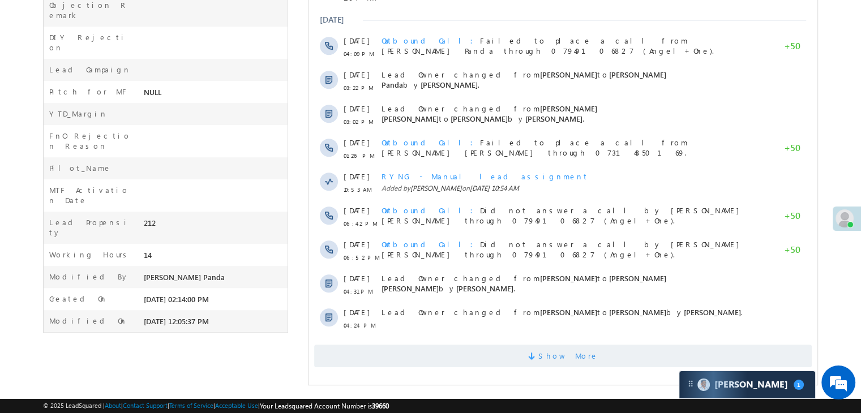
click at [561, 357] on span "Show More" at bounding box center [569, 356] width 60 height 23
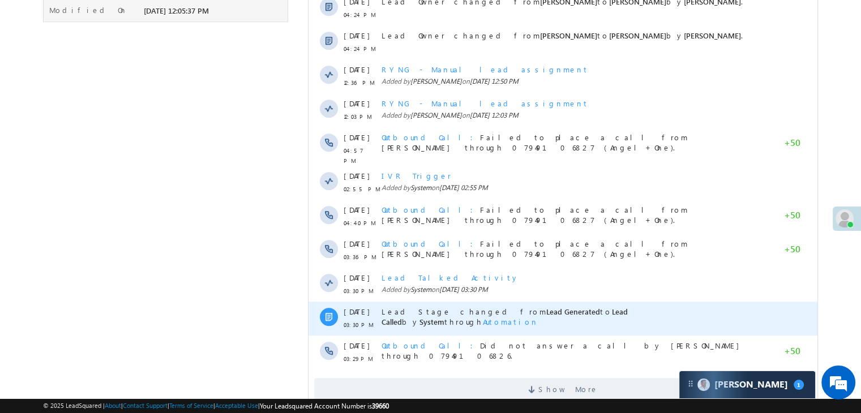
scroll to position [921, 0]
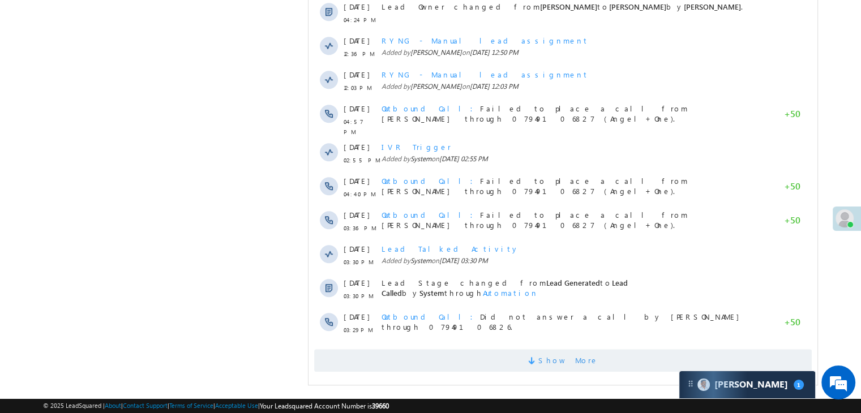
click at [561, 351] on span "Show More" at bounding box center [569, 360] width 60 height 23
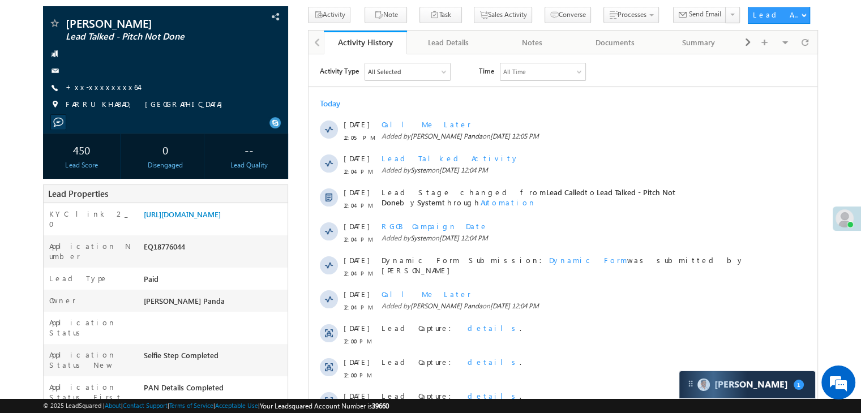
scroll to position [0, 0]
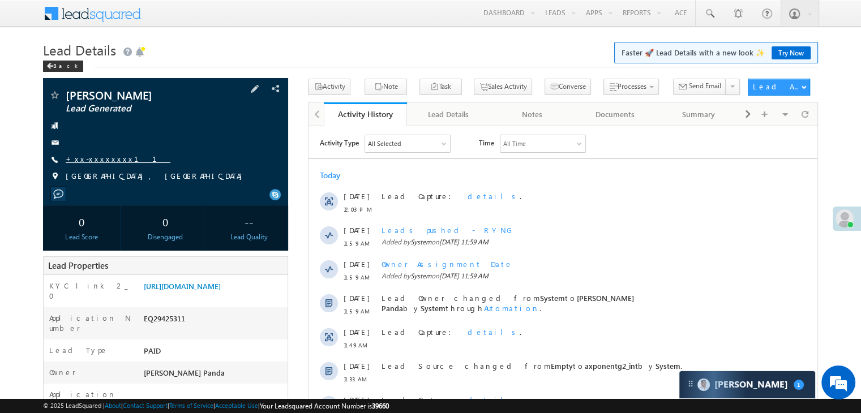
click at [105, 163] on link "+xx-xxxxxxxx11" at bounding box center [118, 159] width 105 height 10
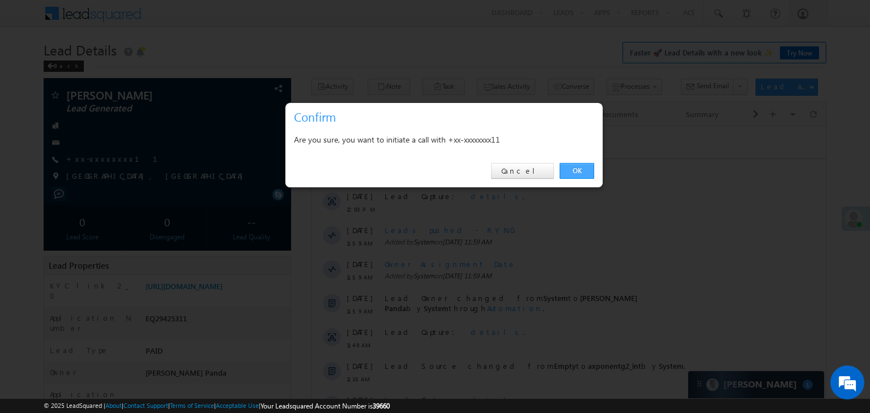
click at [578, 169] on link "OK" at bounding box center [576, 171] width 35 height 16
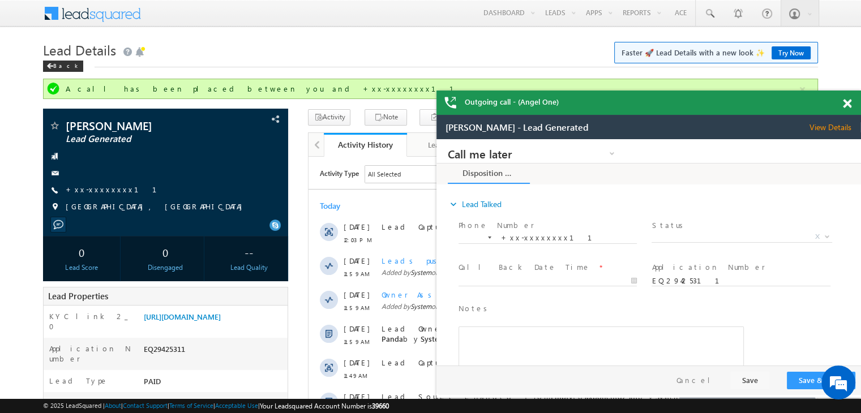
click at [845, 105] on span at bounding box center [847, 104] width 8 height 10
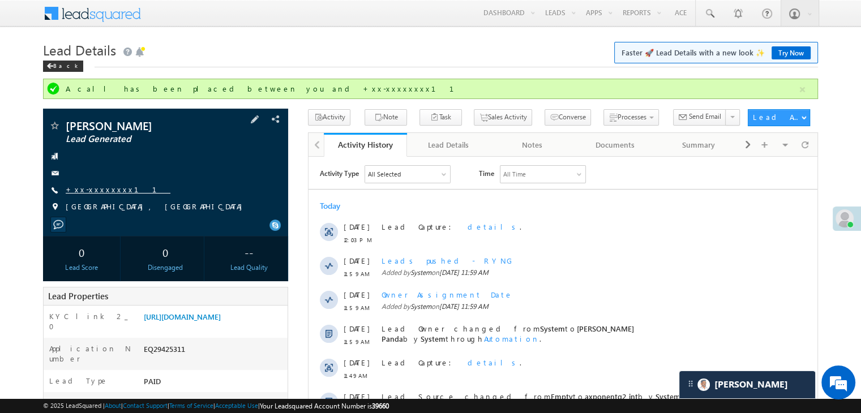
click at [102, 193] on link "+xx-xxxxxxxx11" at bounding box center [118, 190] width 105 height 10
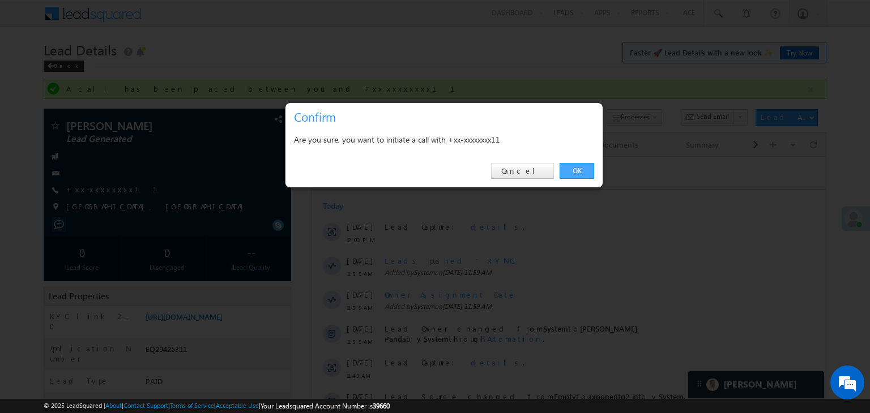
click at [578, 170] on link "OK" at bounding box center [576, 171] width 35 height 16
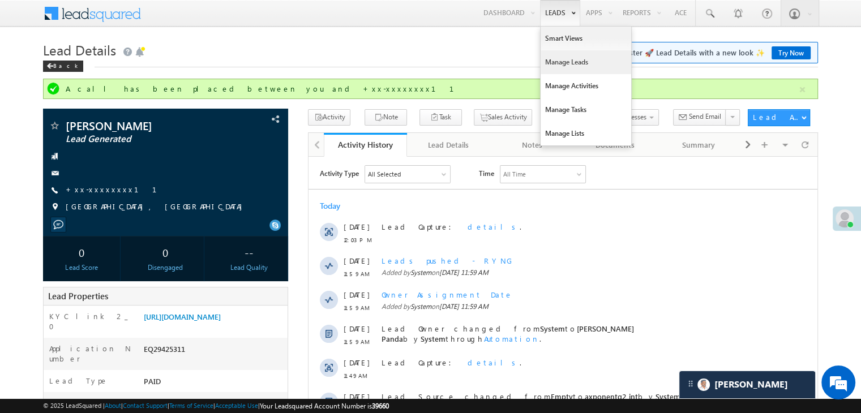
click at [553, 67] on link "Manage Leads" at bounding box center [586, 62] width 91 height 24
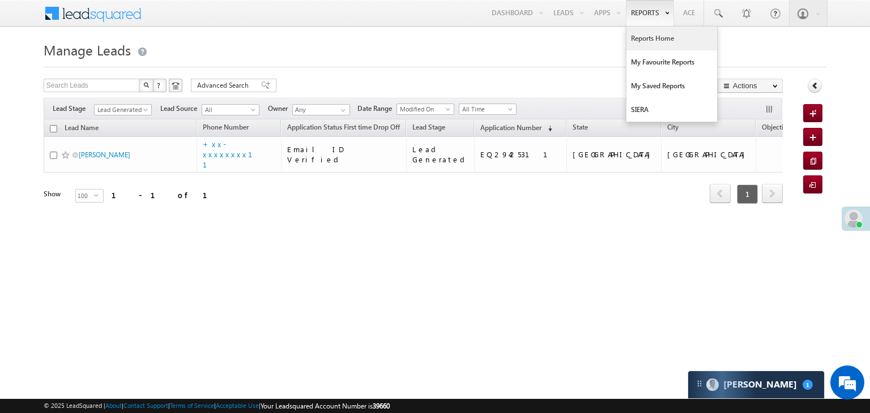
click at [647, 38] on link "Reports Home" at bounding box center [671, 39] width 91 height 24
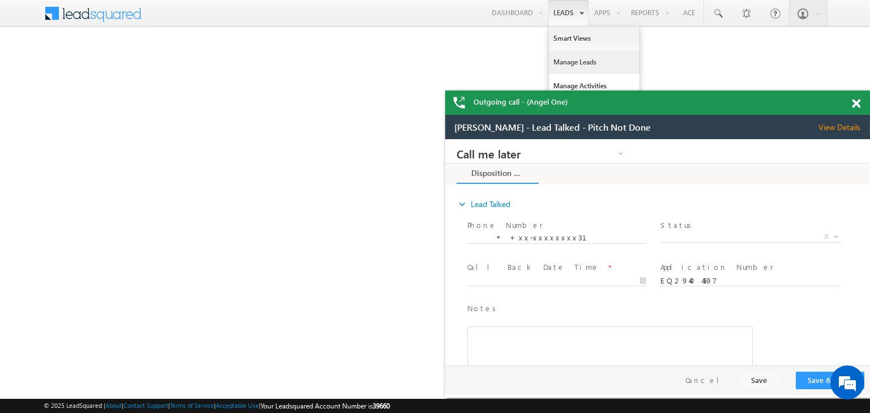
click at [567, 57] on link "Manage Leads" at bounding box center [594, 62] width 91 height 24
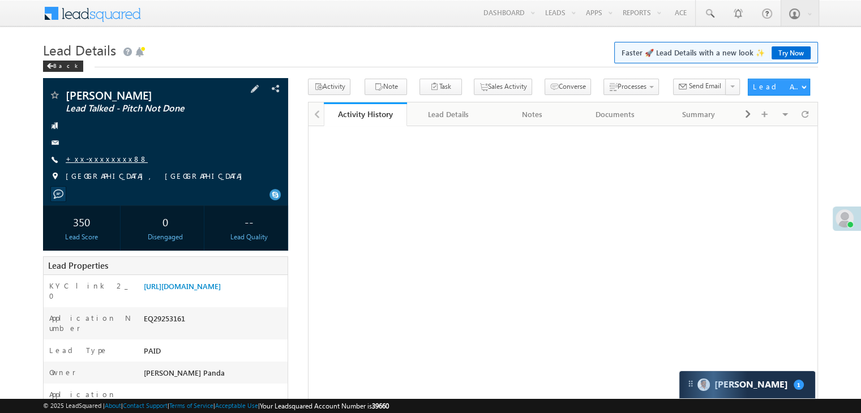
click at [93, 163] on link "+xx-xxxxxxxx88" at bounding box center [107, 159] width 82 height 10
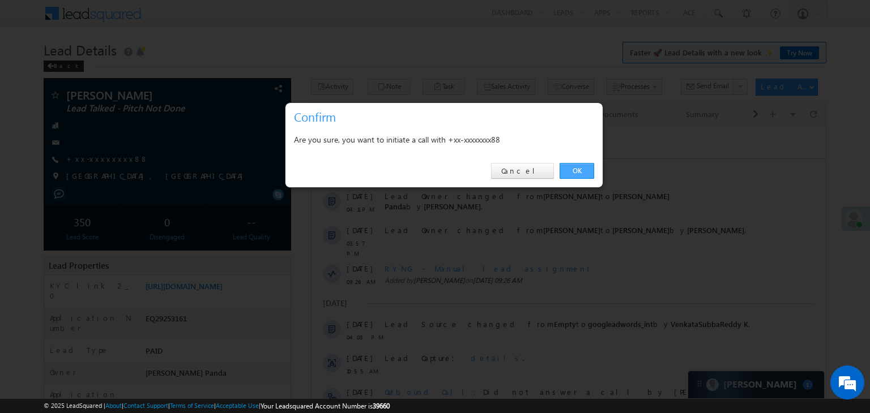
click at [574, 168] on link "OK" at bounding box center [576, 171] width 35 height 16
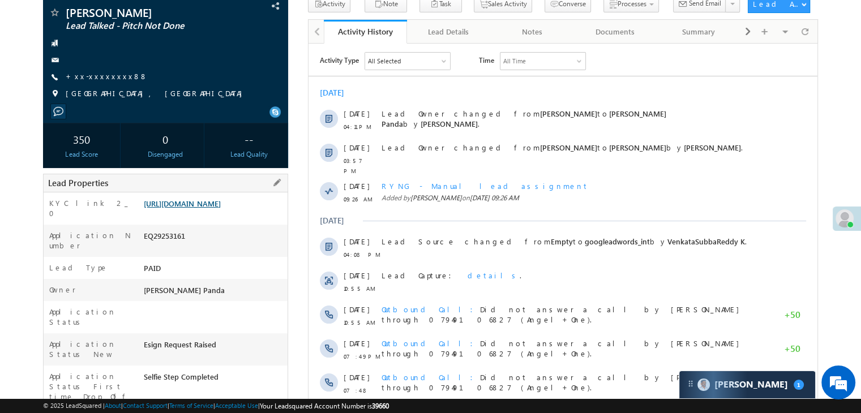
scroll to position [143, 0]
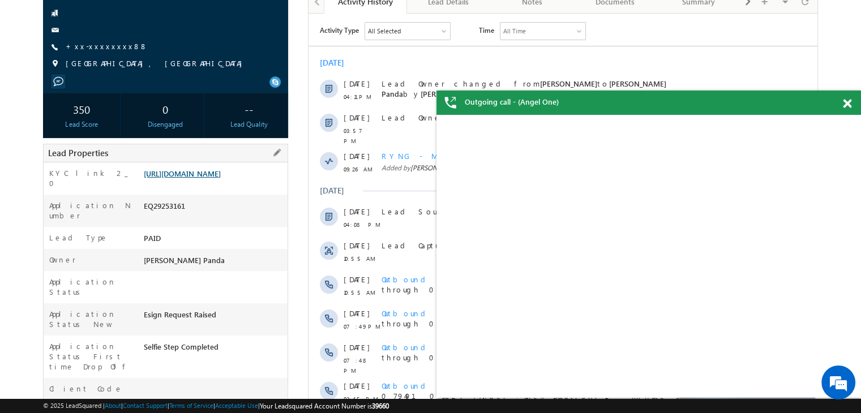
click at [215, 178] on link "[URL][DOMAIN_NAME]" at bounding box center [182, 174] width 77 height 10
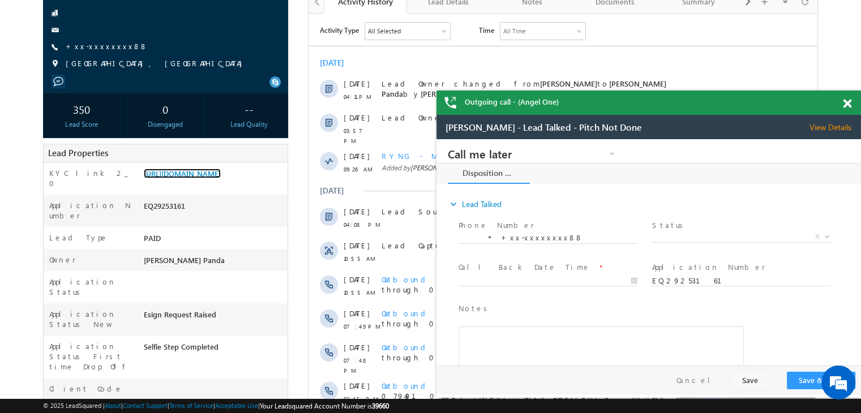
scroll to position [0, 0]
click at [91, 46] on link "+xx-xxxxxxxx88" at bounding box center [107, 46] width 82 height 10
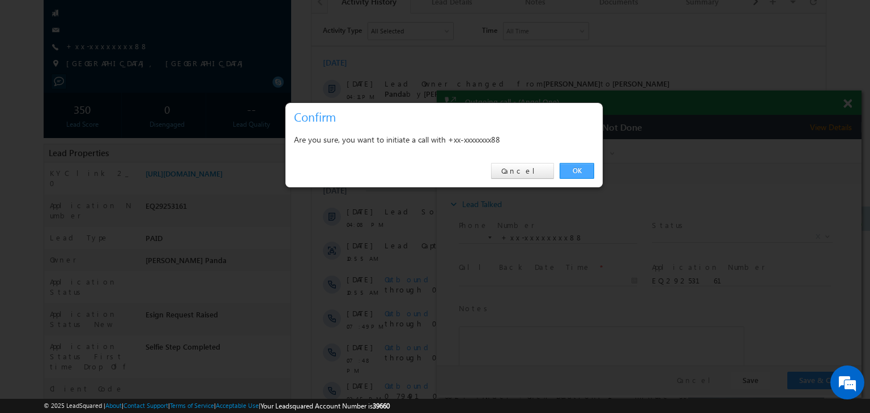
click at [578, 170] on link "OK" at bounding box center [576, 171] width 35 height 16
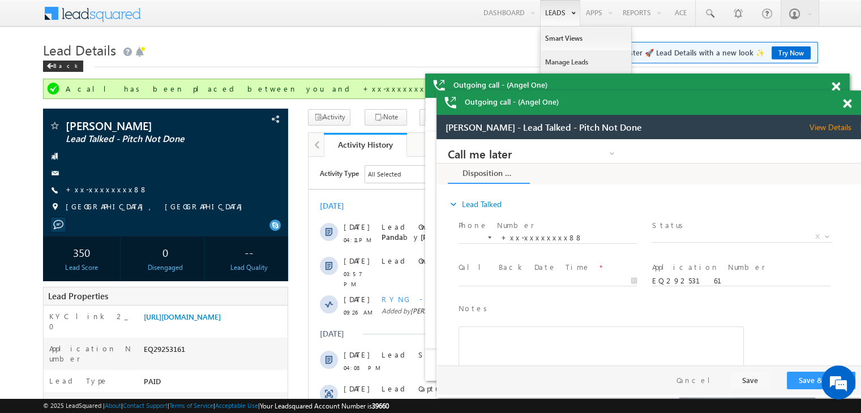
click at [565, 58] on link "Manage Leads" at bounding box center [586, 62] width 91 height 24
click at [847, 104] on span at bounding box center [847, 104] width 8 height 10
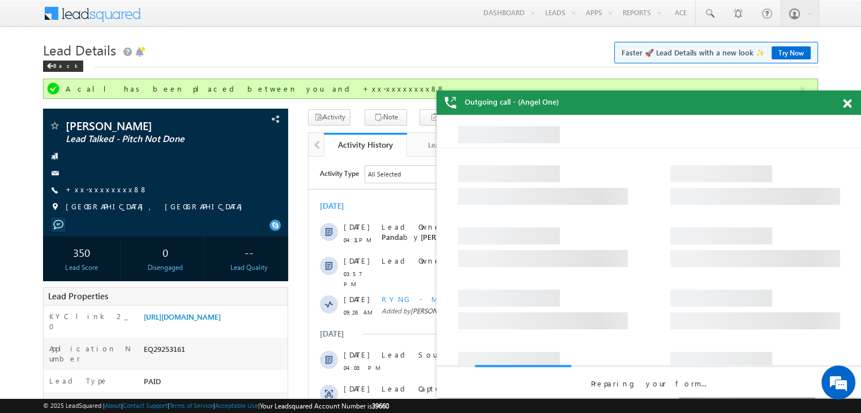
click at [844, 96] on div "Outgoing call - (Angel One)" at bounding box center [649, 103] width 425 height 24
click at [847, 104] on span at bounding box center [847, 104] width 8 height 10
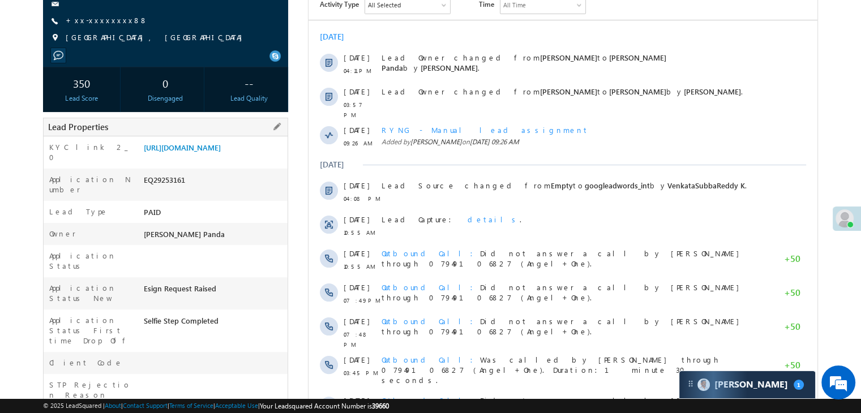
scroll to position [170, 0]
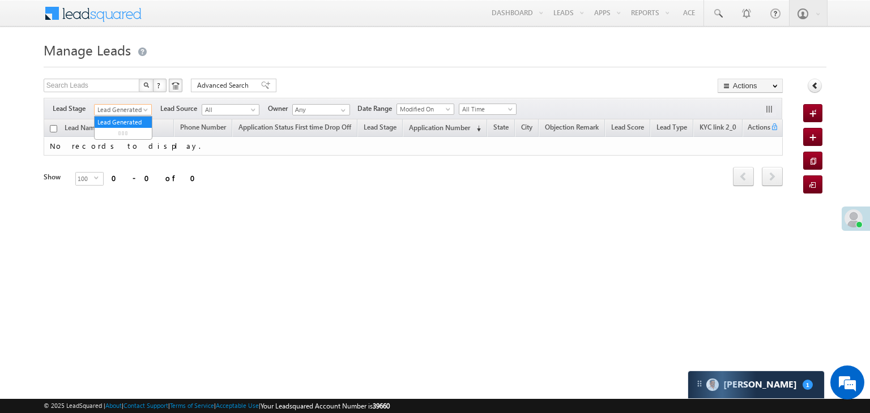
click at [144, 113] on span at bounding box center [146, 112] width 9 height 9
click at [128, 118] on link "All" at bounding box center [123, 122] width 57 height 10
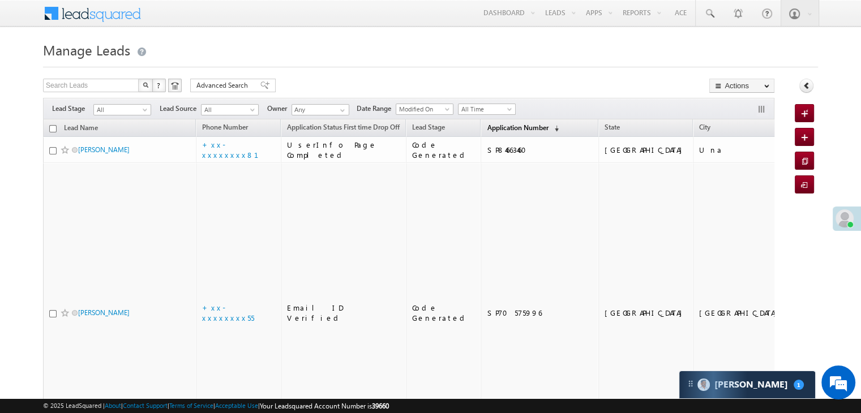
click at [493, 125] on span "Application Number" at bounding box center [517, 127] width 61 height 8
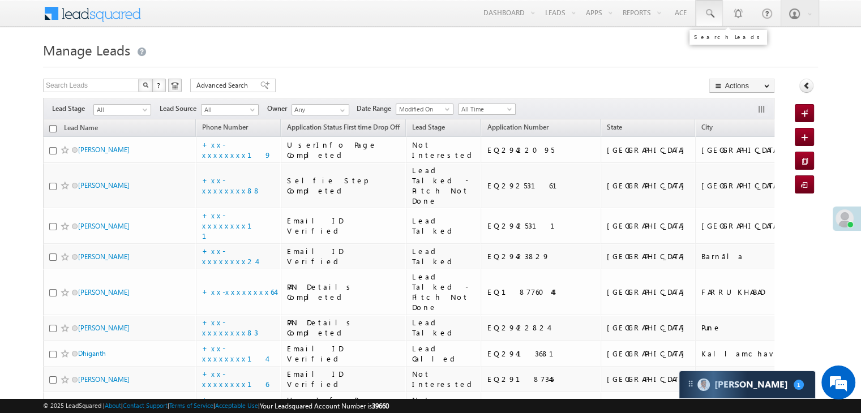
click at [715, 12] on span at bounding box center [709, 13] width 11 height 11
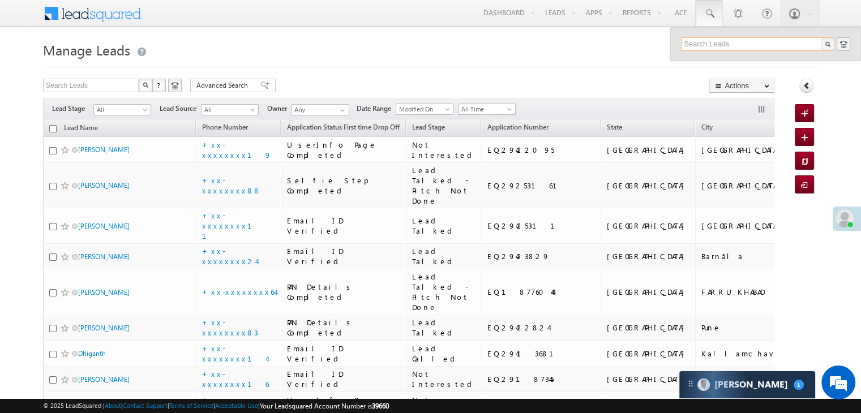
paste input "EQ29357187"
type input "EQ29357187"
click at [707, 61] on div "Harimohan sagar" at bounding box center [763, 60] width 152 height 12
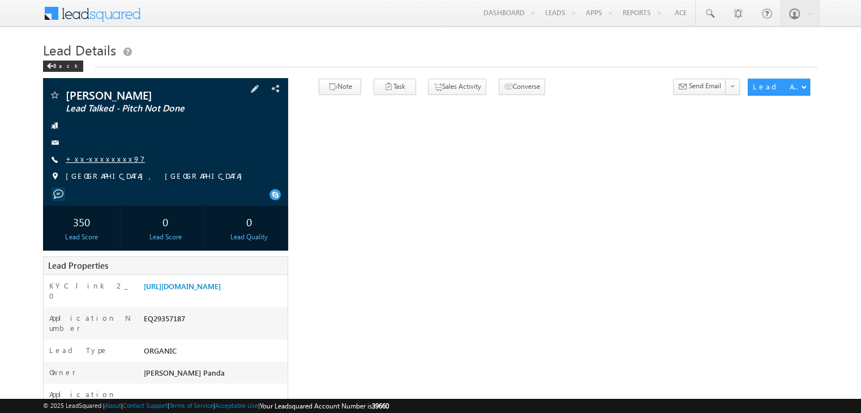
click at [101, 160] on link "+xx-xxxxxxxx97" at bounding box center [105, 159] width 79 height 10
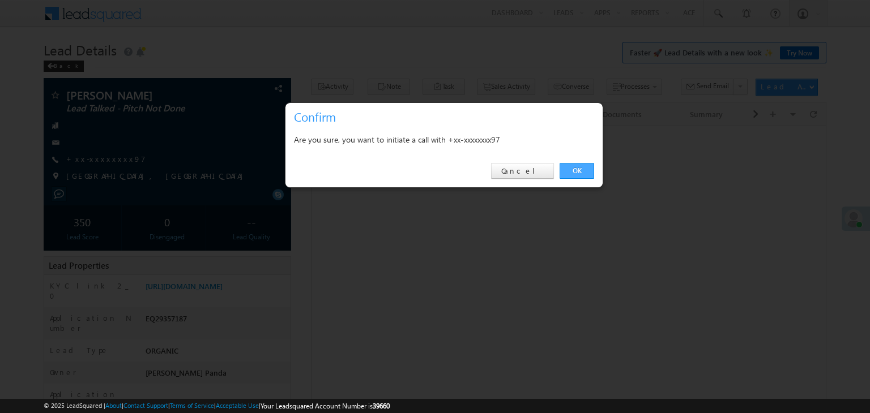
click at [574, 169] on link "OK" at bounding box center [576, 171] width 35 height 16
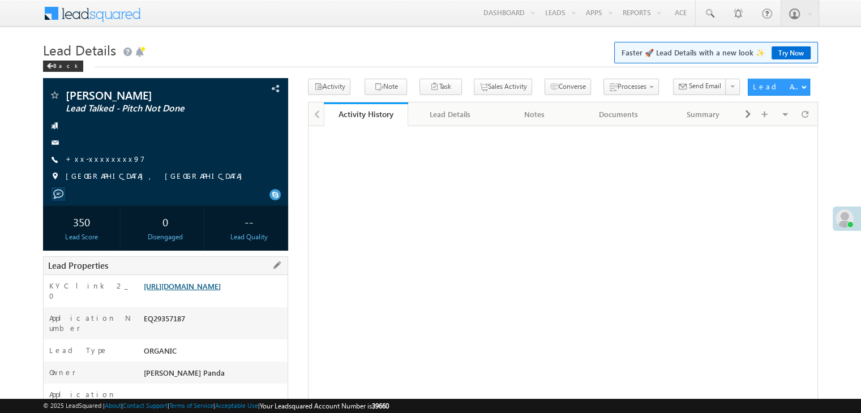
click at [213, 291] on link "[URL][DOMAIN_NAME]" at bounding box center [182, 286] width 77 height 10
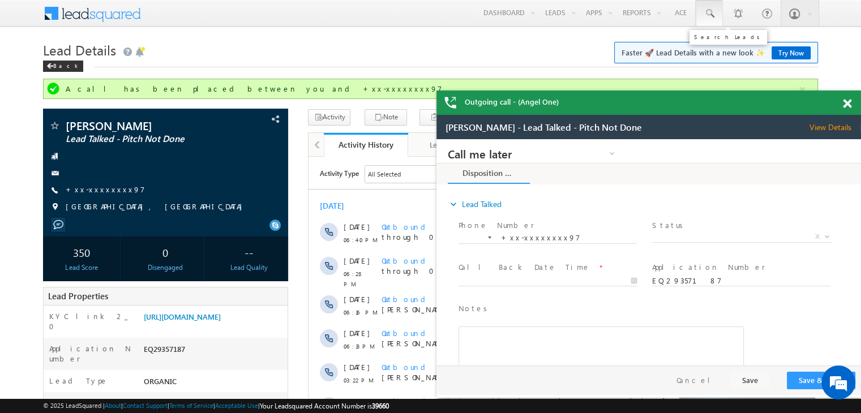
click at [705, 14] on span at bounding box center [709, 13] width 11 height 11
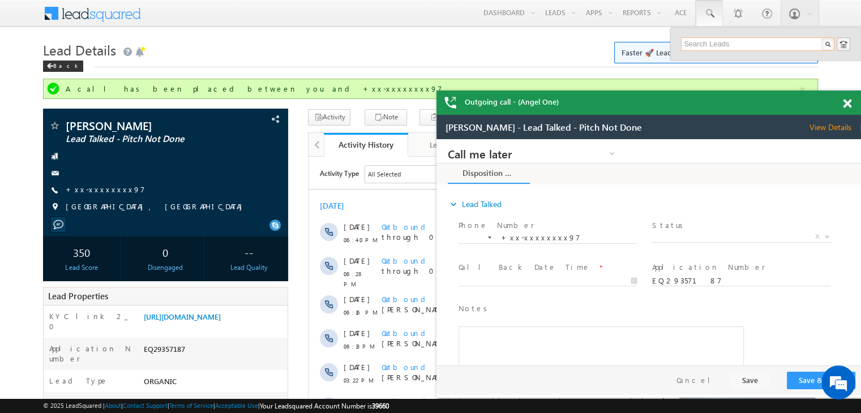
paste input "EQ29355512"
type input "EQ29355512"
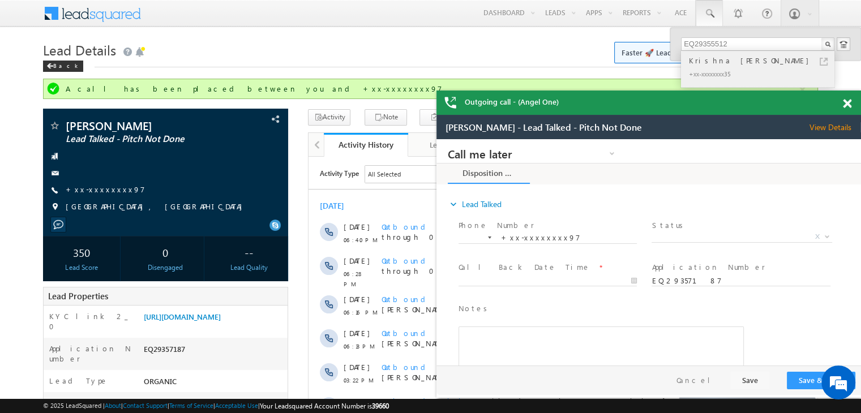
click at [723, 59] on div "Krishna [PERSON_NAME]" at bounding box center [763, 60] width 152 height 12
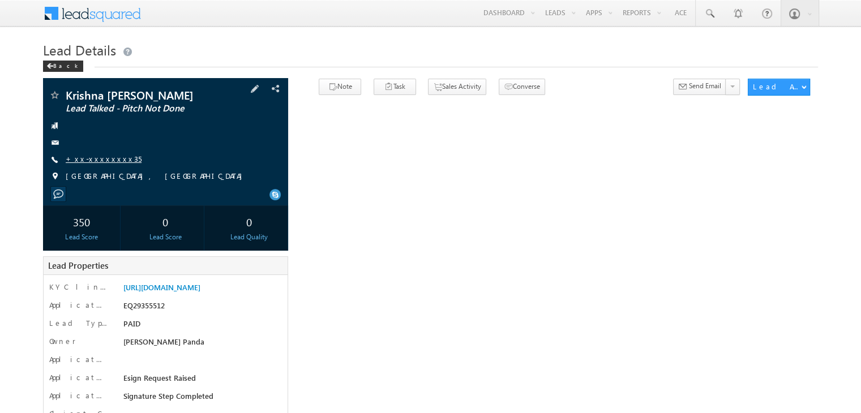
click at [102, 159] on link "+xx-xxxxxxxx35" at bounding box center [104, 159] width 76 height 10
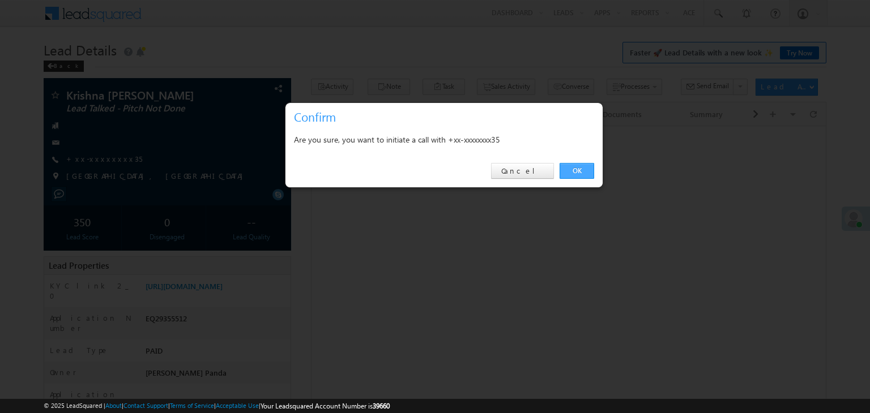
click at [579, 169] on link "OK" at bounding box center [576, 171] width 35 height 16
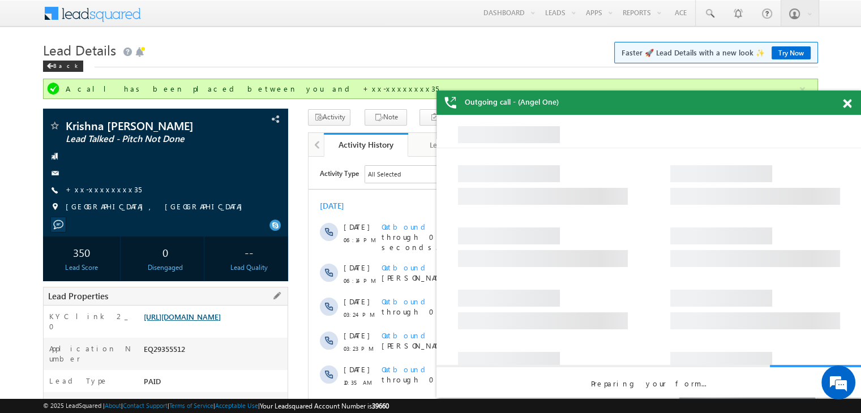
click at [217, 322] on link "[URL][DOMAIN_NAME]" at bounding box center [182, 317] width 77 height 10
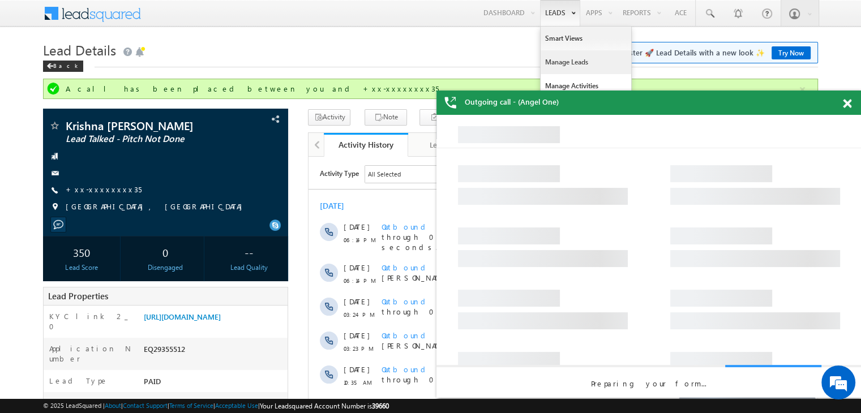
click at [559, 62] on link "Manage Leads" at bounding box center [586, 62] width 91 height 24
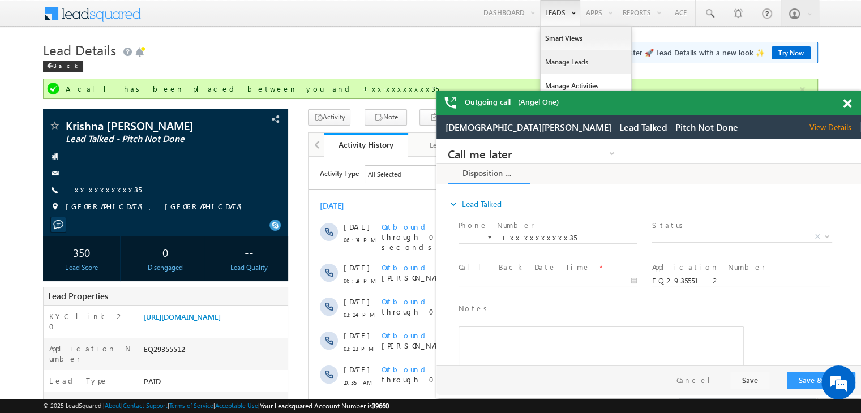
click at [556, 63] on link "Manage Leads" at bounding box center [586, 62] width 91 height 24
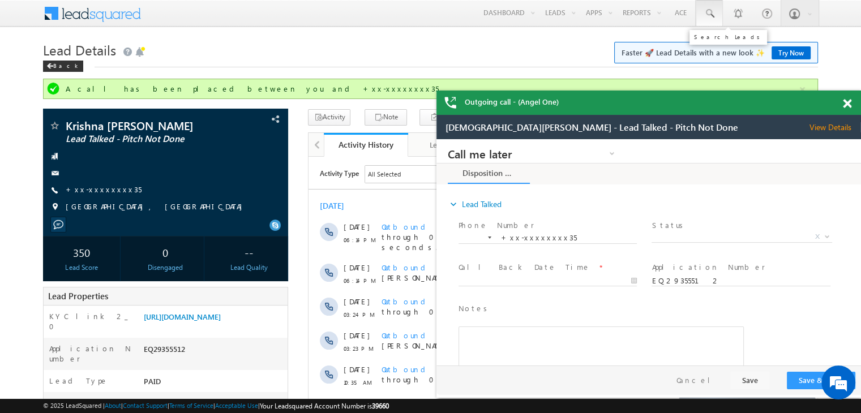
click at [710, 16] on span at bounding box center [709, 13] width 11 height 11
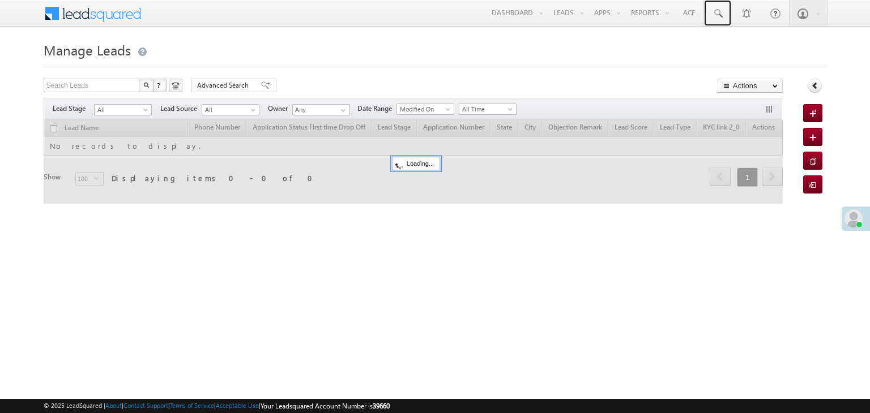
click at [718, 14] on link at bounding box center [717, 13] width 27 height 26
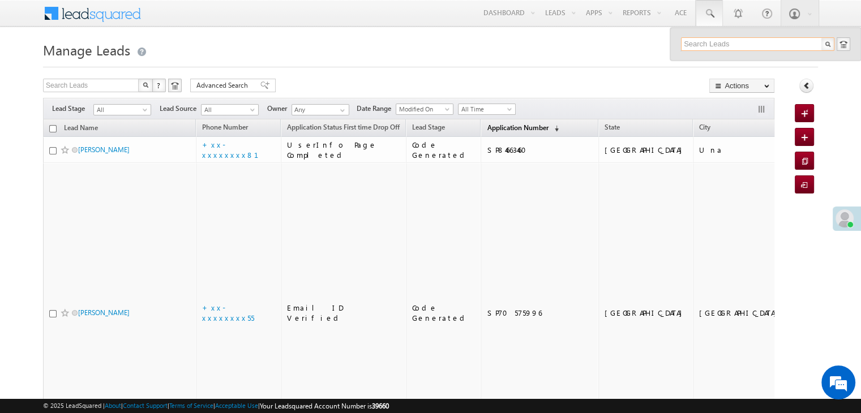
click at [499, 125] on span "Application Number" at bounding box center [517, 127] width 61 height 8
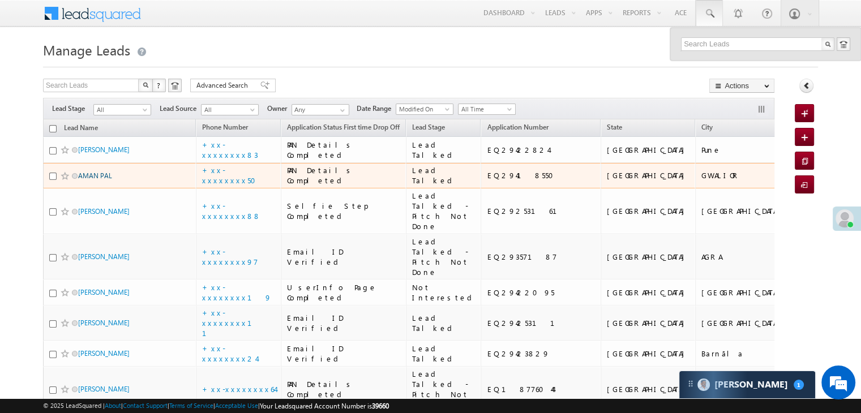
click at [91, 180] on link "AMAN PAL" at bounding box center [95, 176] width 34 height 8
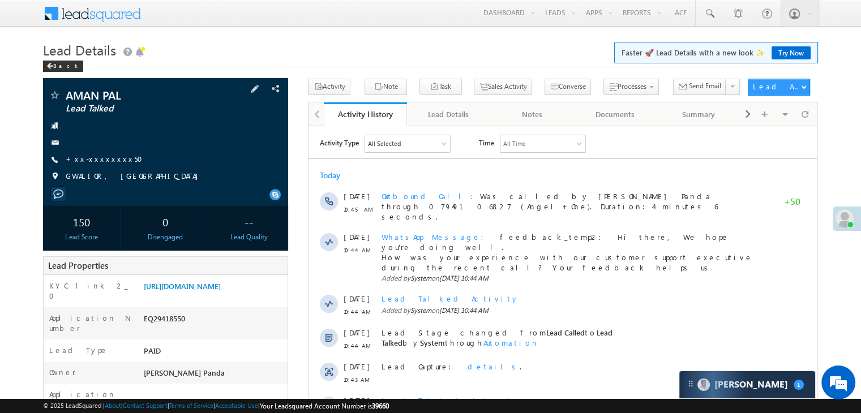
click at [58, 98] on span at bounding box center [54, 96] width 11 height 11
click at [68, 63] on div "Back" at bounding box center [63, 66] width 40 height 11
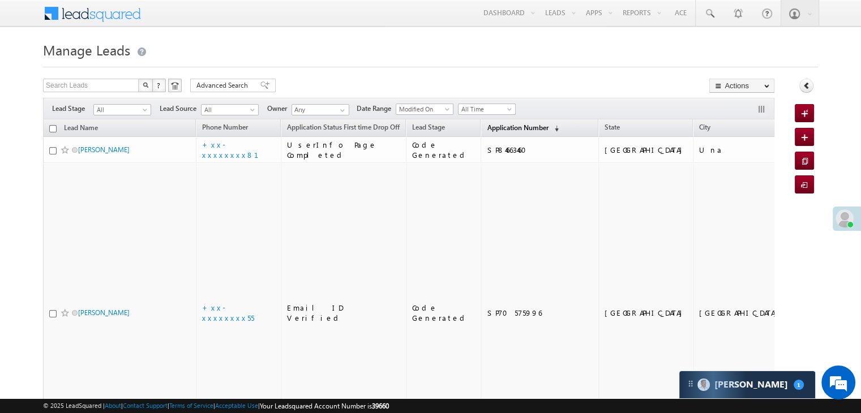
click at [496, 127] on span "Application Number" at bounding box center [517, 127] width 61 height 8
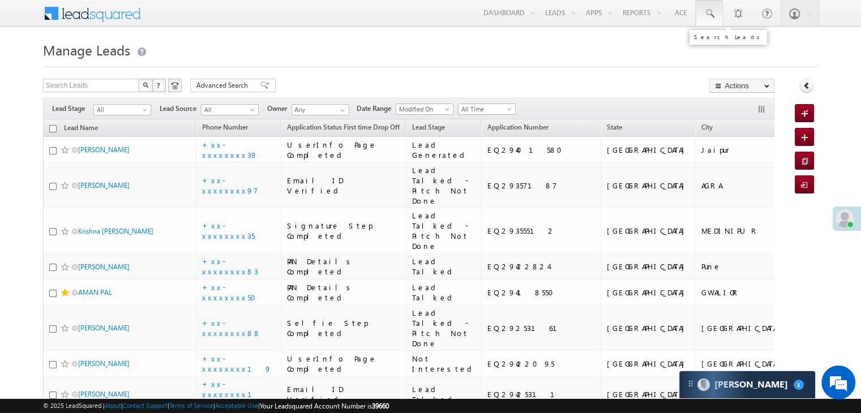
click at [709, 10] on span at bounding box center [709, 13] width 11 height 11
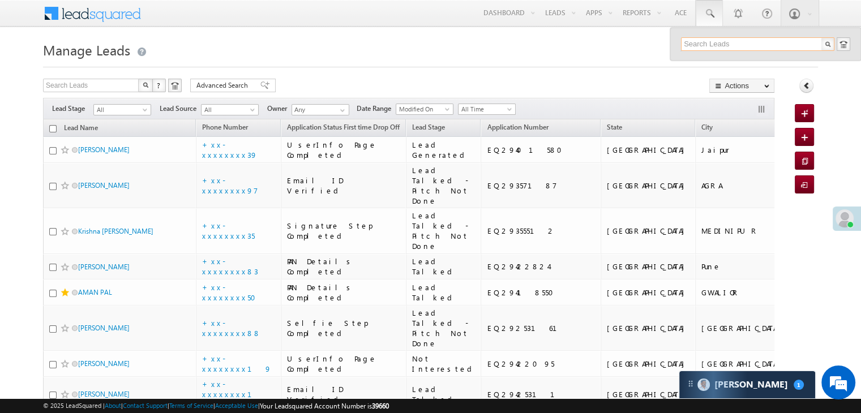
paste input "EQ29404597"
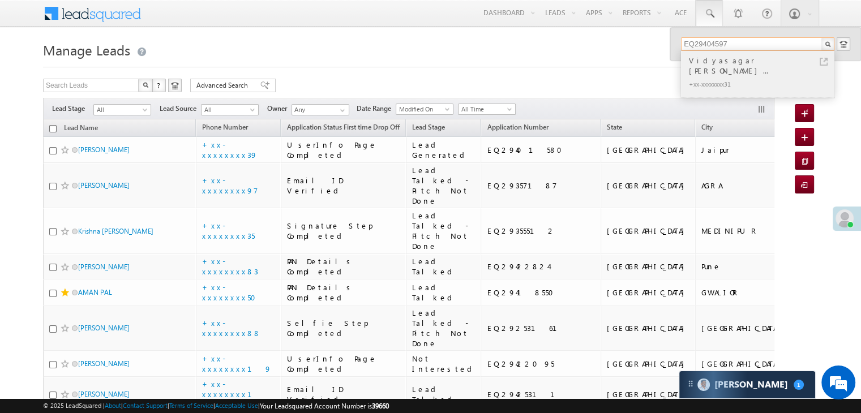
type input "EQ29404597"
click at [725, 65] on div "Vidyasagar Ratiram Shiwanka..." at bounding box center [763, 65] width 152 height 23
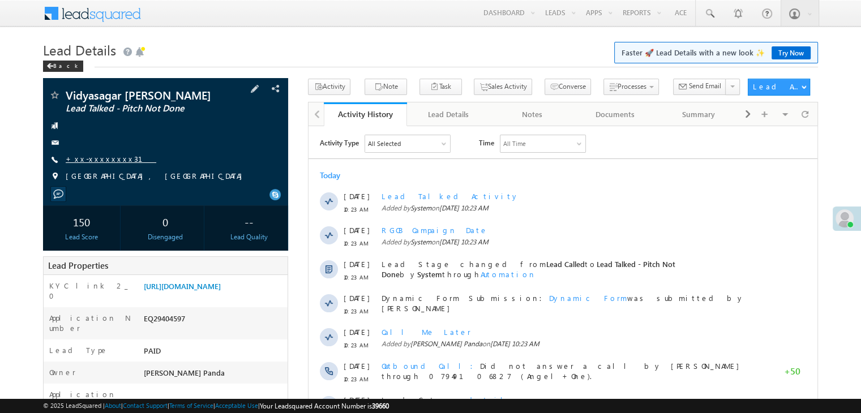
click at [89, 164] on link "+xx-xxxxxxxx31" at bounding box center [111, 159] width 91 height 10
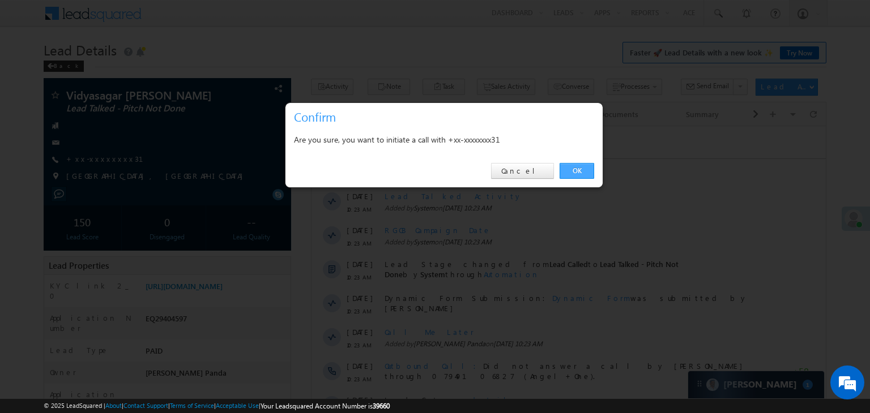
click at [577, 170] on link "OK" at bounding box center [576, 171] width 35 height 16
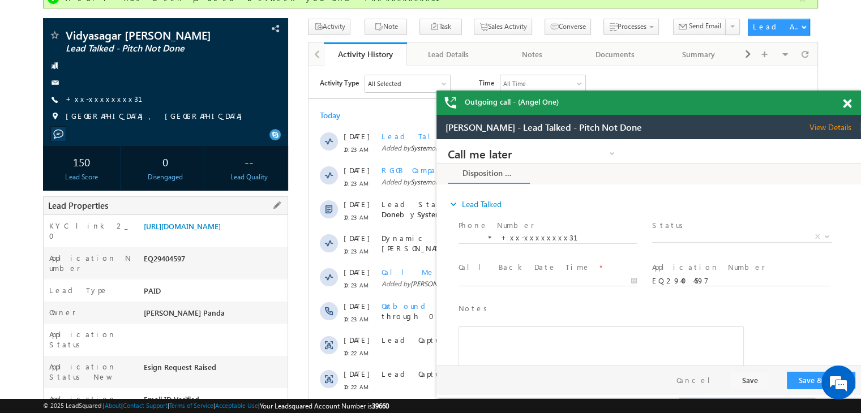
scroll to position [30, 0]
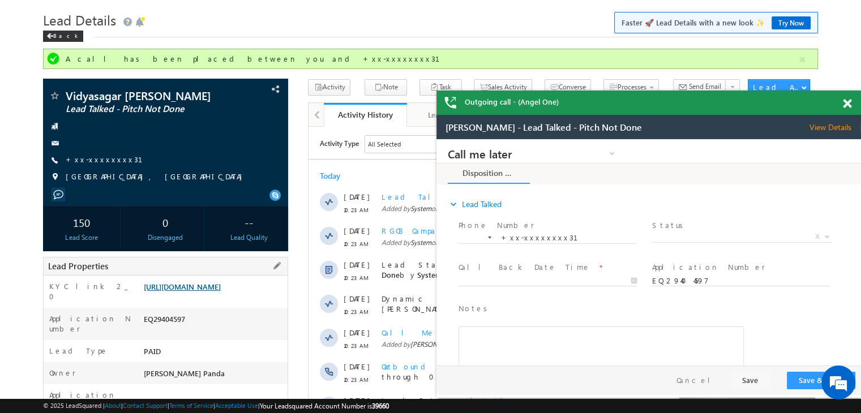
click at [212, 292] on link "[URL][DOMAIN_NAME]" at bounding box center [182, 287] width 77 height 10
click at [90, 164] on link "+xx-xxxxxxxx31" at bounding box center [111, 160] width 91 height 10
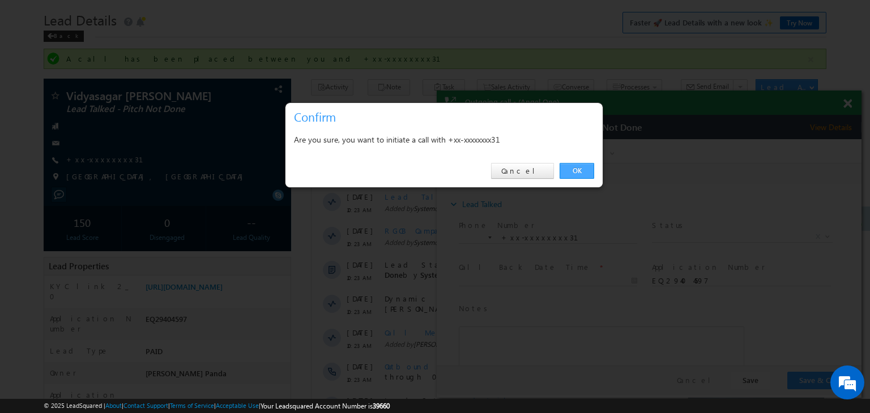
click at [571, 170] on link "OK" at bounding box center [576, 171] width 35 height 16
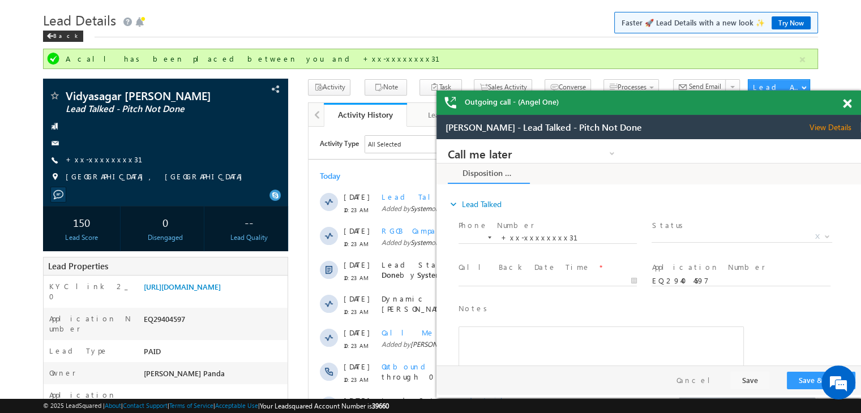
scroll to position [0, 0]
click at [847, 105] on span at bounding box center [847, 104] width 8 height 10
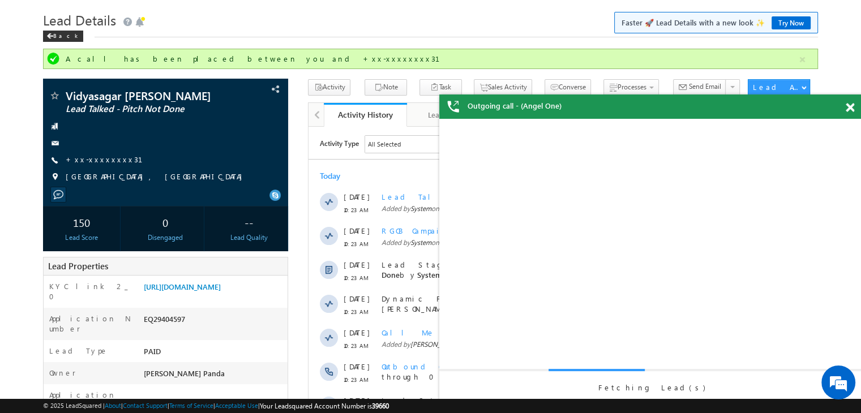
scroll to position [313, 0]
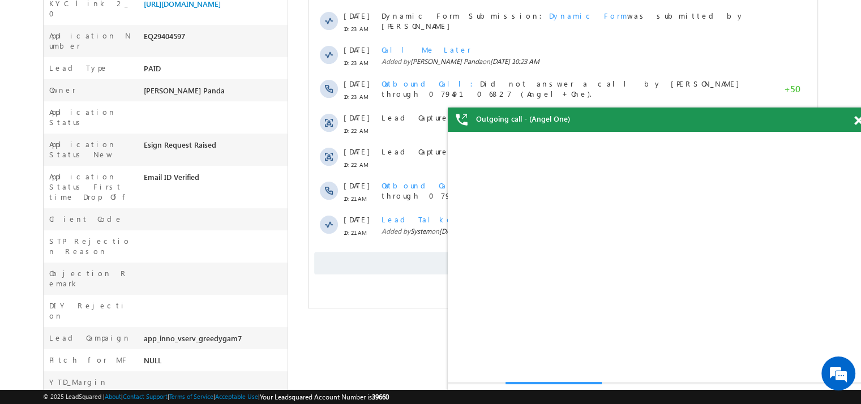
click at [856, 123] on span at bounding box center [859, 121] width 8 height 10
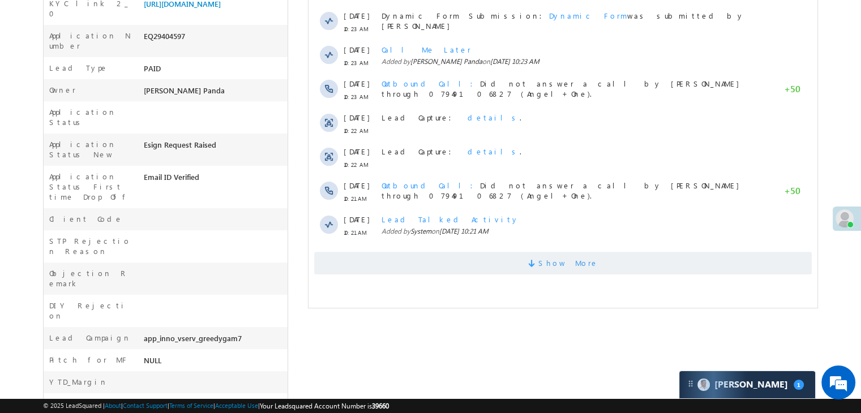
click at [552, 263] on span "Show More" at bounding box center [569, 263] width 60 height 23
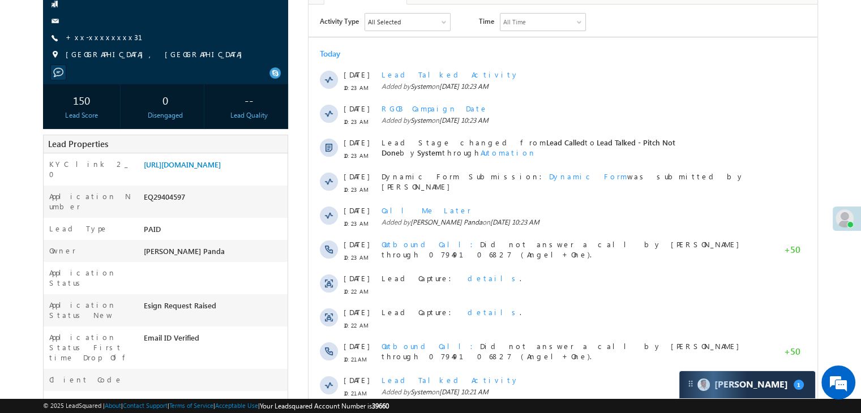
scroll to position [129, 0]
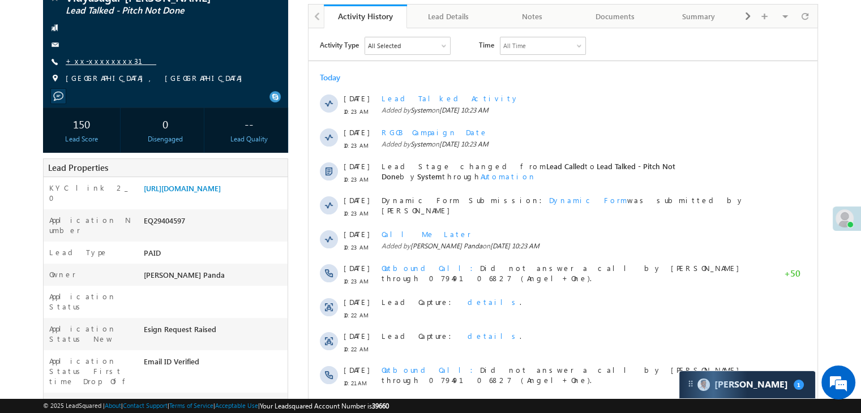
click at [93, 66] on link "+xx-xxxxxxxx31" at bounding box center [111, 61] width 91 height 10
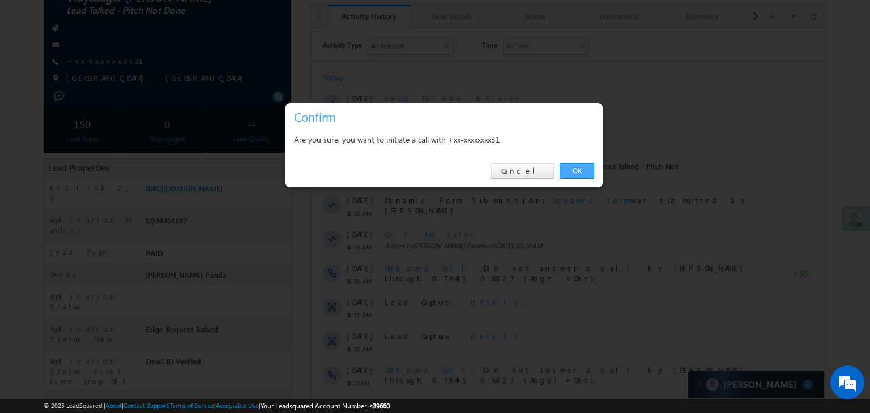
click at [578, 170] on link "OK" at bounding box center [576, 171] width 35 height 16
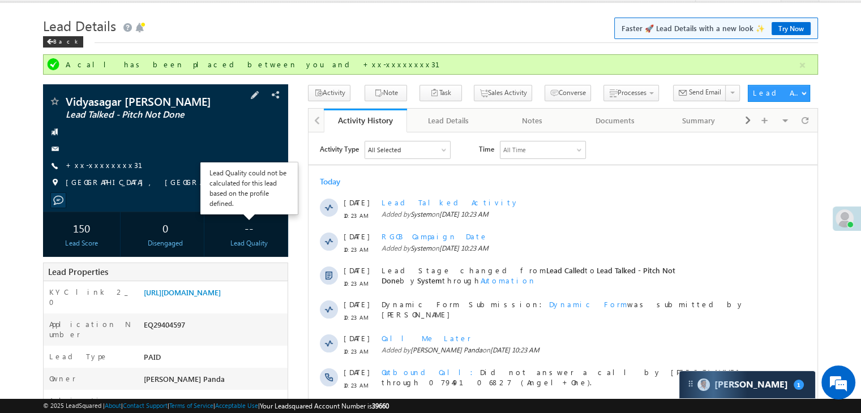
scroll to position [0, 0]
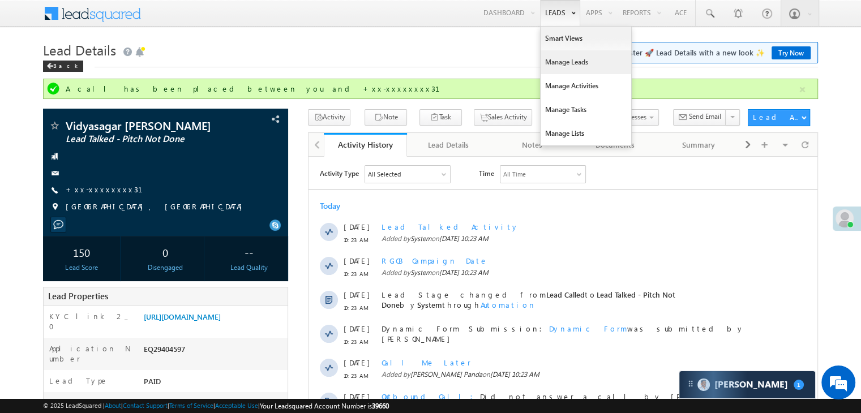
click at [559, 62] on link "Manage Leads" at bounding box center [586, 62] width 91 height 24
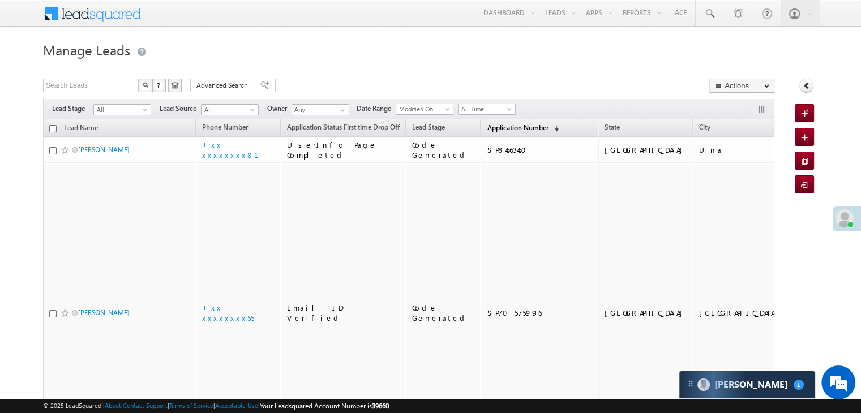
click at [488, 130] on span "Application Number" at bounding box center [517, 127] width 61 height 8
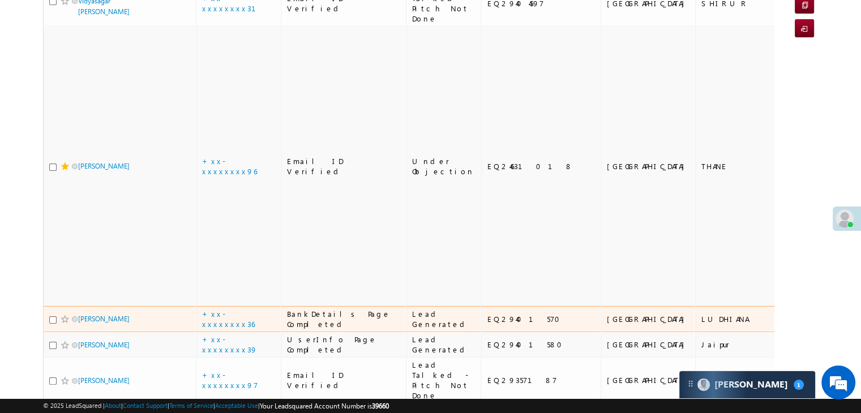
scroll to position [113, 0]
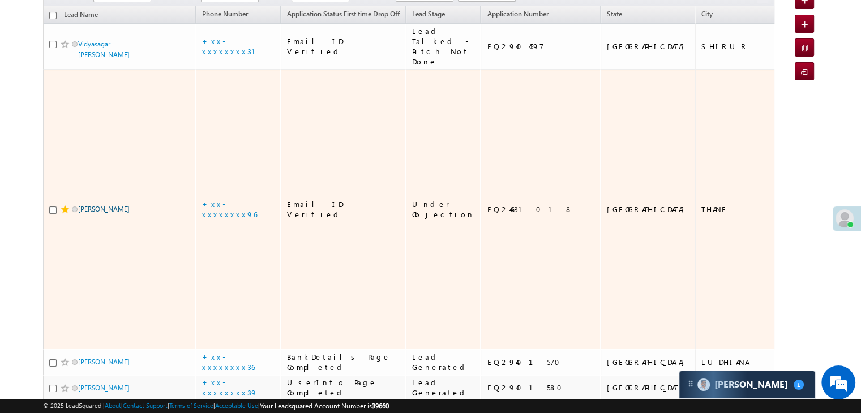
click at [107, 205] on link "[PERSON_NAME]" at bounding box center [104, 209] width 52 height 8
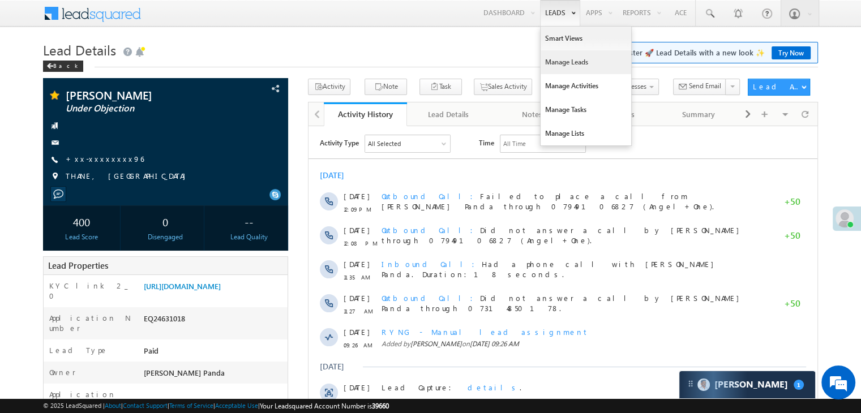
click at [563, 60] on link "Manage Leads" at bounding box center [586, 62] width 91 height 24
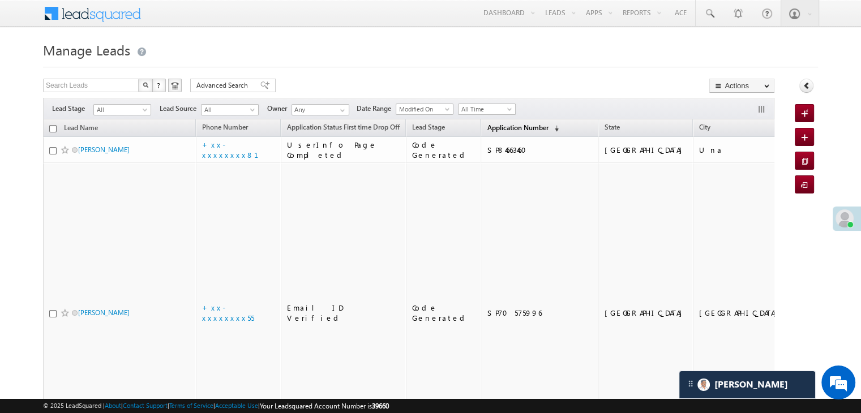
click at [488, 130] on span "Application Number" at bounding box center [517, 127] width 61 height 8
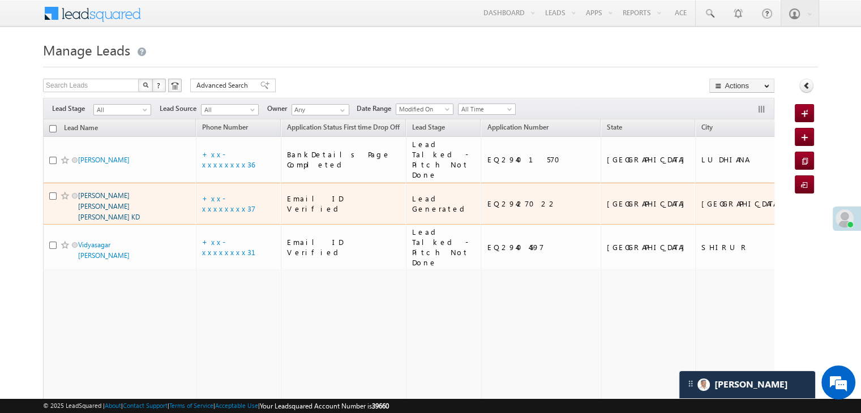
click at [125, 221] on link "Rajesh KD Rajesh KD" at bounding box center [109, 206] width 62 height 30
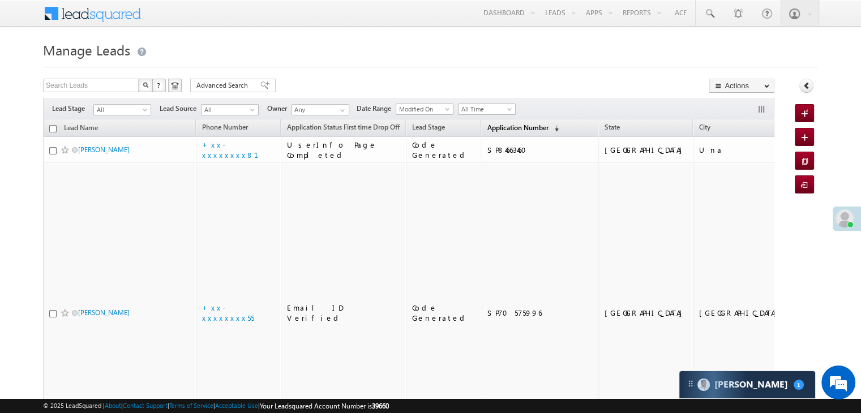
click at [493, 124] on span "Application Number" at bounding box center [517, 127] width 61 height 8
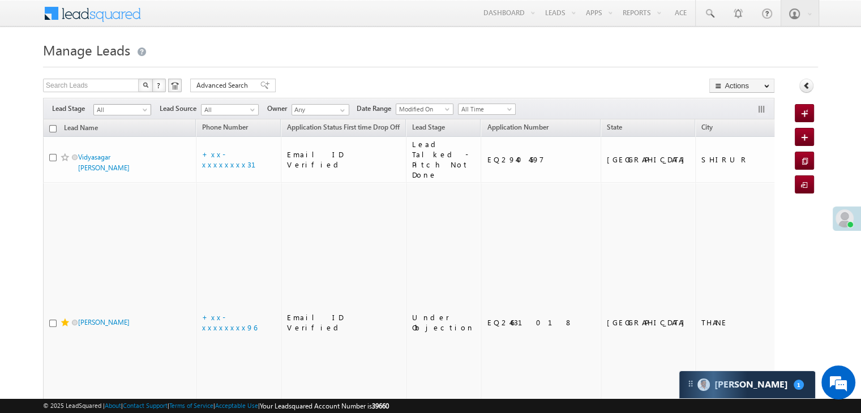
click at [144, 109] on span at bounding box center [146, 112] width 9 height 9
click at [122, 139] on link "Lead Generated" at bounding box center [122, 134] width 57 height 10
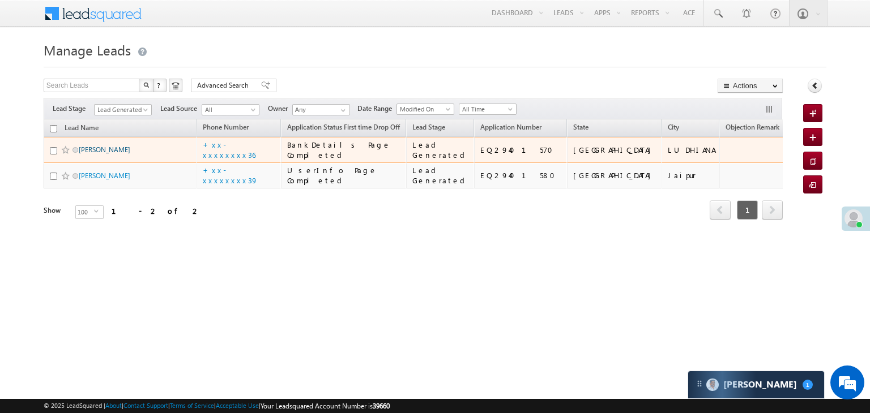
click at [93, 154] on link "Harkeerat" at bounding box center [105, 150] width 52 height 8
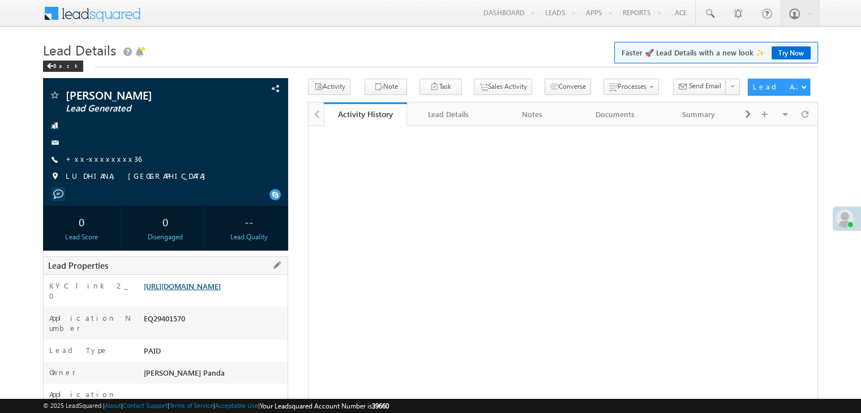
click at [213, 291] on link "[URL][DOMAIN_NAME]" at bounding box center [182, 286] width 77 height 10
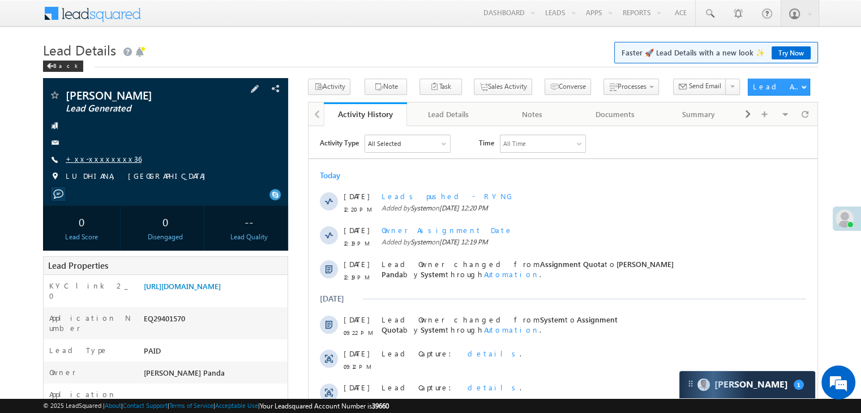
click at [95, 161] on link "+xx-xxxxxxxx36" at bounding box center [104, 159] width 76 height 10
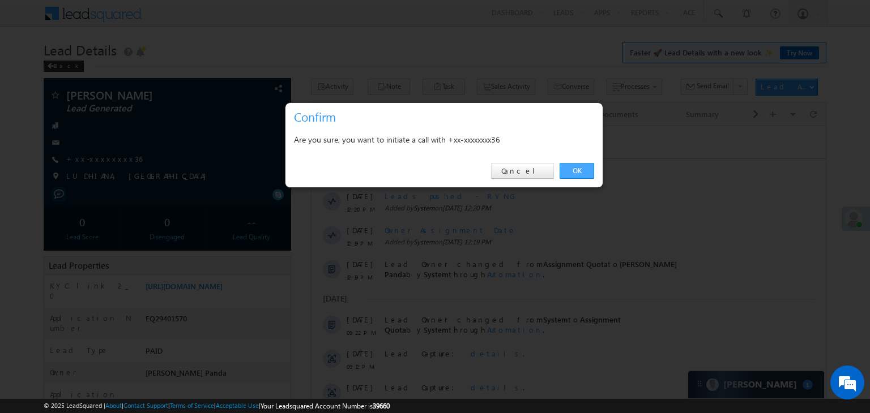
click at [575, 170] on link "OK" at bounding box center [576, 171] width 35 height 16
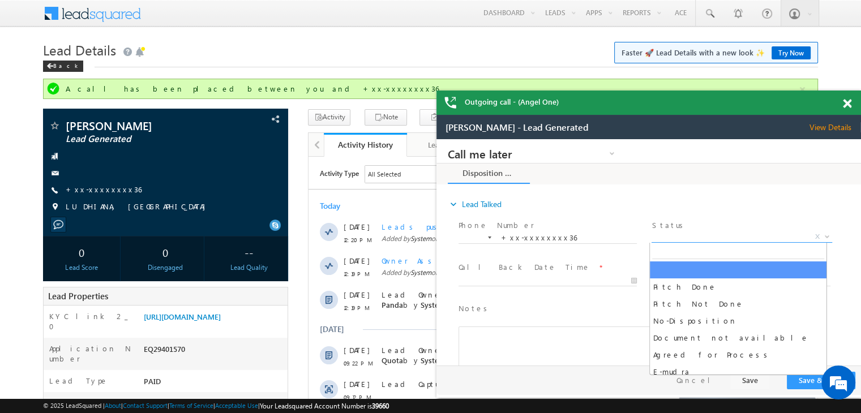
click at [731, 238] on span "X" at bounding box center [742, 237] width 180 height 11
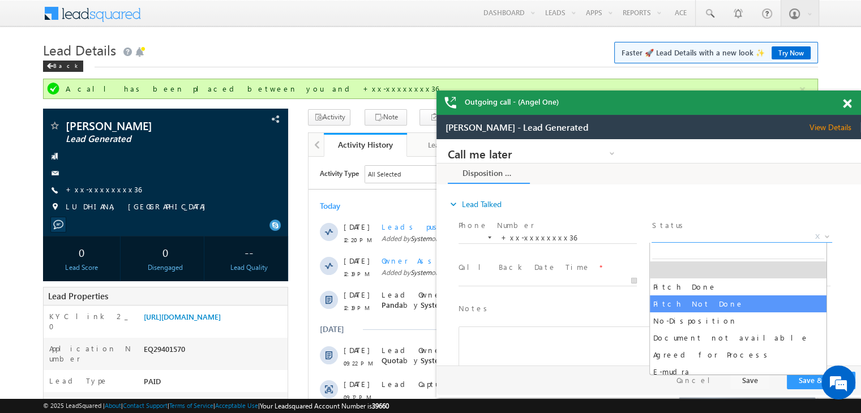
select select "Pitch Not Done"
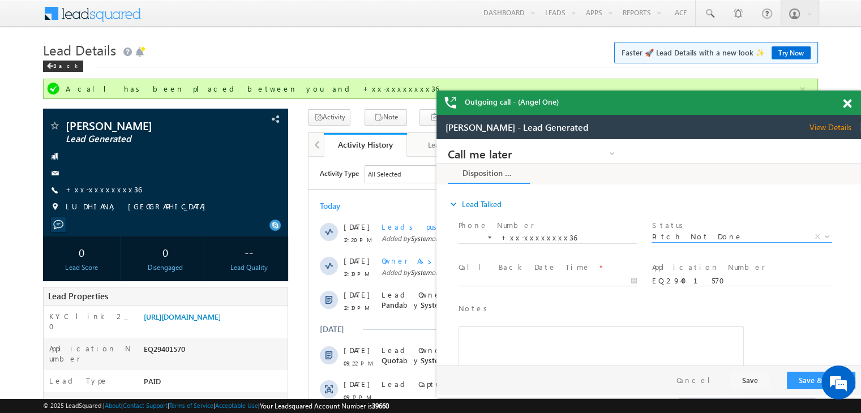
type input "09/23/25 12:25 PM"
click at [604, 282] on input "09/23/25 12:25 PM" at bounding box center [548, 281] width 178 height 11
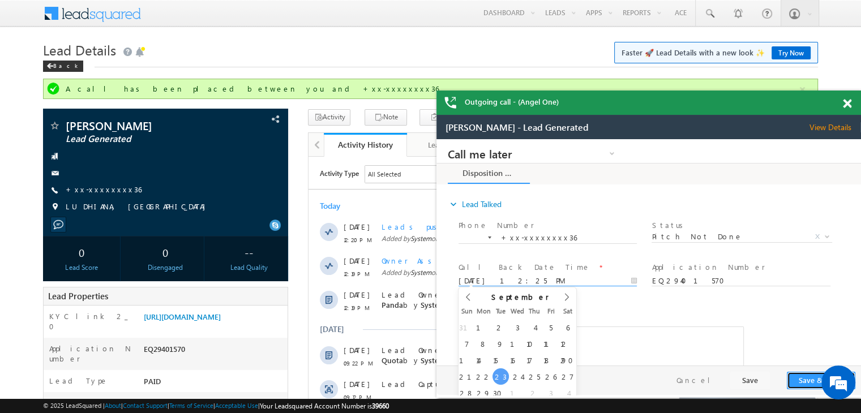
click at [808, 381] on button "Save & Close" at bounding box center [821, 381] width 69 height 18
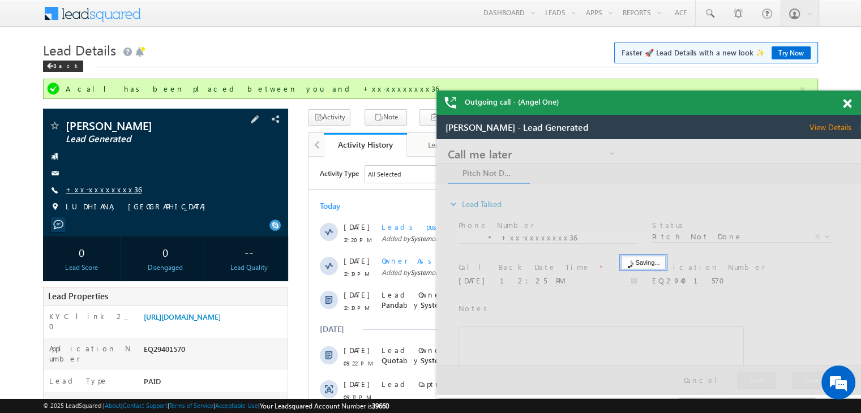
click at [90, 193] on link "+xx-xxxxxxxx36" at bounding box center [104, 190] width 76 height 10
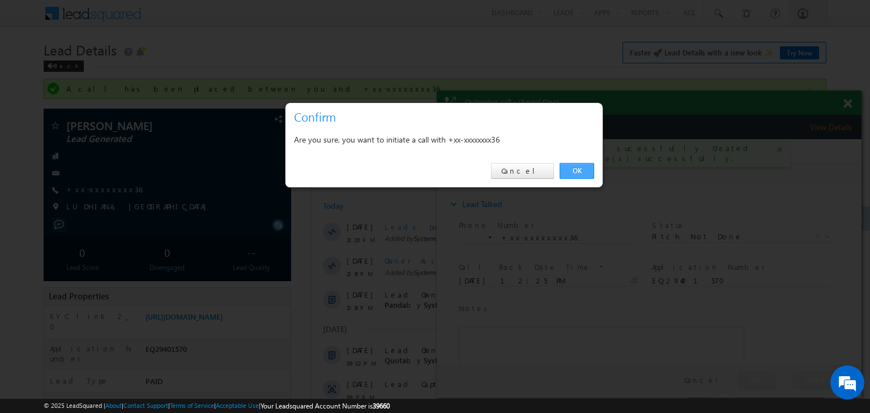
click at [580, 170] on link "OK" at bounding box center [576, 171] width 35 height 16
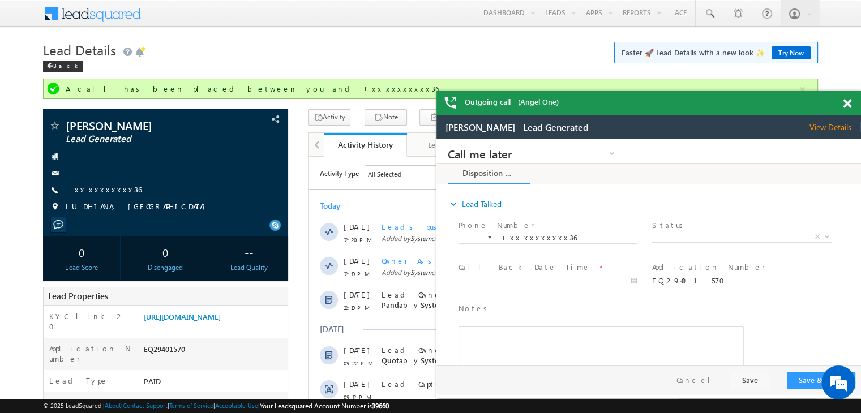
drag, startPoint x: 845, startPoint y: 104, endPoint x: 835, endPoint y: 102, distance: 10.3
click at [845, 104] on span at bounding box center [847, 104] width 8 height 10
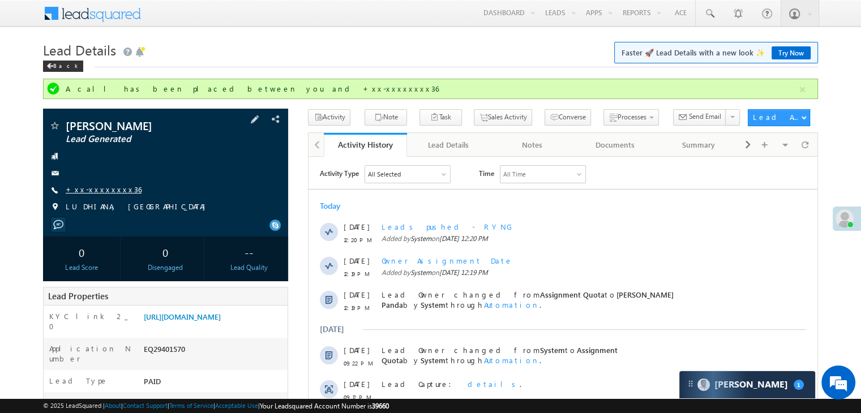
click at [95, 190] on link "+xx-xxxxxxxx36" at bounding box center [104, 190] width 76 height 10
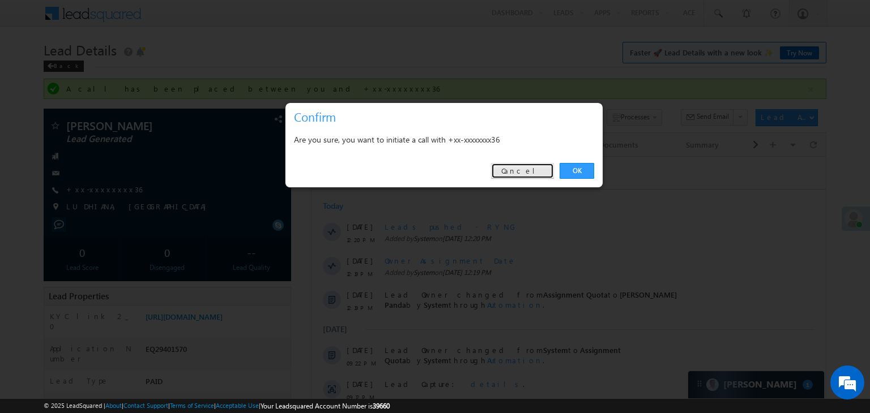
click at [537, 173] on link "Cancel" at bounding box center [522, 171] width 63 height 16
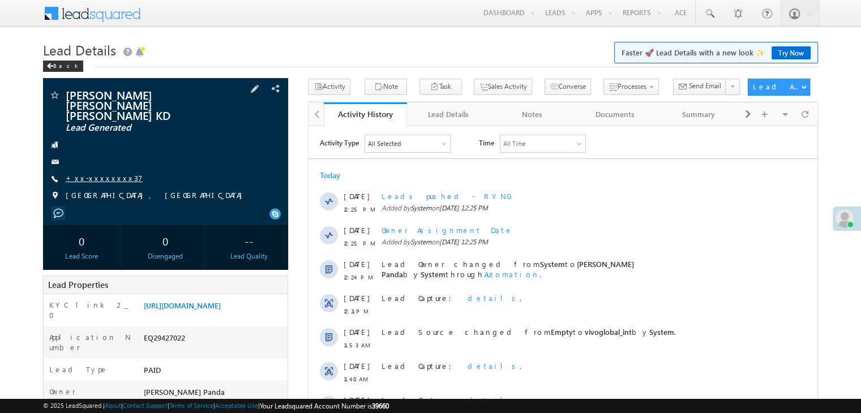
click at [96, 173] on link "+xx-xxxxxxxx37" at bounding box center [104, 178] width 77 height 10
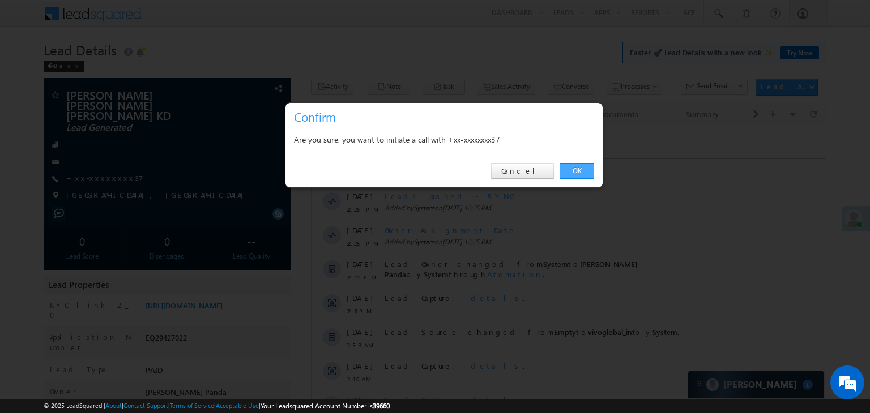
click at [582, 173] on link "OK" at bounding box center [576, 171] width 35 height 16
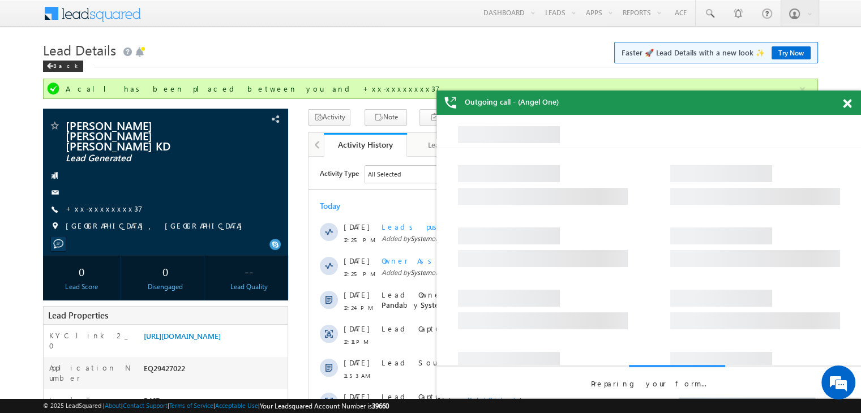
click at [847, 104] on span at bounding box center [847, 104] width 8 height 10
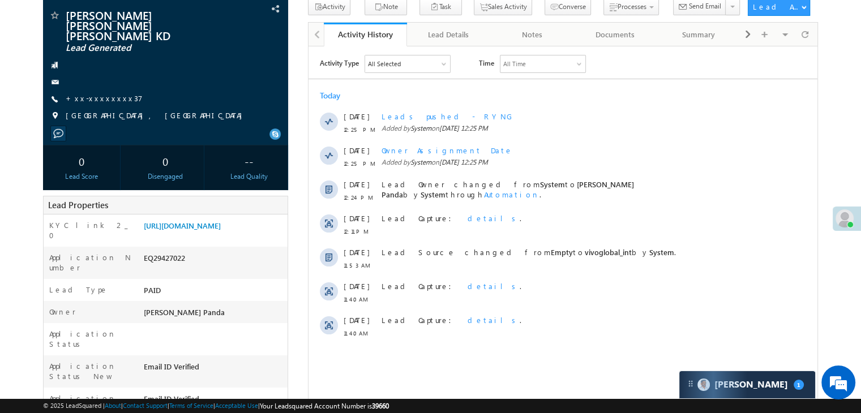
scroll to position [113, 0]
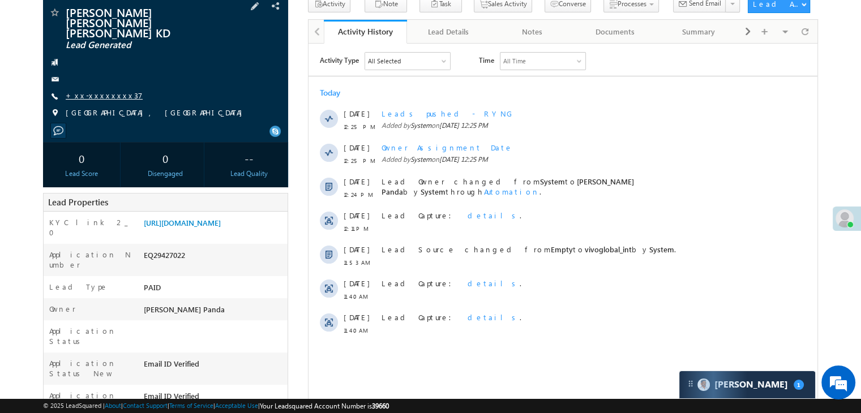
click at [87, 91] on link "+xx-xxxxxxxx37" at bounding box center [104, 96] width 77 height 10
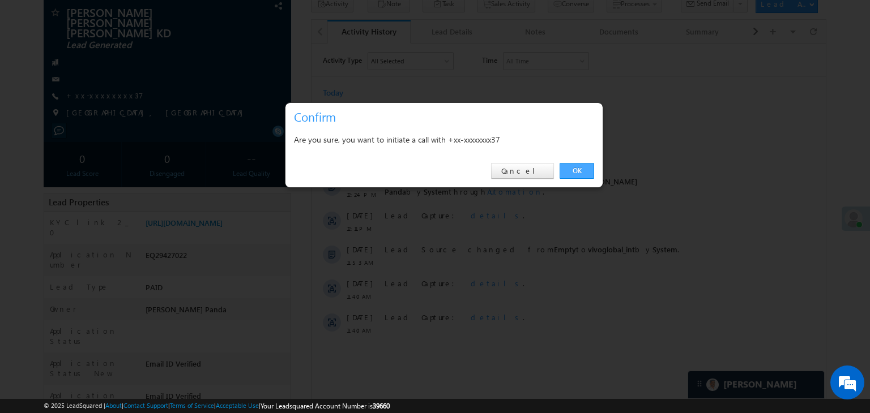
click at [574, 173] on link "OK" at bounding box center [576, 171] width 35 height 16
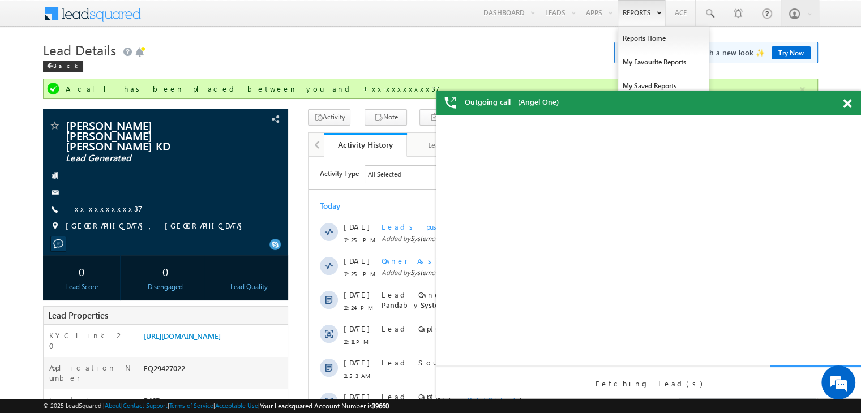
scroll to position [0, 0]
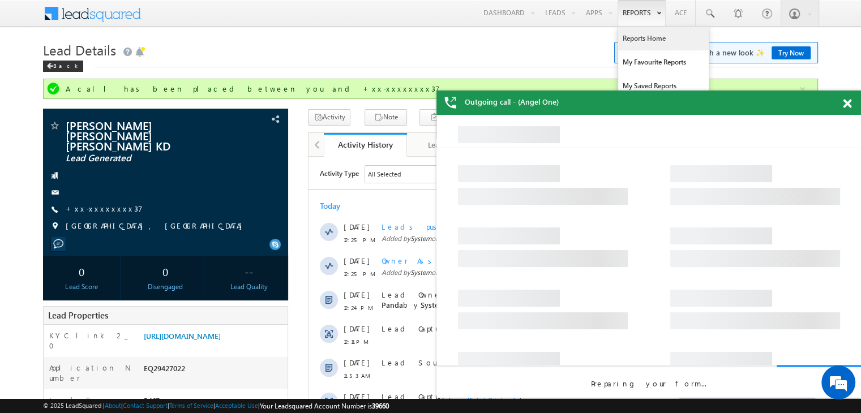
click at [651, 36] on link "Reports Home" at bounding box center [663, 39] width 91 height 24
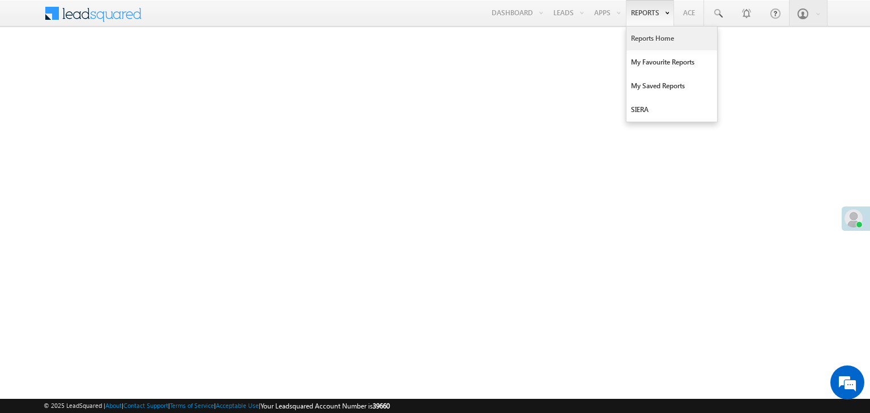
click at [646, 39] on link "Reports Home" at bounding box center [671, 39] width 91 height 24
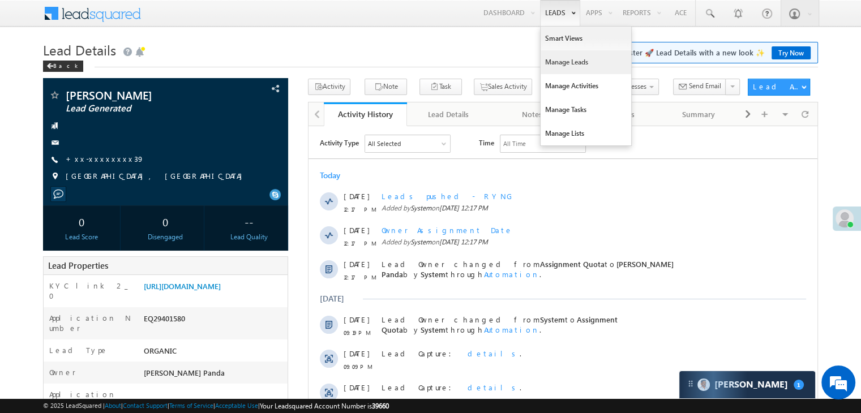
click at [566, 62] on link "Manage Leads" at bounding box center [586, 62] width 91 height 24
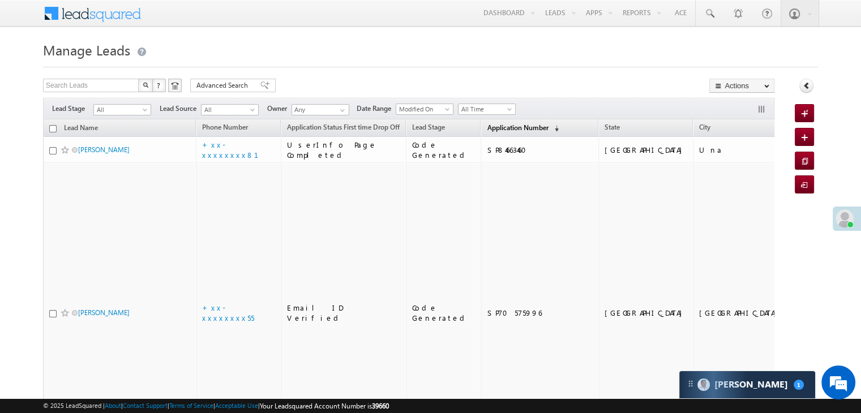
click at [497, 131] on span "Application Number" at bounding box center [517, 127] width 61 height 8
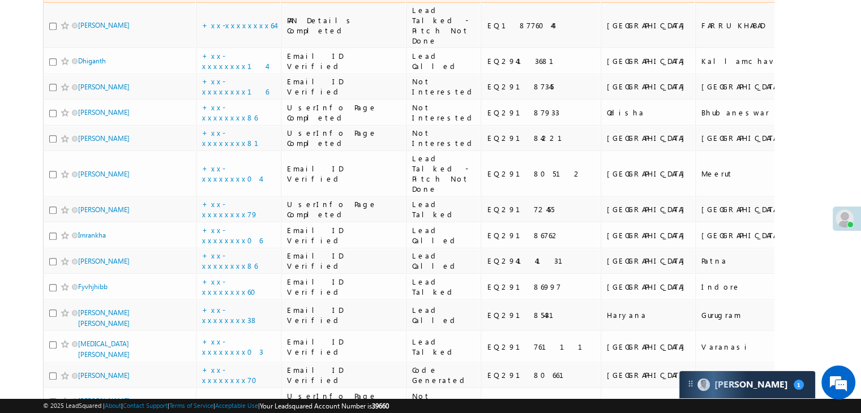
scroll to position [849, 0]
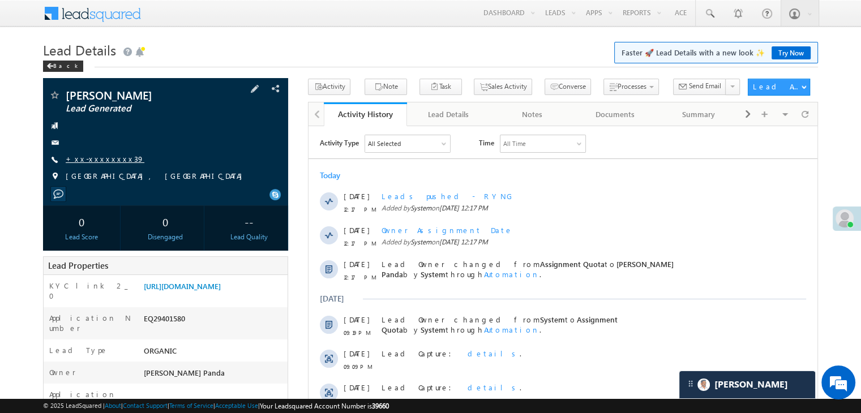
click at [99, 159] on link "+xx-xxxxxxxx39" at bounding box center [105, 159] width 79 height 10
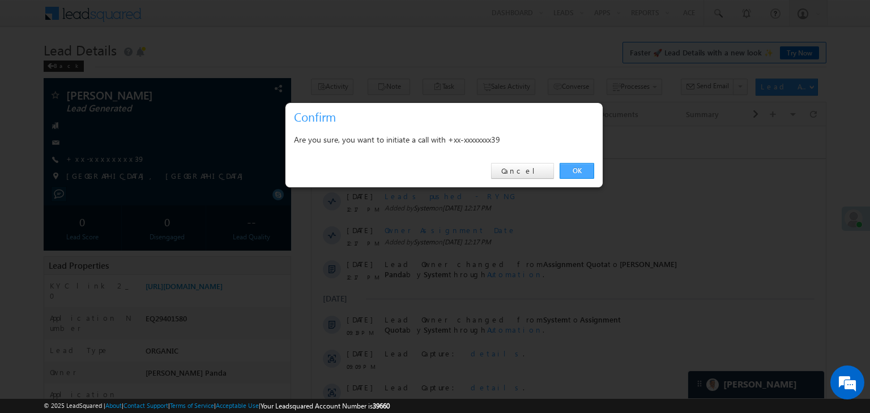
click at [578, 173] on link "OK" at bounding box center [576, 171] width 35 height 16
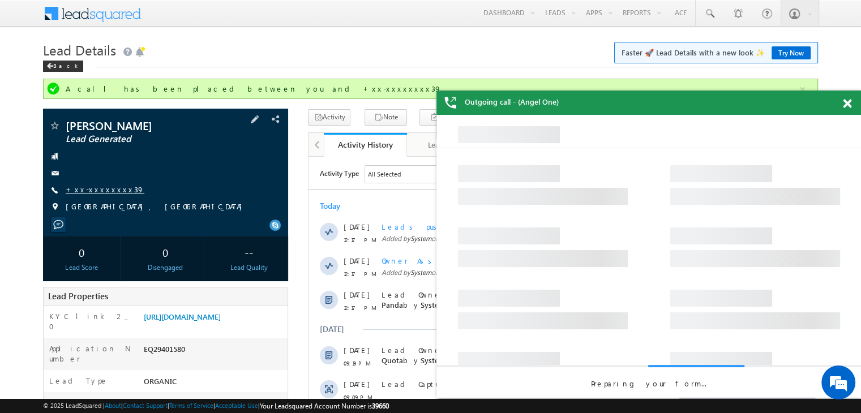
click at [95, 191] on link "+xx-xxxxxxxx39" at bounding box center [105, 190] width 79 height 10
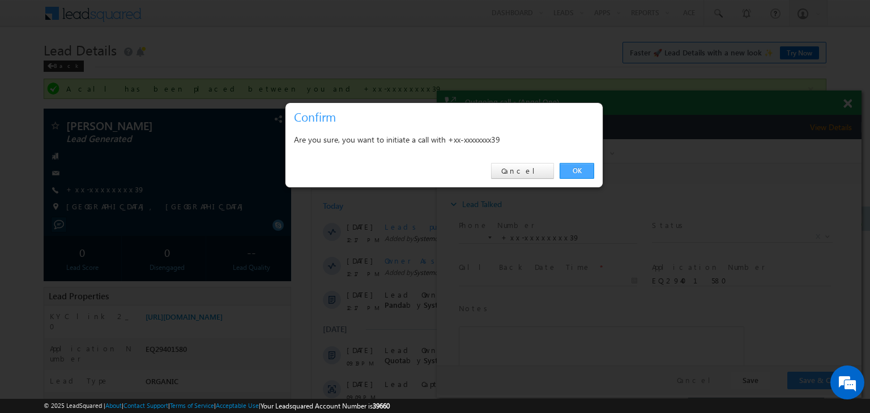
click at [578, 173] on link "OK" at bounding box center [576, 171] width 35 height 16
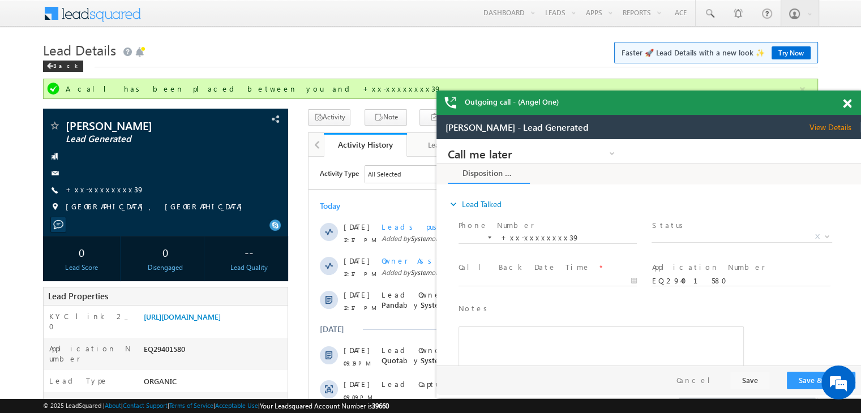
click at [848, 104] on span at bounding box center [847, 104] width 8 height 10
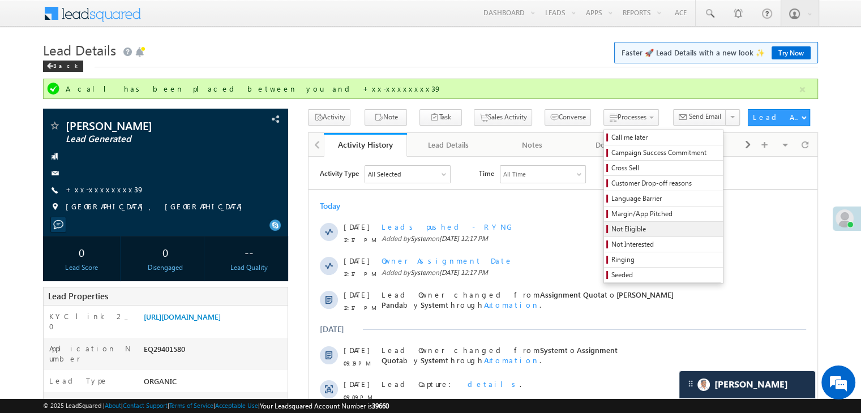
click at [612, 233] on span "Not Eligible" at bounding box center [666, 229] width 108 height 10
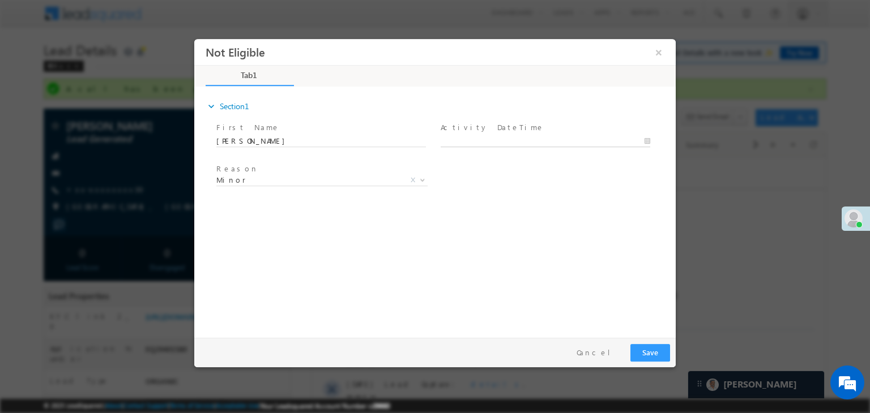
type input "[DATE] 12:34 PM"
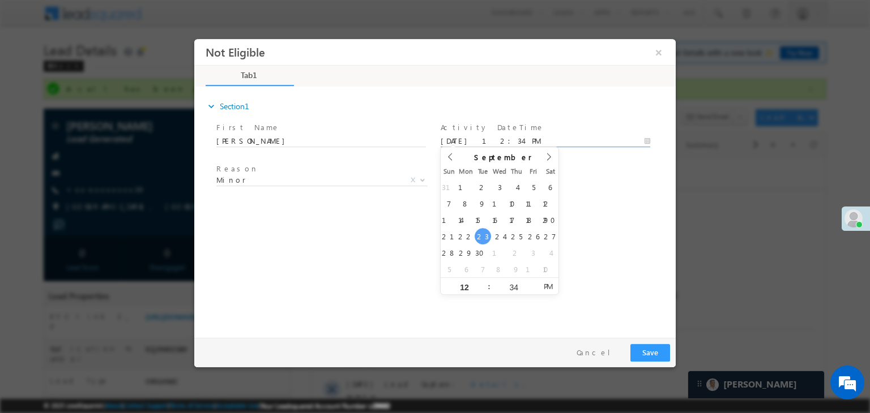
click at [571, 143] on input "[DATE] 12:34 PM" at bounding box center [546, 141] width 210 height 11
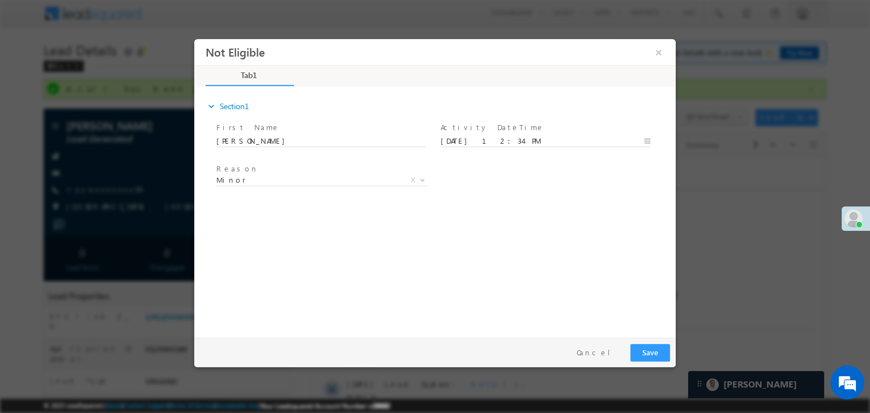
click at [598, 205] on div "expand_more Section1 First Name *" at bounding box center [438, 210] width 476 height 245
click at [648, 356] on button "Save" at bounding box center [650, 353] width 40 height 18
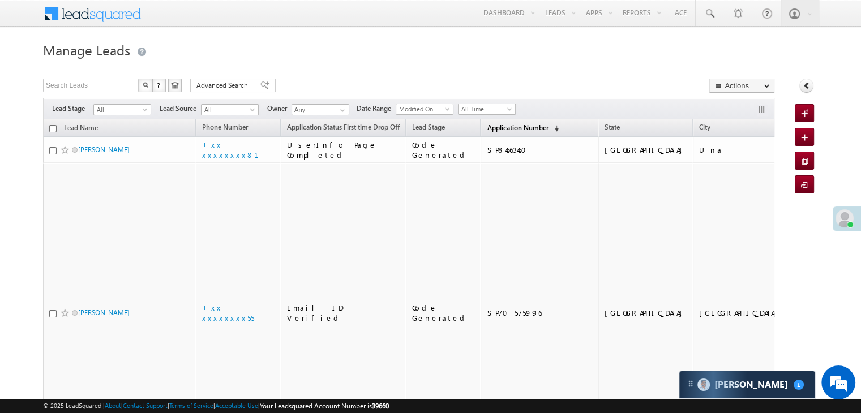
click at [487, 132] on span "Application Number" at bounding box center [517, 127] width 61 height 8
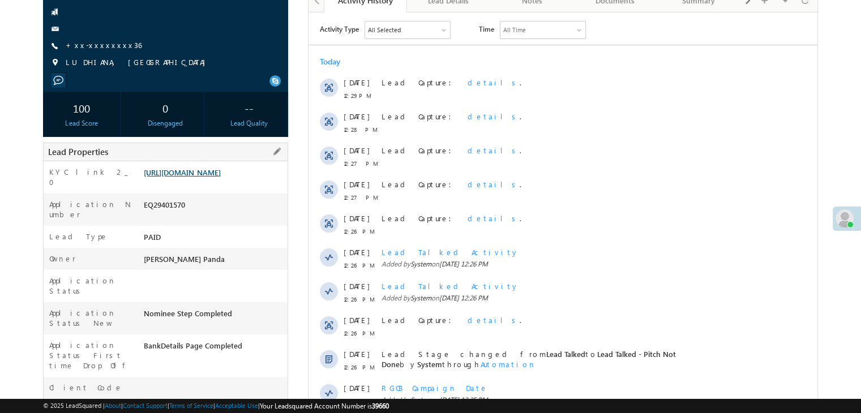
click at [210, 172] on link "[URL][DOMAIN_NAME]" at bounding box center [182, 173] width 77 height 10
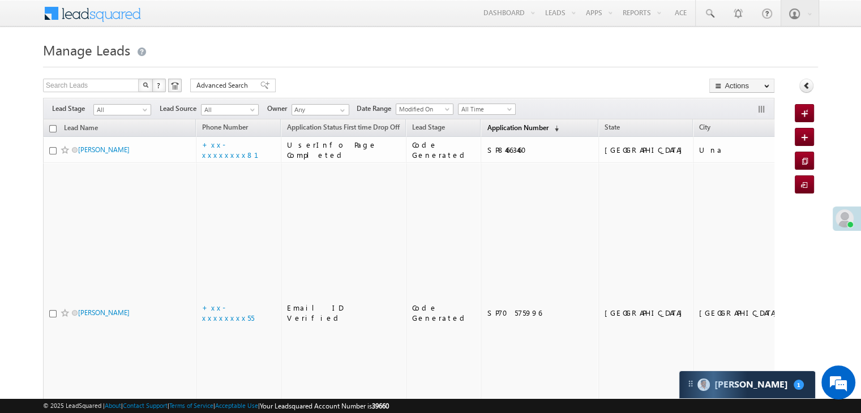
click at [507, 124] on span "Application Number" at bounding box center [517, 127] width 61 height 8
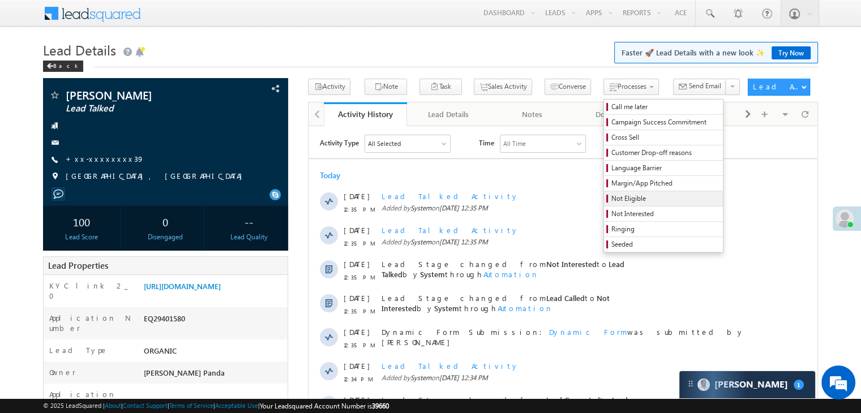
click at [612, 203] on span "Not Eligible" at bounding box center [666, 199] width 108 height 10
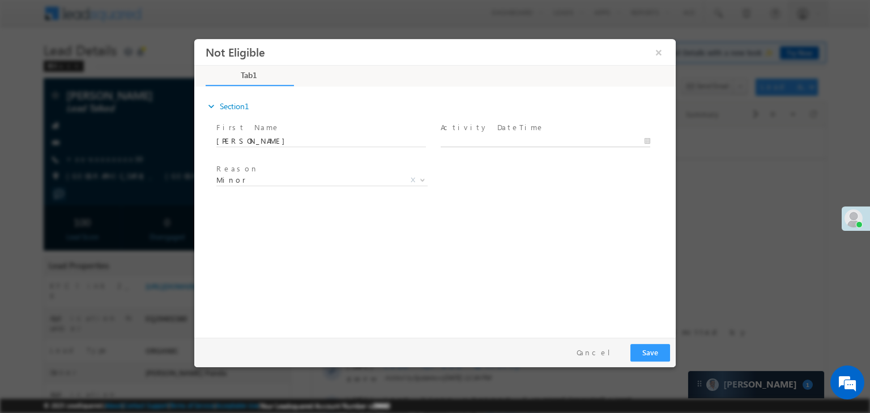
click at [549, 139] on body "Not Eligible ×" at bounding box center [434, 186] width 481 height 294
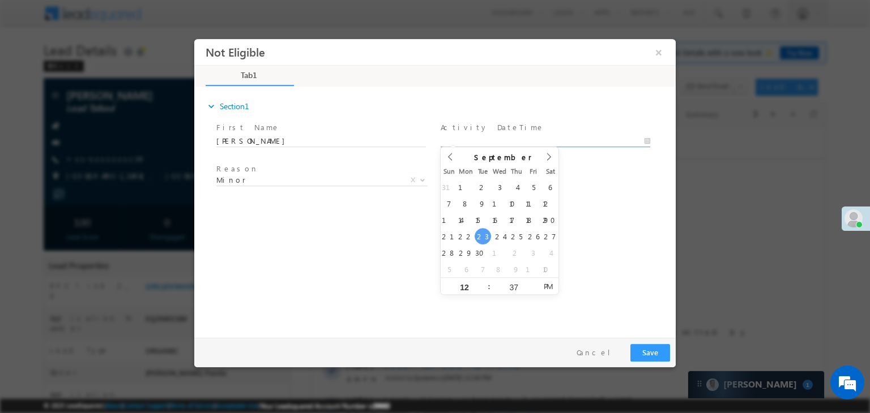
type input "09/23/25 12:37 PM"
click at [599, 223] on div "expand_more Section1 First Name *" at bounding box center [438, 210] width 476 height 245
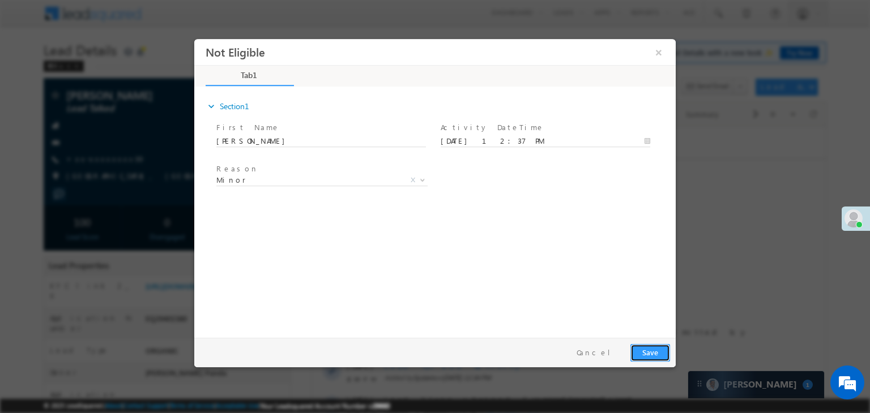
click at [650, 352] on button "Save" at bounding box center [650, 353] width 40 height 18
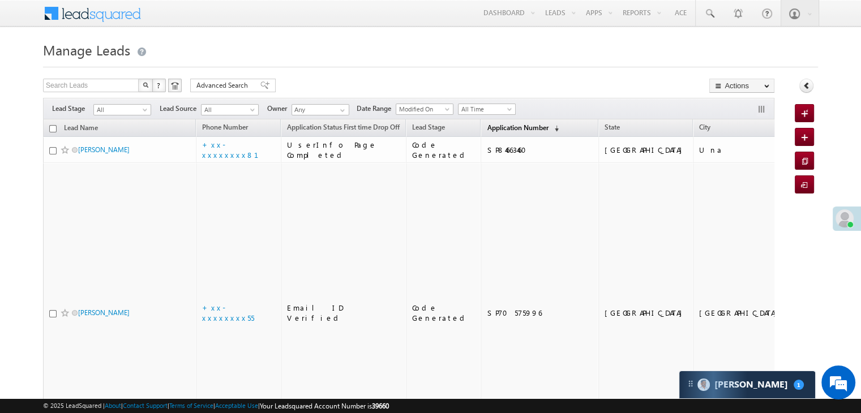
click at [487, 125] on span "Application Number" at bounding box center [517, 127] width 61 height 8
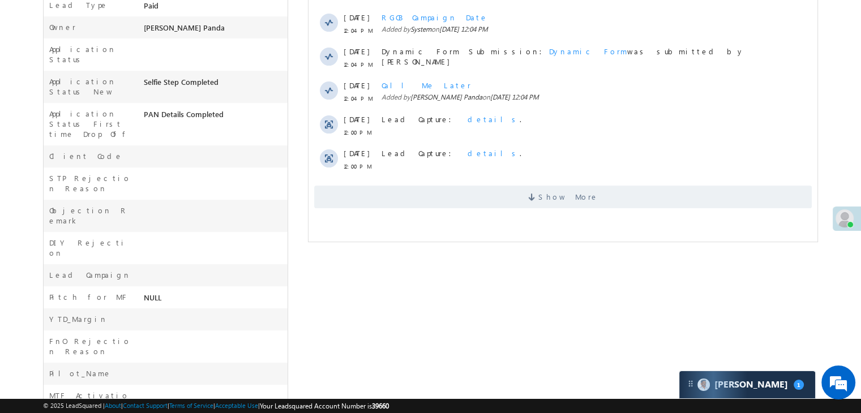
scroll to position [227, 0]
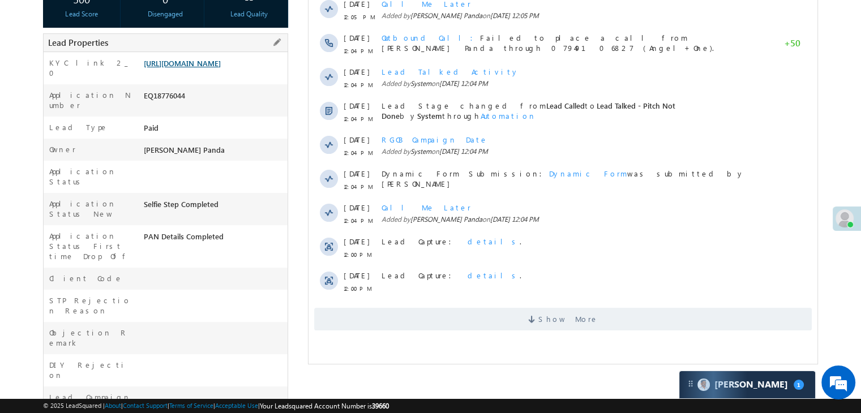
click at [221, 68] on link "https://angelbroking1-pk3em7sa.customui-test.leadsquared.com?leadId=475af8a7-98…" at bounding box center [182, 63] width 77 height 10
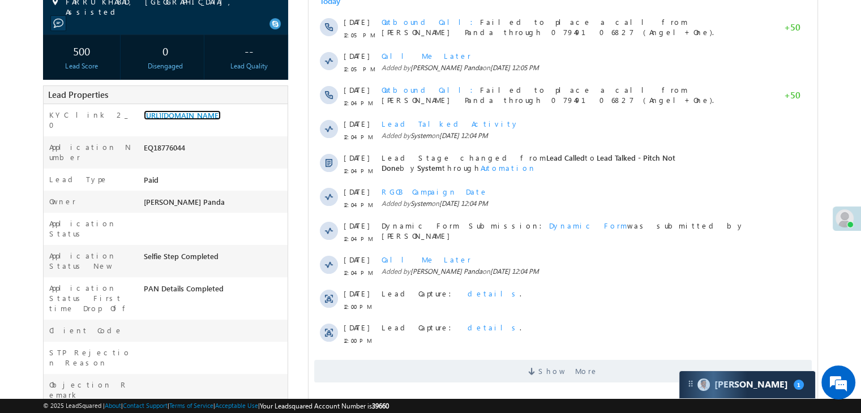
scroll to position [283, 0]
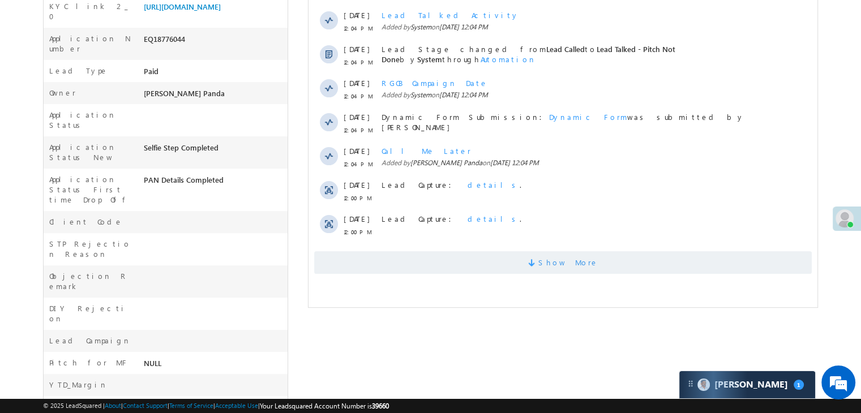
click at [567, 268] on span "Show More" at bounding box center [569, 262] width 60 height 23
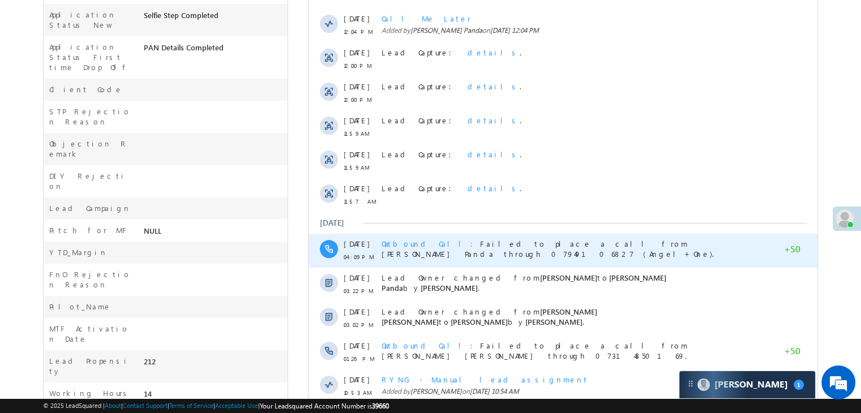
scroll to position [227, 0]
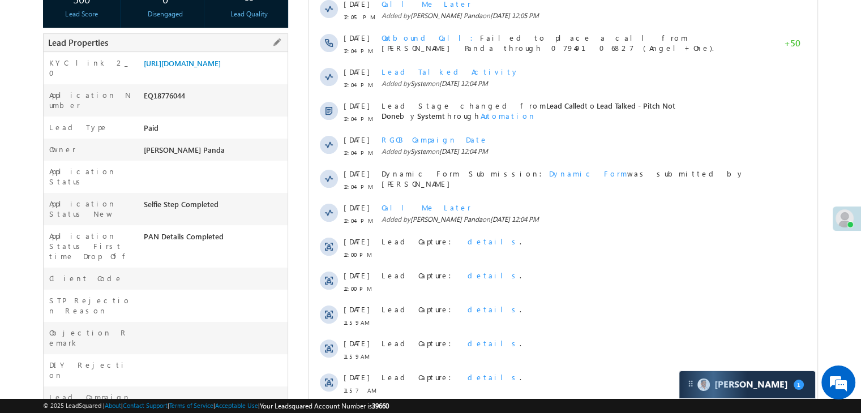
click at [161, 101] on div "EQ18776044" at bounding box center [214, 98] width 147 height 16
copy div "EQ18776044"
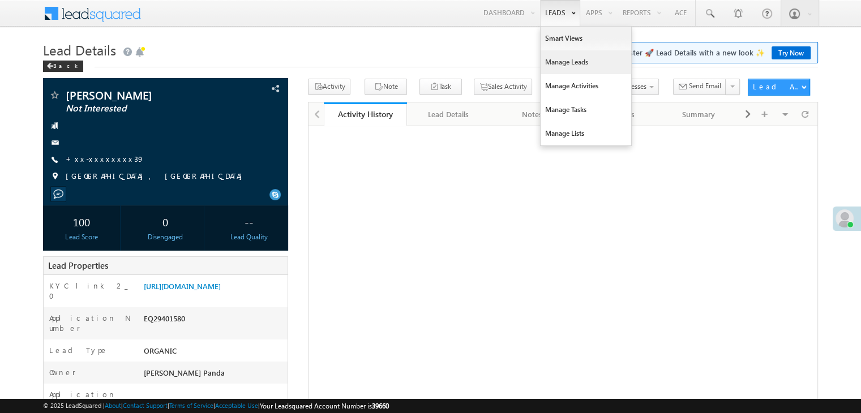
click at [560, 59] on link "Manage Leads" at bounding box center [586, 62] width 91 height 24
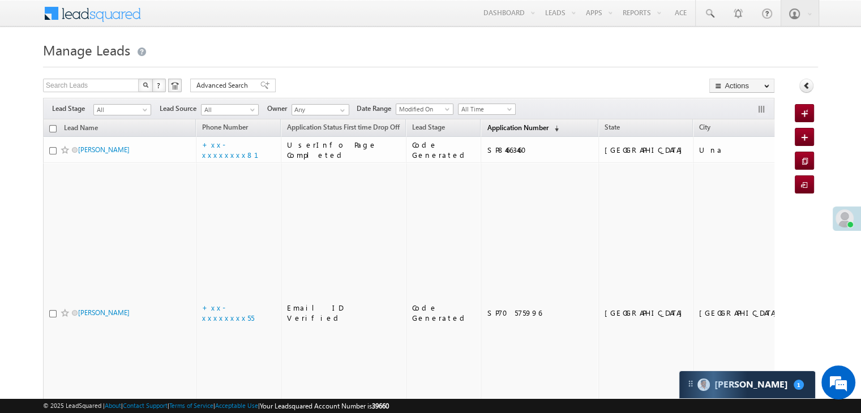
click at [487, 129] on span "Application Number" at bounding box center [517, 127] width 61 height 8
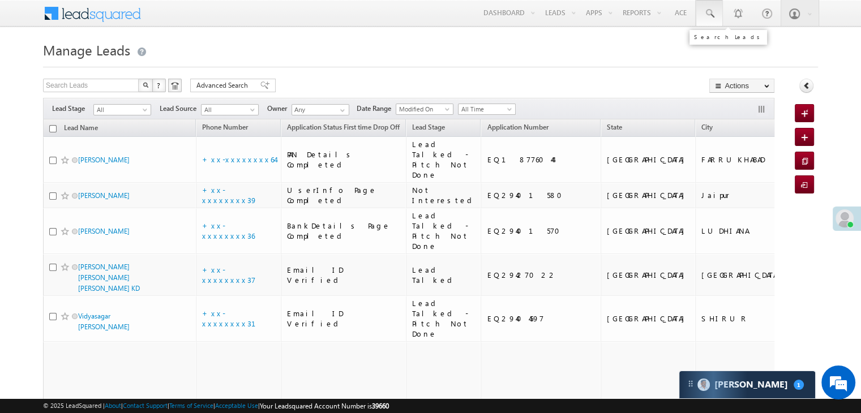
click at [709, 15] on span at bounding box center [709, 13] width 11 height 11
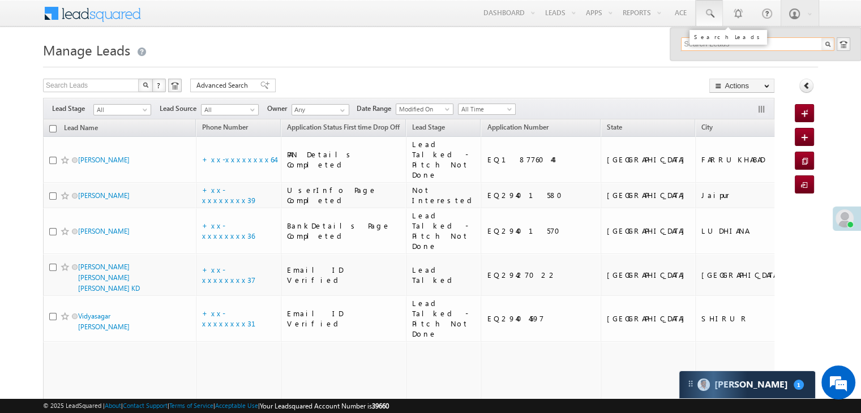
paste input "EQ29355512"
type input "EQ29355512"
click at [705, 58] on div "Krishna kanta Ballav" at bounding box center [763, 60] width 152 height 12
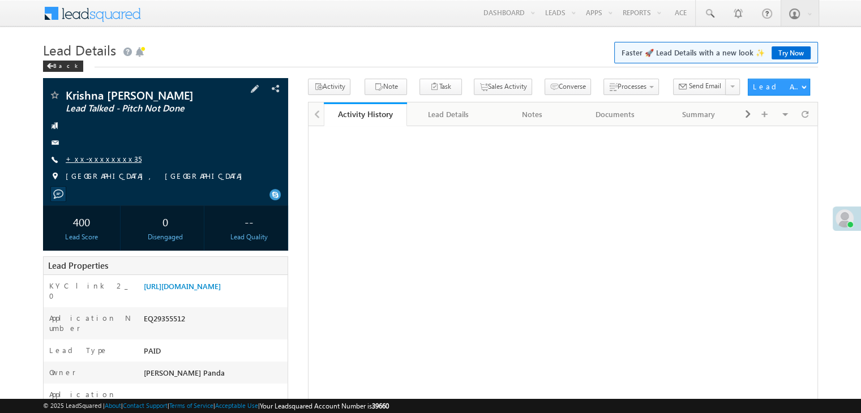
click at [95, 161] on link "+xx-xxxxxxxx35" at bounding box center [104, 159] width 76 height 10
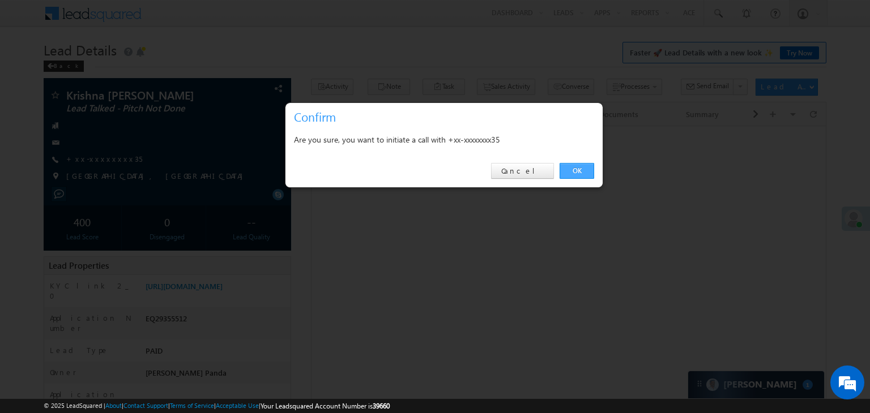
click at [574, 172] on link "OK" at bounding box center [576, 171] width 35 height 16
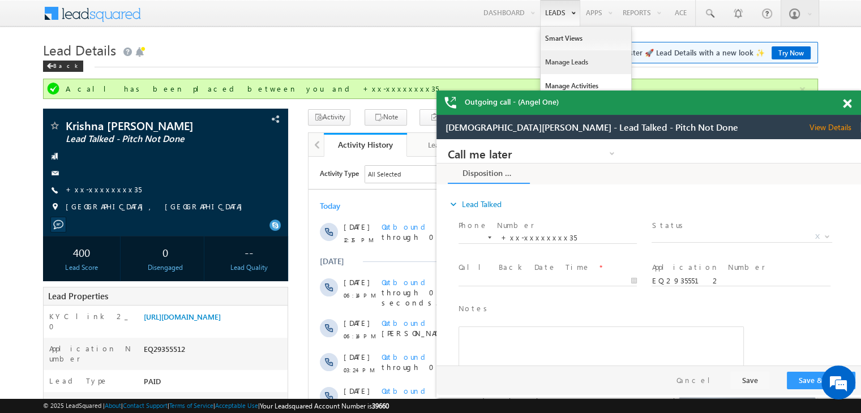
click at [561, 62] on link "Manage Leads" at bounding box center [586, 62] width 91 height 24
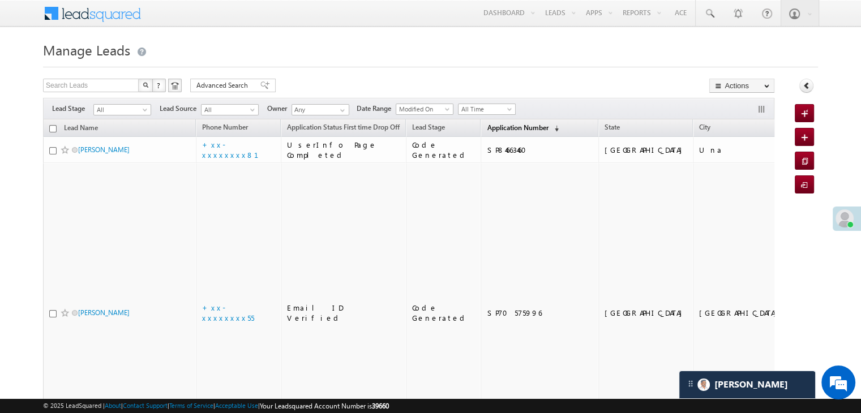
click at [501, 126] on span "Application Number" at bounding box center [517, 127] width 61 height 8
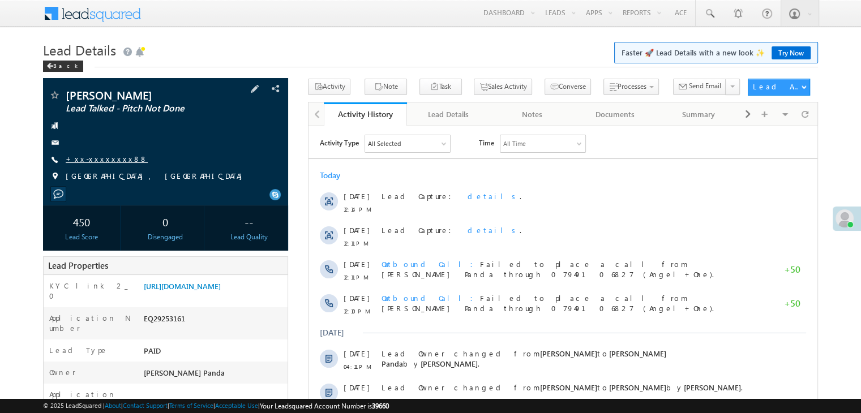
click at [96, 164] on link "+xx-xxxxxxxx88" at bounding box center [107, 159] width 82 height 10
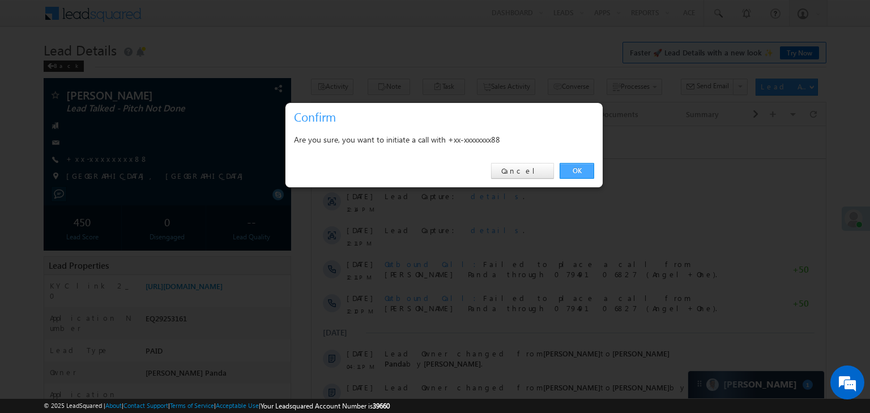
click at [582, 169] on link "OK" at bounding box center [576, 171] width 35 height 16
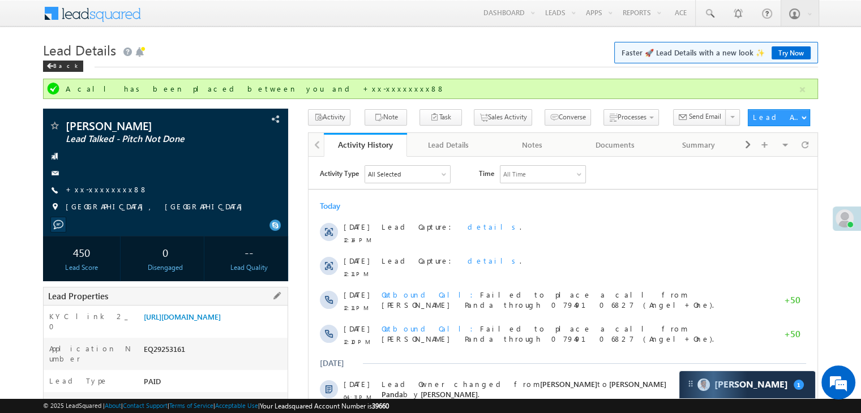
click at [221, 306] on div "KYC link 2_0 [URL][DOMAIN_NAME]" at bounding box center [166, 322] width 244 height 32
click at [219, 322] on link "[URL][DOMAIN_NAME]" at bounding box center [182, 317] width 77 height 10
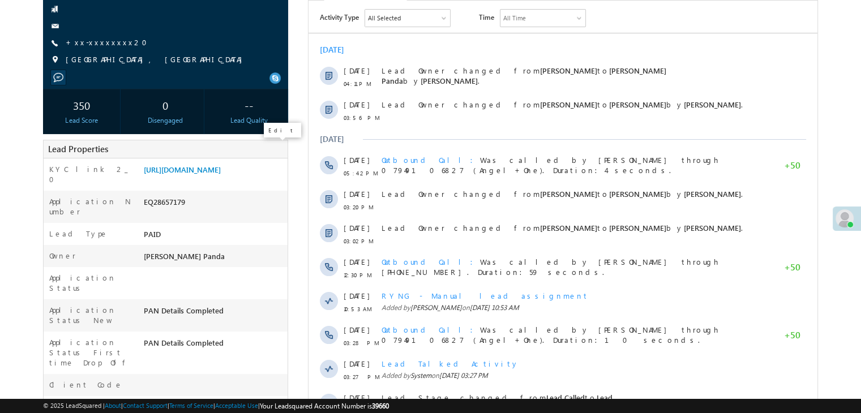
scroll to position [57, 0]
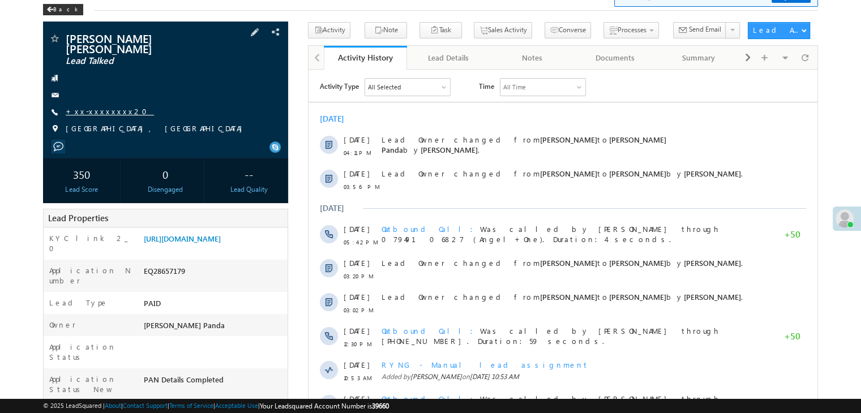
click at [91, 109] on link "+xx-xxxxxxxx20" at bounding box center [110, 111] width 88 height 10
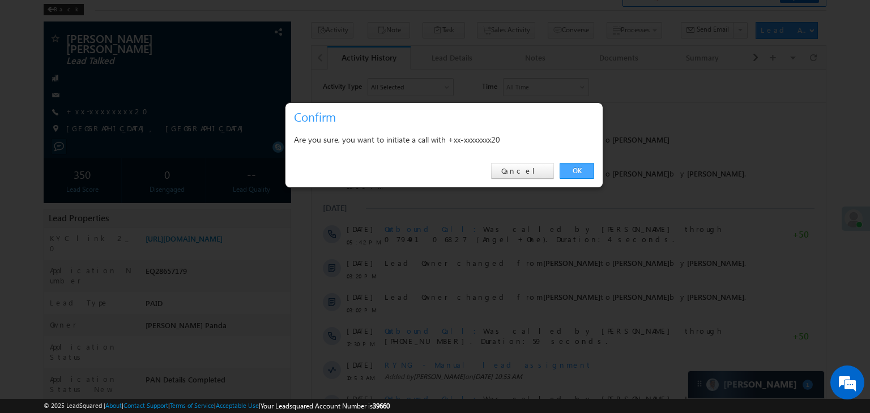
click at [580, 173] on link "OK" at bounding box center [576, 171] width 35 height 16
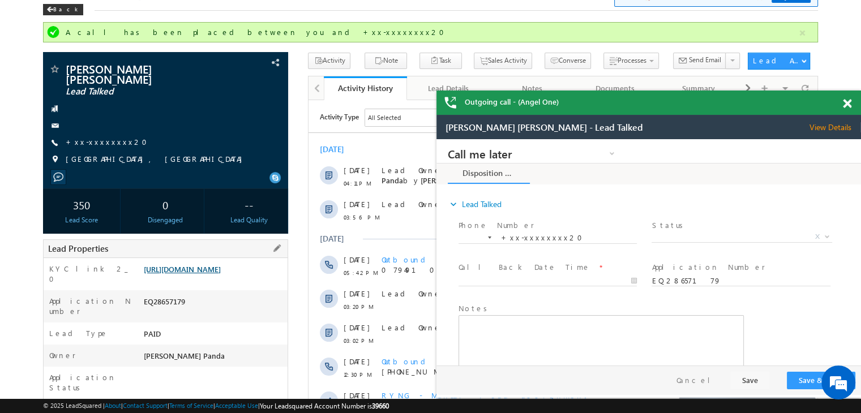
scroll to position [0, 0]
click at [211, 274] on link "https://angelbroking1-pk3em7sa.customui-test.leadsquared.com?leadId=96a97aea-80…" at bounding box center [182, 269] width 77 height 10
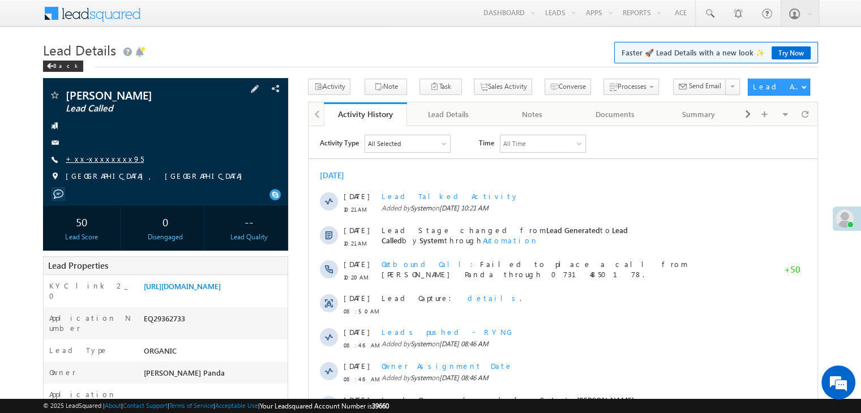
click at [96, 159] on link "+xx-xxxxxxxx95" at bounding box center [105, 159] width 78 height 10
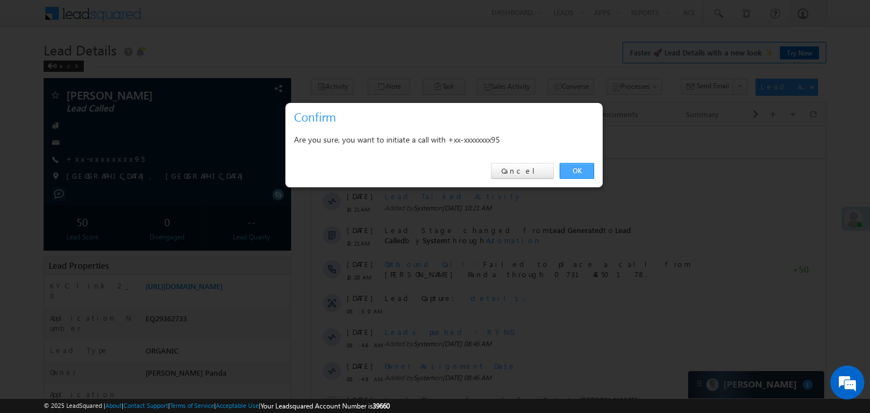
click at [577, 168] on link "OK" at bounding box center [576, 171] width 35 height 16
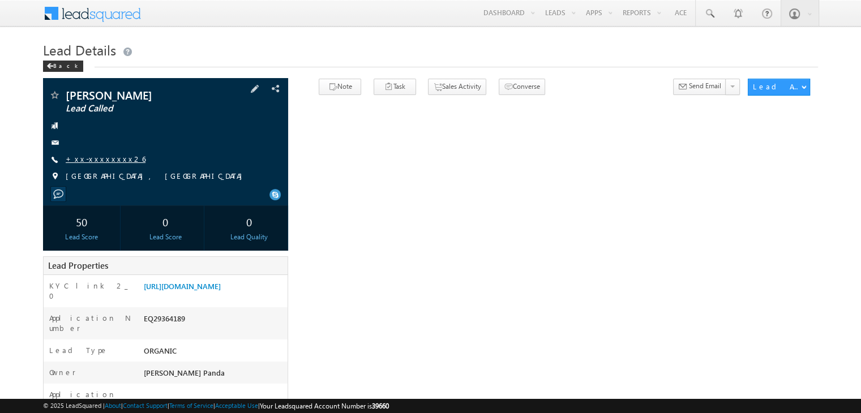
click at [97, 159] on link "+xx-xxxxxxxx26" at bounding box center [106, 159] width 80 height 10
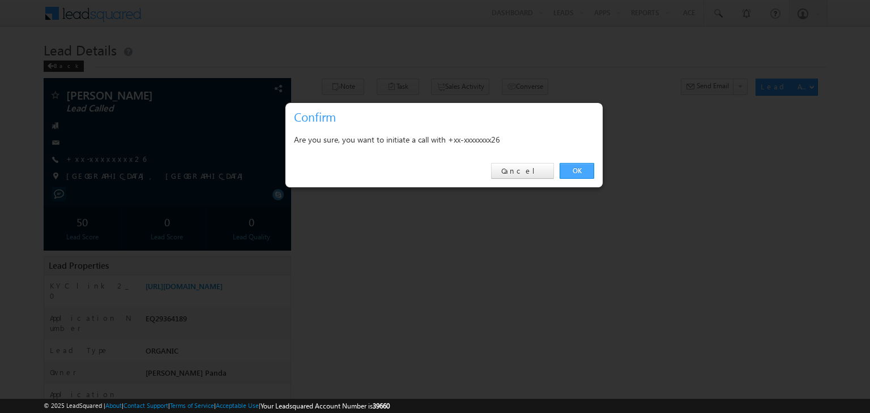
click at [575, 167] on link "OK" at bounding box center [576, 171] width 35 height 16
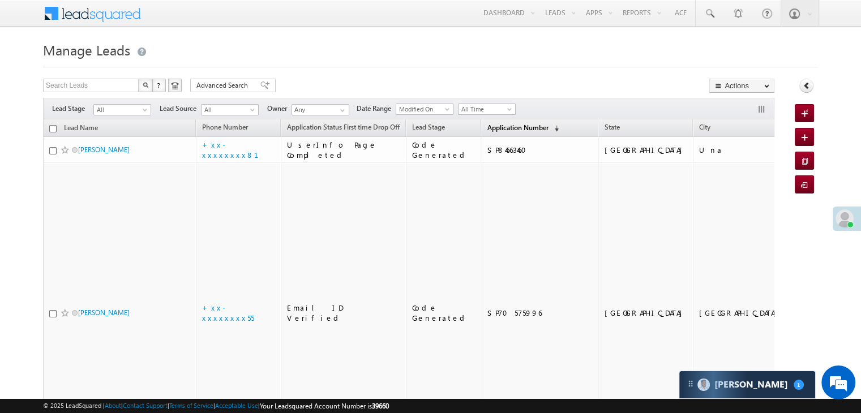
click at [488, 126] on span "Application Number" at bounding box center [517, 127] width 61 height 8
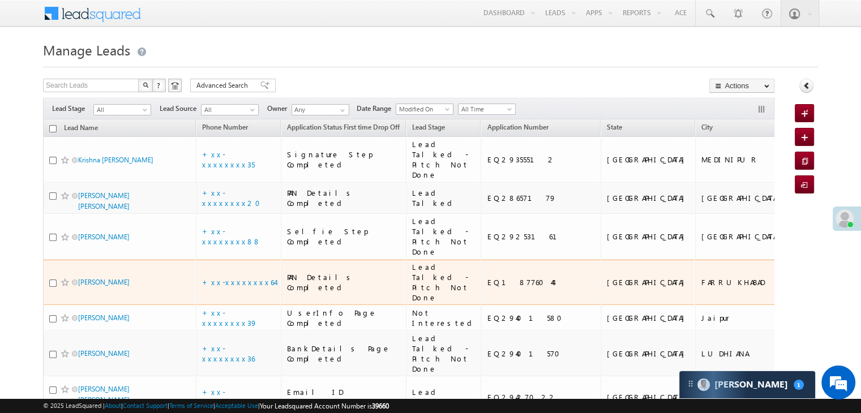
scroll to position [57, 0]
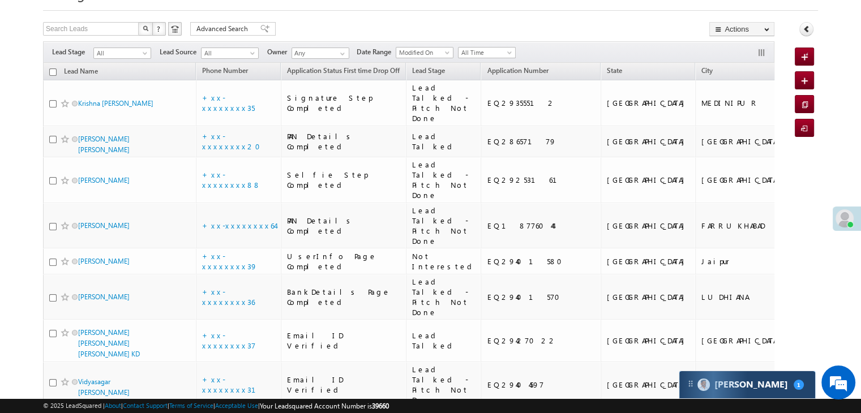
click at [763, 390] on div "Carter 1" at bounding box center [748, 384] width 136 height 27
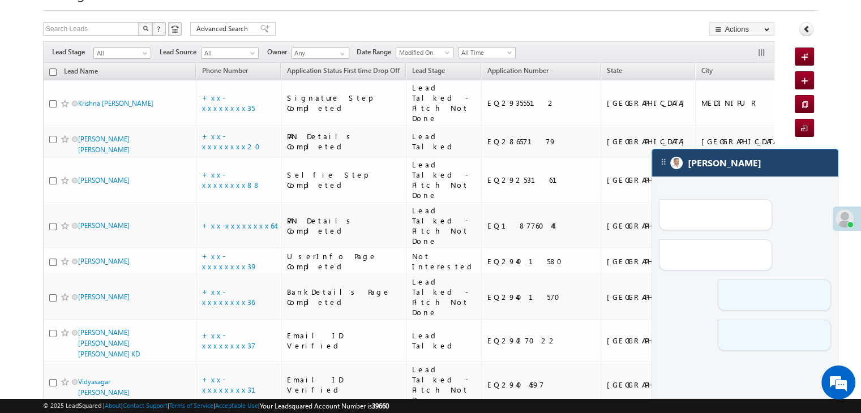
click at [746, 167] on div "Carter" at bounding box center [745, 162] width 186 height 27
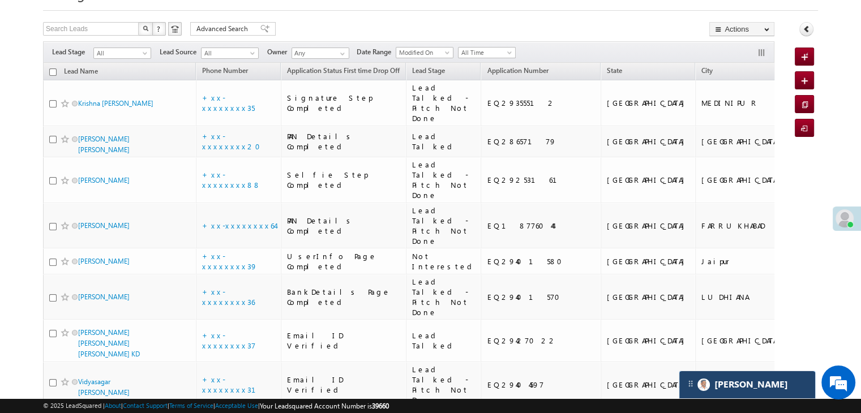
click at [749, 384] on div "Carter" at bounding box center [748, 384] width 136 height 27
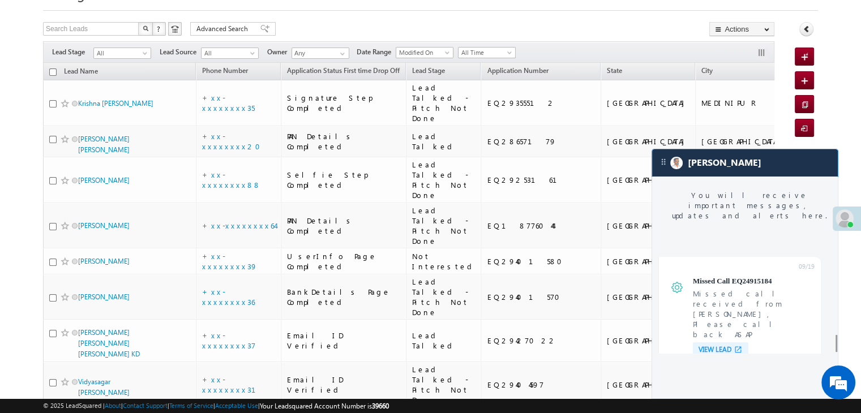
scroll to position [4501, 0]
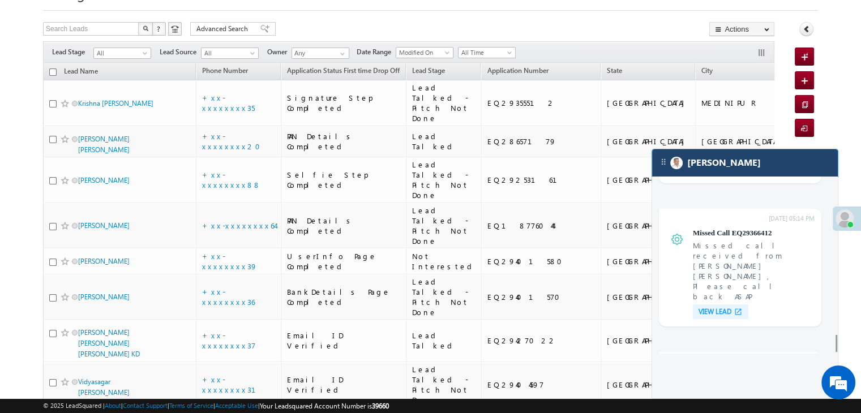
click at [759, 164] on div "[PERSON_NAME]" at bounding box center [745, 162] width 186 height 27
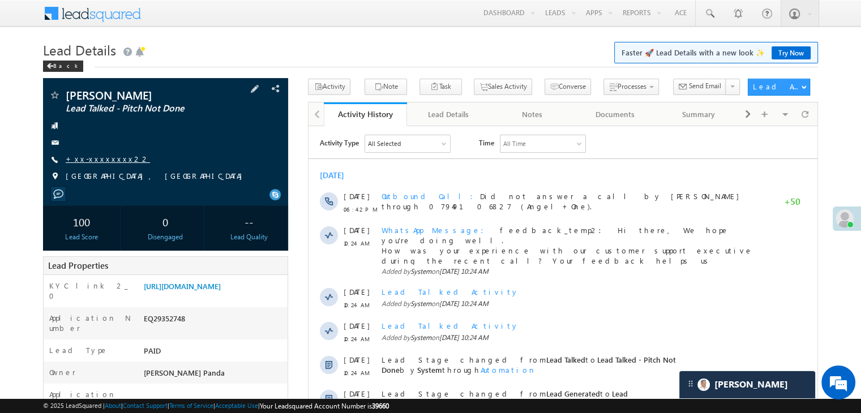
click at [103, 159] on link "+xx-xxxxxxxx22" at bounding box center [108, 159] width 84 height 10
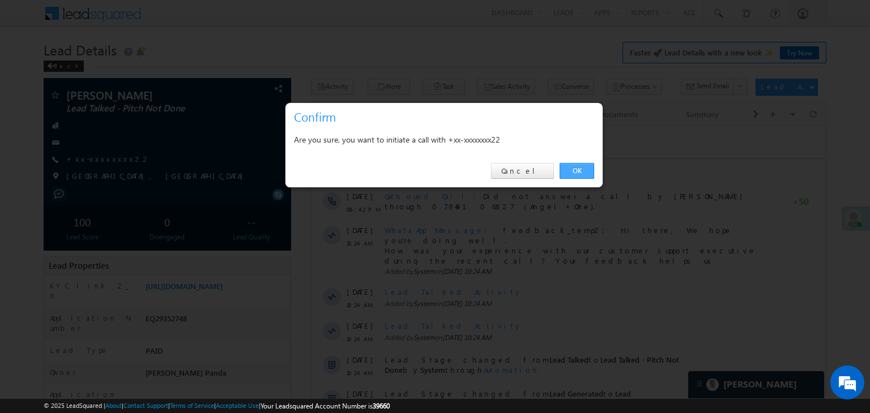
click at [571, 168] on link "OK" at bounding box center [576, 171] width 35 height 16
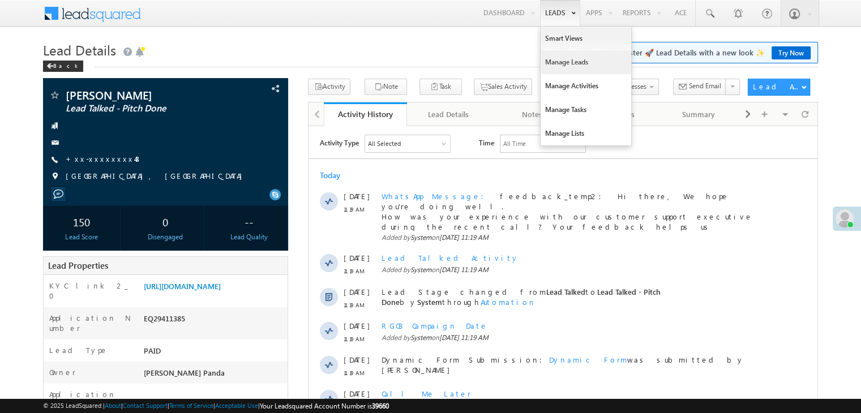
click at [547, 63] on link "Manage Leads" at bounding box center [586, 62] width 91 height 24
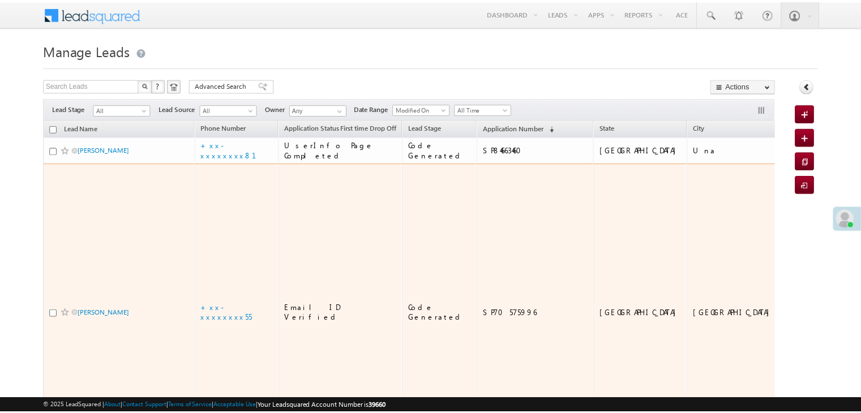
scroll to position [57, 0]
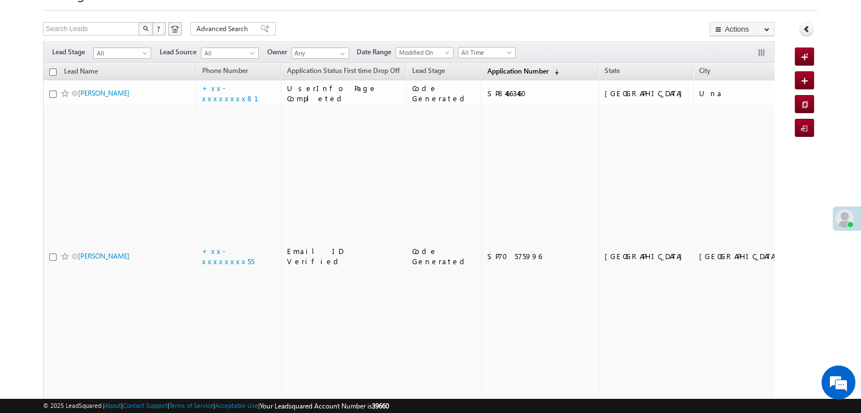
click at [496, 72] on span "Application Number" at bounding box center [517, 71] width 61 height 8
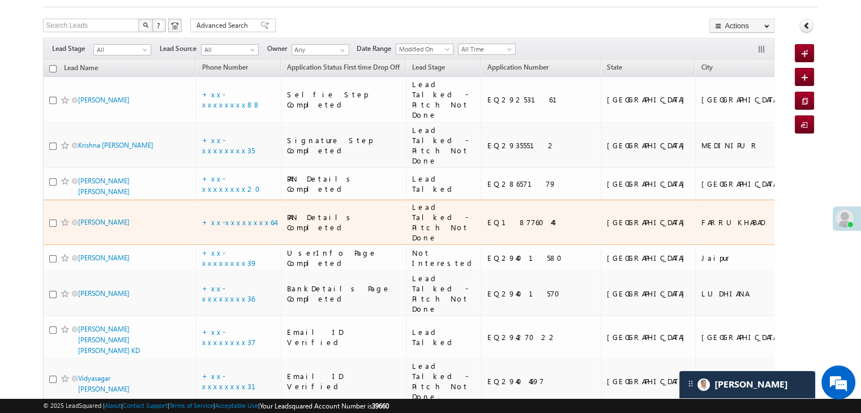
scroll to position [0, 0]
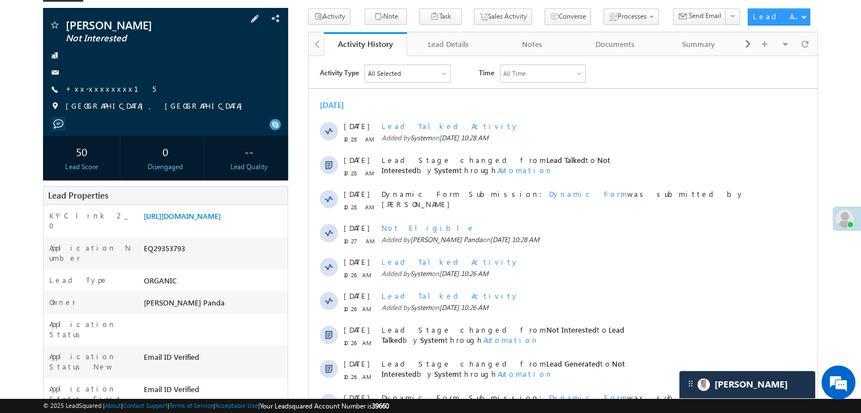
scroll to position [113, 0]
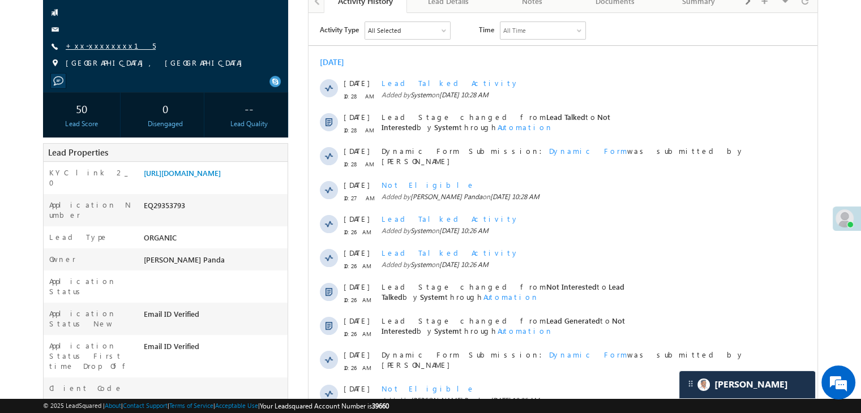
click at [92, 48] on link "+xx-xxxxxxxx15" at bounding box center [111, 46] width 90 height 10
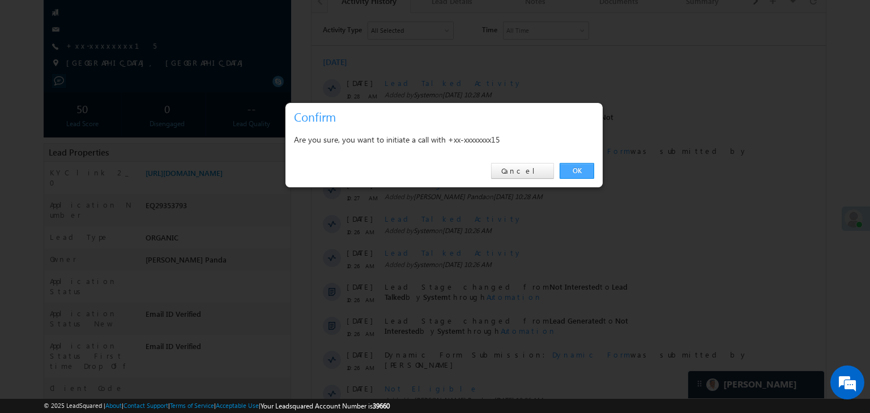
click at [587, 166] on link "OK" at bounding box center [576, 171] width 35 height 16
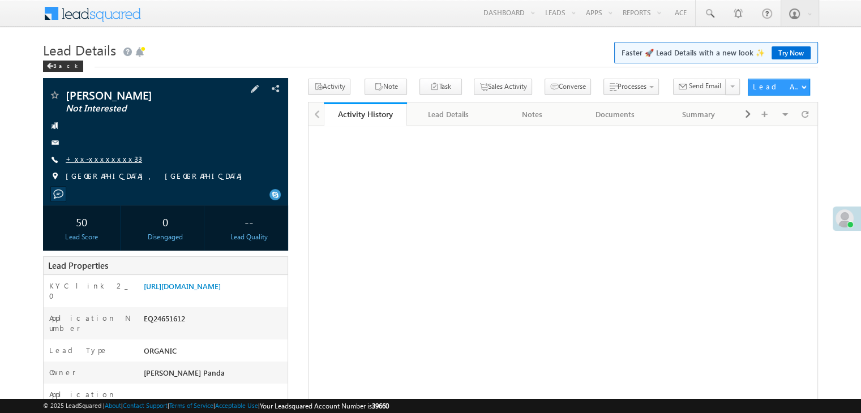
click at [91, 159] on link "+xx-xxxxxxxx33" at bounding box center [104, 159] width 76 height 10
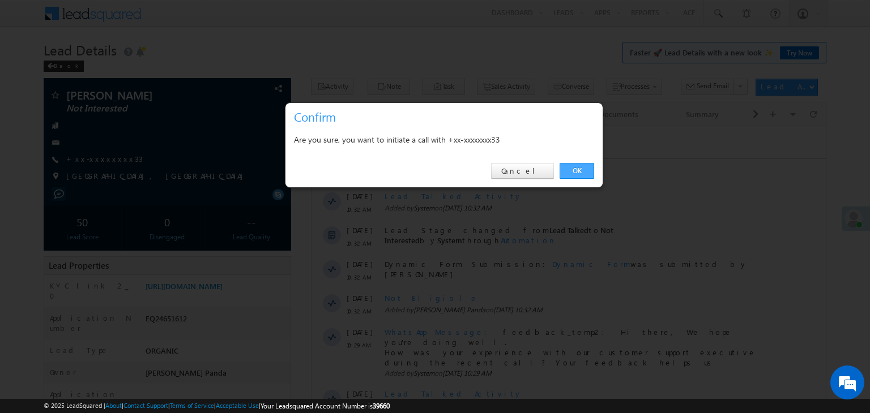
click at [578, 172] on link "OK" at bounding box center [576, 171] width 35 height 16
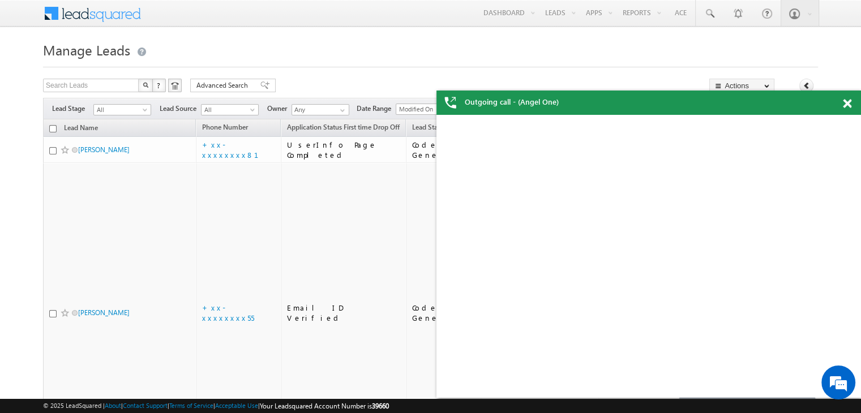
click at [849, 102] on span at bounding box center [847, 104] width 8 height 10
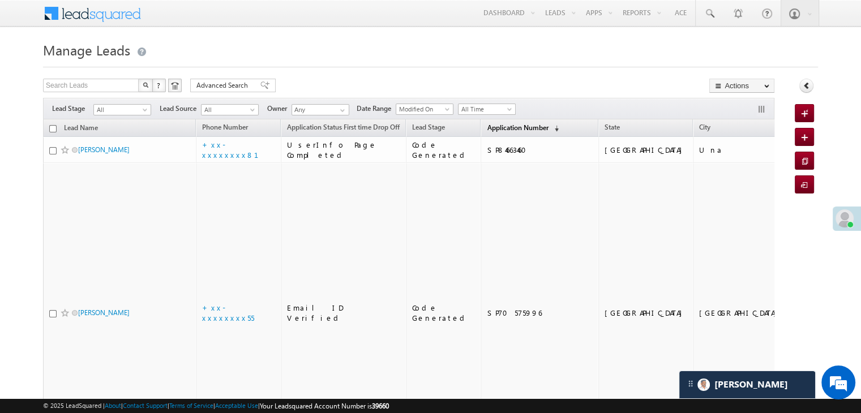
click at [487, 129] on span "Application Number" at bounding box center [517, 127] width 61 height 8
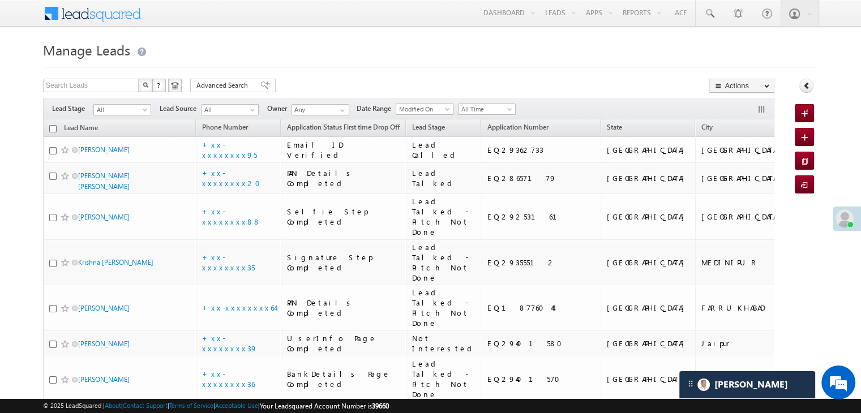
scroll to position [5393, 0]
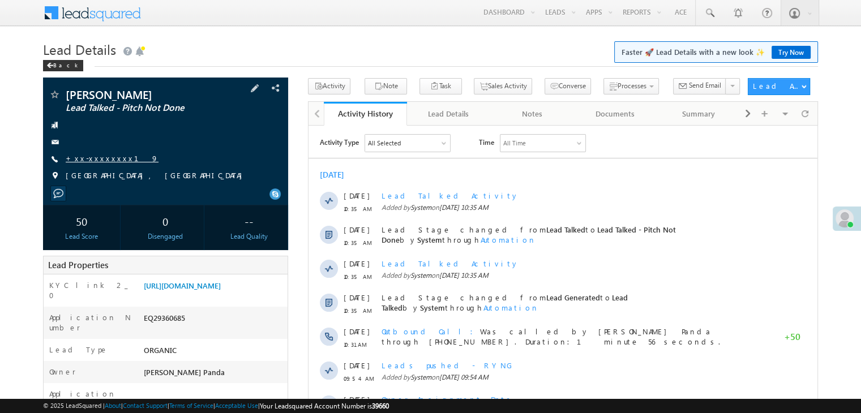
click at [93, 157] on link "+xx-xxxxxxxx19" at bounding box center [112, 158] width 93 height 10
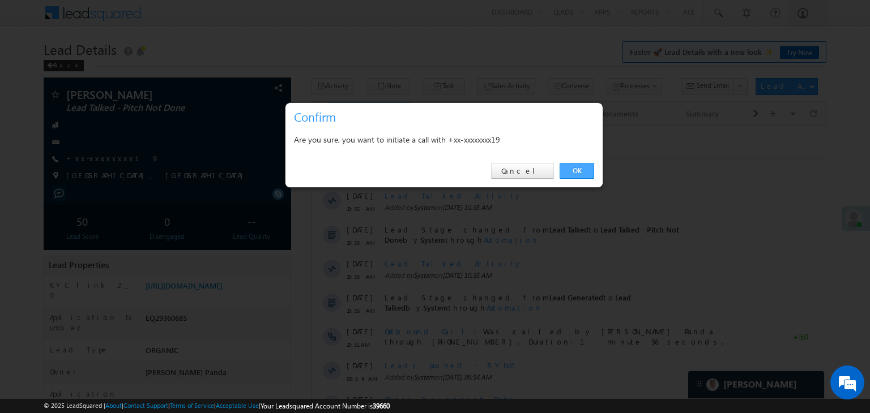
click at [572, 172] on link "OK" at bounding box center [576, 171] width 35 height 16
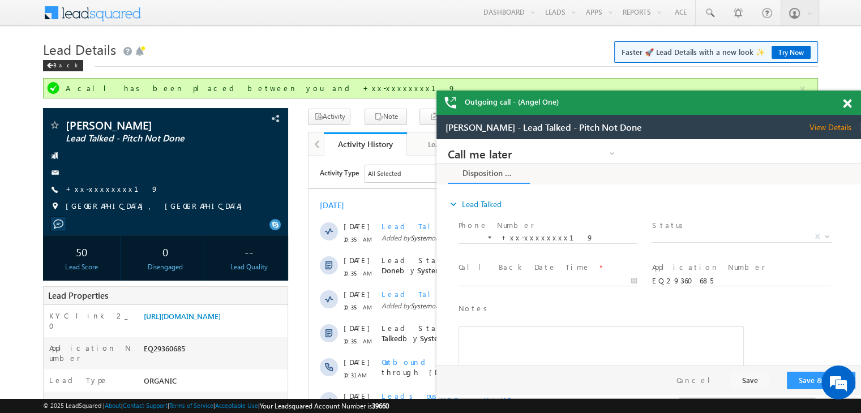
scroll to position [5393, 0]
click at [96, 193] on link "+xx-xxxxxxxx19" at bounding box center [112, 189] width 93 height 10
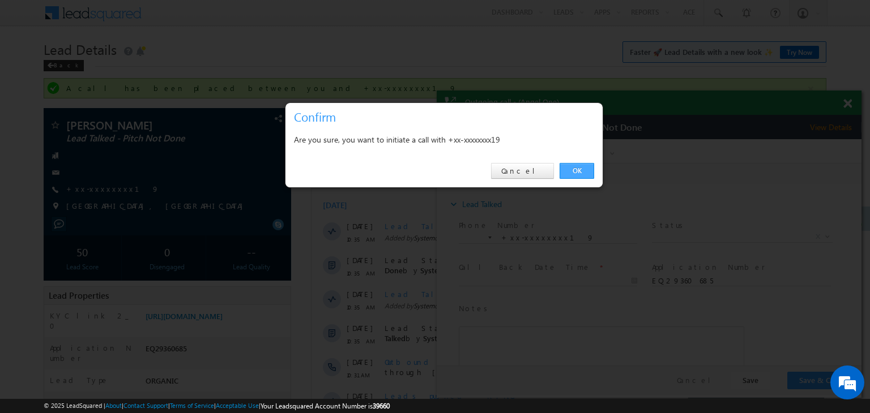
click at [571, 170] on link "OK" at bounding box center [576, 171] width 35 height 16
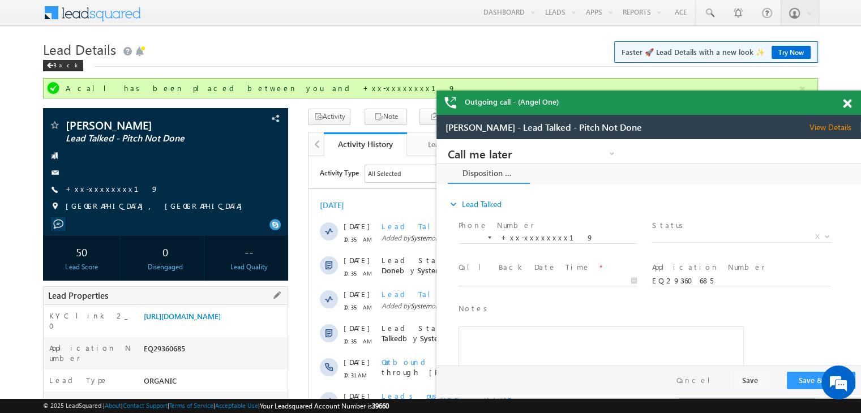
click at [163, 359] on div "EQ29360685" at bounding box center [214, 351] width 147 height 16
copy div "EQ29360685"
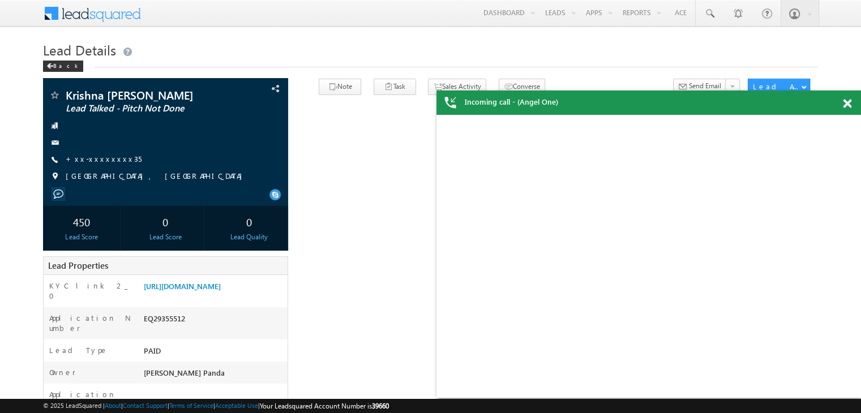
click at [847, 105] on span at bounding box center [847, 104] width 8 height 10
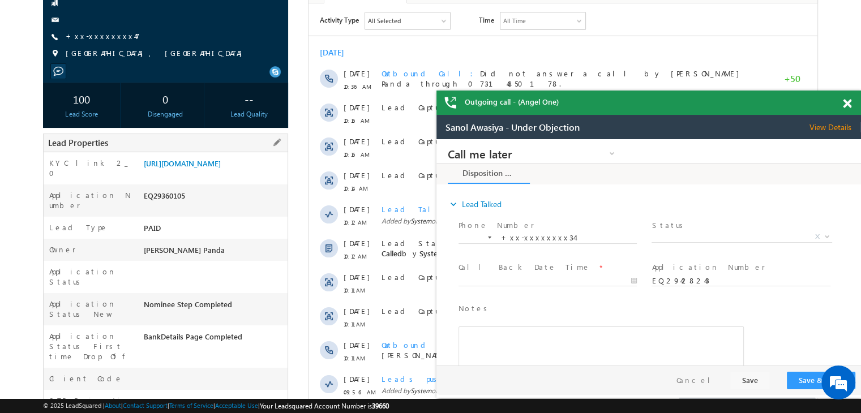
scroll to position [57, 0]
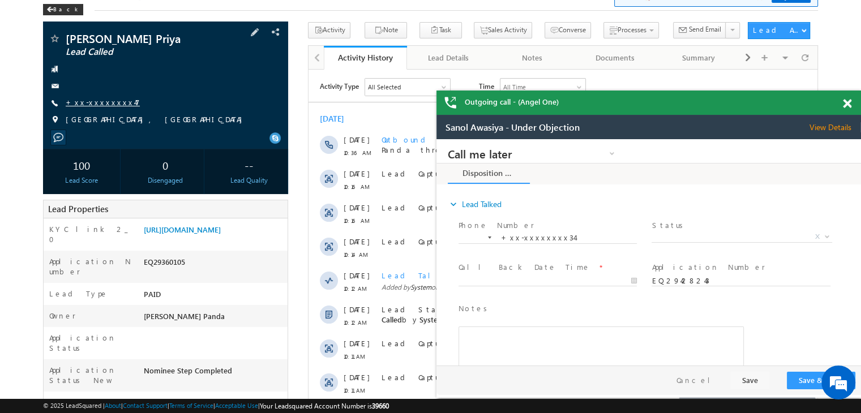
click at [93, 102] on link "+xx-xxxxxxxx47" at bounding box center [103, 102] width 74 height 10
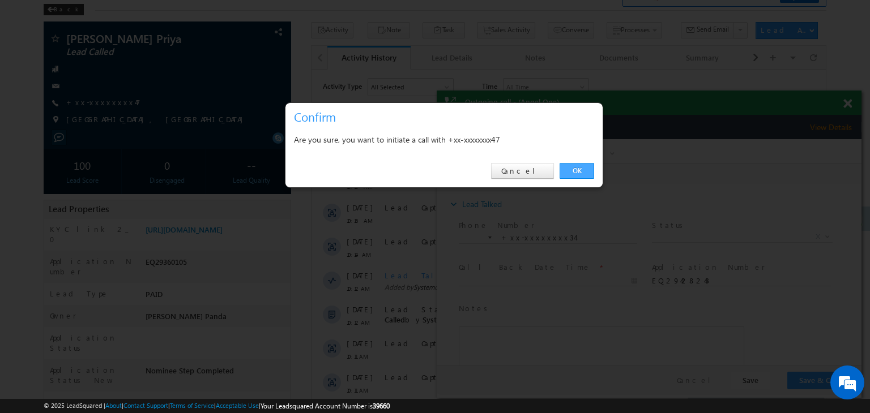
click at [584, 165] on link "OK" at bounding box center [576, 171] width 35 height 16
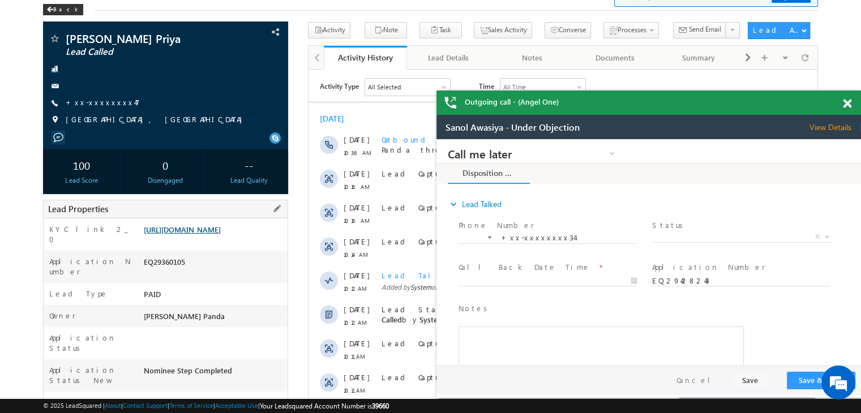
click at [221, 234] on link "https://angelbroking1-pk3em7sa.customui-test.leadsquared.com?leadId=afac977d-97…" at bounding box center [182, 230] width 77 height 10
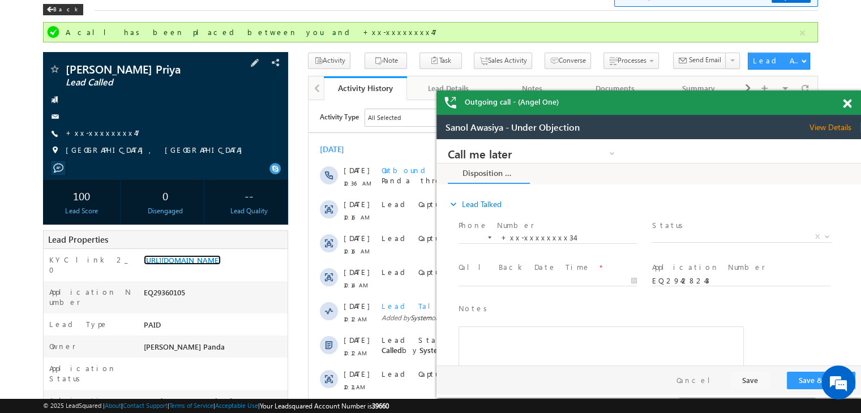
scroll to position [0, 0]
click at [96, 133] on link "+xx-xxxxxxxx47" at bounding box center [103, 133] width 74 height 10
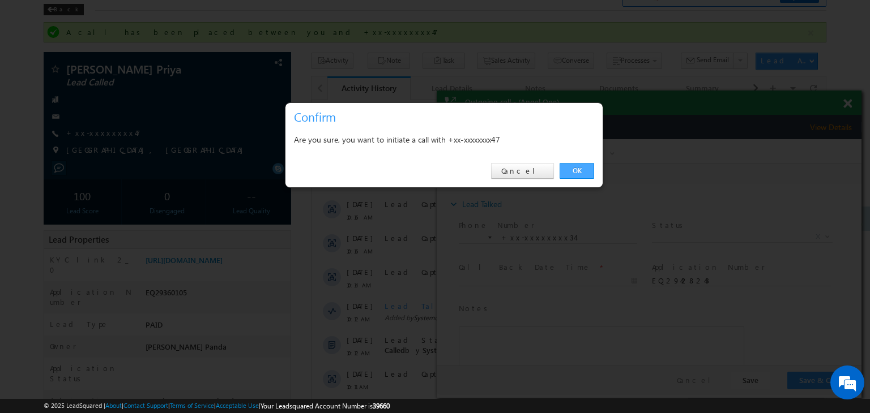
click at [572, 169] on link "OK" at bounding box center [576, 171] width 35 height 16
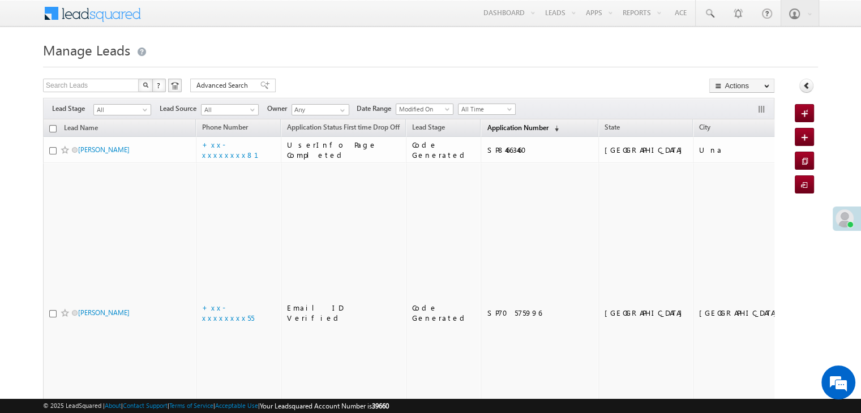
click at [488, 128] on span "Application Number" at bounding box center [517, 127] width 61 height 8
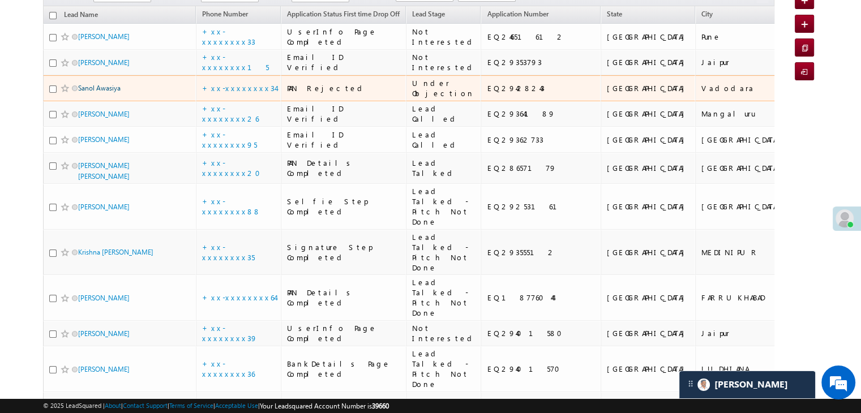
click at [105, 92] on link "Sanol Awasiya" at bounding box center [99, 88] width 42 height 8
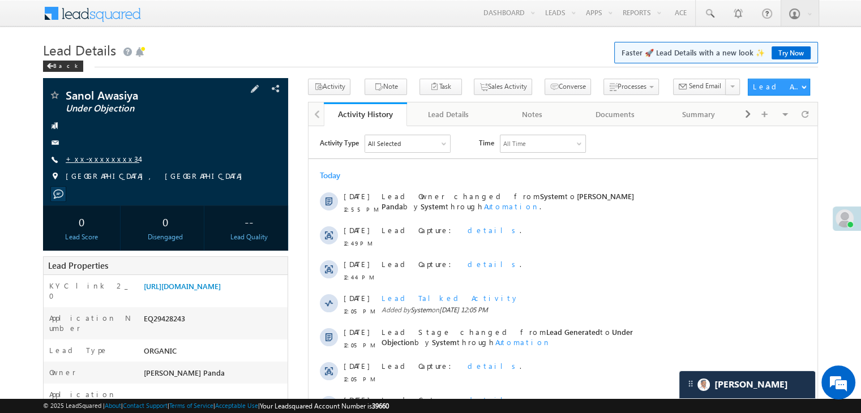
click at [101, 163] on link "+xx-xxxxxxxx34" at bounding box center [103, 159] width 74 height 10
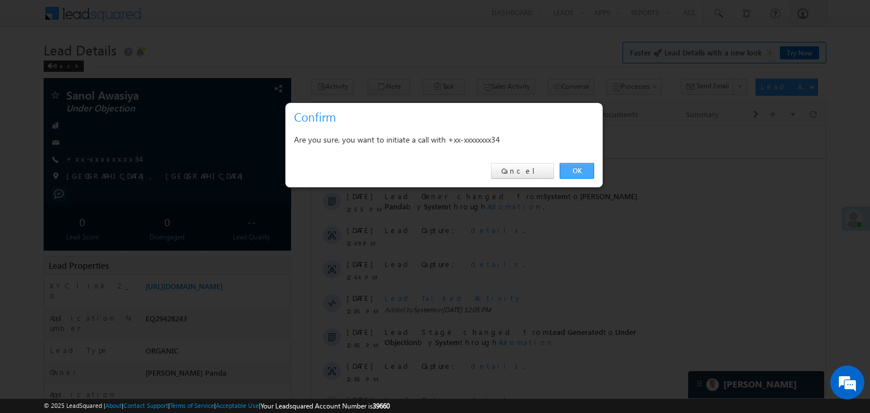
click at [569, 171] on link "OK" at bounding box center [576, 171] width 35 height 16
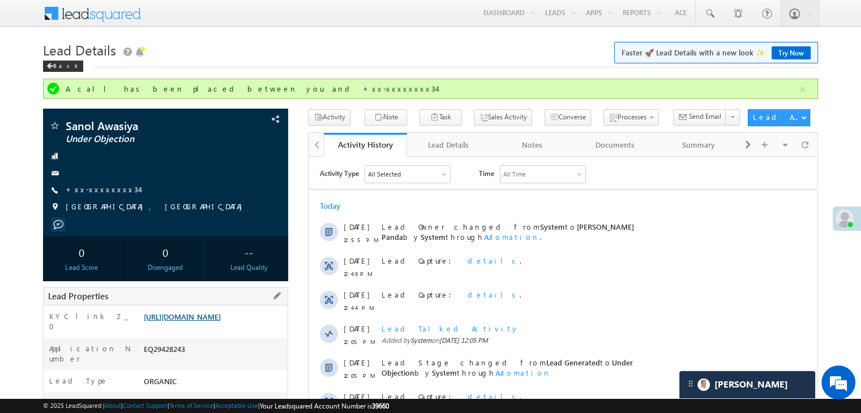
click at [210, 322] on link "[URL][DOMAIN_NAME]" at bounding box center [182, 317] width 77 height 10
click at [92, 185] on link "+xx-xxxxxxxx34" at bounding box center [103, 190] width 74 height 10
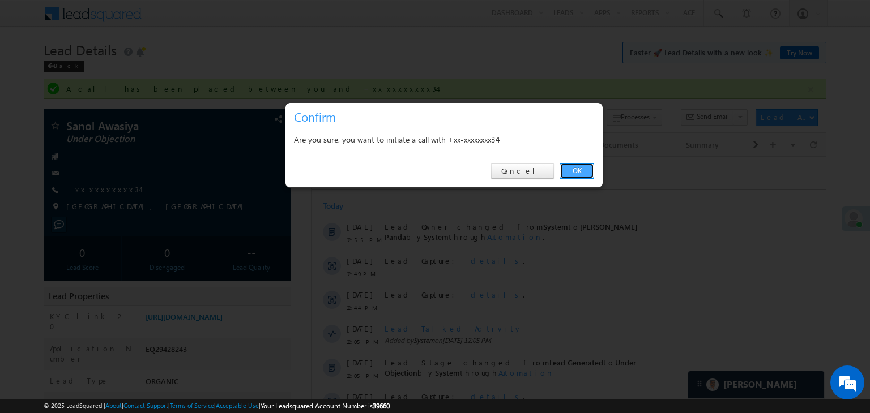
click at [582, 169] on link "OK" at bounding box center [576, 171] width 35 height 16
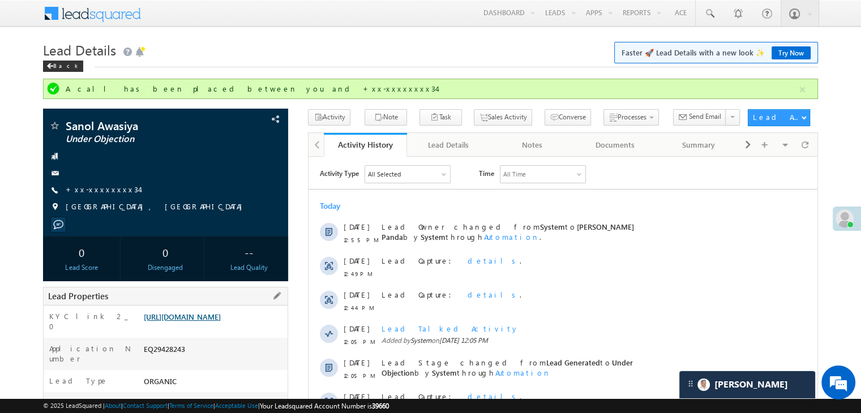
click at [221, 321] on link "[URL][DOMAIN_NAME]" at bounding box center [182, 317] width 77 height 10
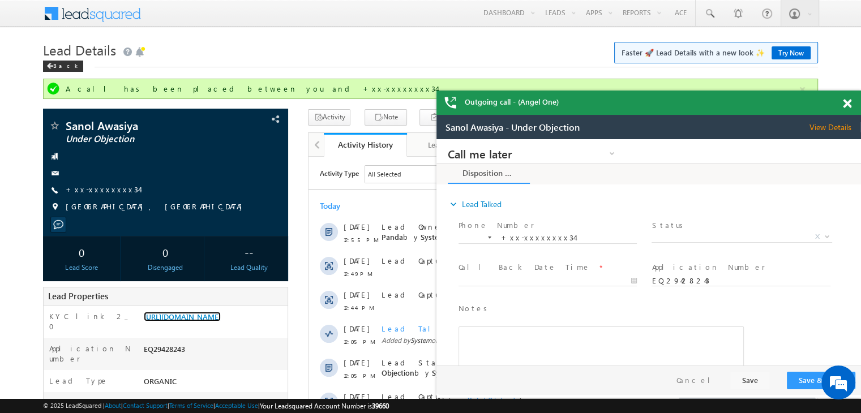
click at [848, 104] on span at bounding box center [847, 104] width 8 height 10
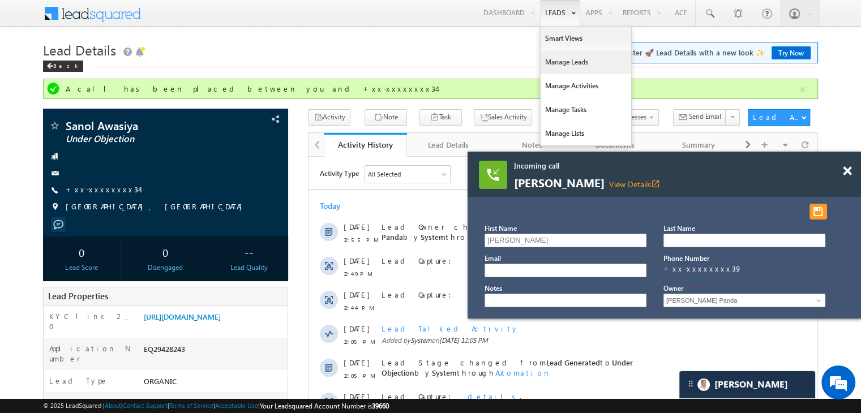
click at [549, 65] on link "Manage Leads" at bounding box center [586, 62] width 91 height 24
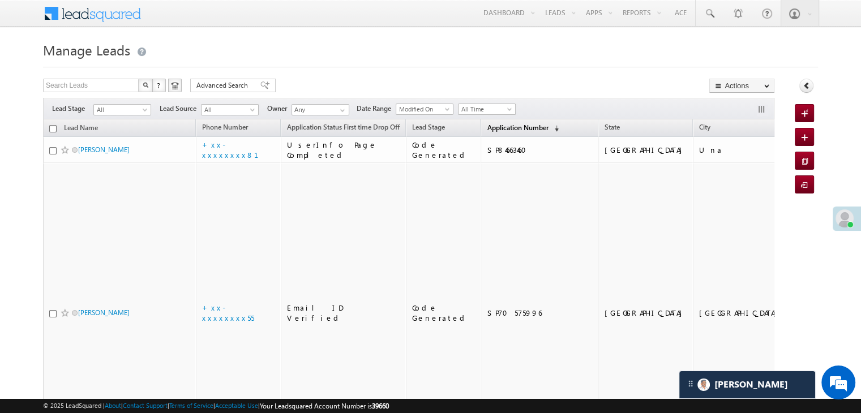
click at [493, 130] on span "Application Number" at bounding box center [517, 127] width 61 height 8
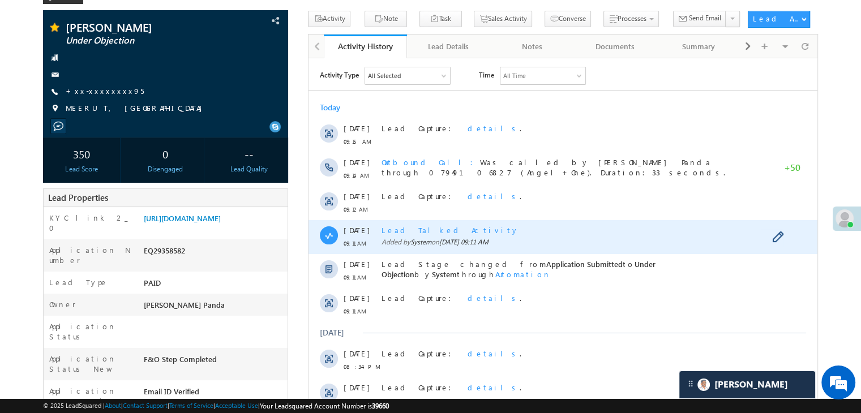
scroll to position [113, 0]
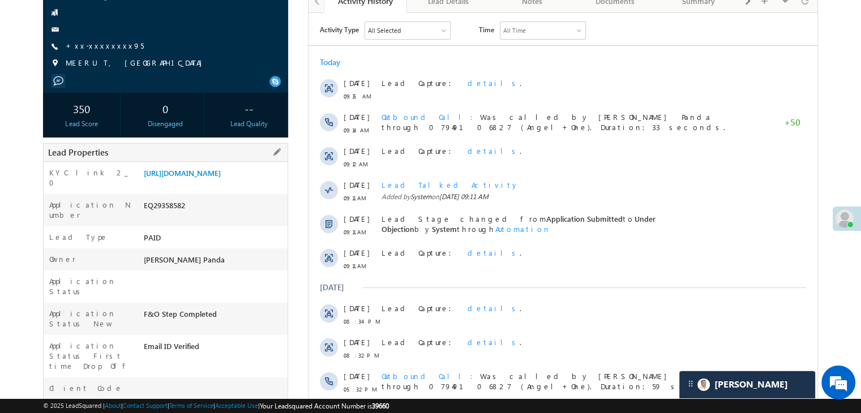
click at [159, 216] on div "EQ29358582" at bounding box center [214, 208] width 147 height 16
copy div "EQ29358582"
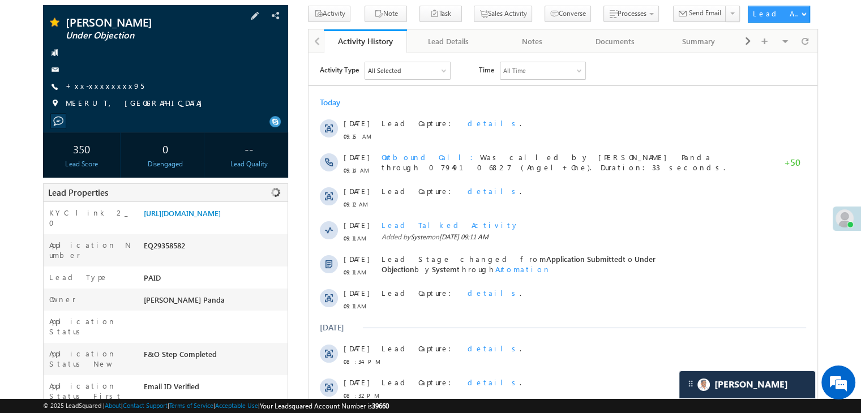
scroll to position [0, 0]
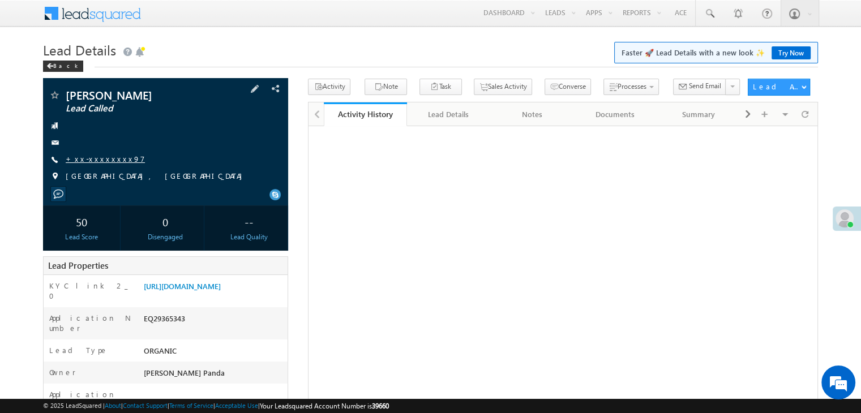
click at [95, 161] on link "+xx-xxxxxxxx97" at bounding box center [105, 159] width 79 height 10
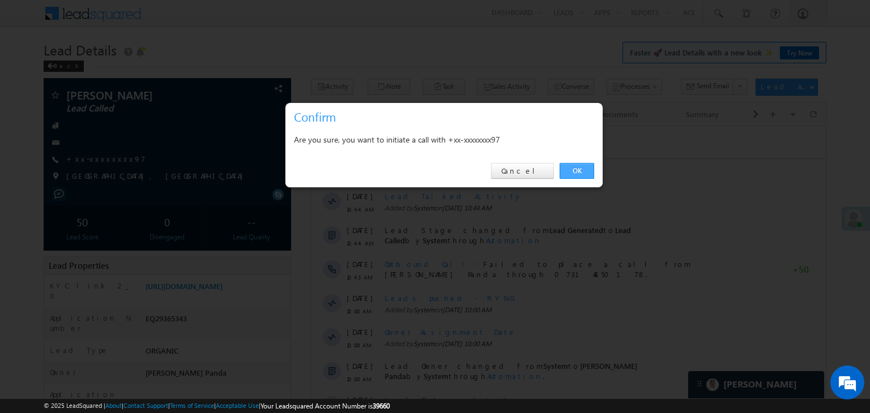
click at [575, 170] on link "OK" at bounding box center [576, 171] width 35 height 16
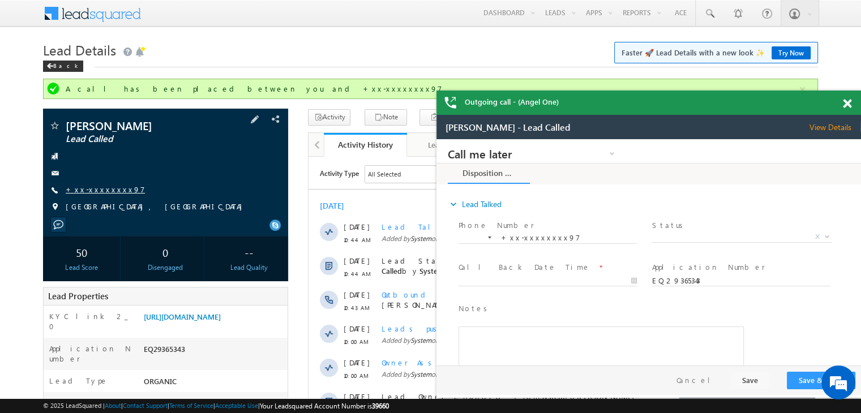
click at [91, 186] on link "+xx-xxxxxxxx97" at bounding box center [105, 190] width 79 height 10
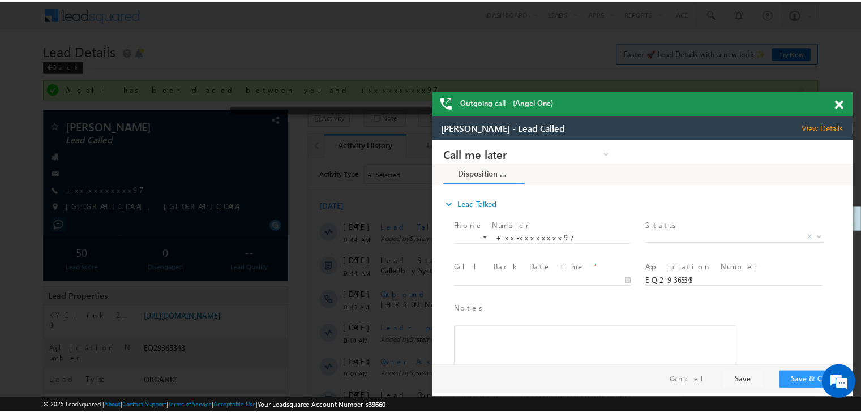
scroll to position [5393, 0]
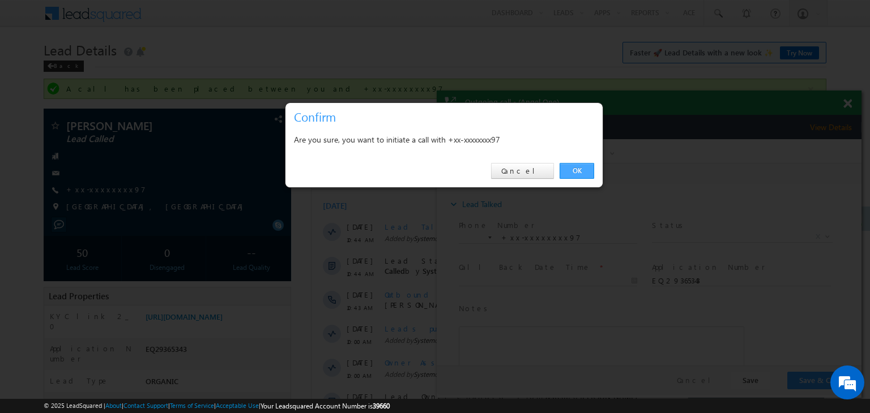
click at [579, 173] on link "OK" at bounding box center [576, 171] width 35 height 16
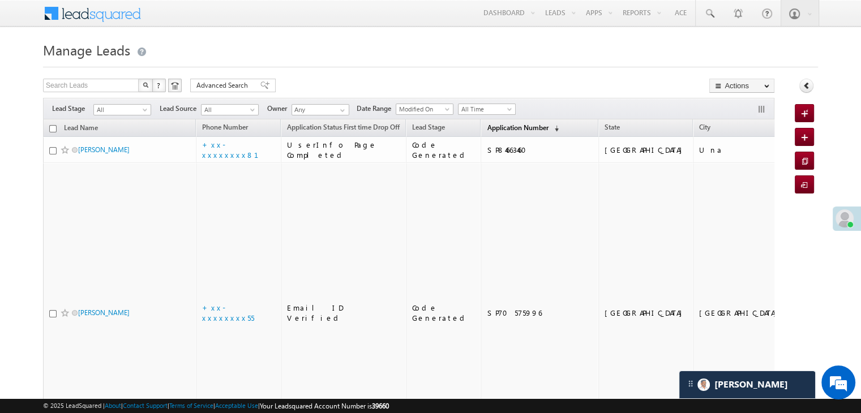
scroll to position [5393, 0]
click at [487, 130] on span "Application Number" at bounding box center [517, 127] width 61 height 8
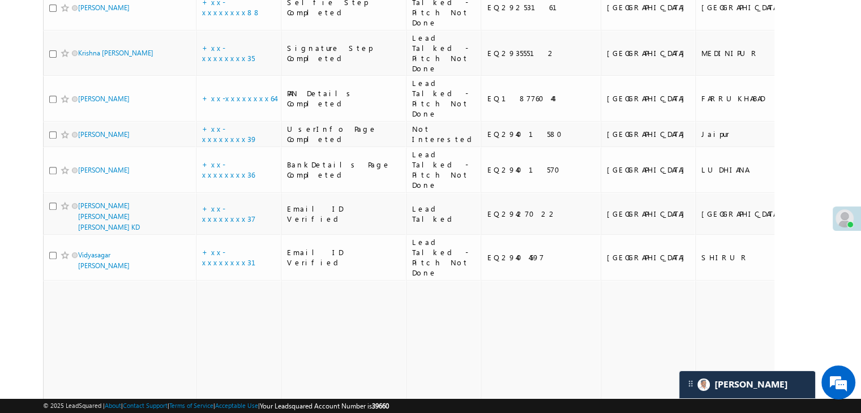
scroll to position [566, 0]
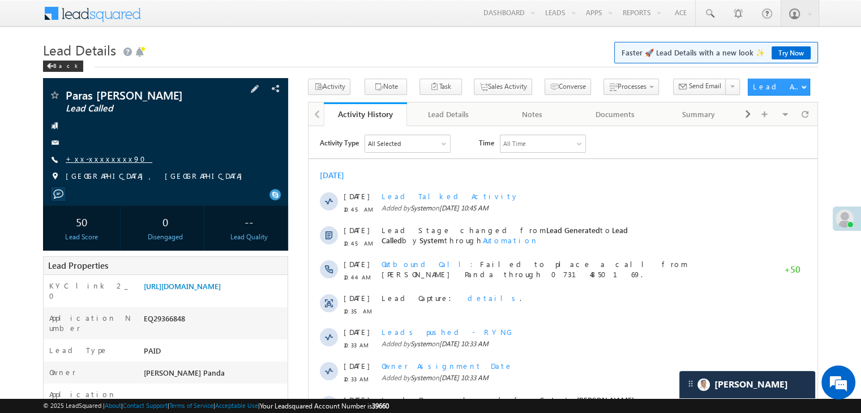
click at [100, 163] on link "+xx-xxxxxxxx90" at bounding box center [109, 159] width 87 height 10
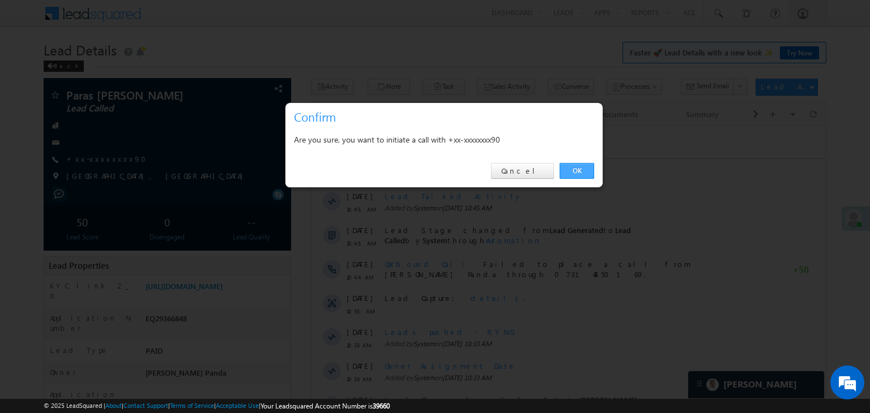
click at [587, 172] on link "OK" at bounding box center [576, 171] width 35 height 16
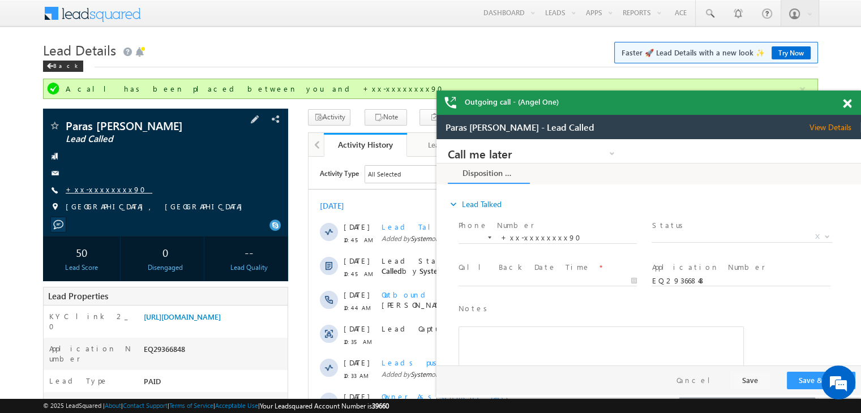
click at [100, 186] on link "+xx-xxxxxxxx90" at bounding box center [109, 190] width 87 height 10
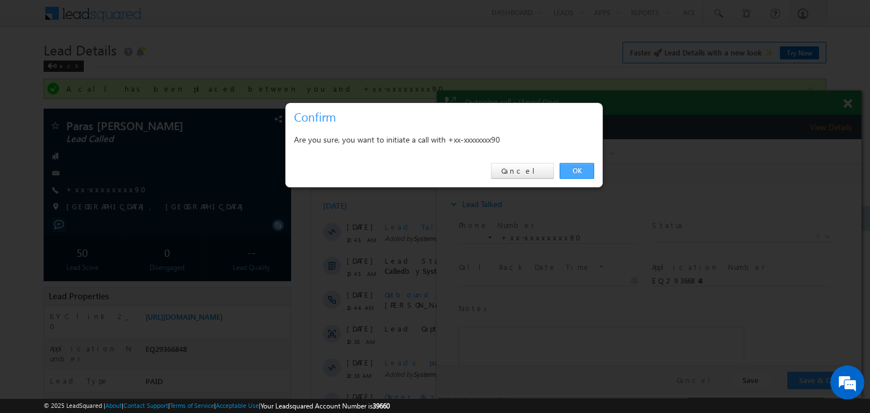
click at [573, 167] on link "OK" at bounding box center [576, 171] width 35 height 16
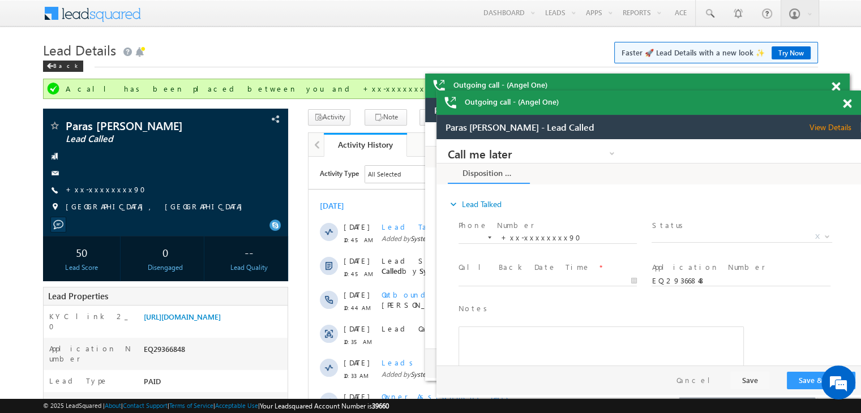
click at [847, 104] on span at bounding box center [847, 104] width 8 height 10
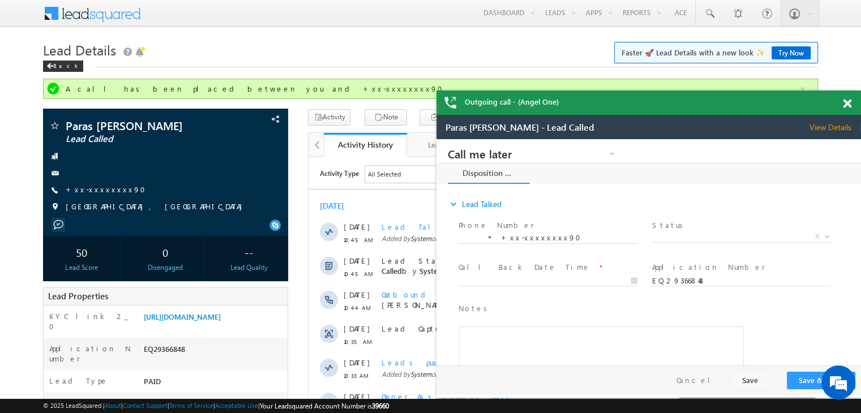
click at [847, 104] on span at bounding box center [847, 104] width 8 height 10
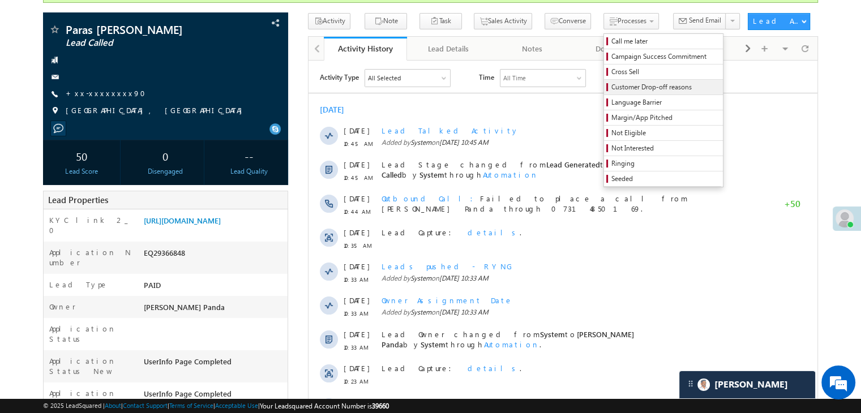
scroll to position [113, 0]
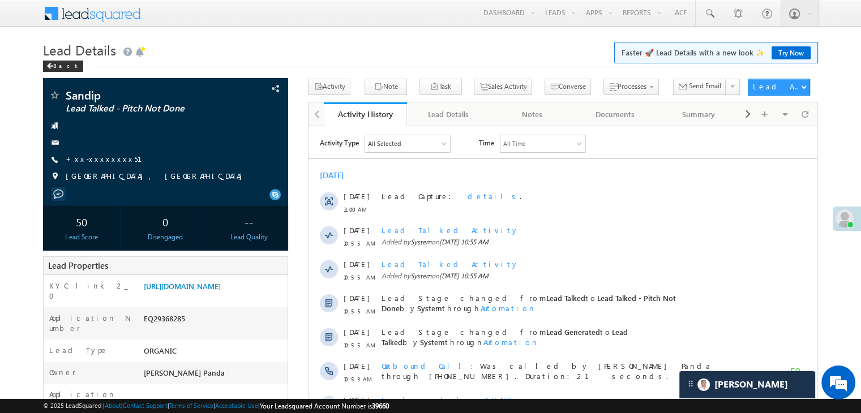
scroll to position [5393, 0]
click at [104, 161] on link "+xx-xxxxxxxx51" at bounding box center [111, 159] width 90 height 10
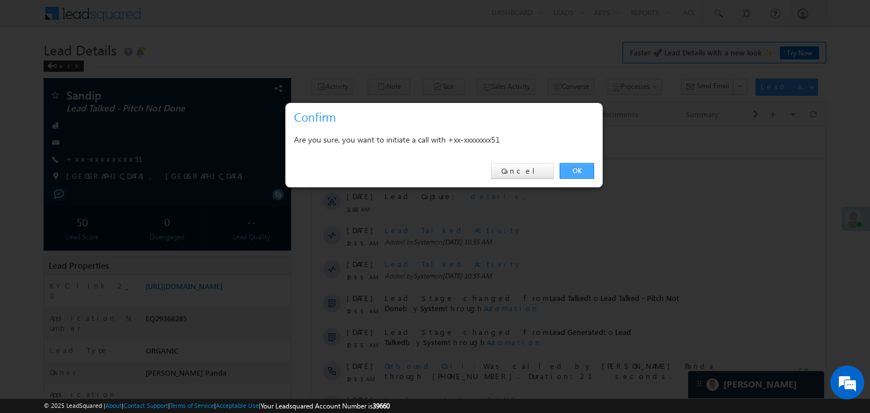
click at [586, 170] on link "OK" at bounding box center [576, 171] width 35 height 16
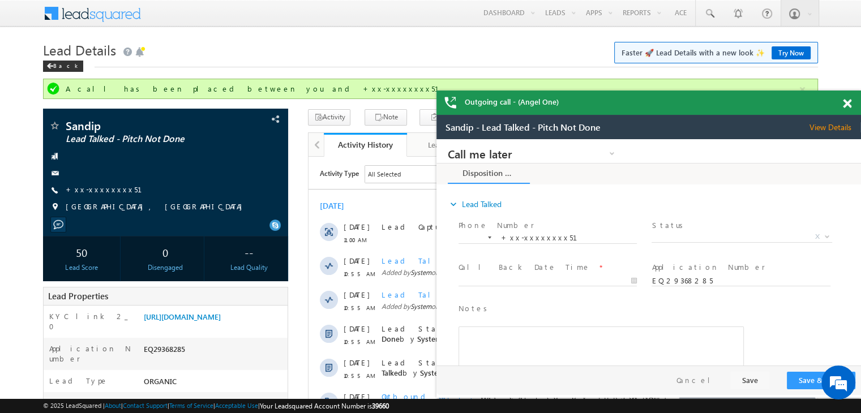
scroll to position [0, 0]
click at [95, 188] on link "+xx-xxxxxxxx51" at bounding box center [111, 190] width 90 height 10
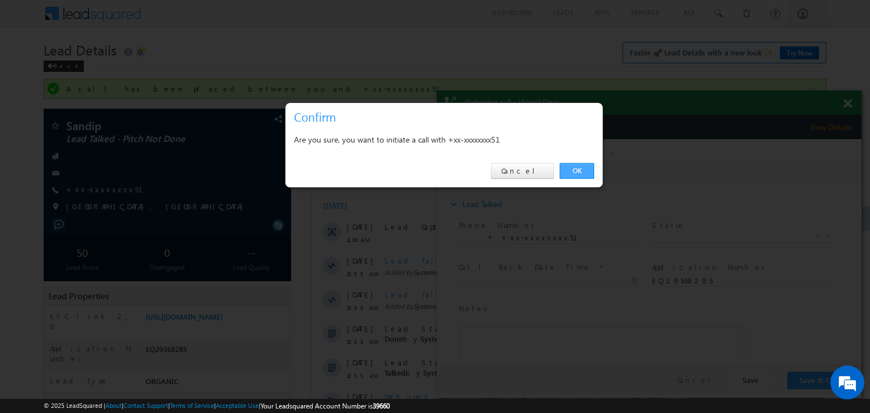
click at [579, 169] on link "OK" at bounding box center [576, 171] width 35 height 16
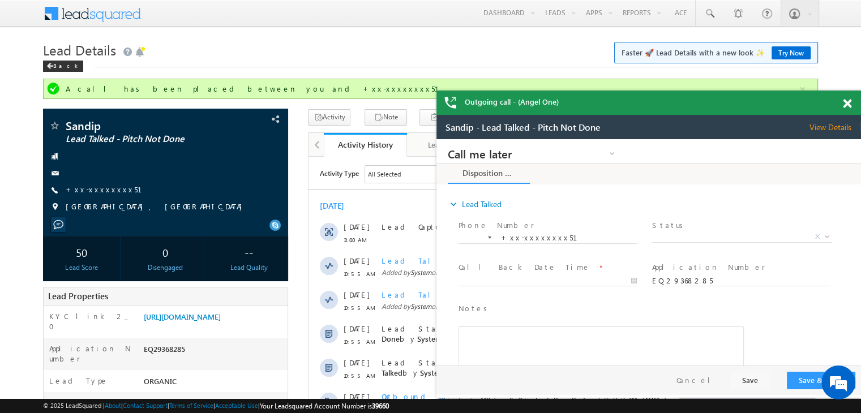
click at [848, 103] on span at bounding box center [847, 104] width 8 height 10
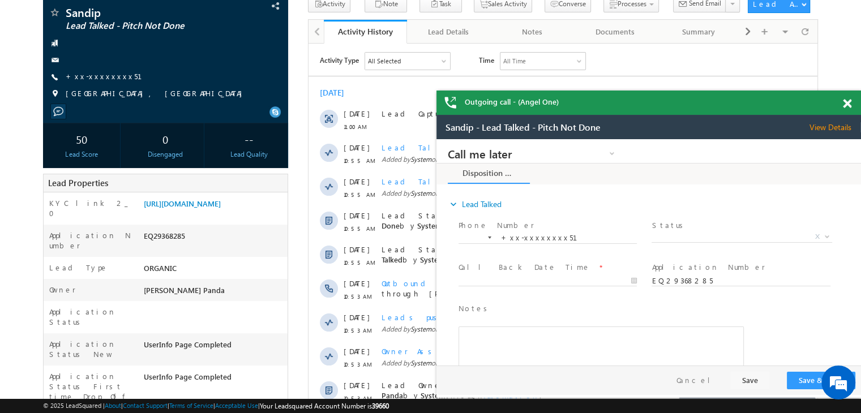
click at [848, 105] on span at bounding box center [847, 104] width 8 height 10
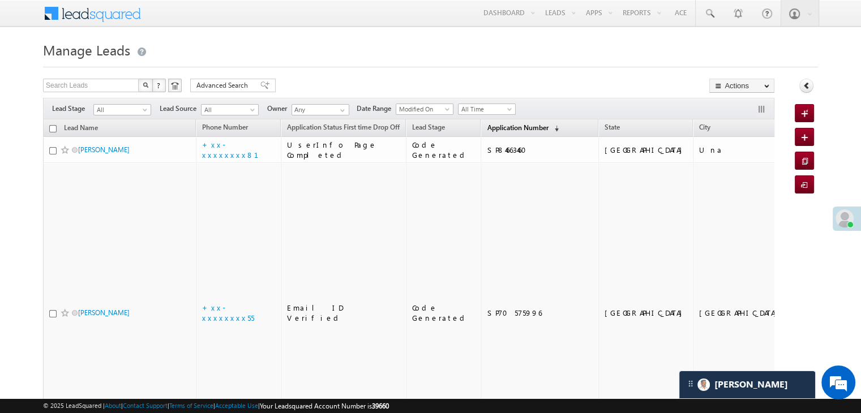
click at [487, 130] on span "Application Number" at bounding box center [517, 127] width 61 height 8
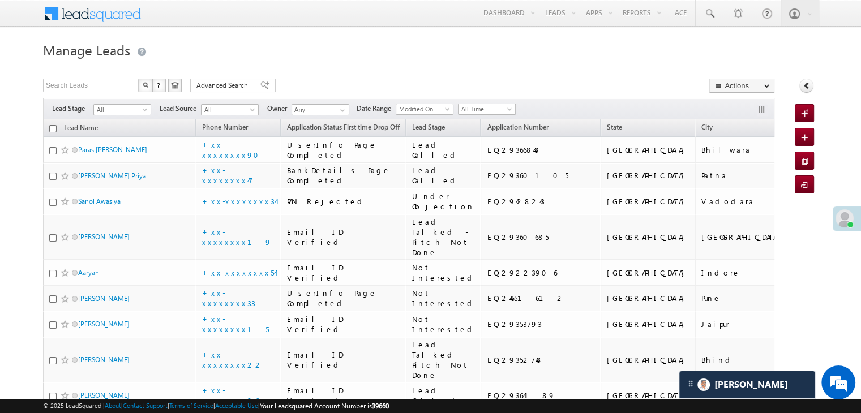
scroll to position [5393, 0]
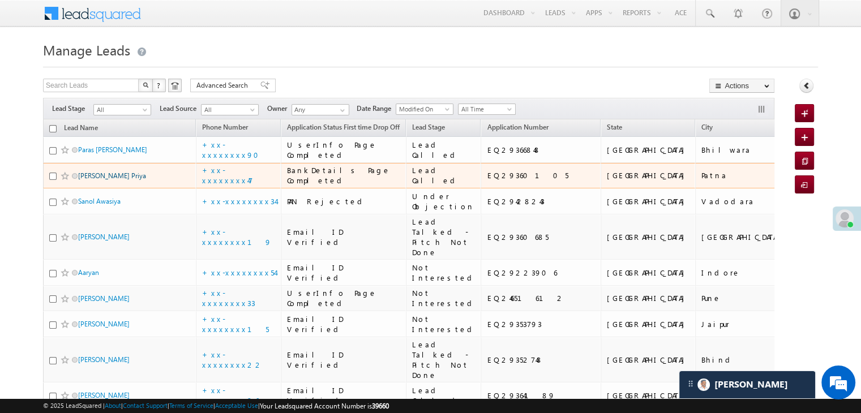
click at [102, 180] on link "[PERSON_NAME] Priya" at bounding box center [112, 176] width 68 height 8
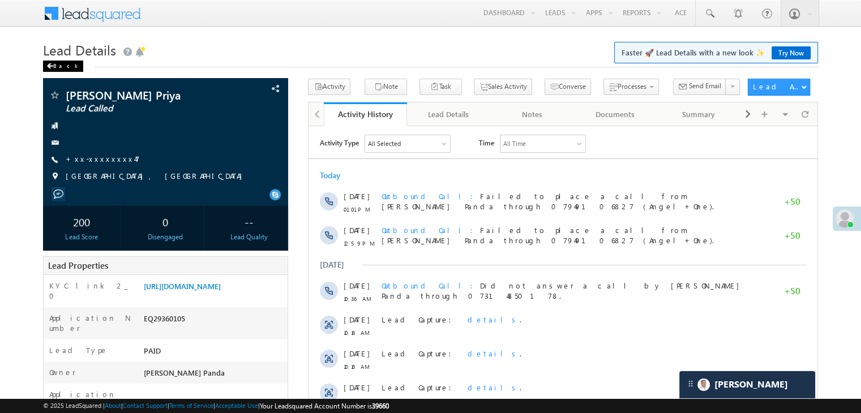
click at [57, 68] on div "Back" at bounding box center [63, 66] width 40 height 11
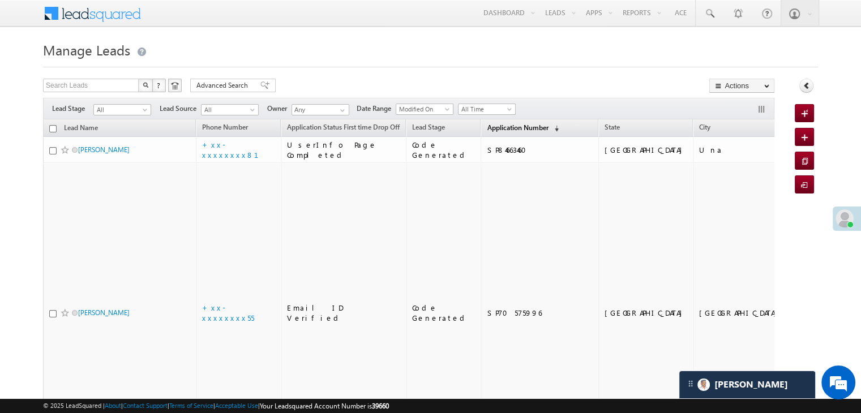
click at [502, 130] on span "Application Number" at bounding box center [517, 127] width 61 height 8
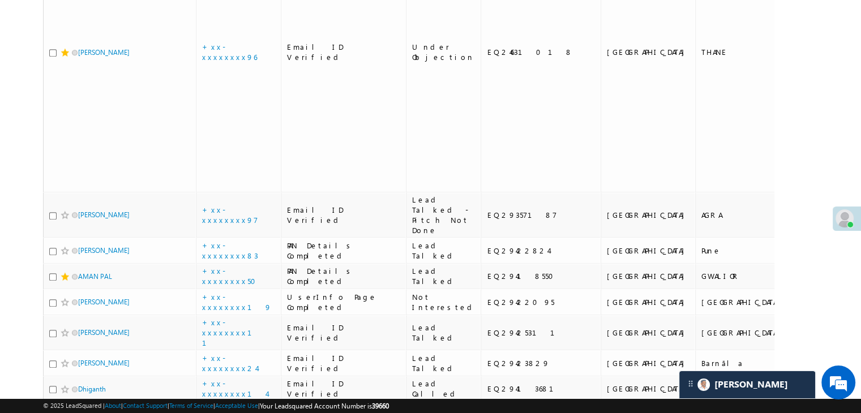
scroll to position [963, 0]
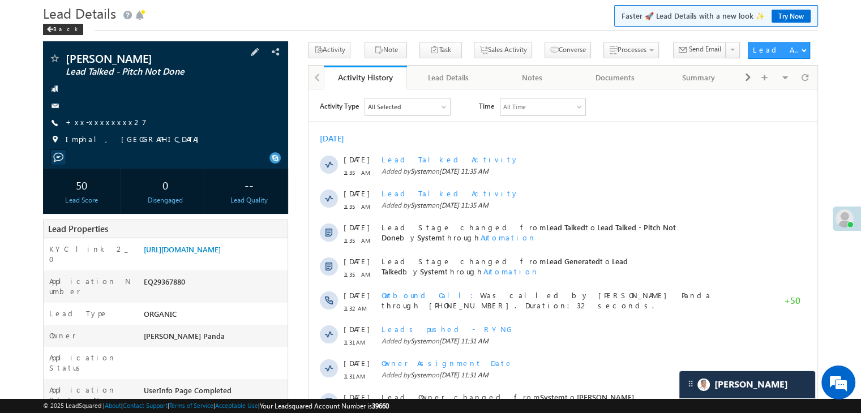
scroll to position [57, 0]
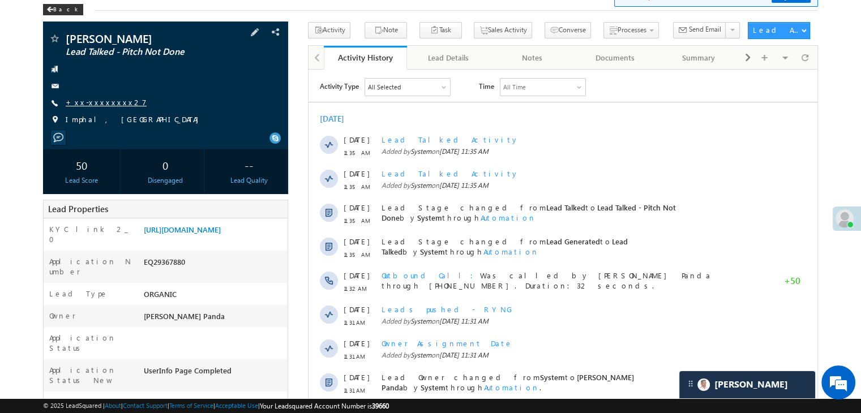
click at [99, 102] on link "+xx-xxxxxxxx27" at bounding box center [106, 102] width 81 height 10
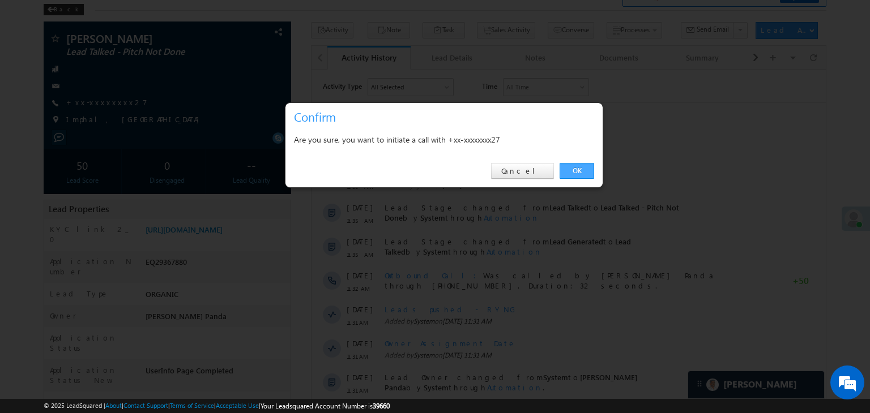
click at [583, 173] on link "OK" at bounding box center [576, 171] width 35 height 16
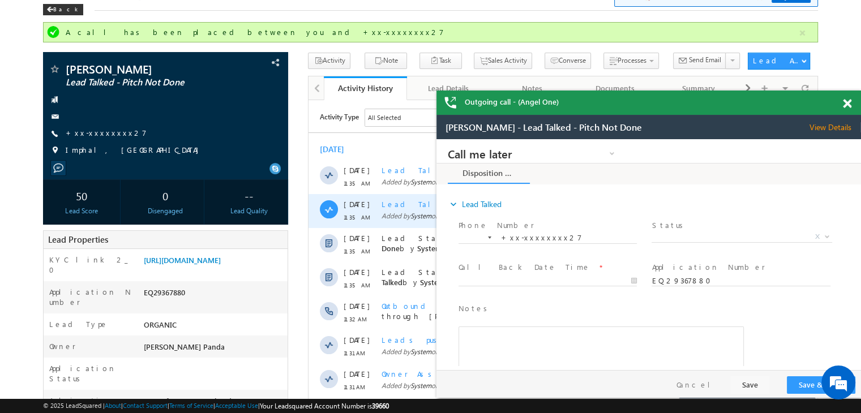
scroll to position [0, 0]
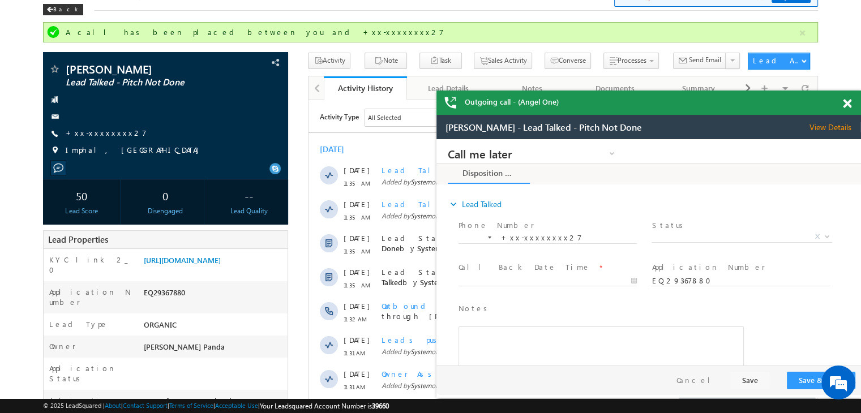
click at [847, 107] on span at bounding box center [847, 104] width 8 height 10
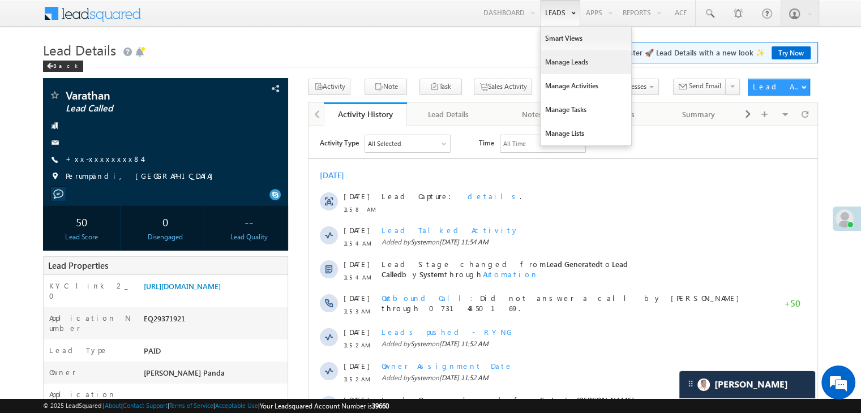
click at [561, 62] on link "Manage Leads" at bounding box center [586, 62] width 91 height 24
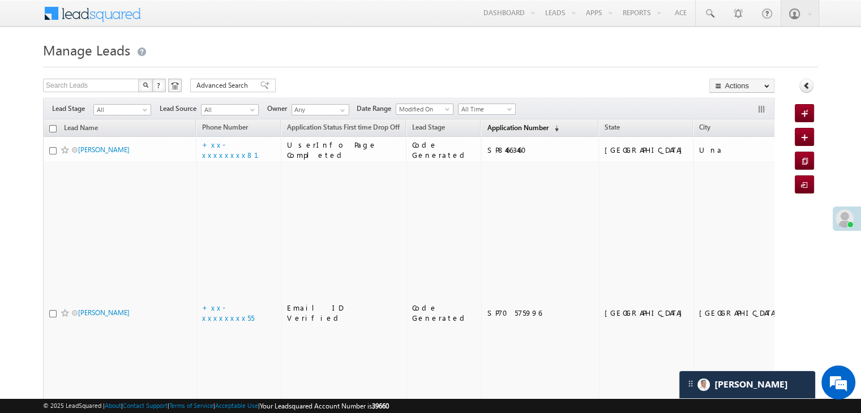
click at [494, 130] on span "Application Number" at bounding box center [517, 127] width 61 height 8
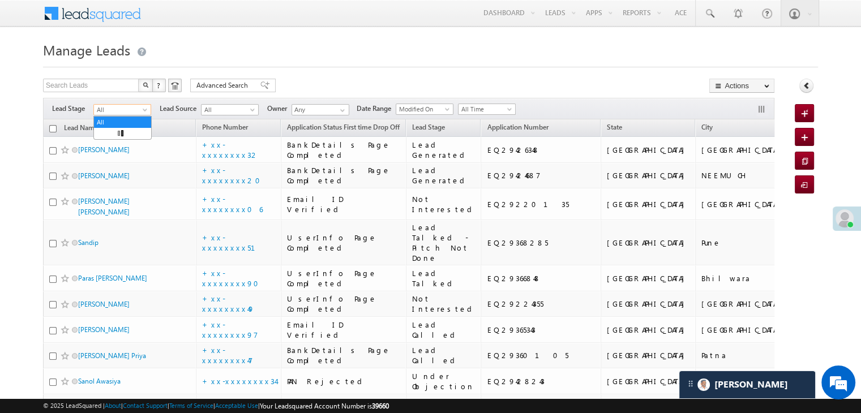
click at [140, 110] on span "All" at bounding box center [121, 110] width 54 height 10
click at [119, 129] on link "Lead Generated" at bounding box center [122, 134] width 57 height 10
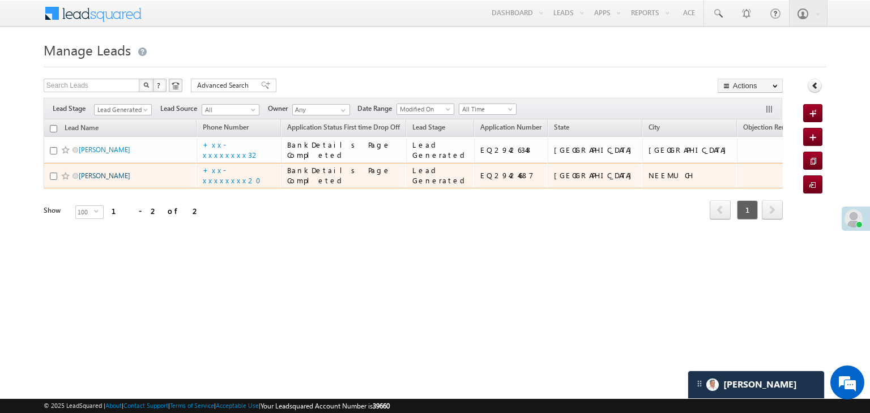
click at [95, 180] on link "[PERSON_NAME]" at bounding box center [105, 176] width 52 height 8
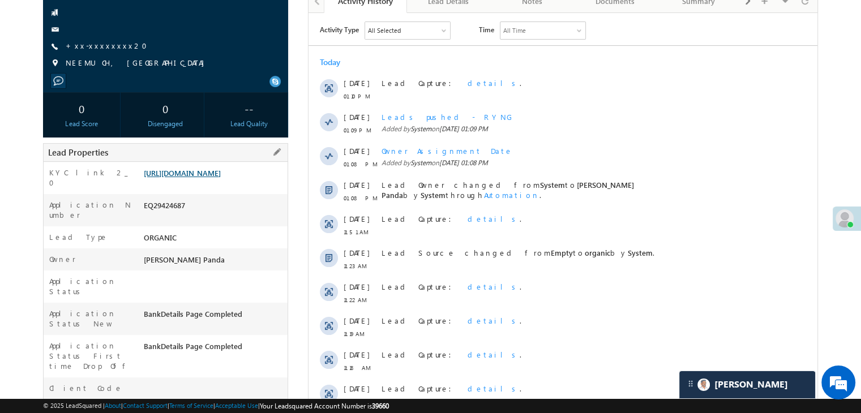
click at [221, 178] on link "[URL][DOMAIN_NAME]" at bounding box center [182, 173] width 77 height 10
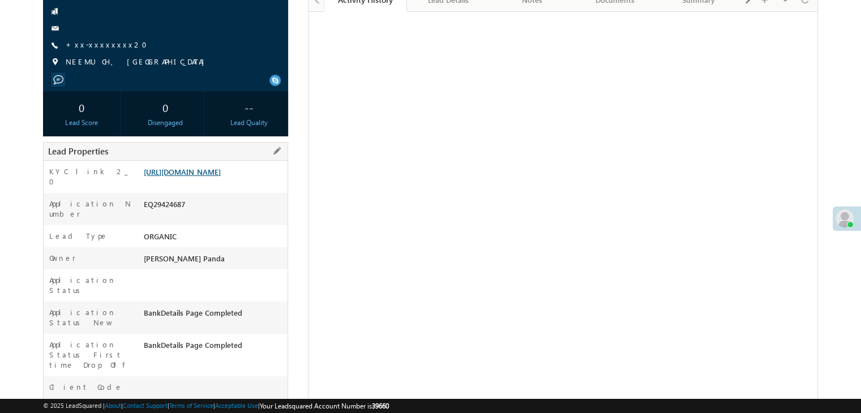
scroll to position [116, 0]
click at [221, 176] on link "[URL][DOMAIN_NAME]" at bounding box center [182, 171] width 77 height 10
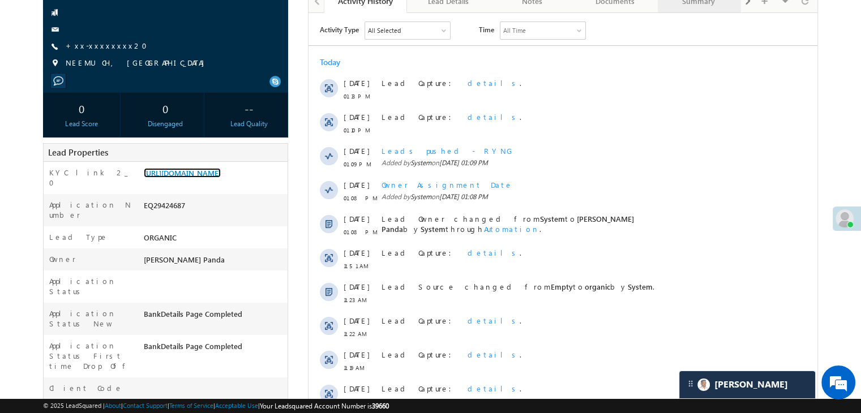
scroll to position [0, 0]
